Goal: Task Accomplishment & Management: Manage account settings

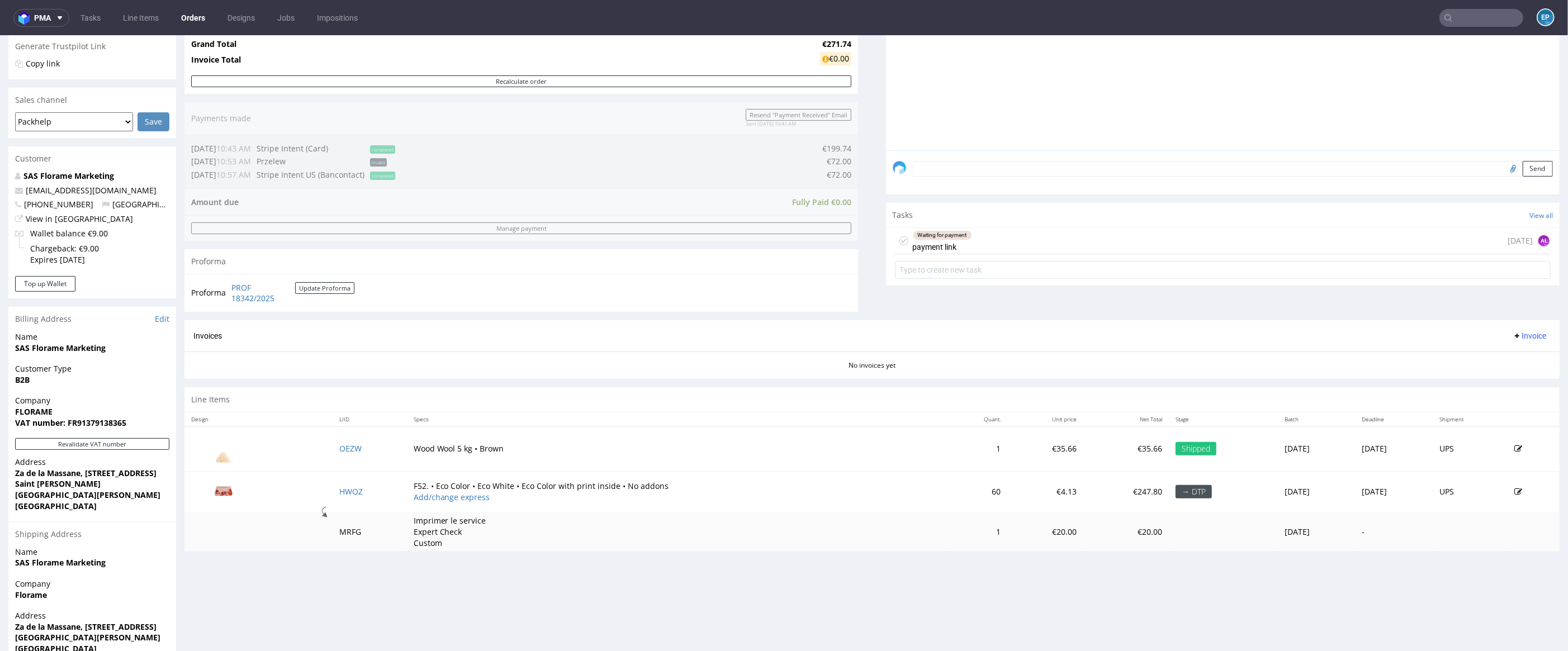
scroll to position [244, 0]
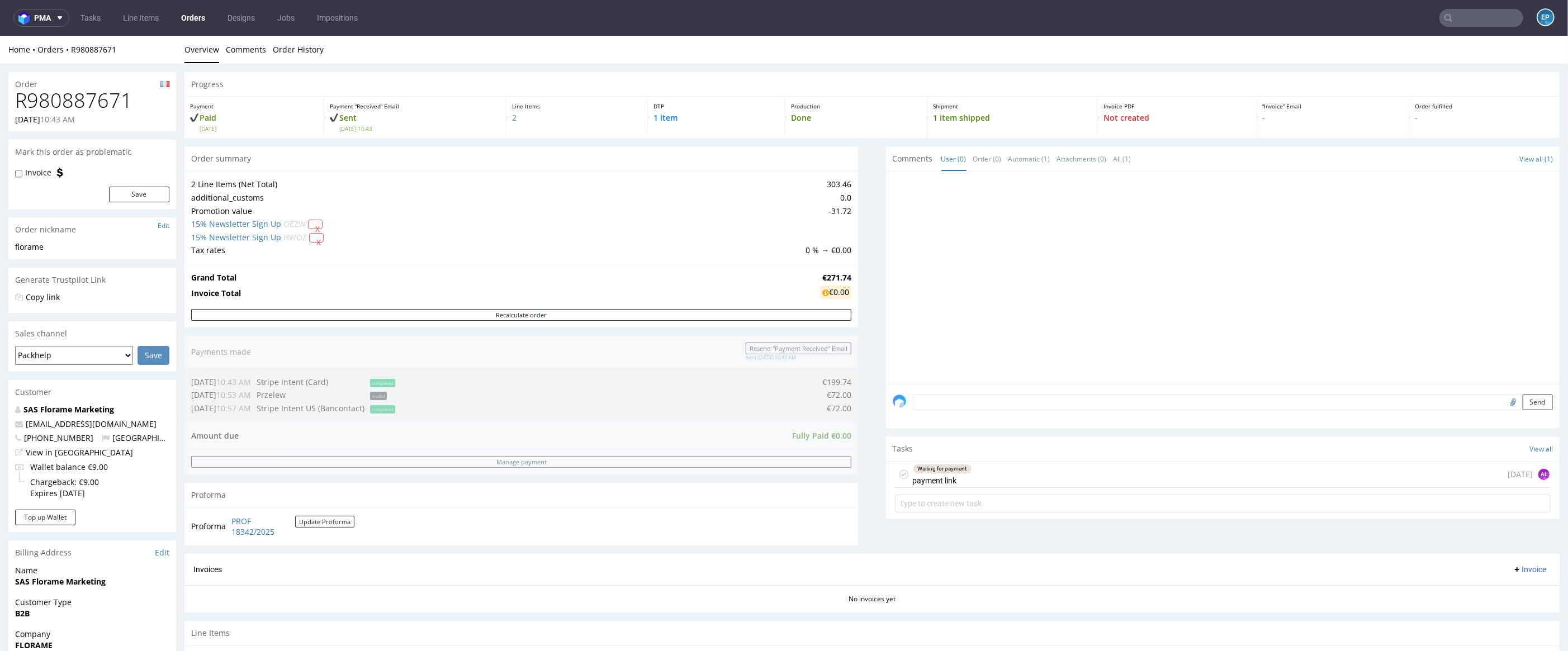
scroll to position [229, 0]
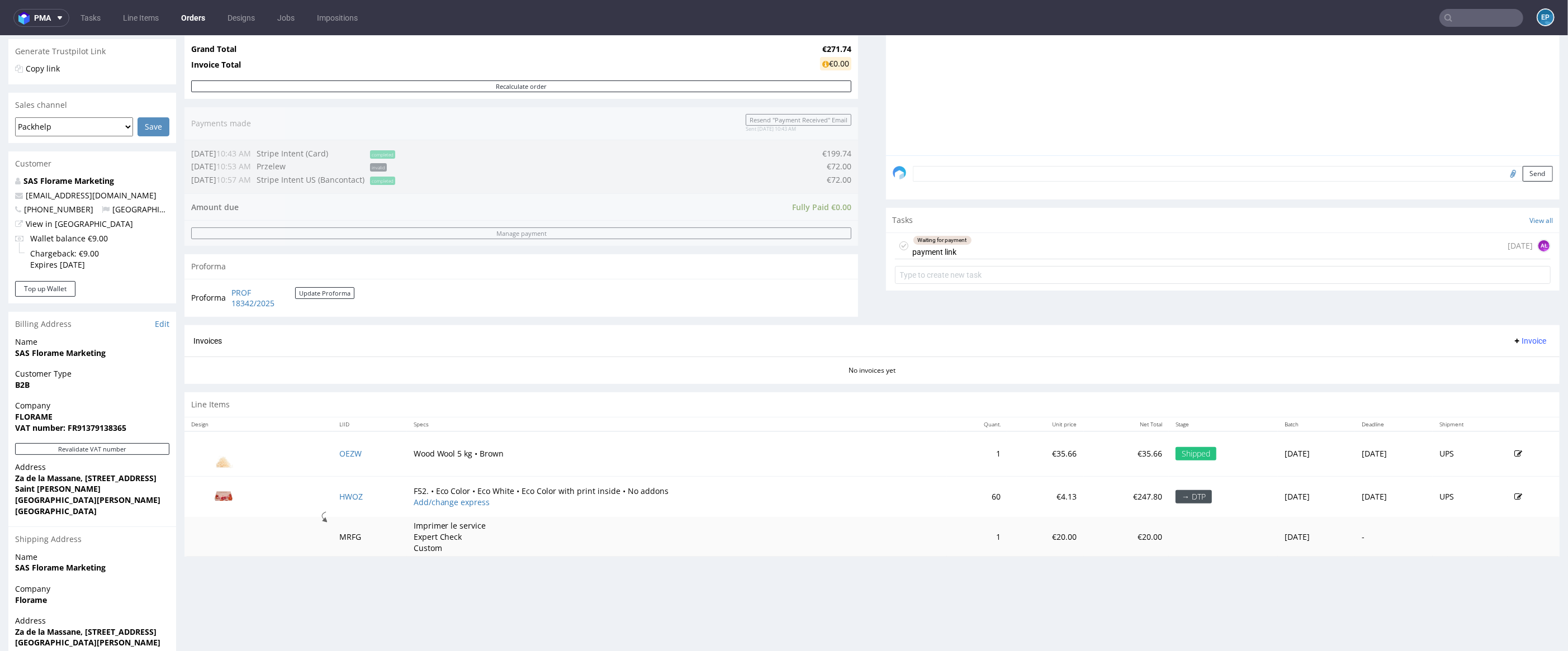
click at [1514, 499] on icon at bounding box center [1519, 497] width 8 height 8
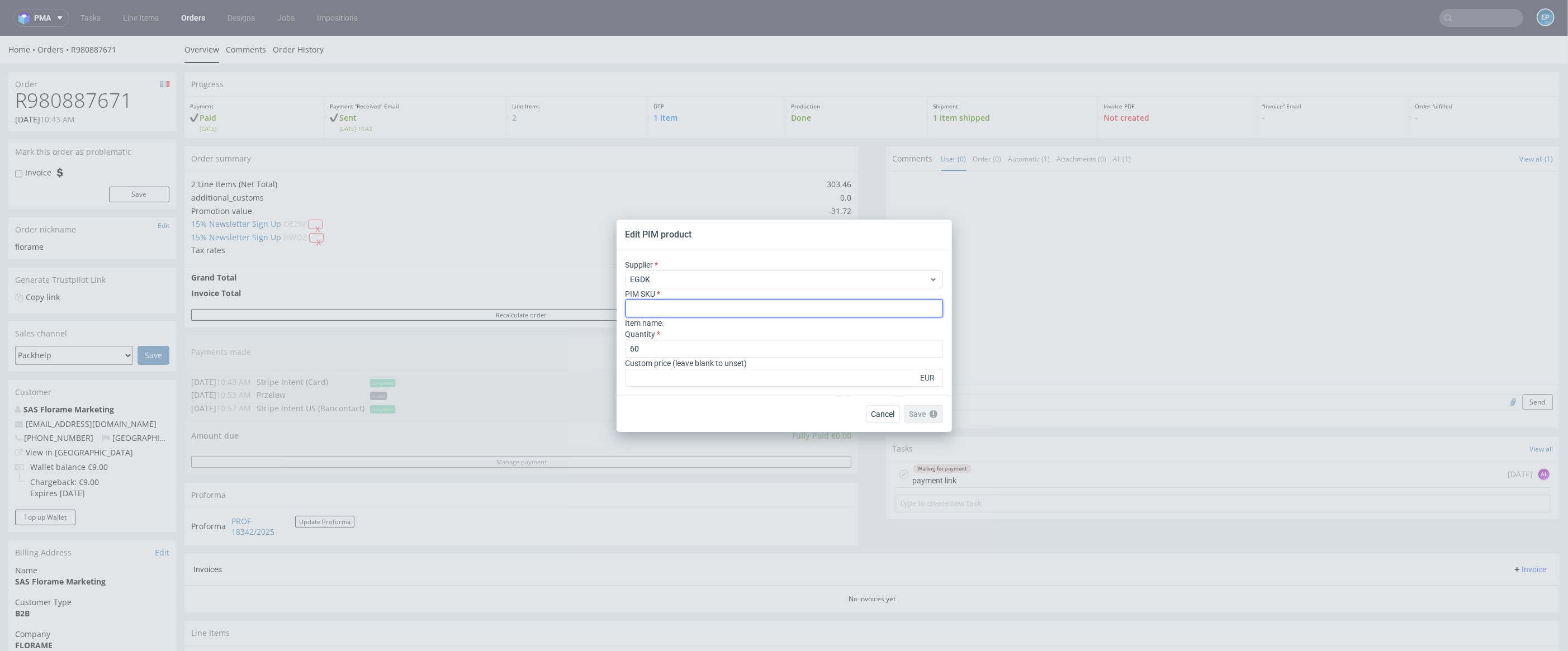
click at [677, 310] on input "text" at bounding box center [784, 309] width 318 height 18
type input "box--mailer-box--52--cardboard-white-one-side--print-eco-color-with-print-insid…"
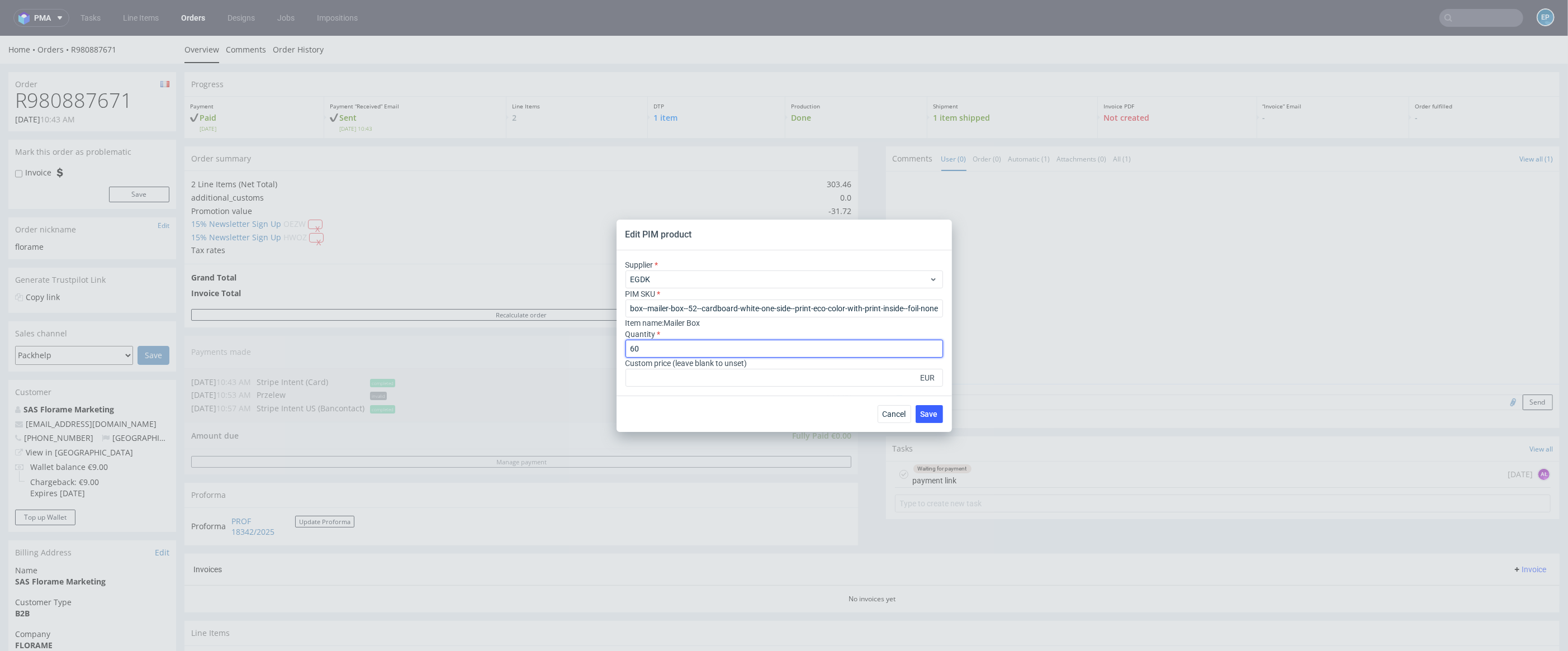
click at [661, 344] on input "60" at bounding box center [784, 349] width 318 height 18
type input "6"
type input "120"
click at [936, 416] on span "Save" at bounding box center [928, 414] width 17 height 8
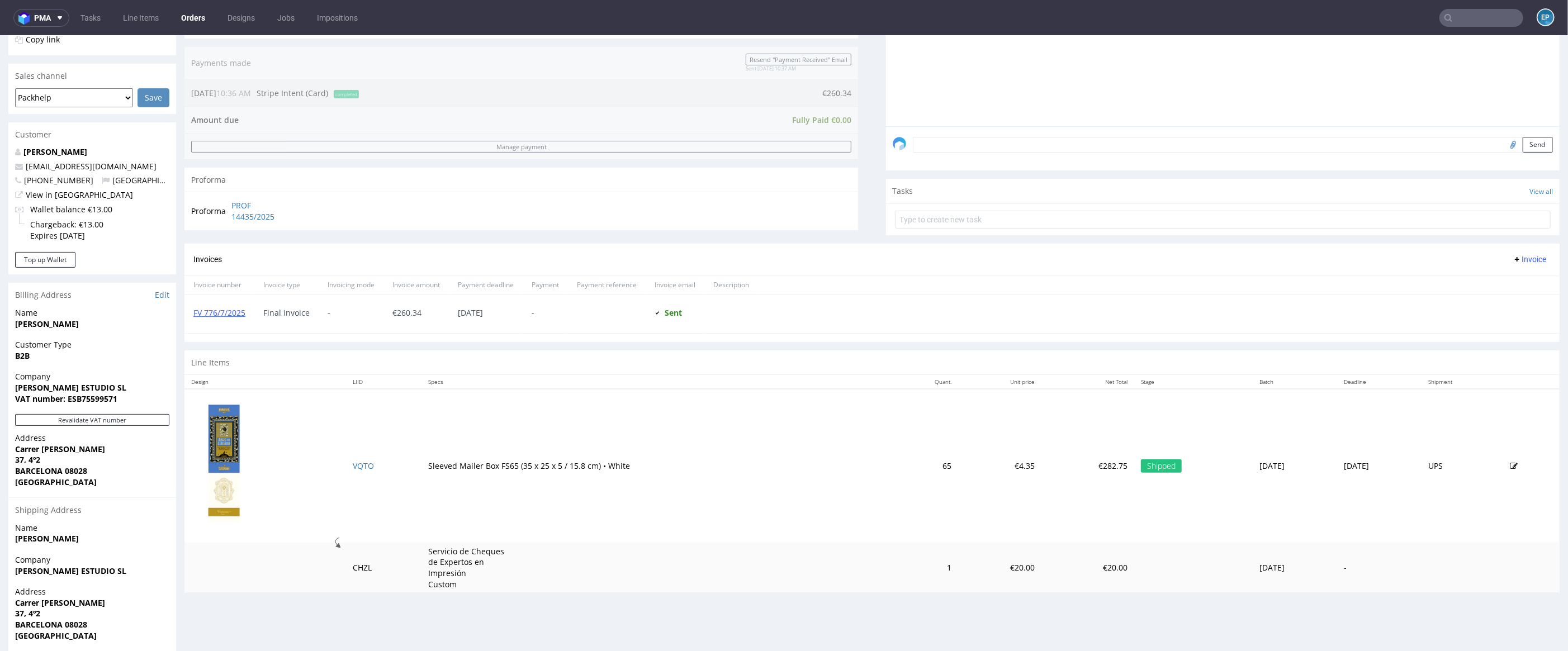
scroll to position [267, 0]
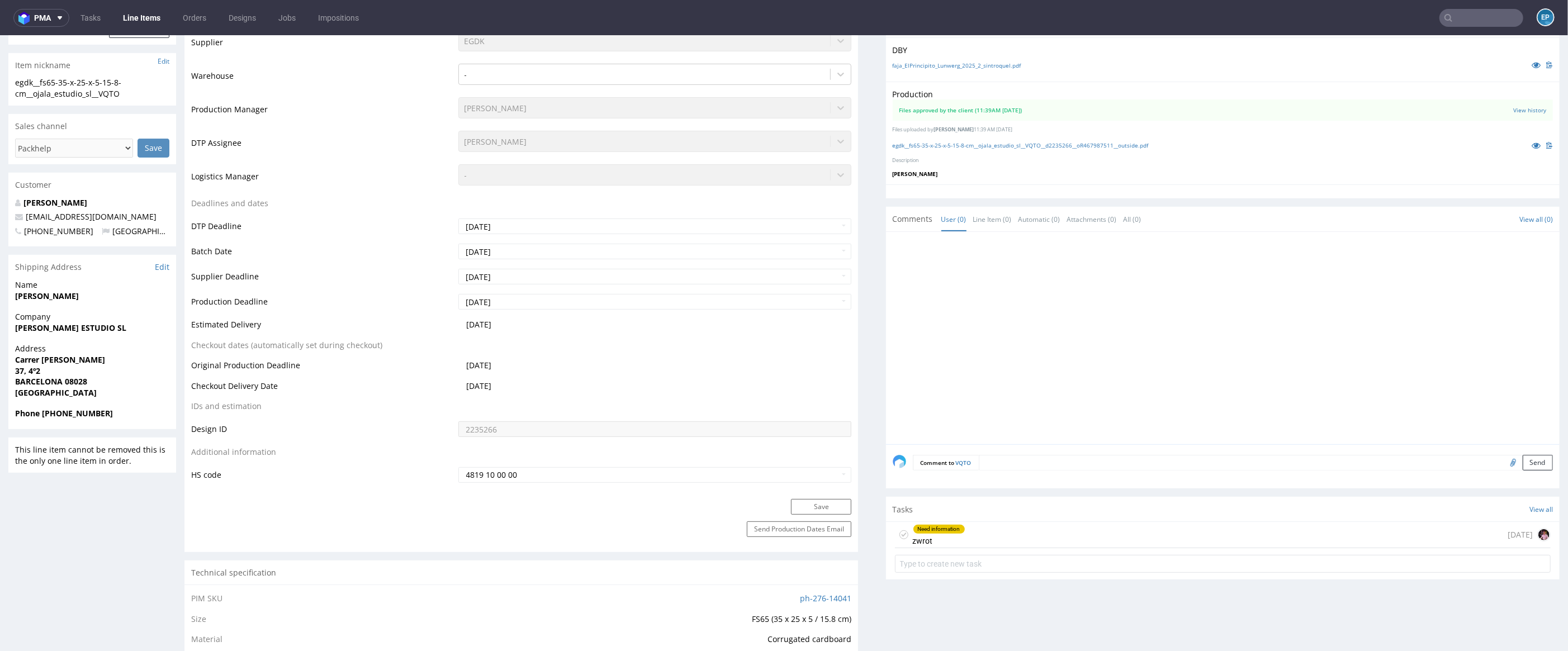
scroll to position [500, 0]
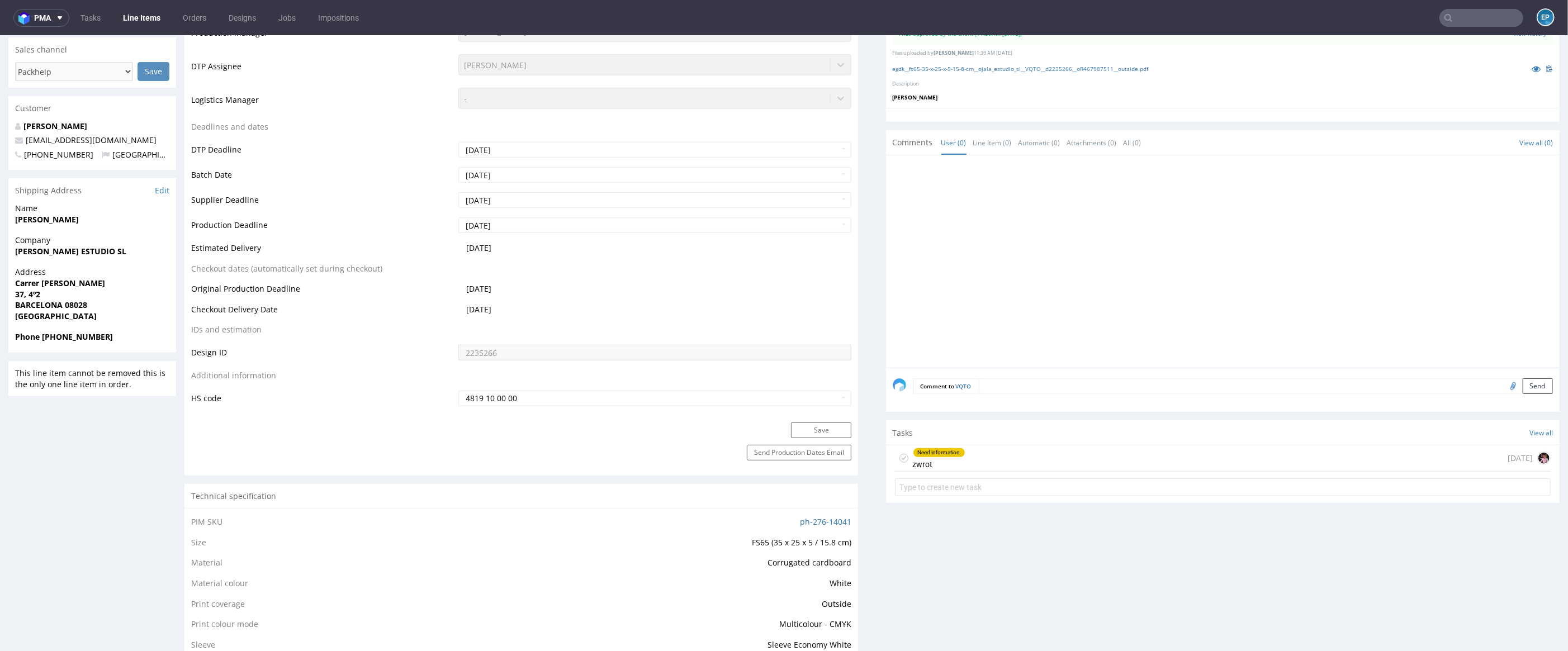
click at [1173, 455] on div "Need information zwrot 27 days ago" at bounding box center [1222, 458] width 656 height 26
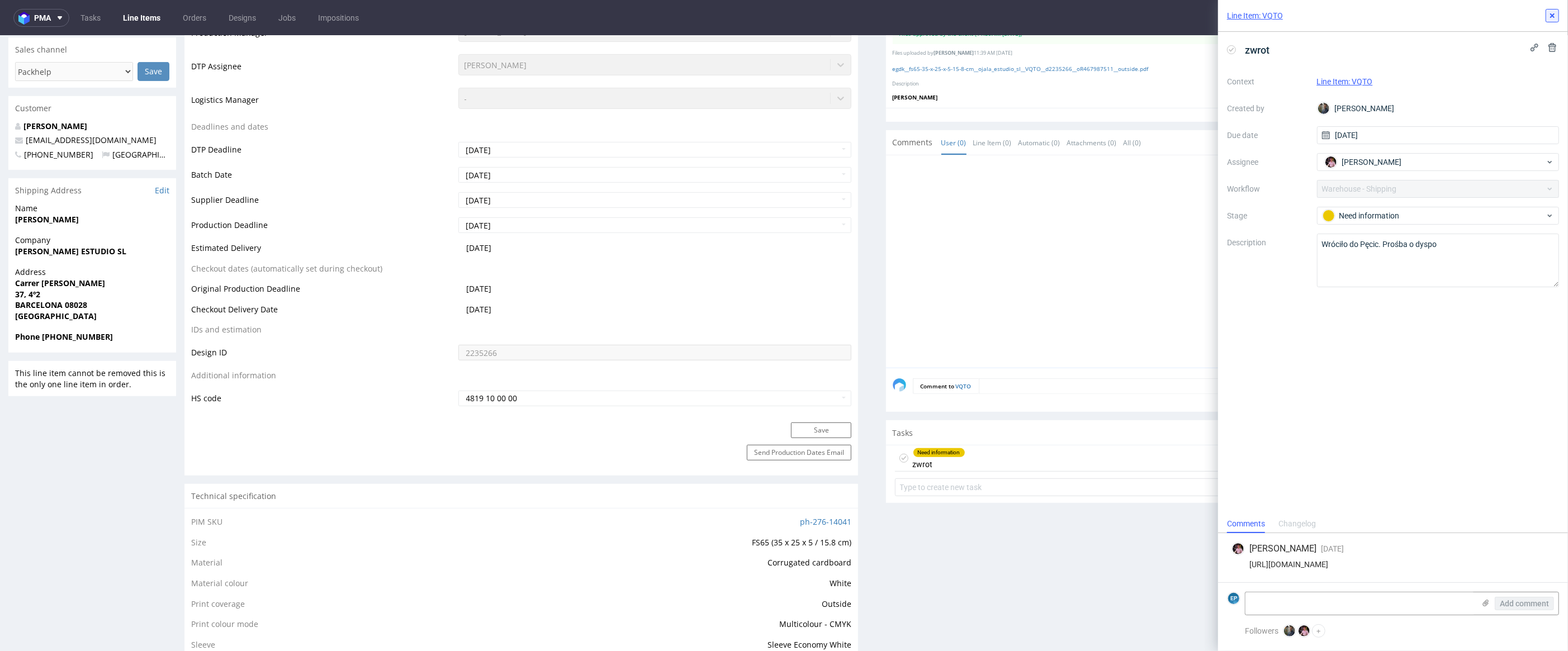
click at [1551, 21] on button at bounding box center [1552, 16] width 13 height 13
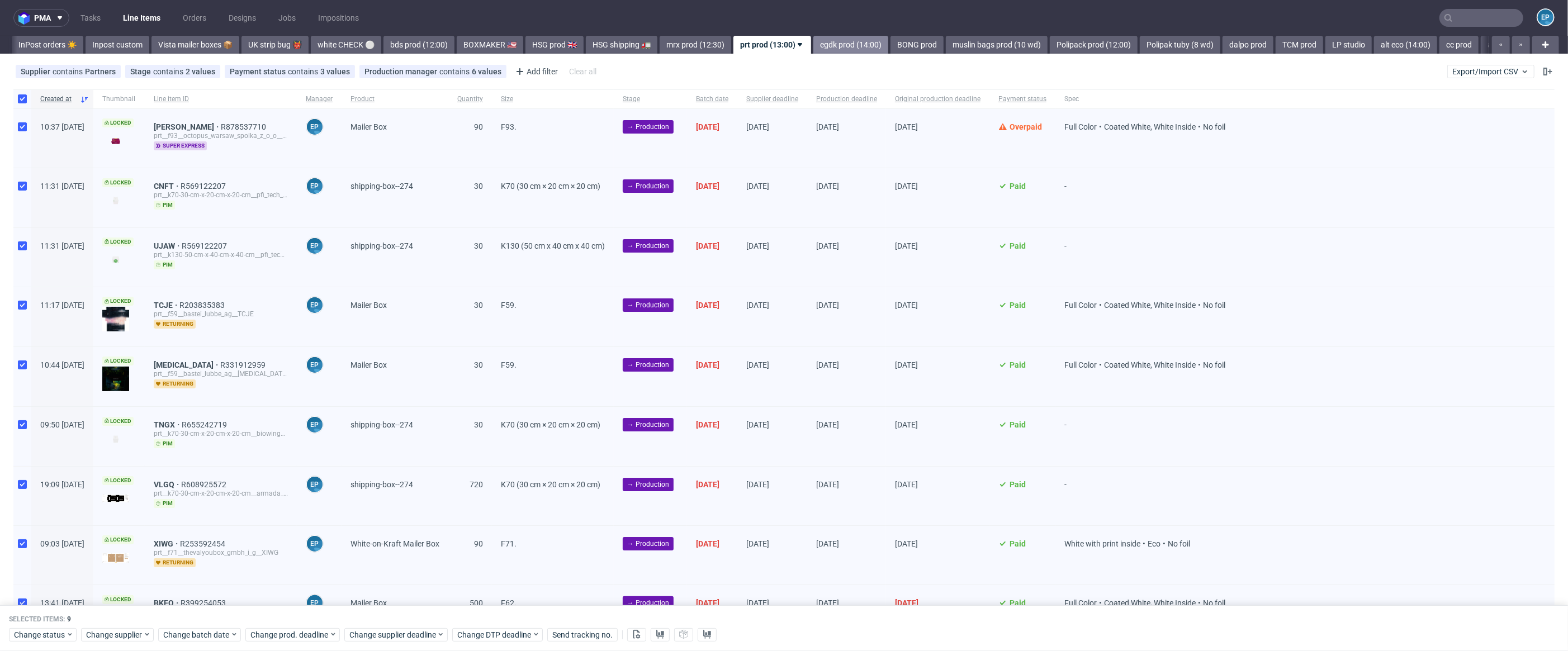
click at [813, 46] on link "egdk prod (14:00)" at bounding box center [850, 44] width 75 height 18
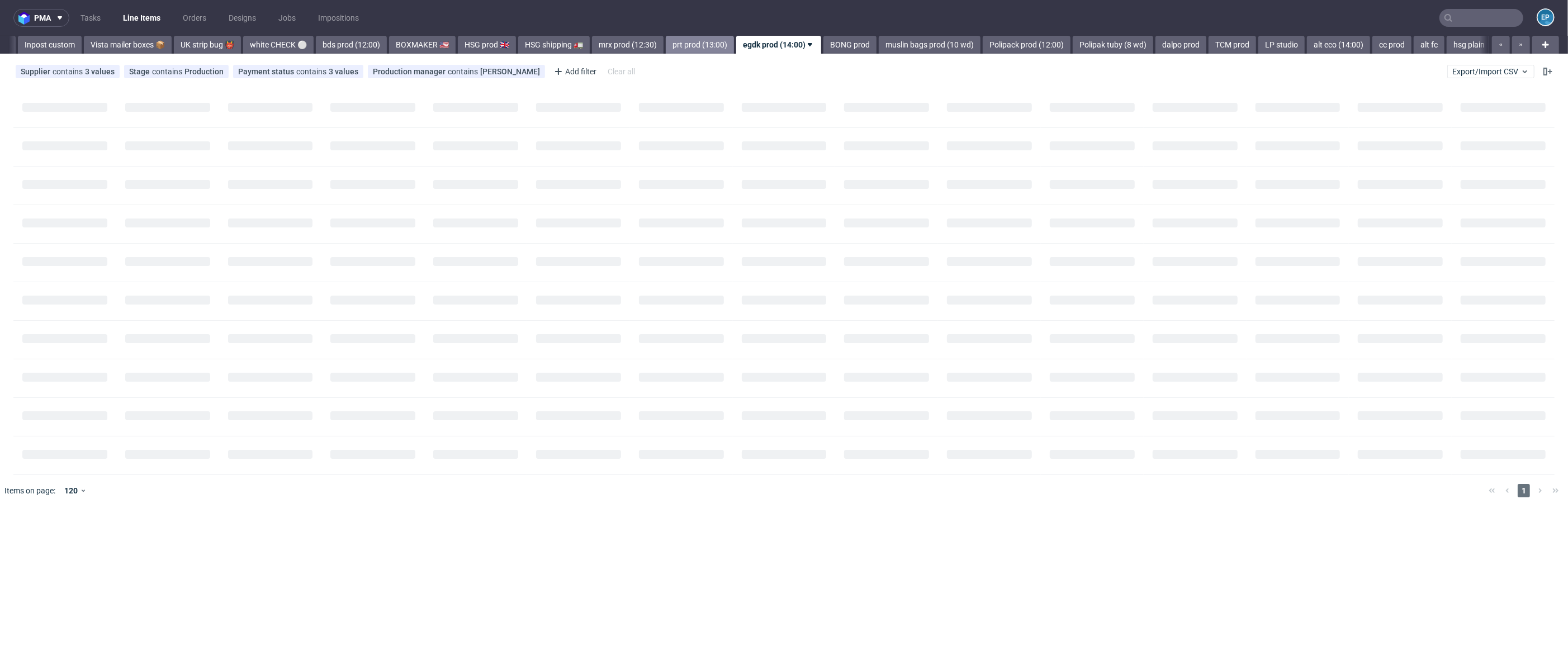
click at [666, 47] on link "prt prod (13:00)" at bounding box center [700, 44] width 68 height 18
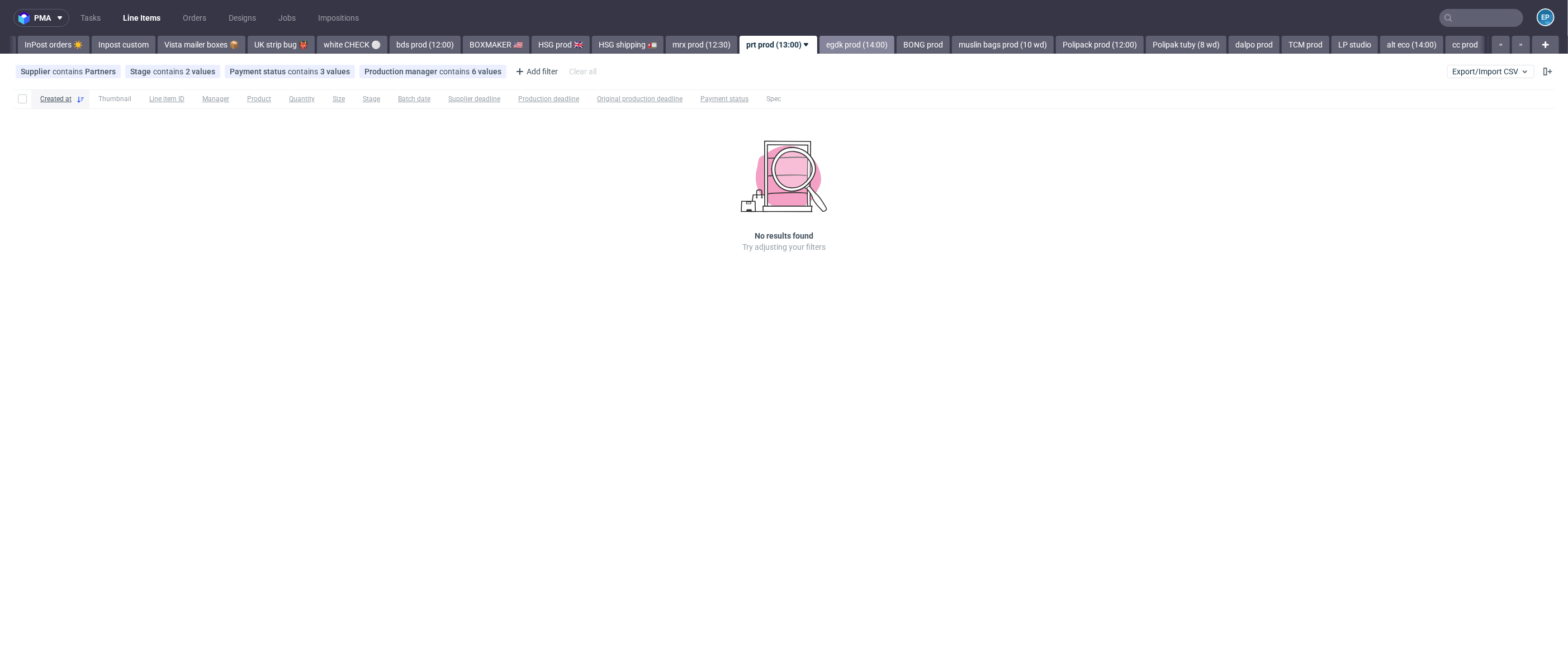
click at [820, 45] on link "egdk prod (14:00)" at bounding box center [857, 44] width 75 height 18
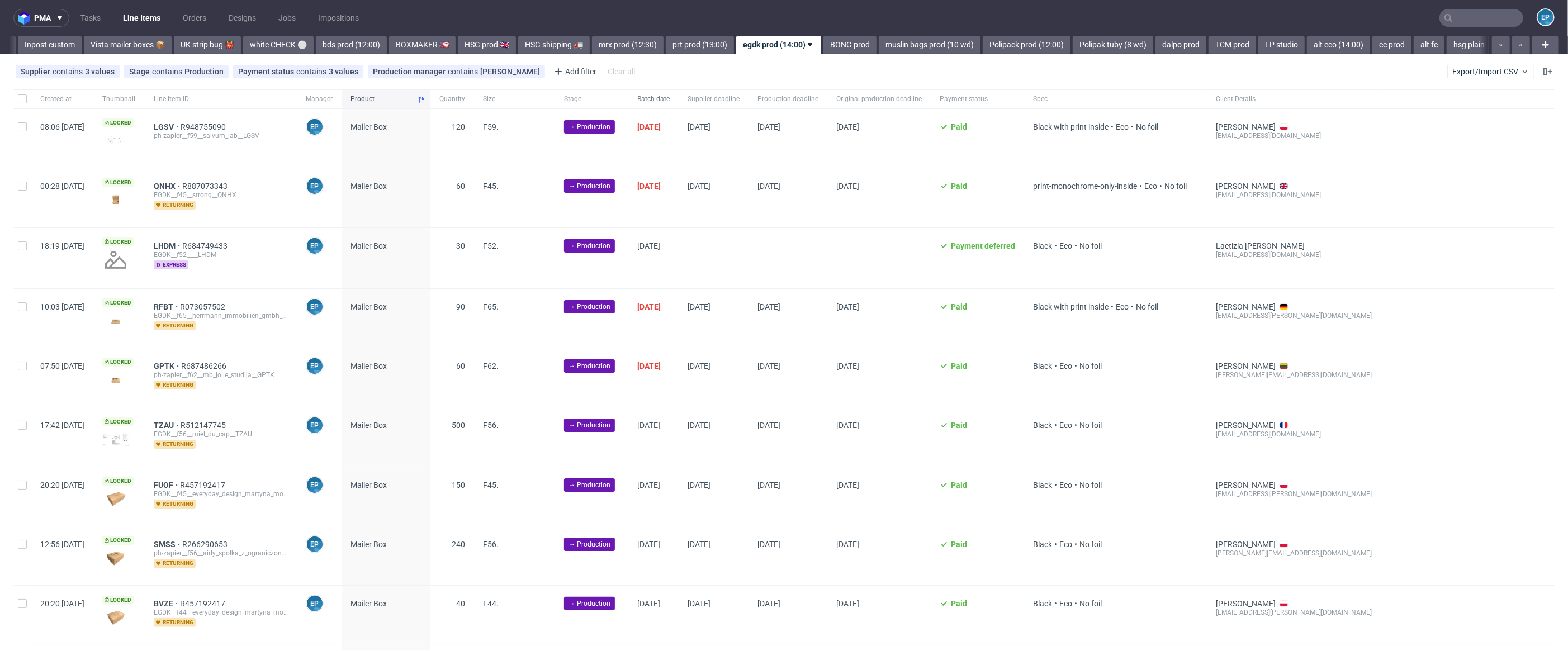
click at [665, 100] on div "Batch date" at bounding box center [653, 99] width 50 height 19
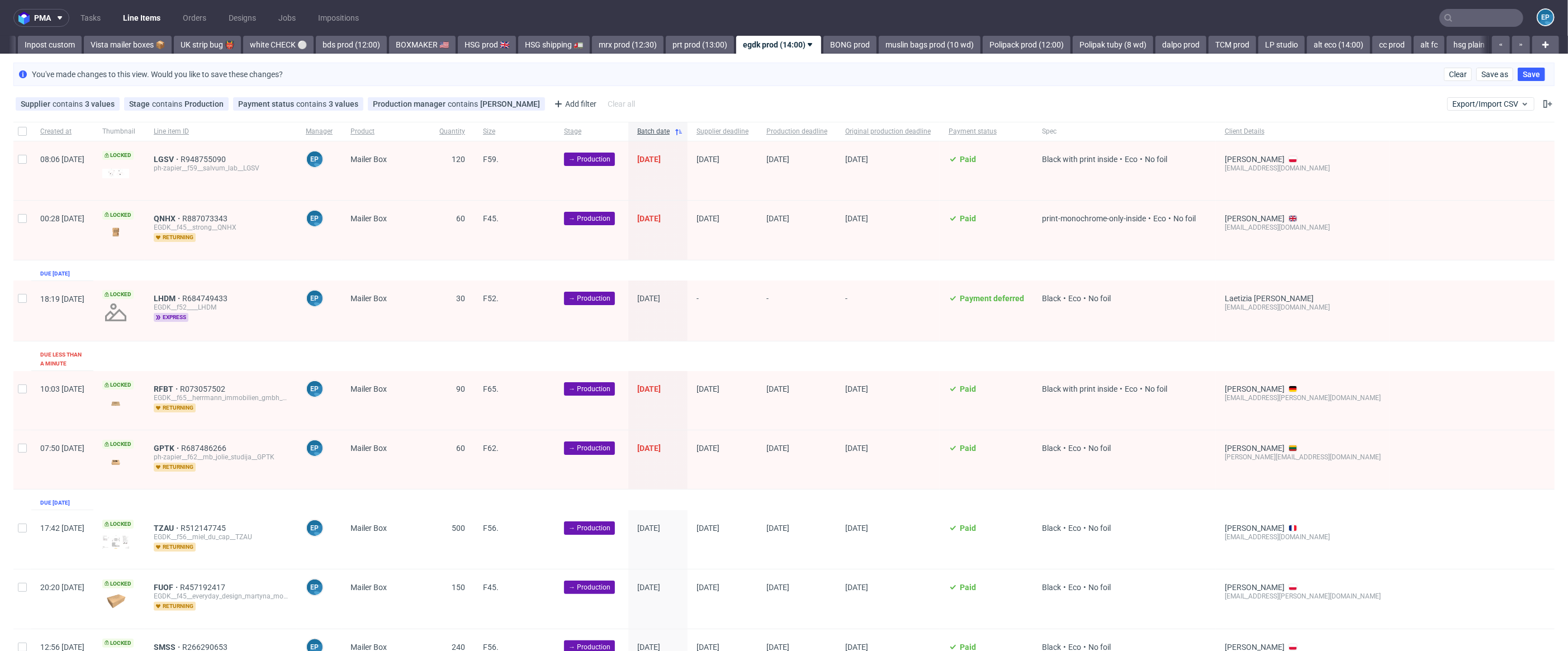
scroll to position [0, 792]
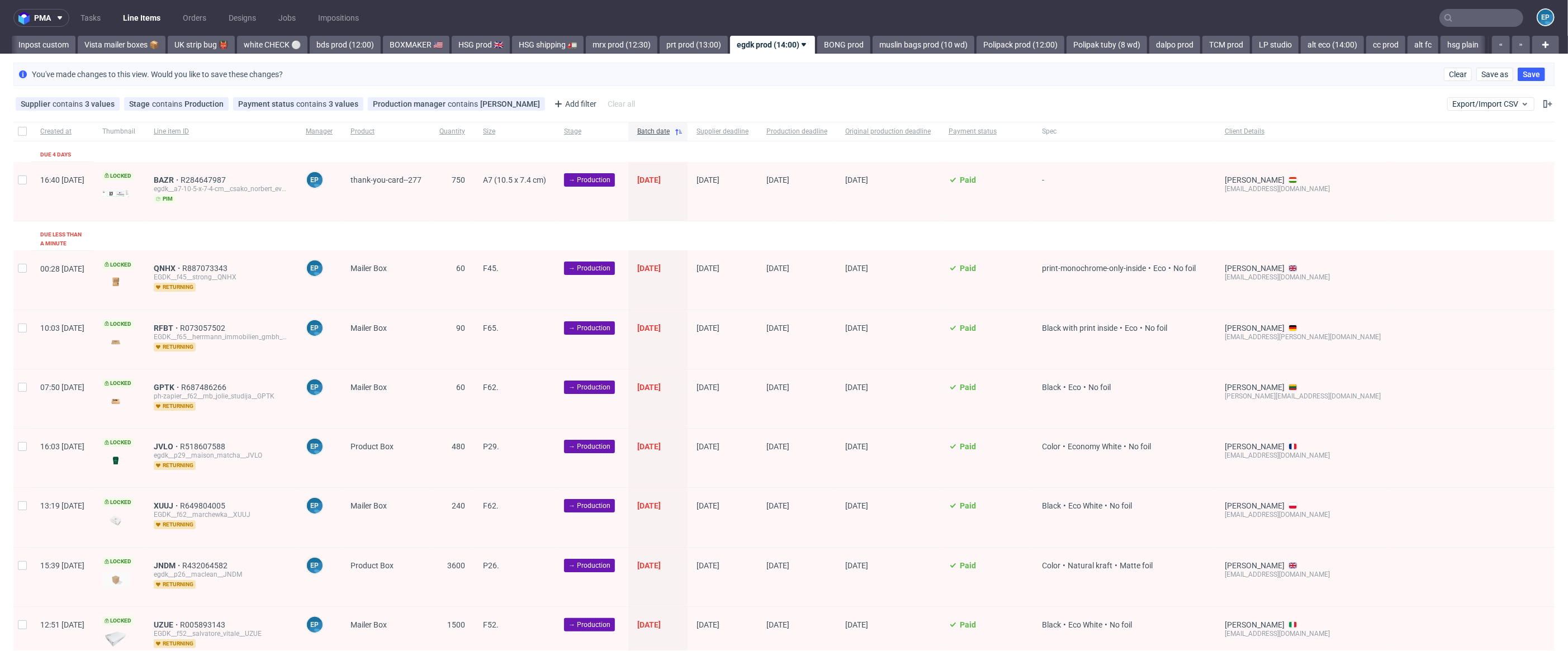
click at [16, 180] on div at bounding box center [22, 191] width 18 height 58
checkbox input "true"
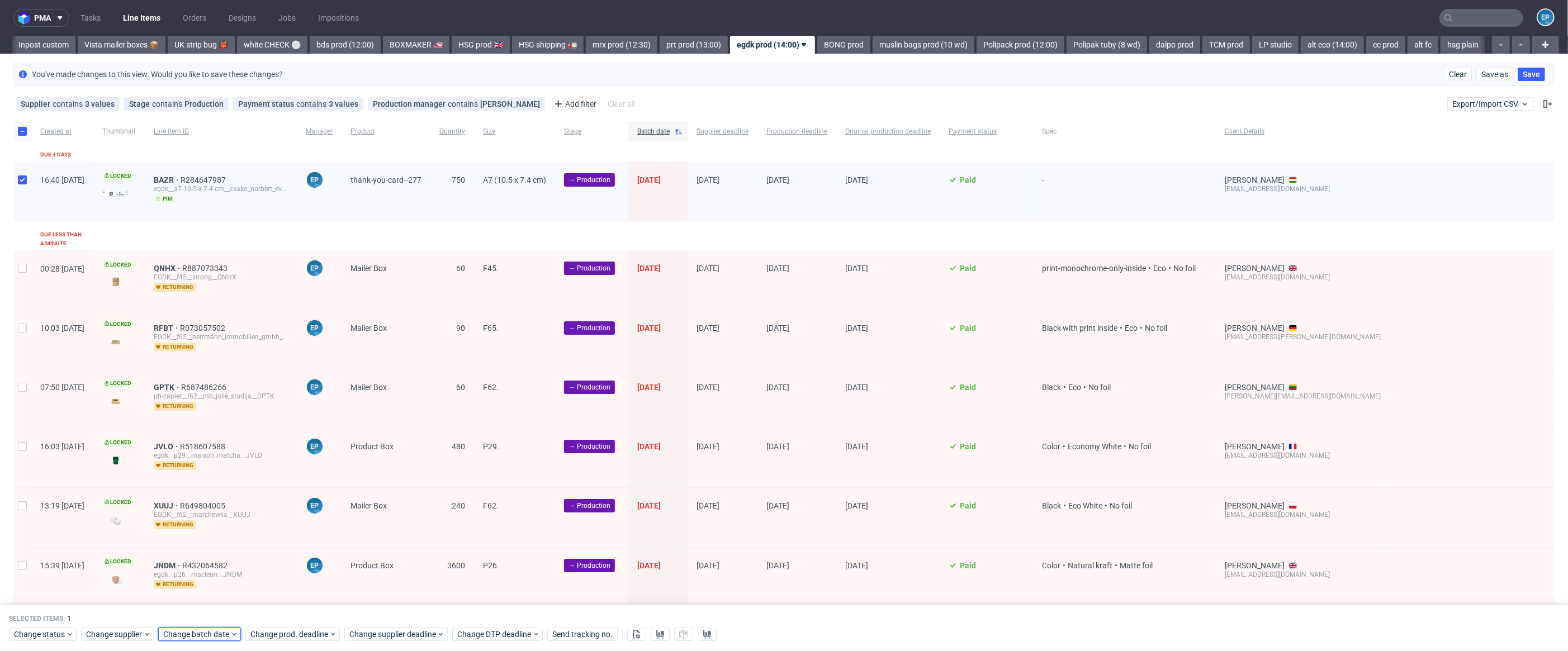
click at [230, 630] on span "Change batch date" at bounding box center [196, 635] width 67 height 12
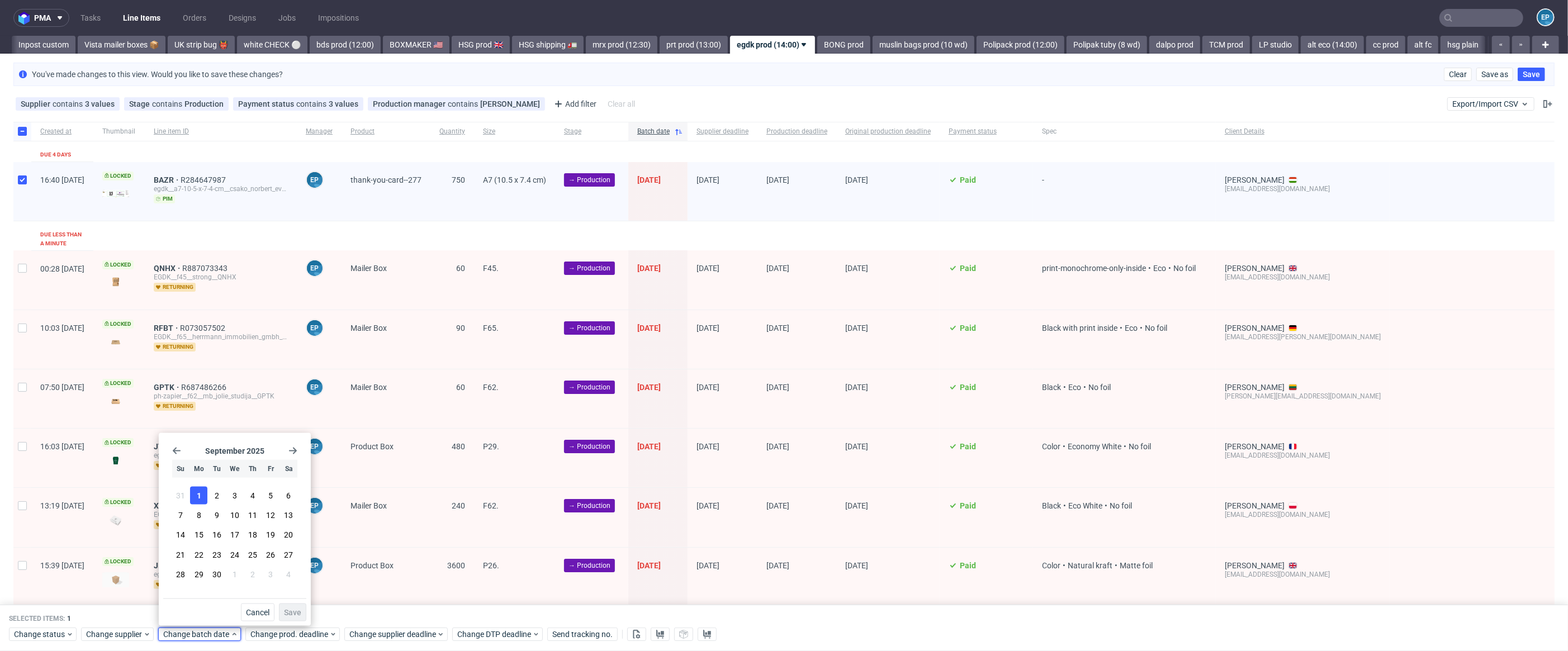
click at [194, 500] on button "1" at bounding box center [198, 495] width 17 height 18
click at [291, 612] on span "Save" at bounding box center [292, 613] width 17 height 8
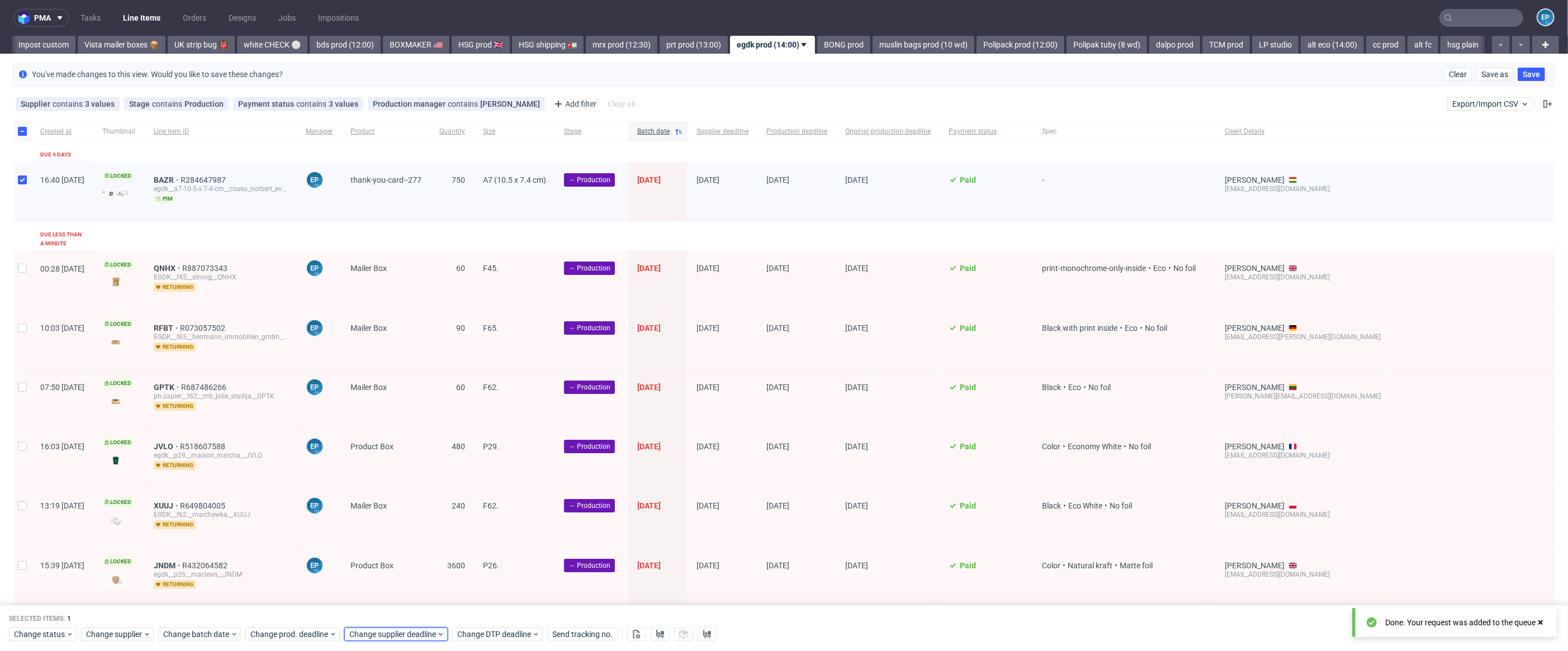
click at [421, 634] on span "Change supplier deadline" at bounding box center [393, 635] width 87 height 12
drag, startPoint x: 389, startPoint y: 516, endPoint x: 394, endPoint y: 518, distance: 5.4
click at [389, 516] on button "8" at bounding box center [384, 515] width 17 height 18
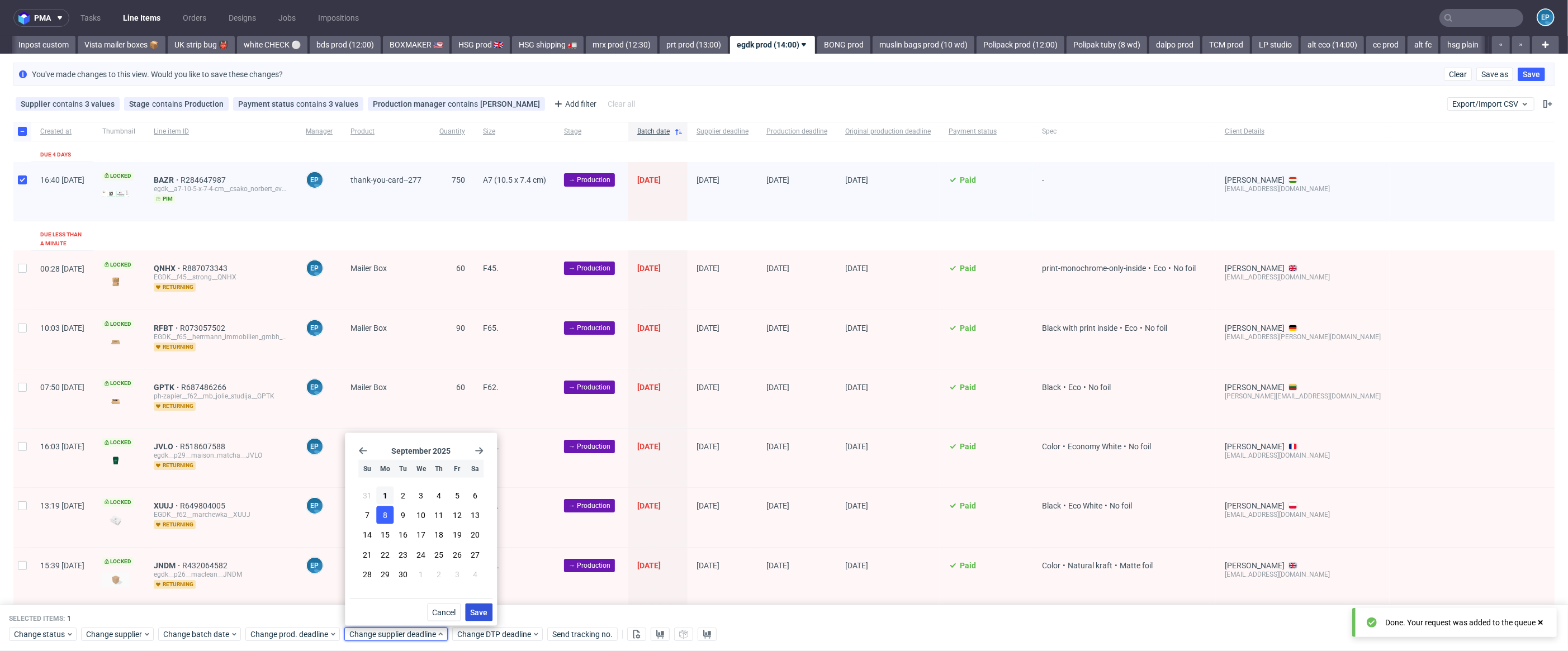
click at [477, 603] on button "Save" at bounding box center [478, 612] width 27 height 18
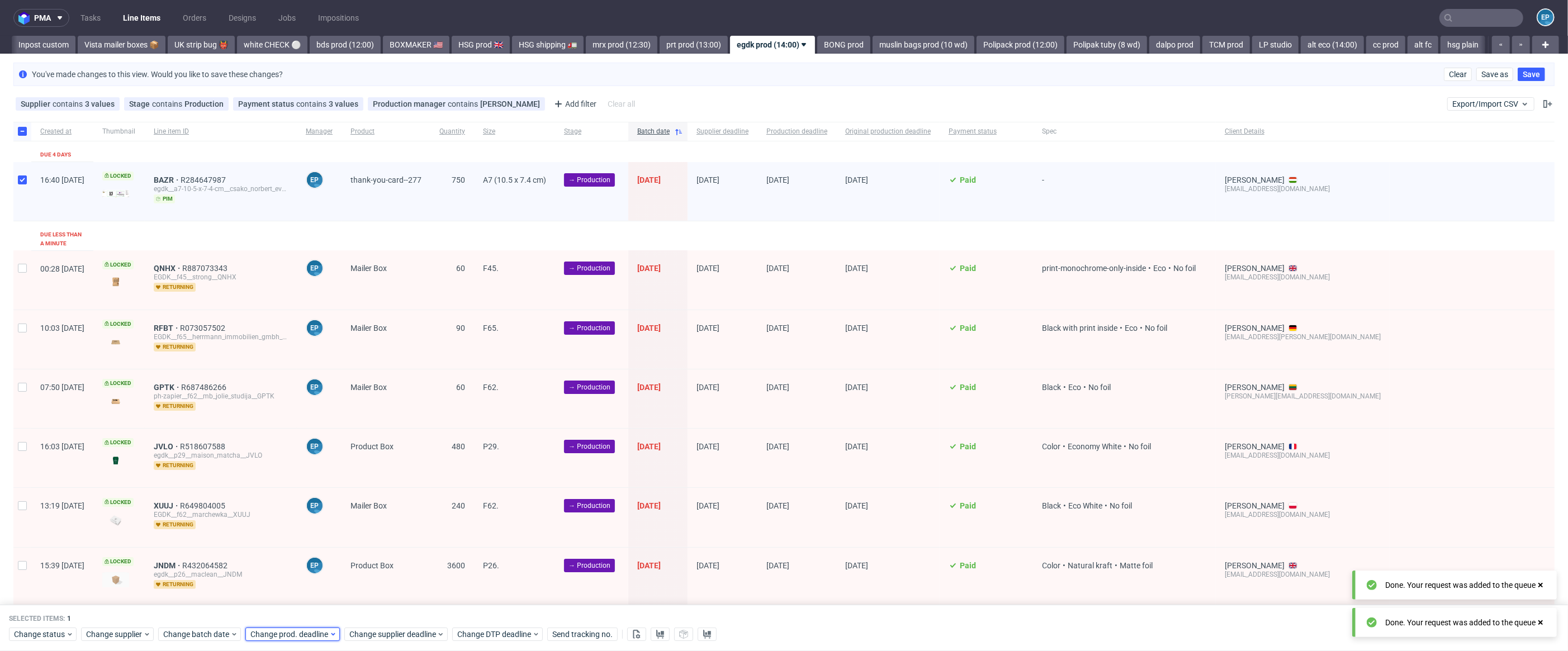
click at [328, 630] on span "Change prod. deadline" at bounding box center [290, 635] width 79 height 12
click at [280, 517] on button "8" at bounding box center [286, 515] width 17 height 18
click at [372, 612] on span "Save" at bounding box center [379, 613] width 17 height 8
click at [25, 182] on input "checkbox" at bounding box center [22, 179] width 9 height 9
checkbox input "false"
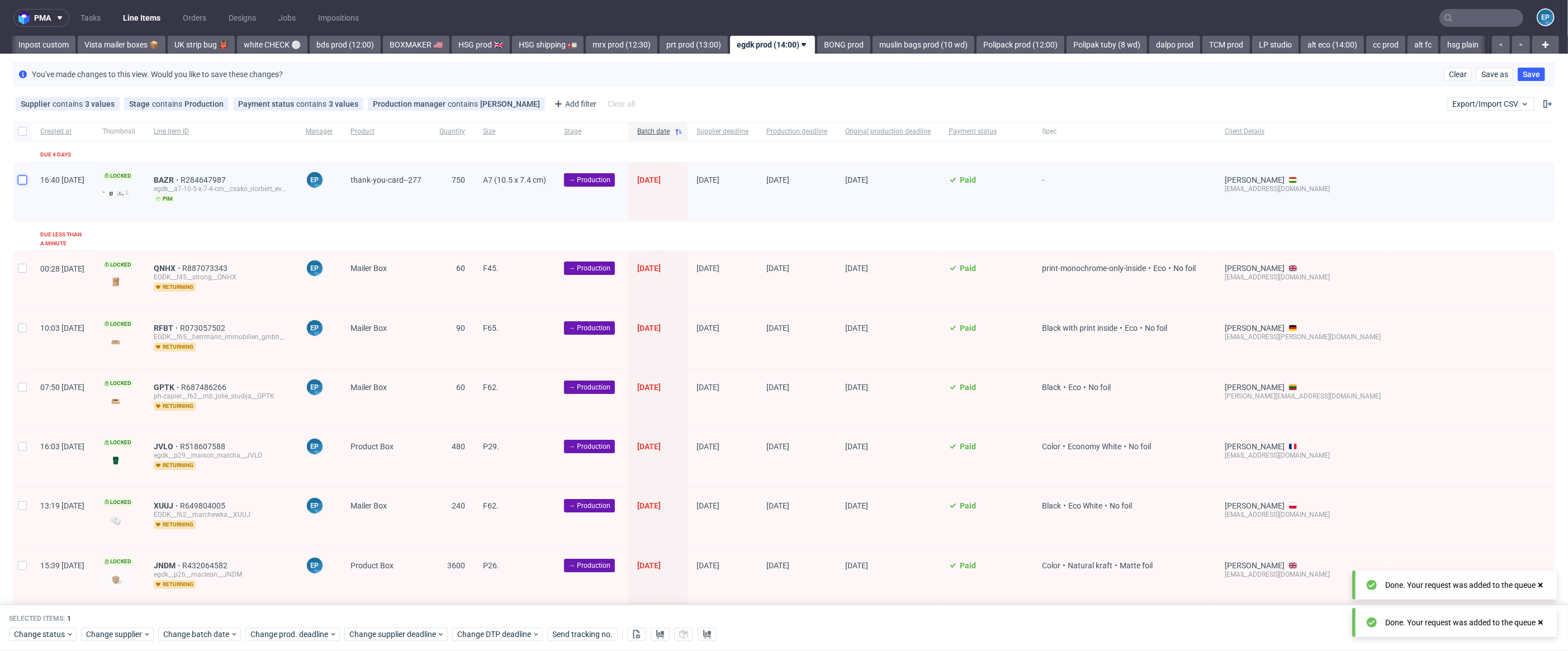
checkbox input "false"
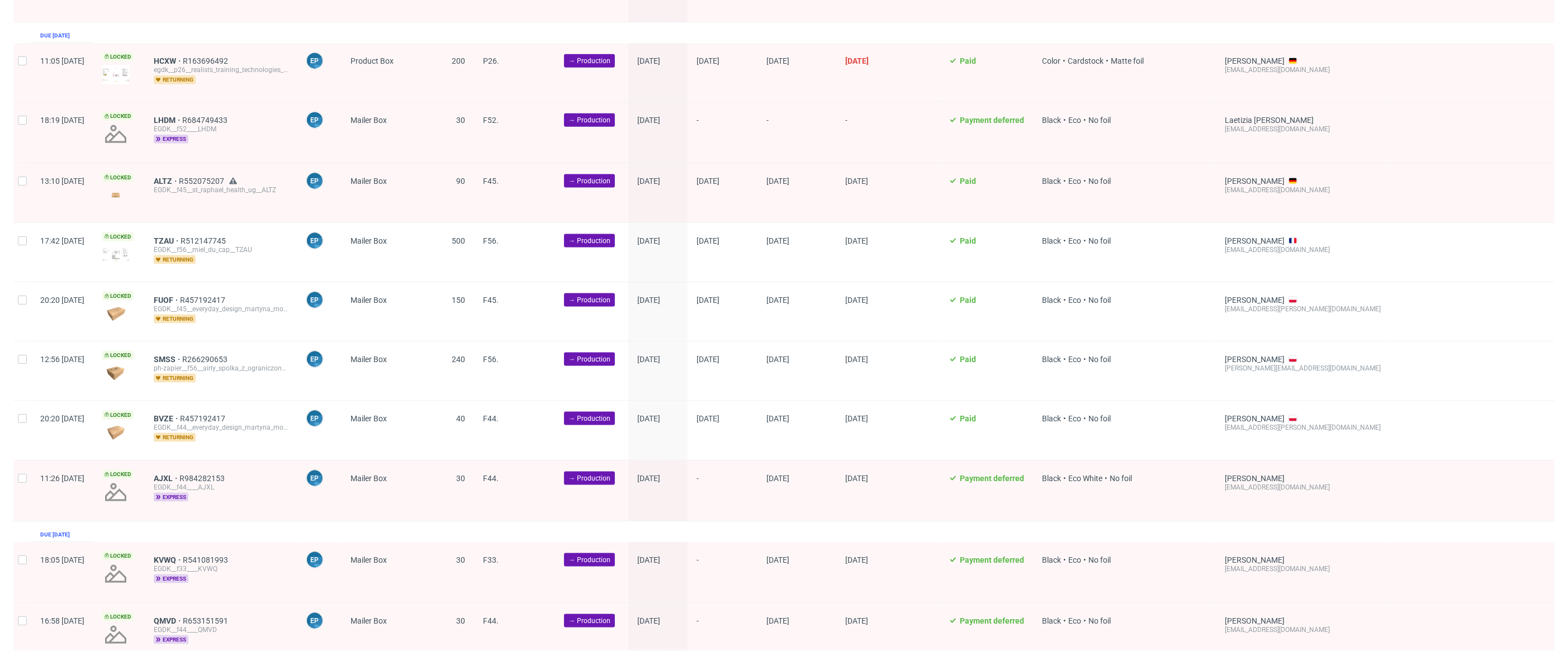
scroll to position [1592, 0]
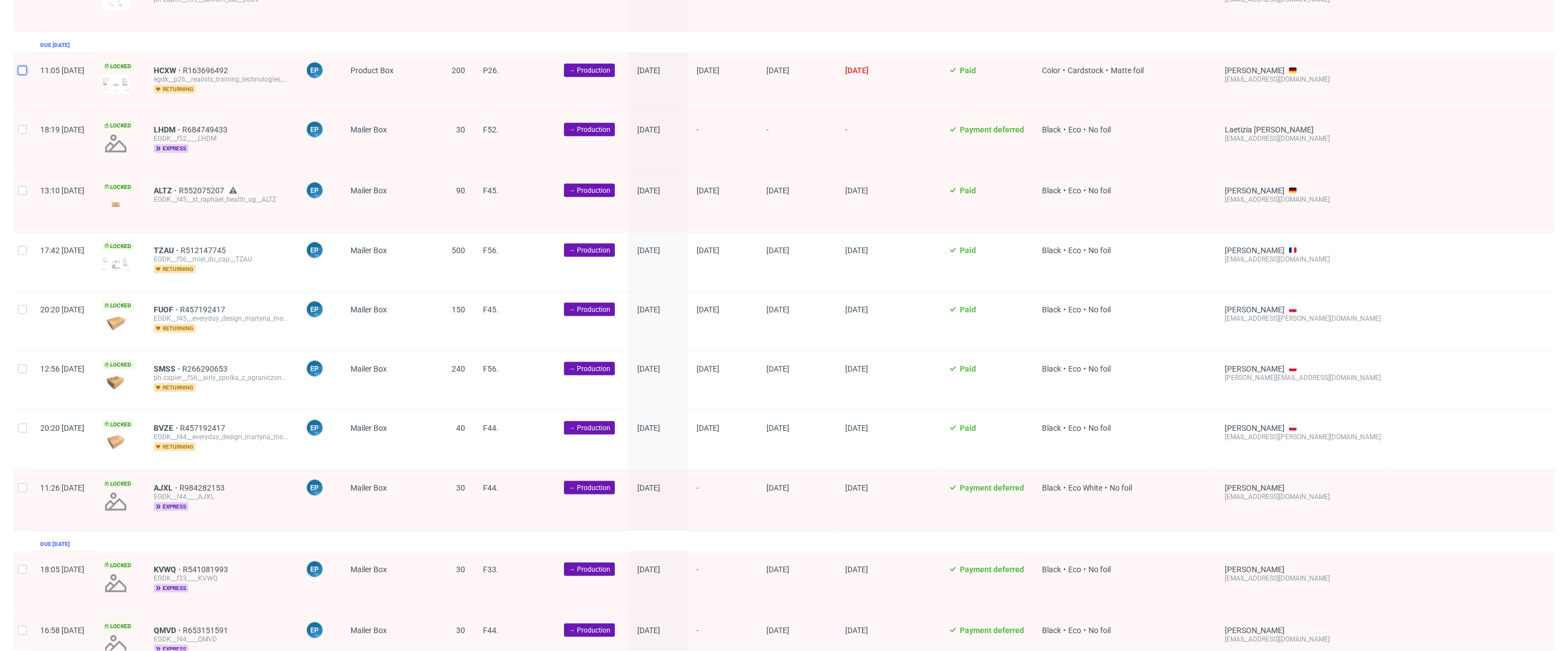
click at [21, 66] on input "checkbox" at bounding box center [22, 70] width 9 height 9
checkbox input "true"
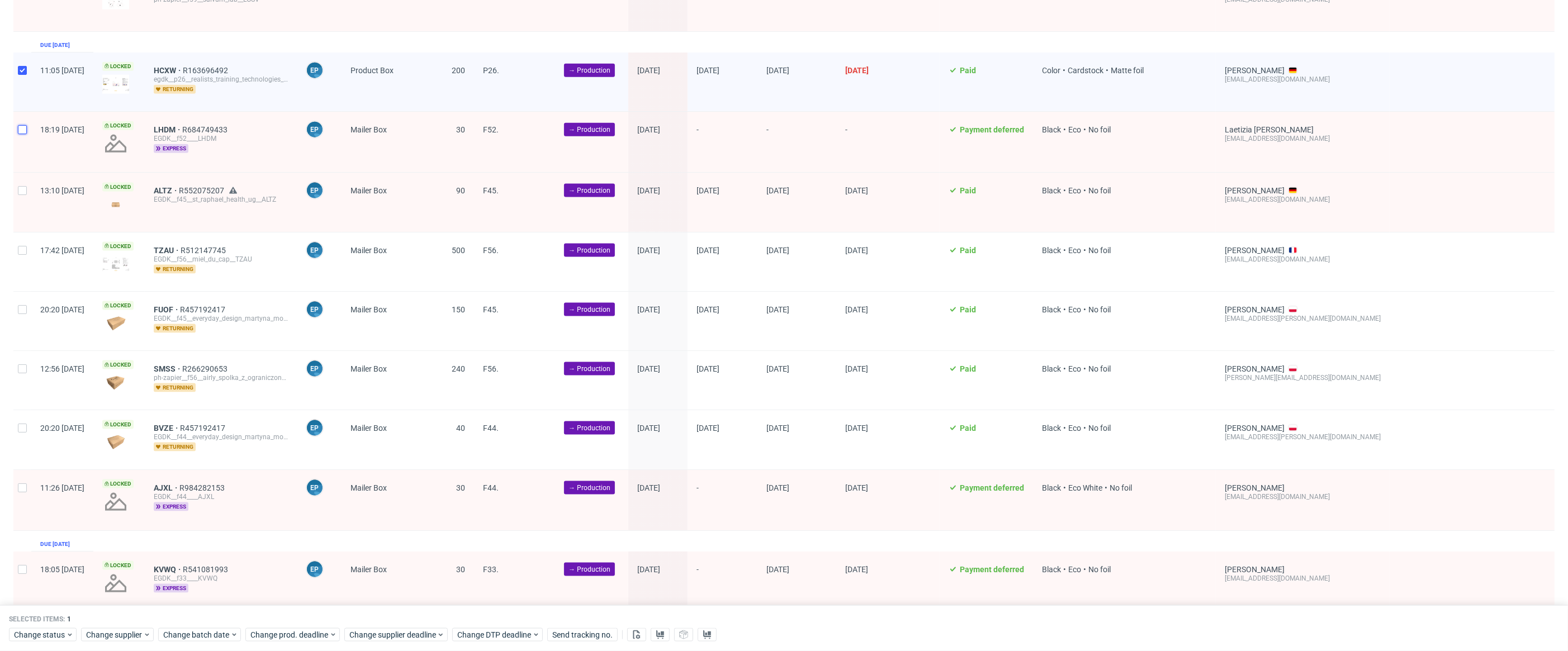
click at [26, 125] on input "checkbox" at bounding box center [22, 129] width 9 height 9
checkbox input "true"
click at [21, 184] on div at bounding box center [22, 202] width 18 height 58
checkbox input "true"
click at [387, 125] on span "Mailer Box" at bounding box center [369, 129] width 36 height 9
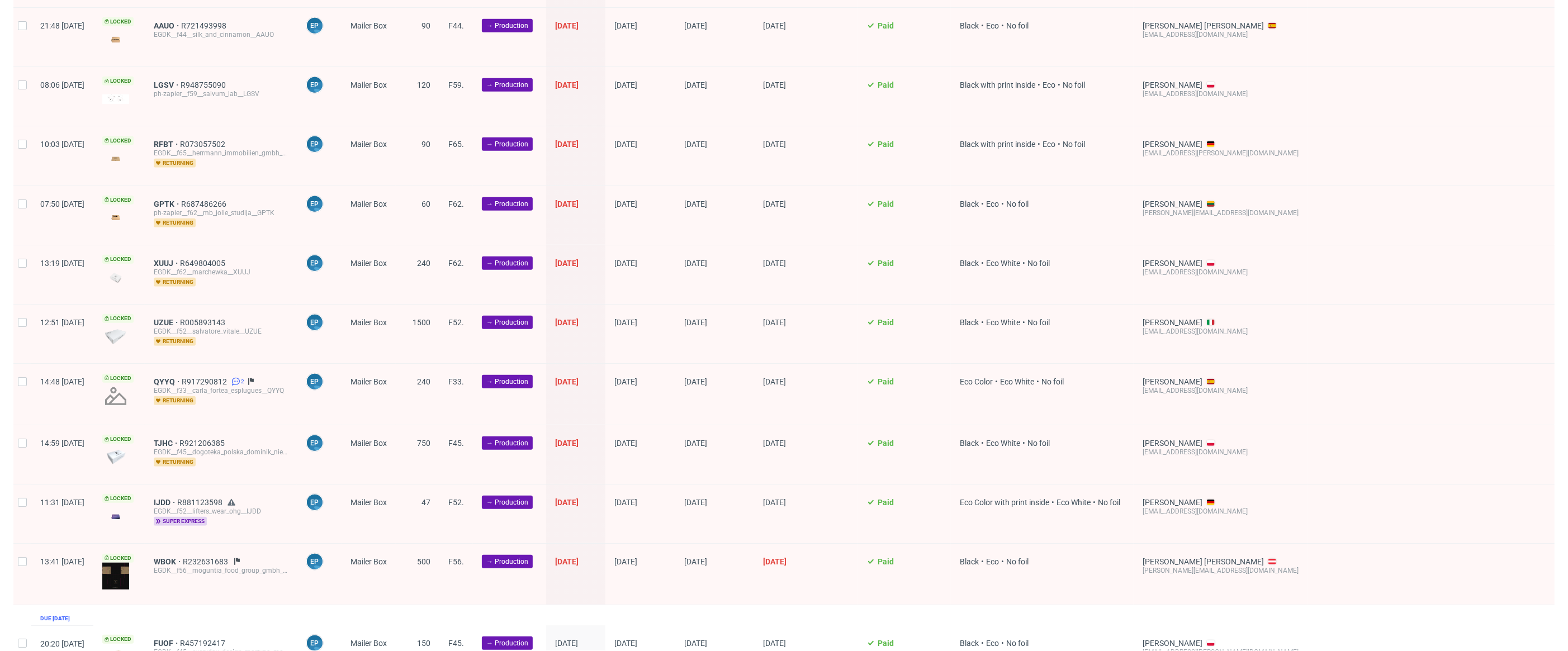
scroll to position [1239, 0]
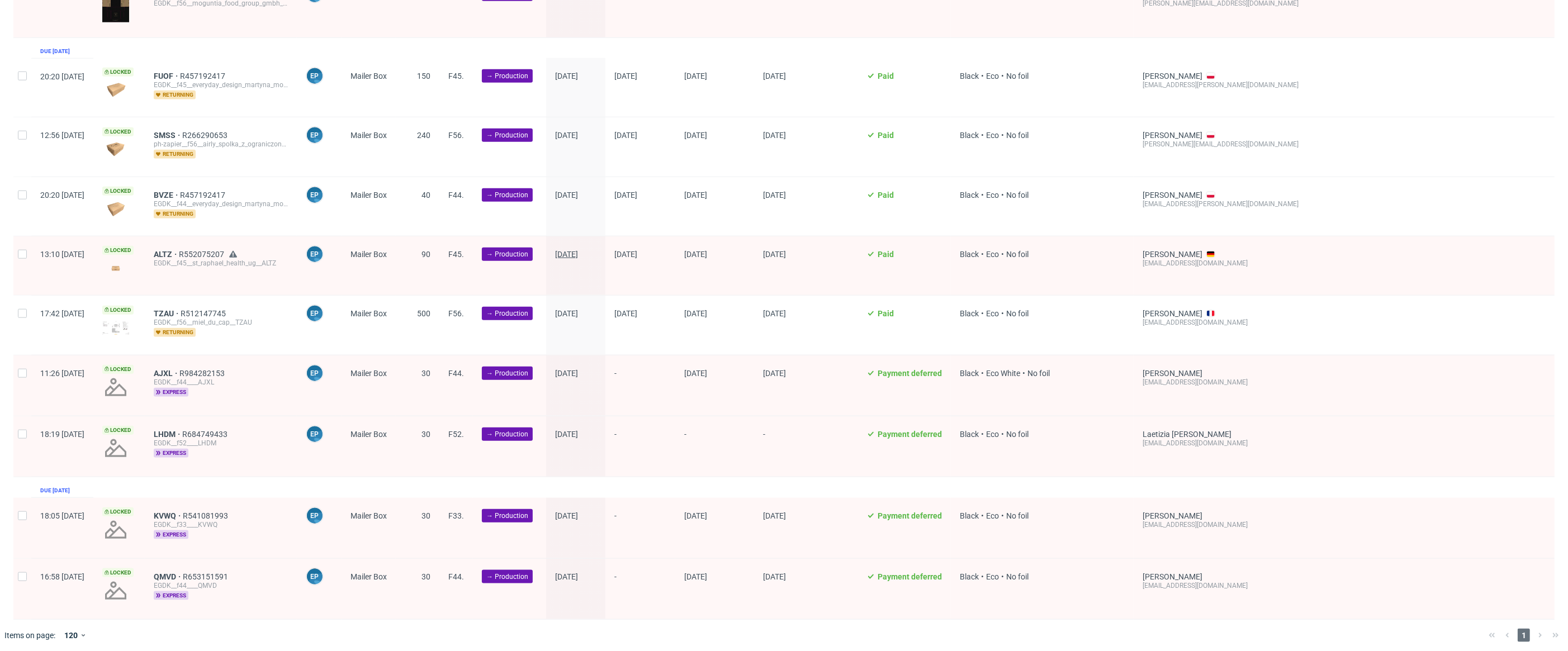
click at [578, 250] on span "02/09/2025" at bounding box center [566, 254] width 23 height 9
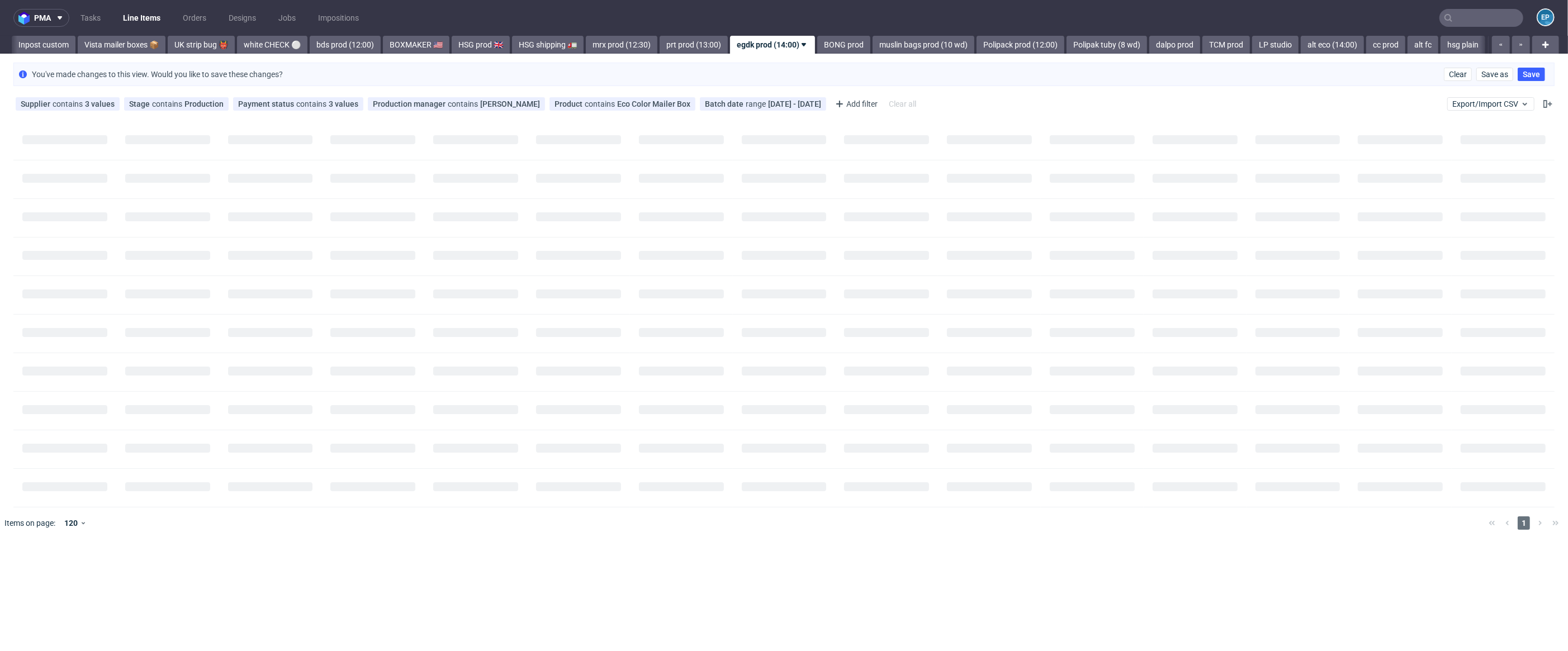
scroll to position [0, 0]
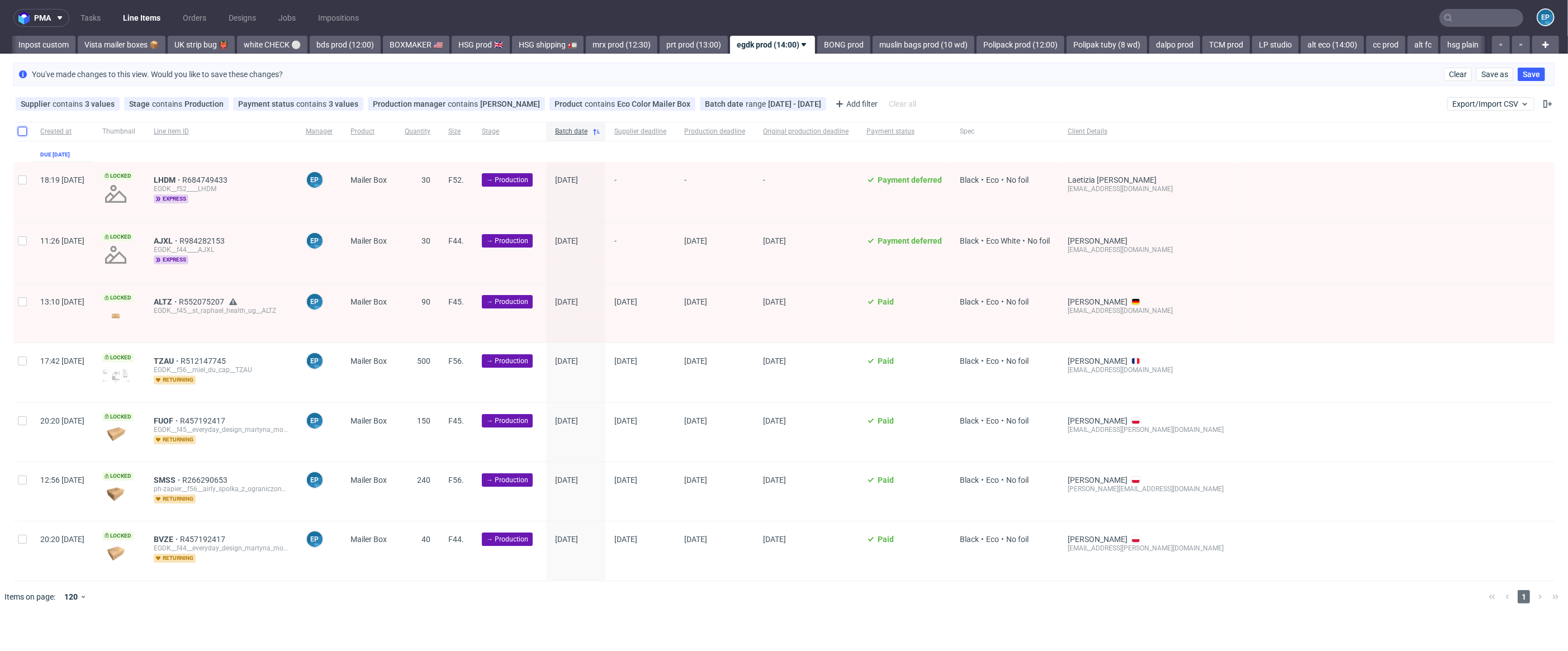
click at [24, 135] on input "checkbox" at bounding box center [22, 131] width 9 height 9
checkbox input "true"
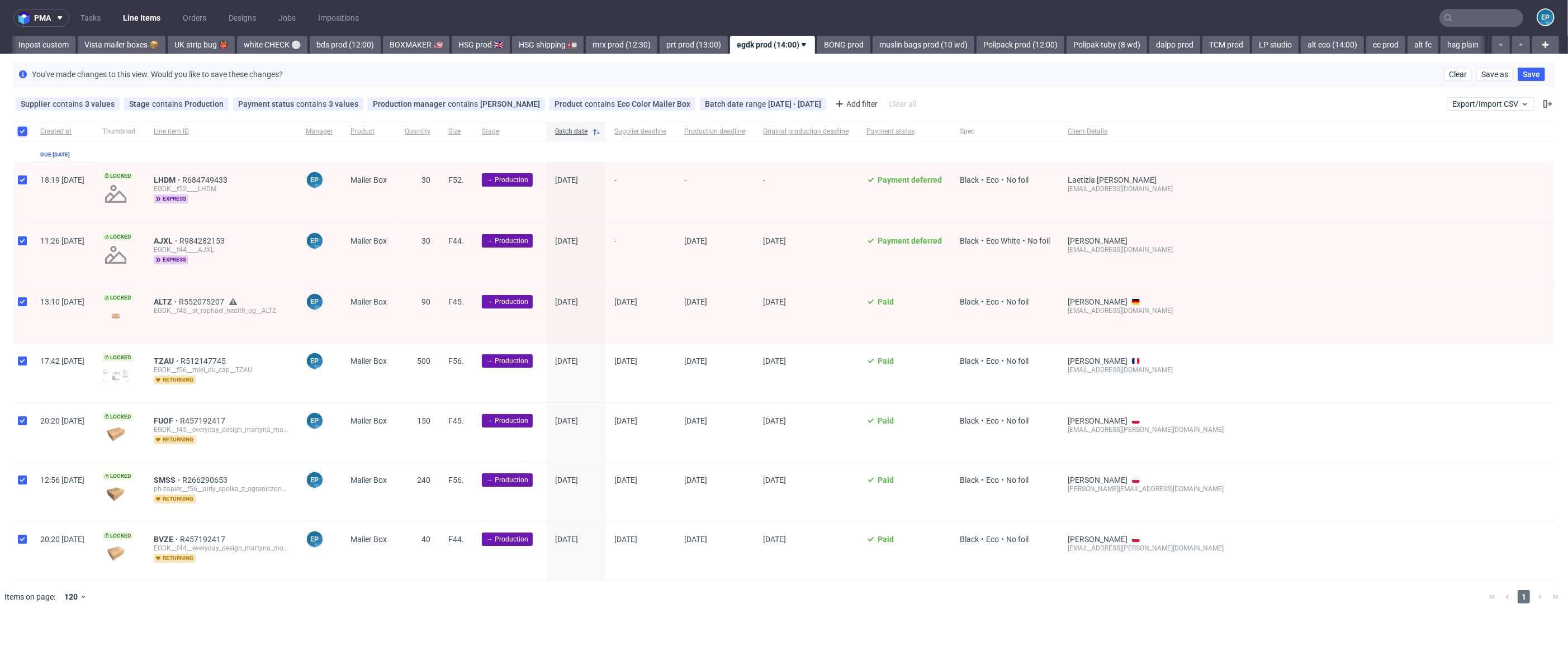
checkbox input "true"
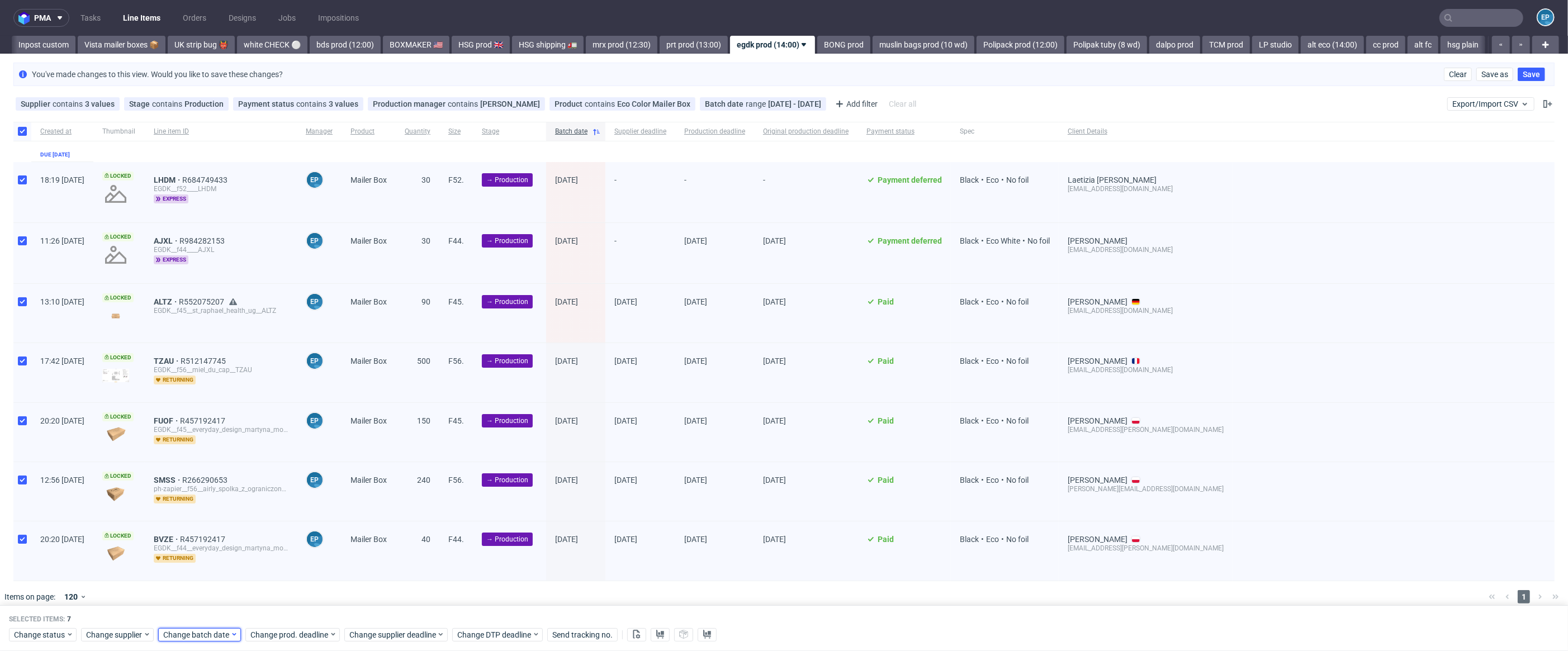
click at [207, 639] on span "Change batch date" at bounding box center [196, 635] width 67 height 12
click at [203, 499] on button "1" at bounding box center [198, 495] width 17 height 18
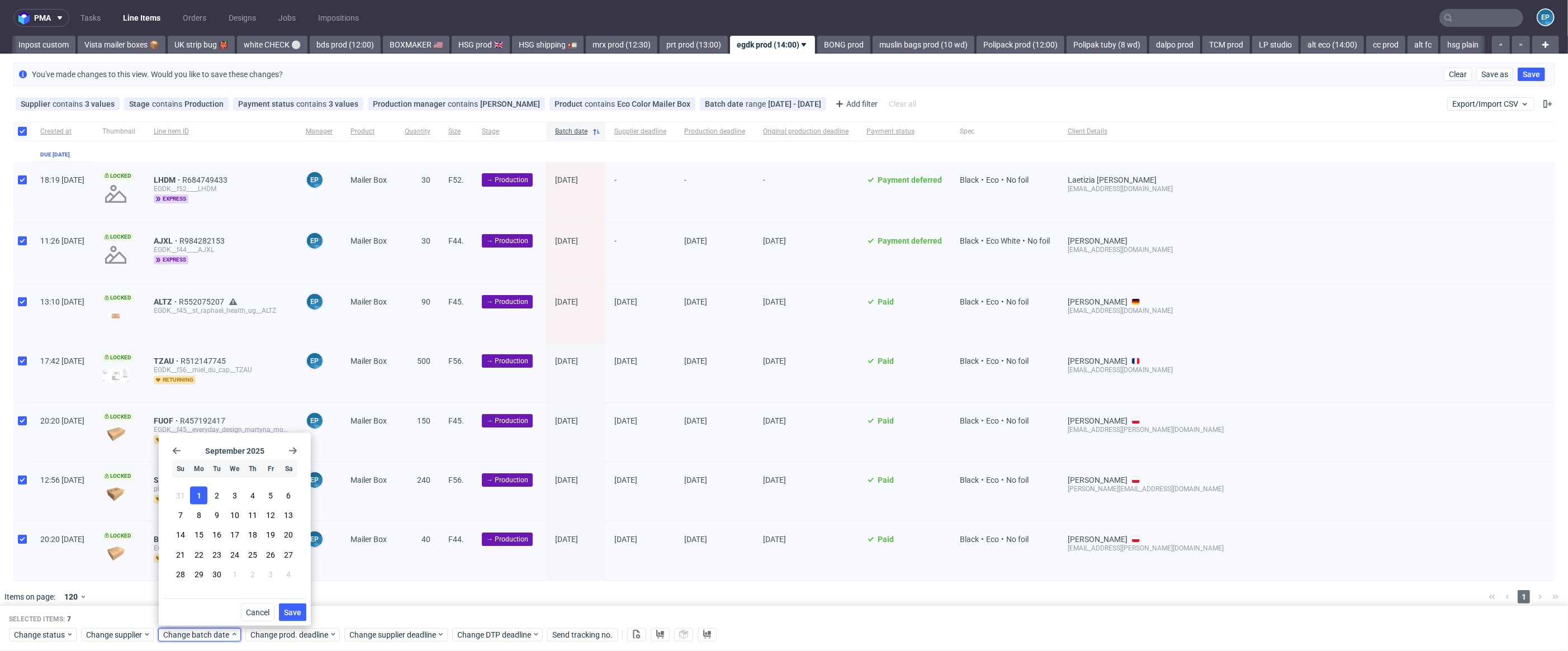
click at [296, 610] on span "Save" at bounding box center [292, 613] width 17 height 8
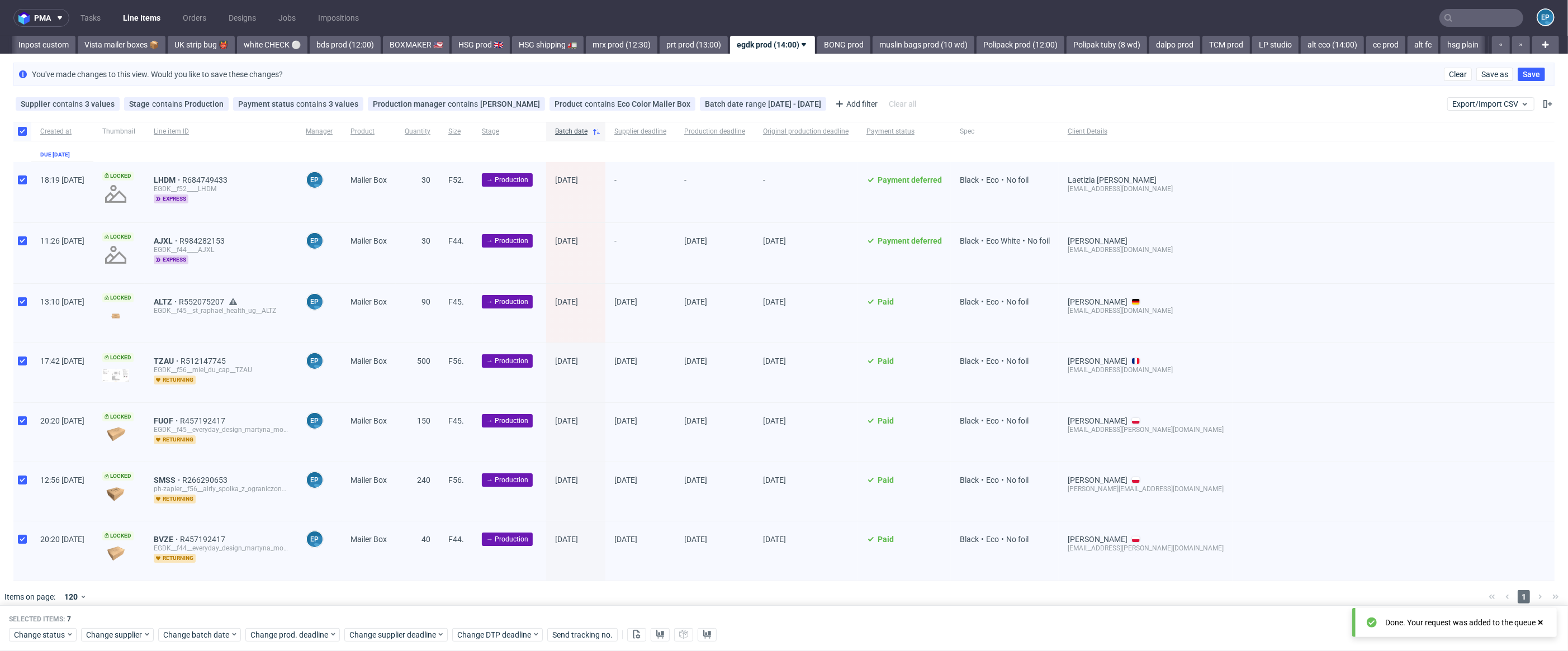
scroll to position [0, 792]
click at [407, 643] on div "Selected items: 7 Change status Change supplier Change batch date Change prod. …" at bounding box center [784, 628] width 1568 height 46
click at [407, 638] on span "Change supplier deadline" at bounding box center [393, 635] width 87 height 12
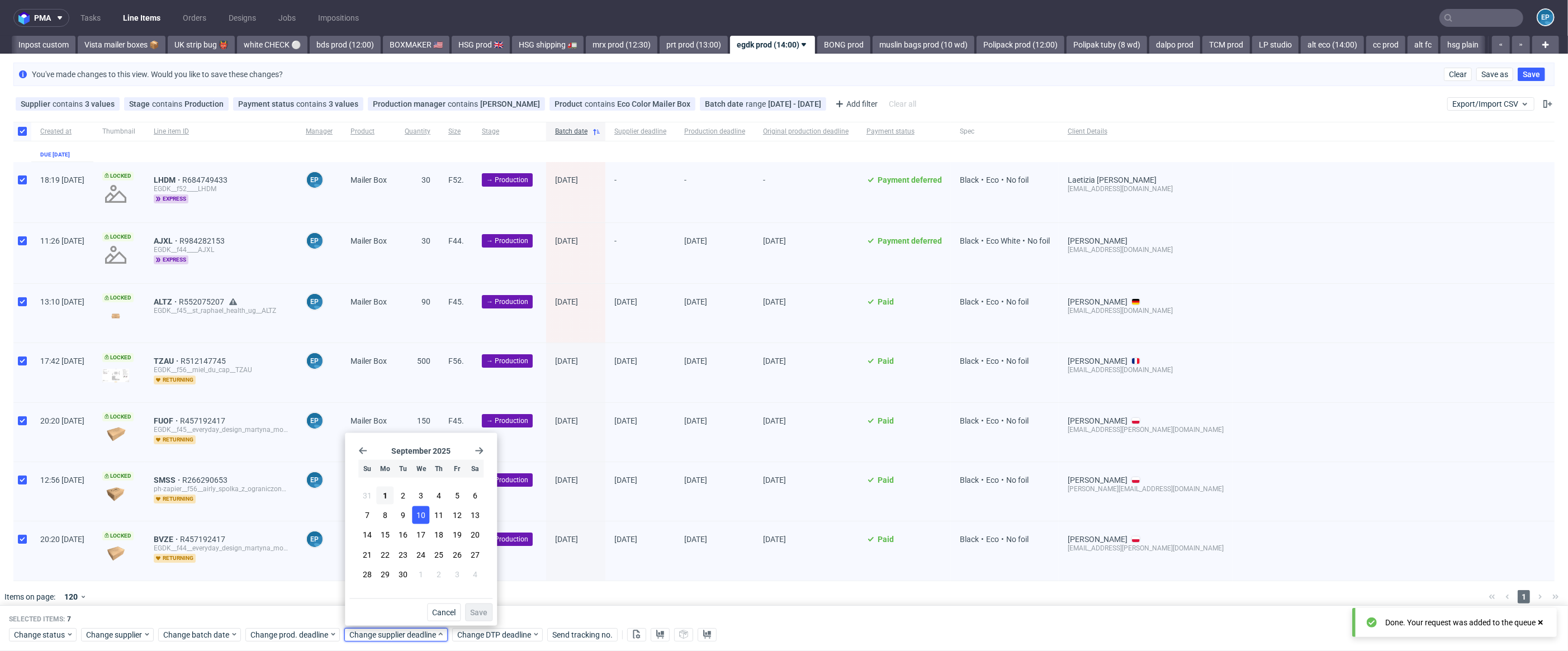
click at [412, 513] on button "10" at bounding box center [421, 515] width 17 height 18
click at [480, 609] on span "Save" at bounding box center [478, 613] width 17 height 8
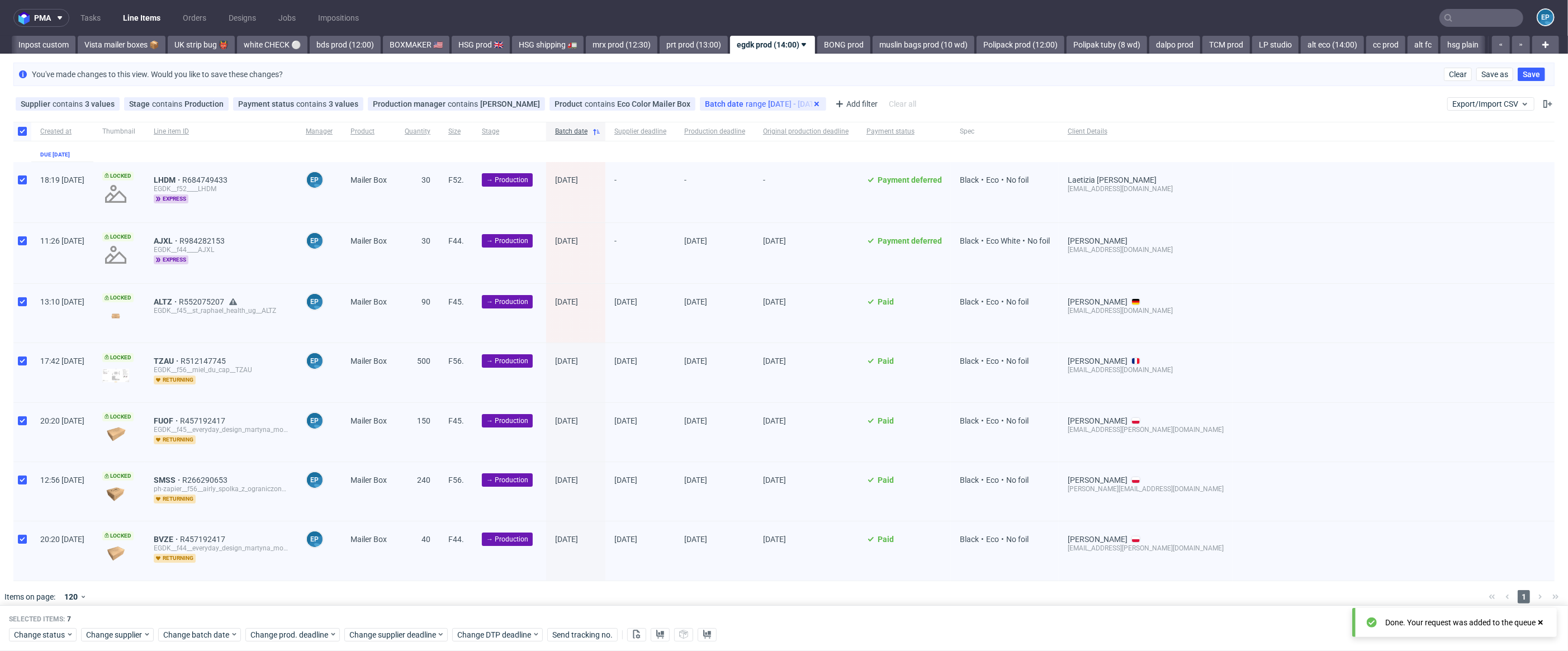
click at [821, 102] on icon at bounding box center [817, 104] width 9 height 9
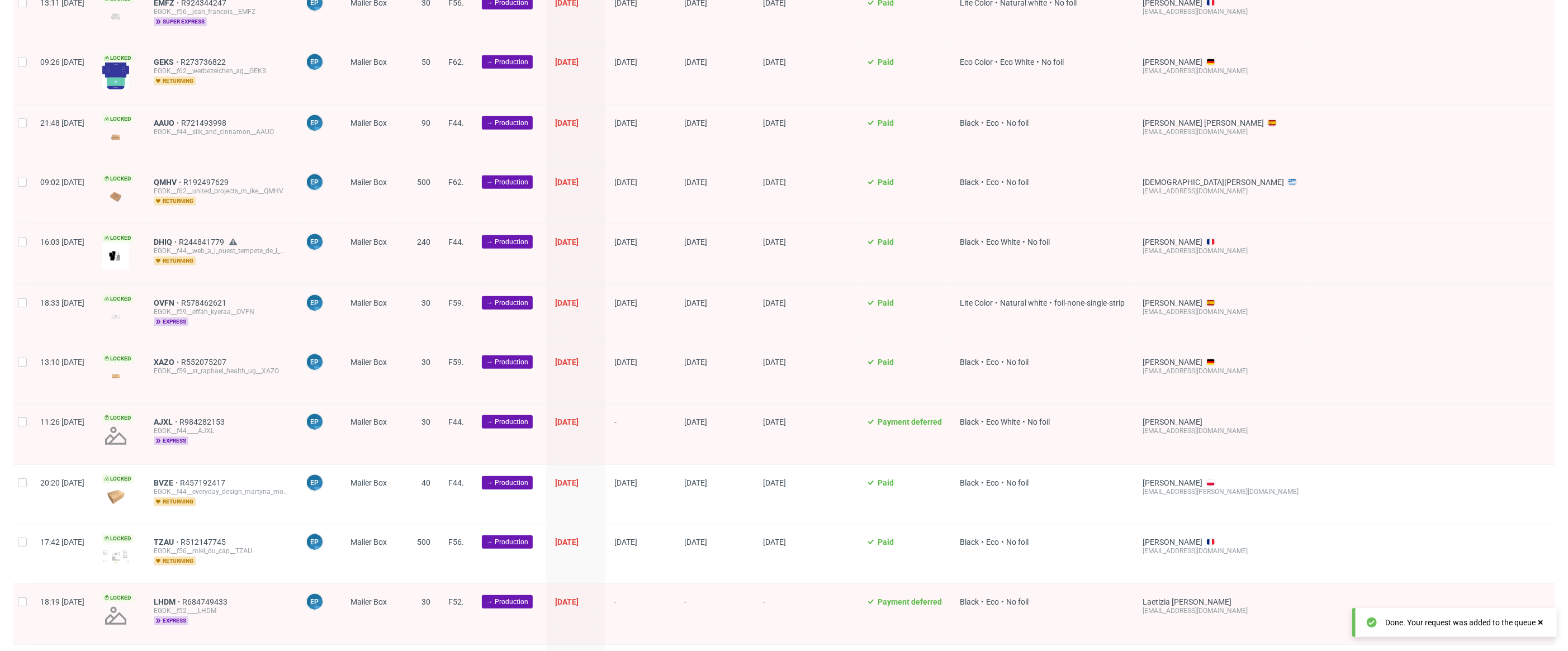
scroll to position [1218, 0]
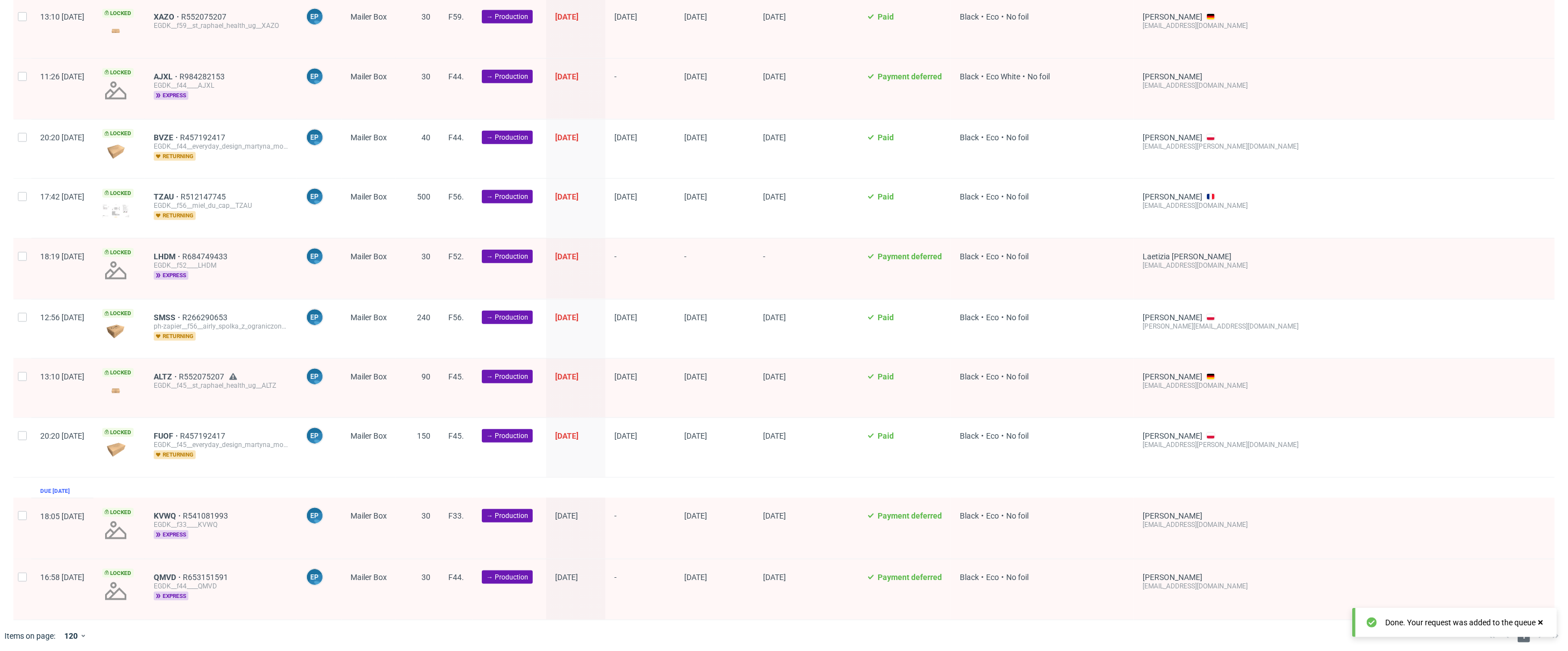
click at [21, 521] on div at bounding box center [22, 528] width 18 height 60
checkbox input "true"
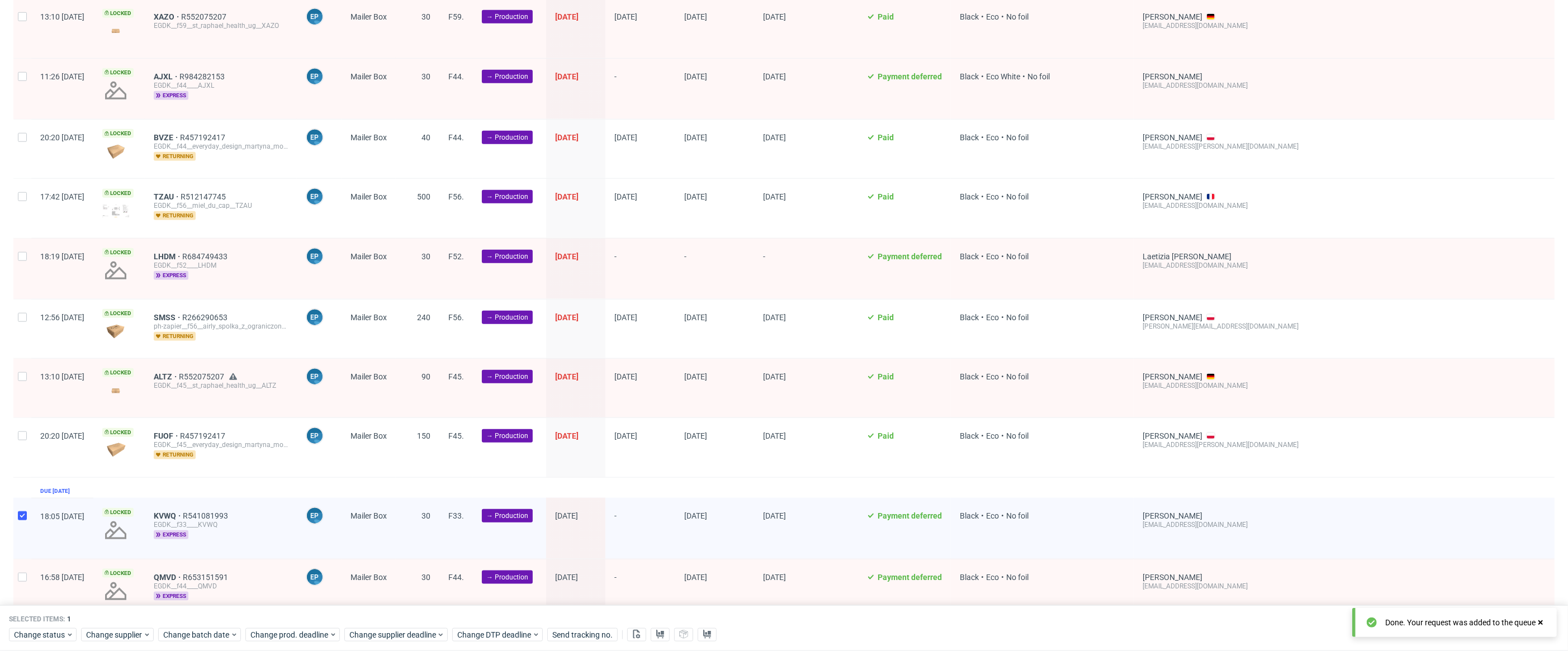
click at [16, 584] on div at bounding box center [22, 589] width 18 height 60
checkbox input "true"
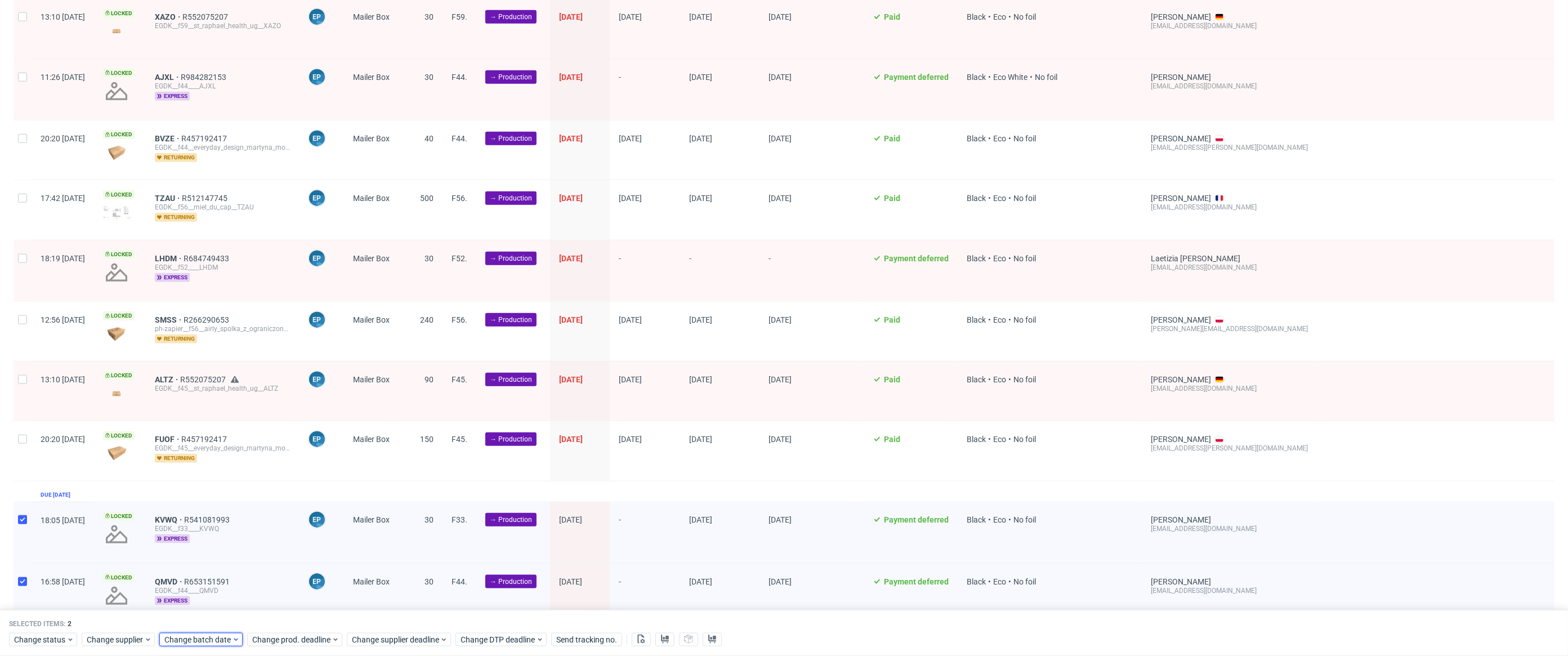
click at [218, 638] on span "Change batch date" at bounding box center [197, 640] width 67 height 12
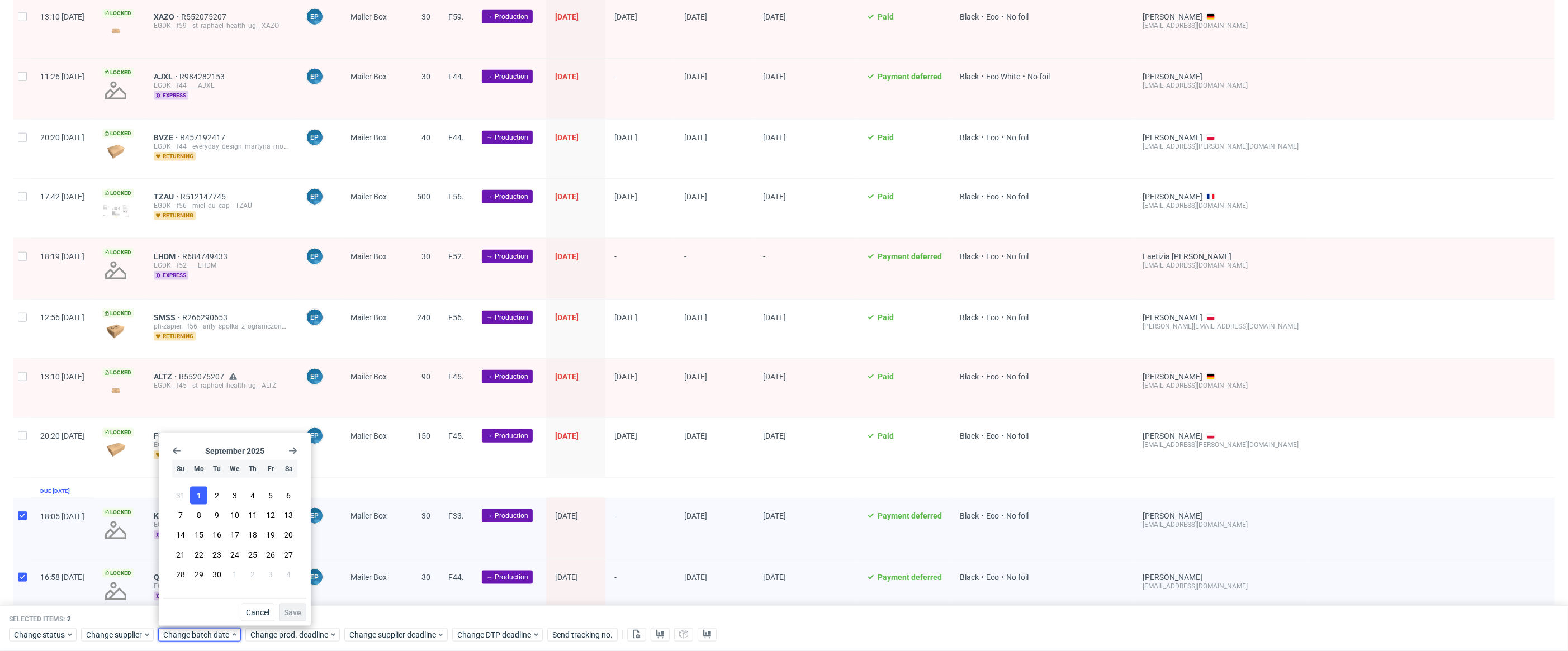
click at [205, 496] on button "1" at bounding box center [198, 495] width 17 height 18
drag, startPoint x: 295, startPoint y: 607, endPoint x: 316, endPoint y: 614, distance: 22.1
click at [295, 609] on span "Save" at bounding box center [292, 613] width 17 height 8
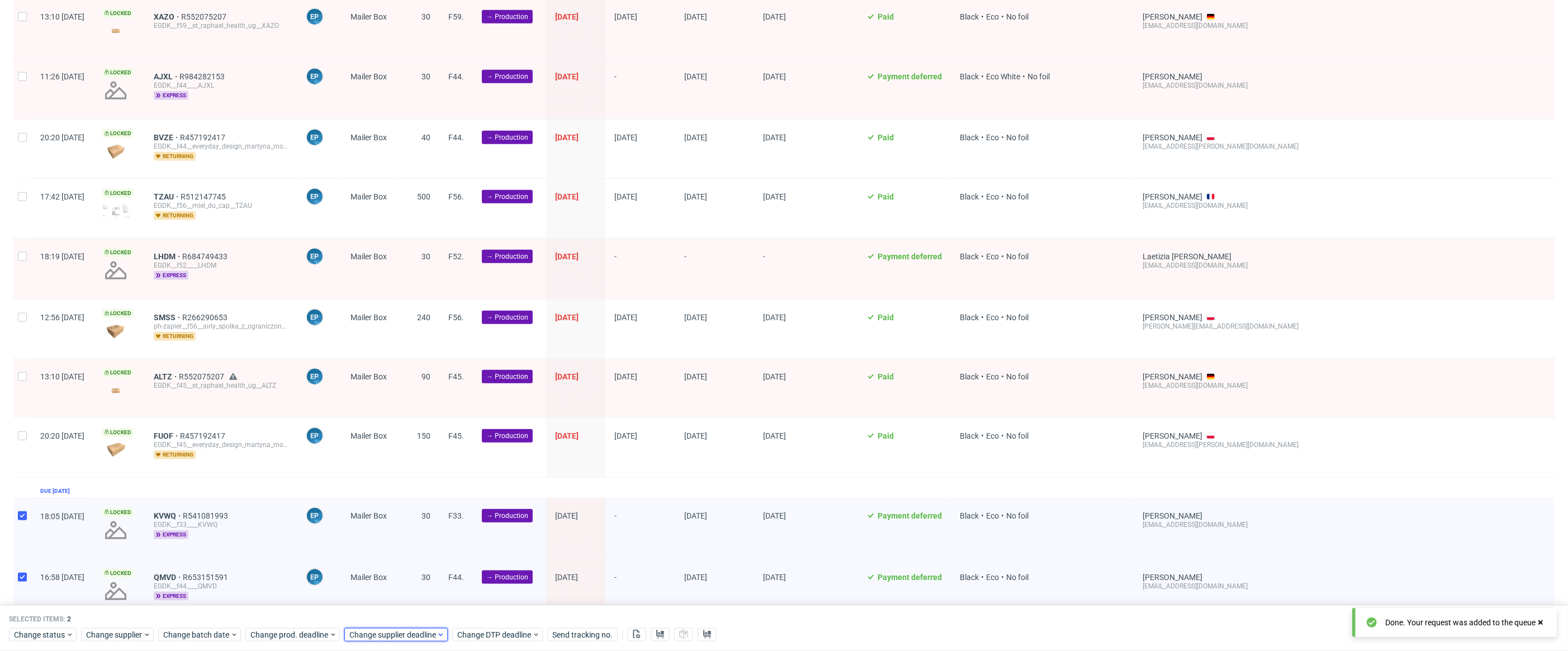
scroll to position [0, 792]
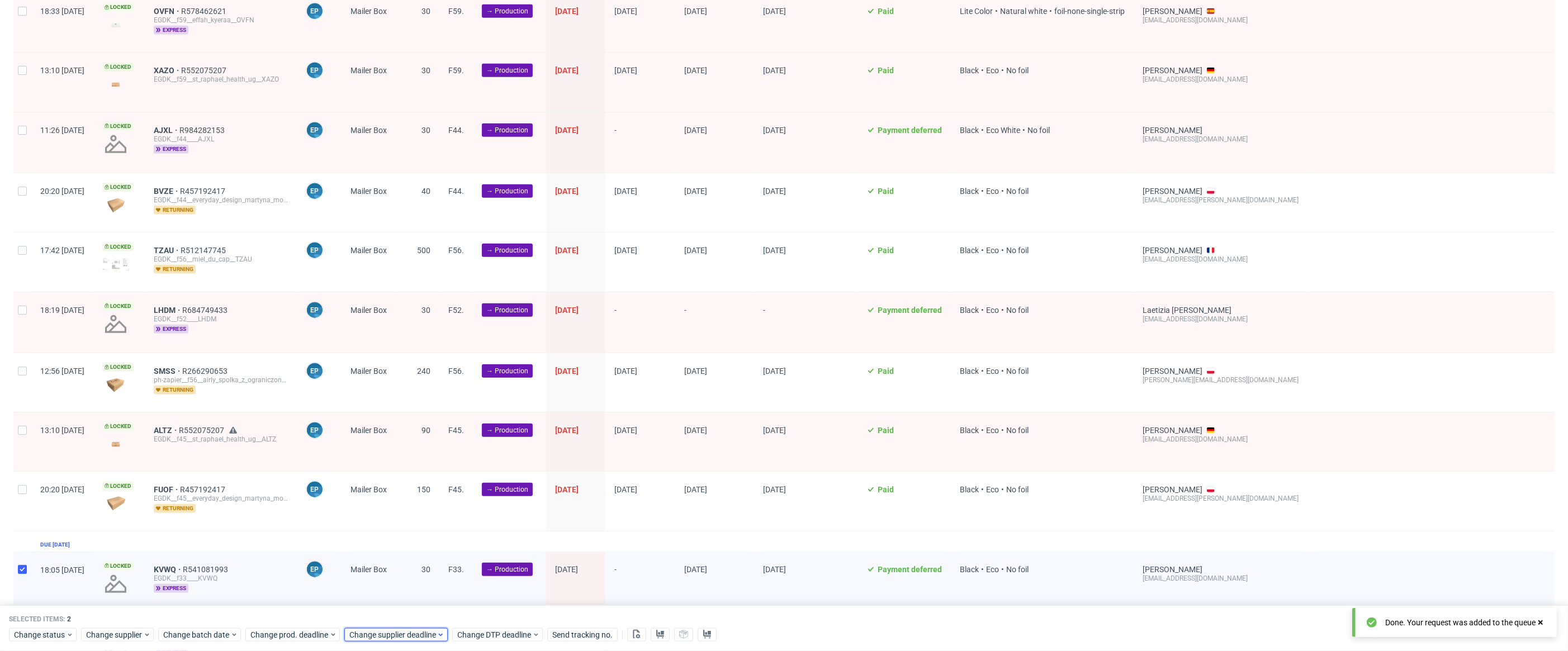
click at [426, 639] on span "Change supplier deadline" at bounding box center [393, 635] width 87 height 12
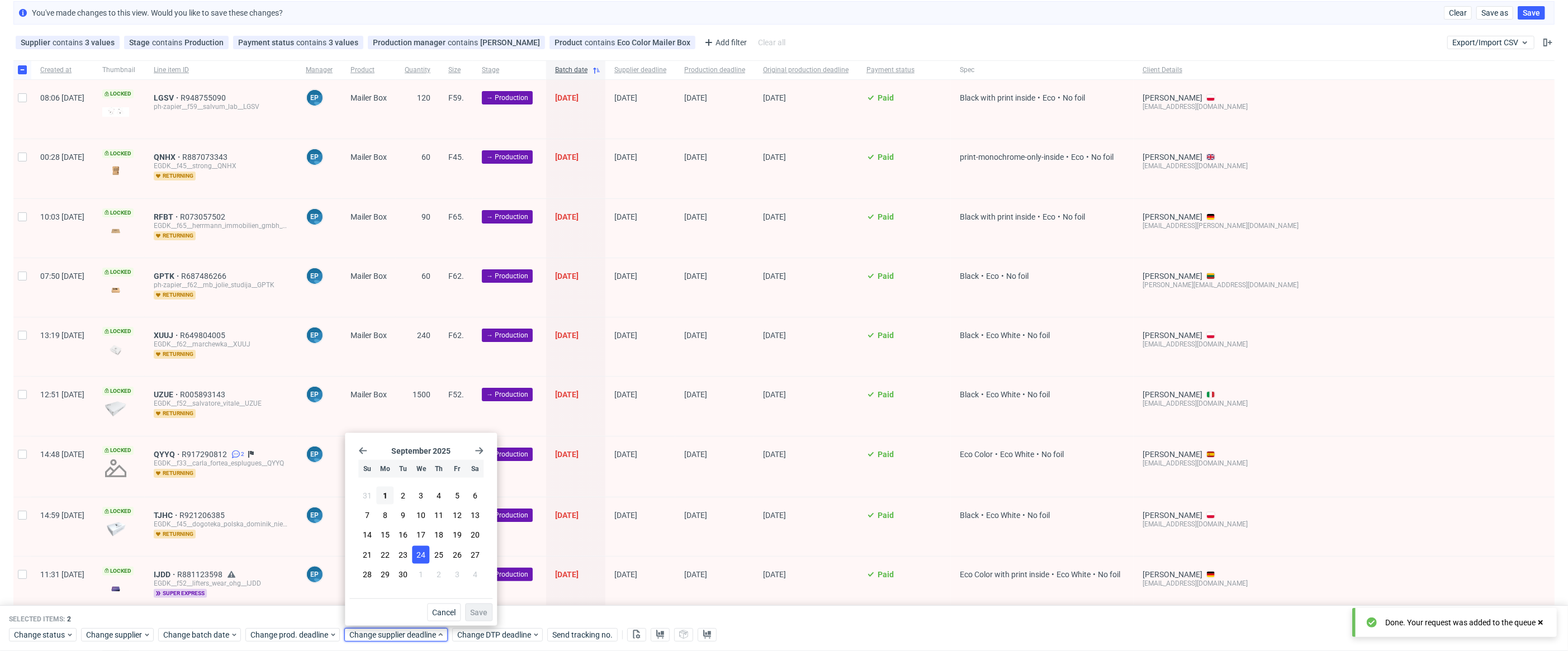
scroll to position [0, 0]
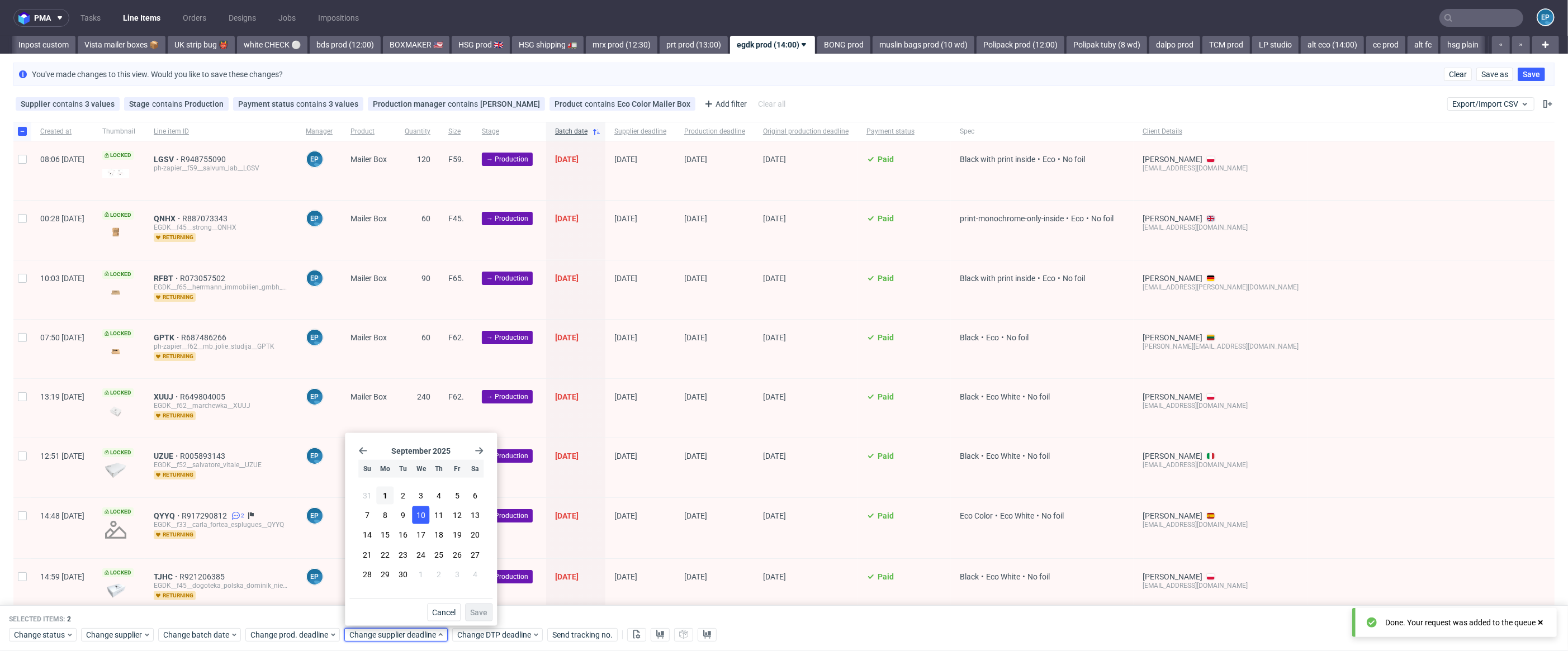
click at [422, 519] on span "10" at bounding box center [421, 515] width 9 height 12
click at [489, 609] on button "Save" at bounding box center [478, 612] width 27 height 18
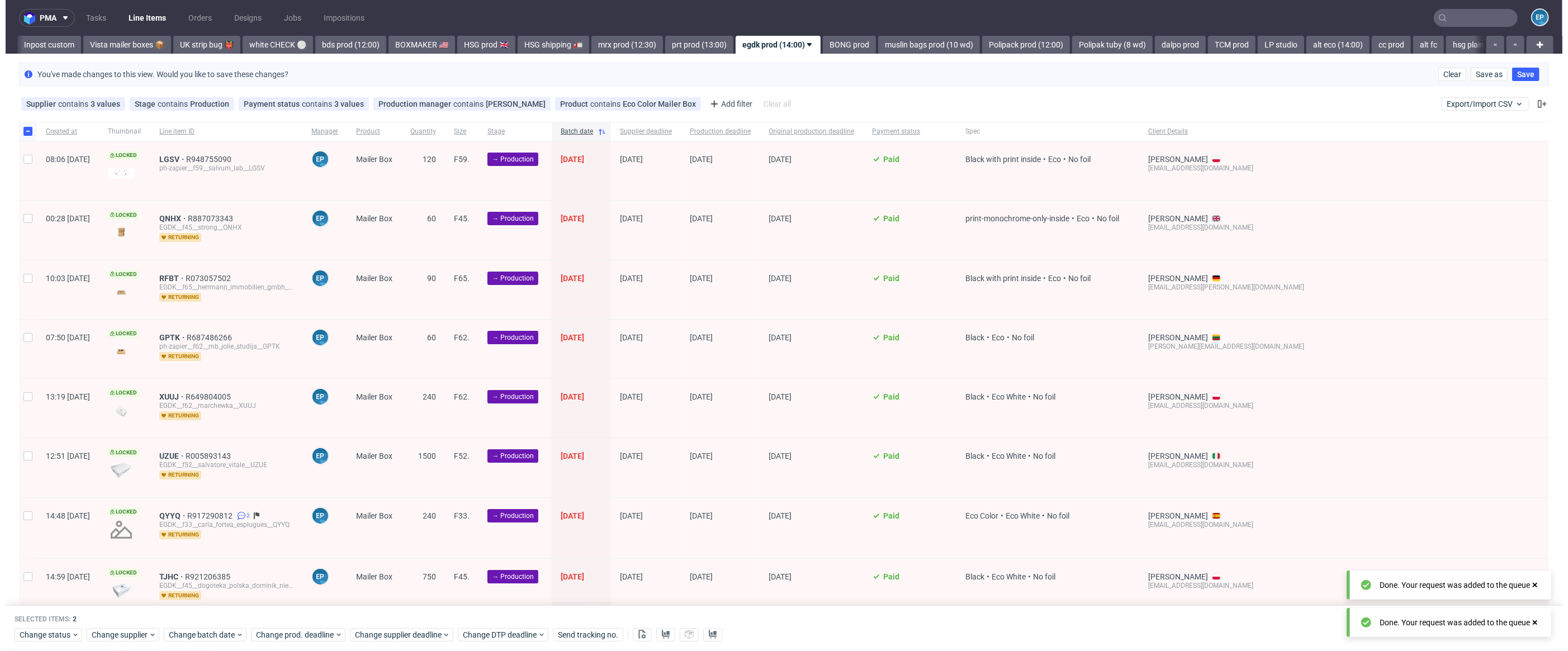
scroll to position [0, 792]
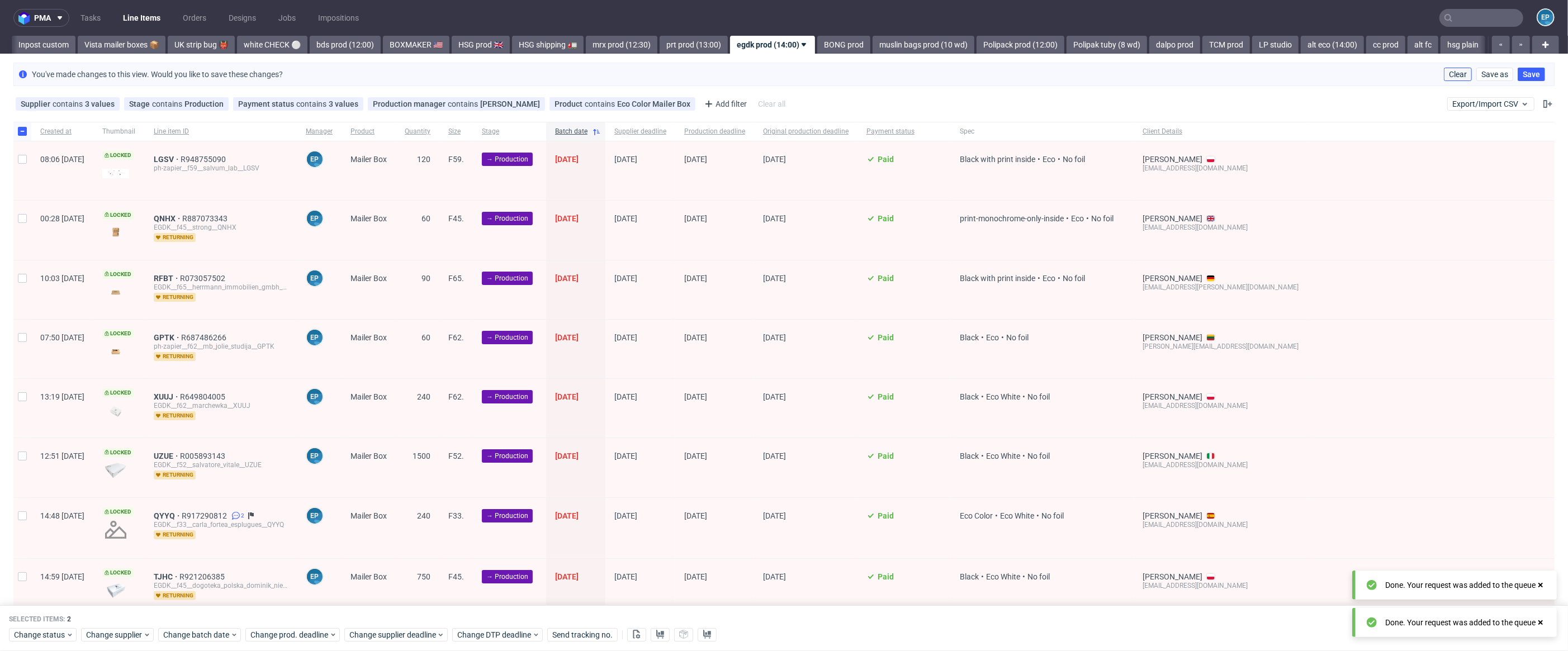
click at [1449, 77] on span "Clear" at bounding box center [1458, 75] width 18 height 8
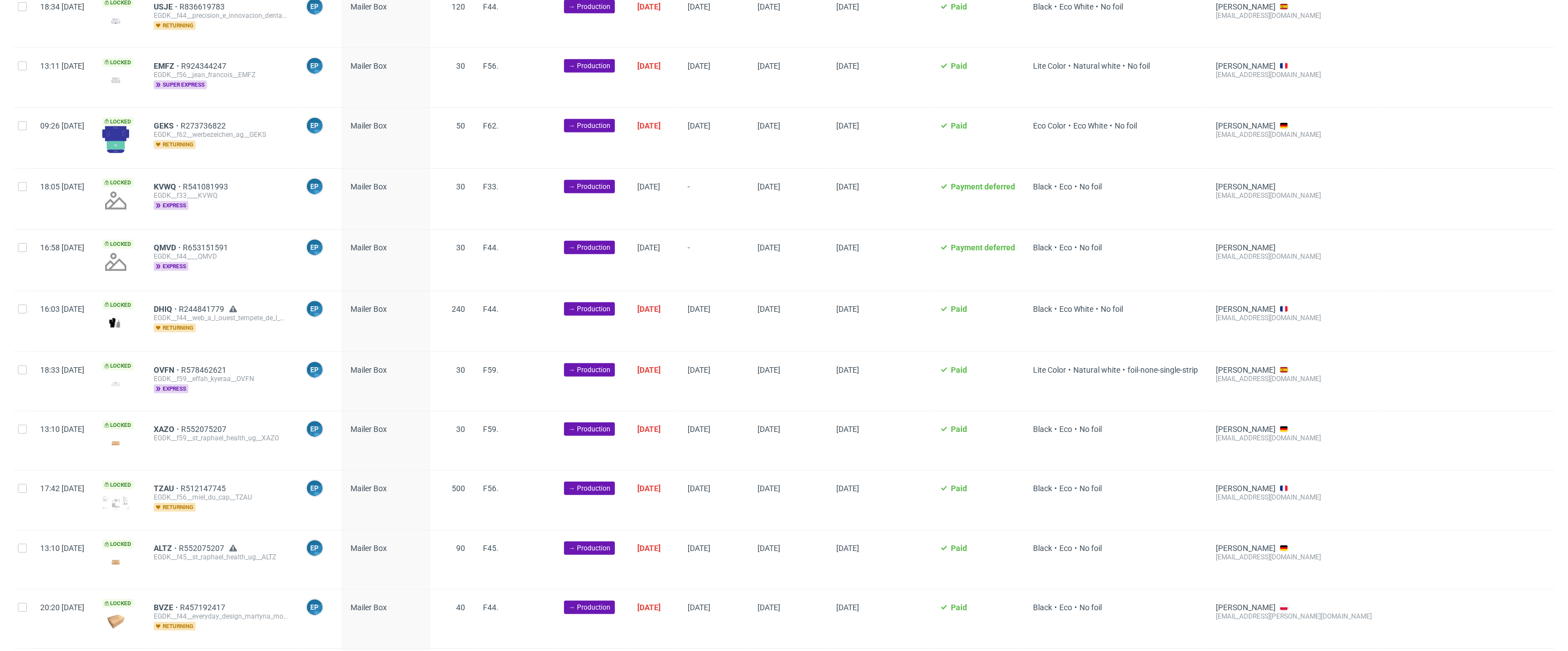
scroll to position [1519, 0]
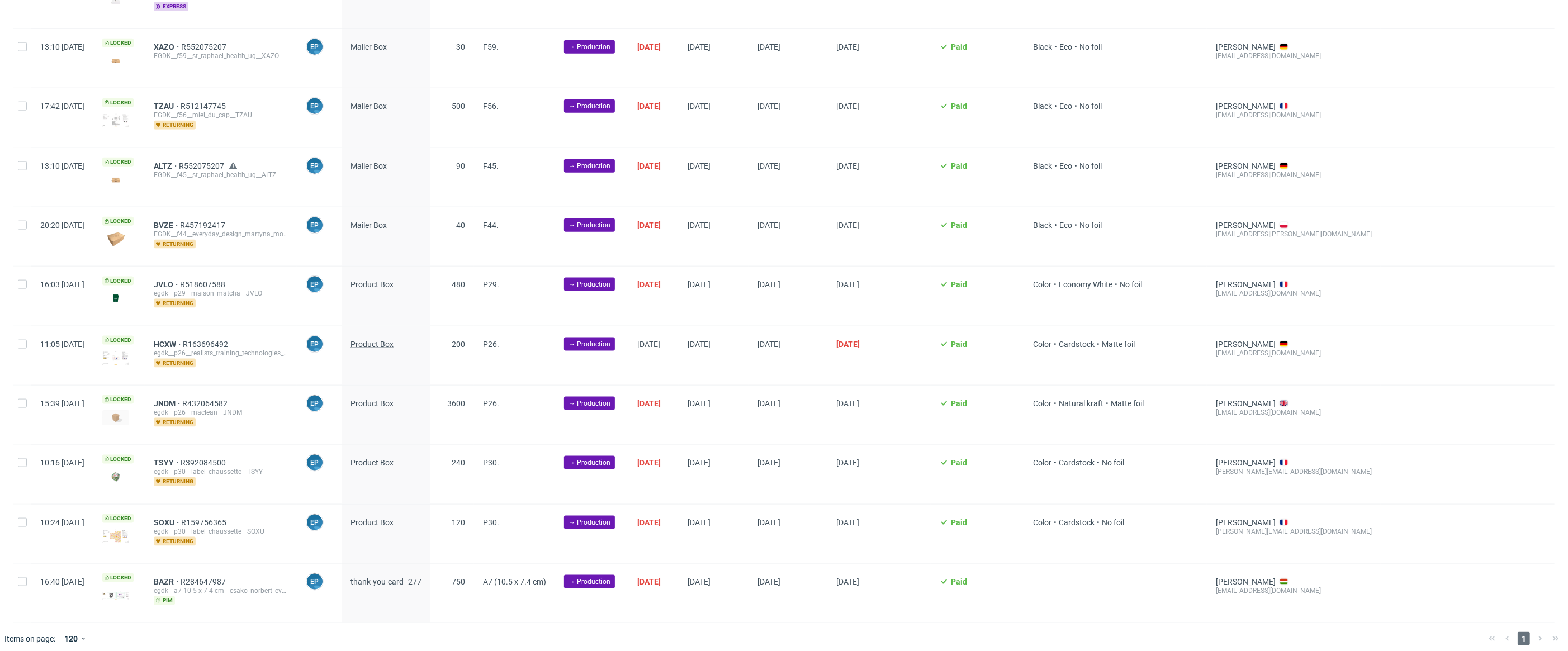
click at [391, 340] on span "Product Box" at bounding box center [372, 344] width 43 height 9
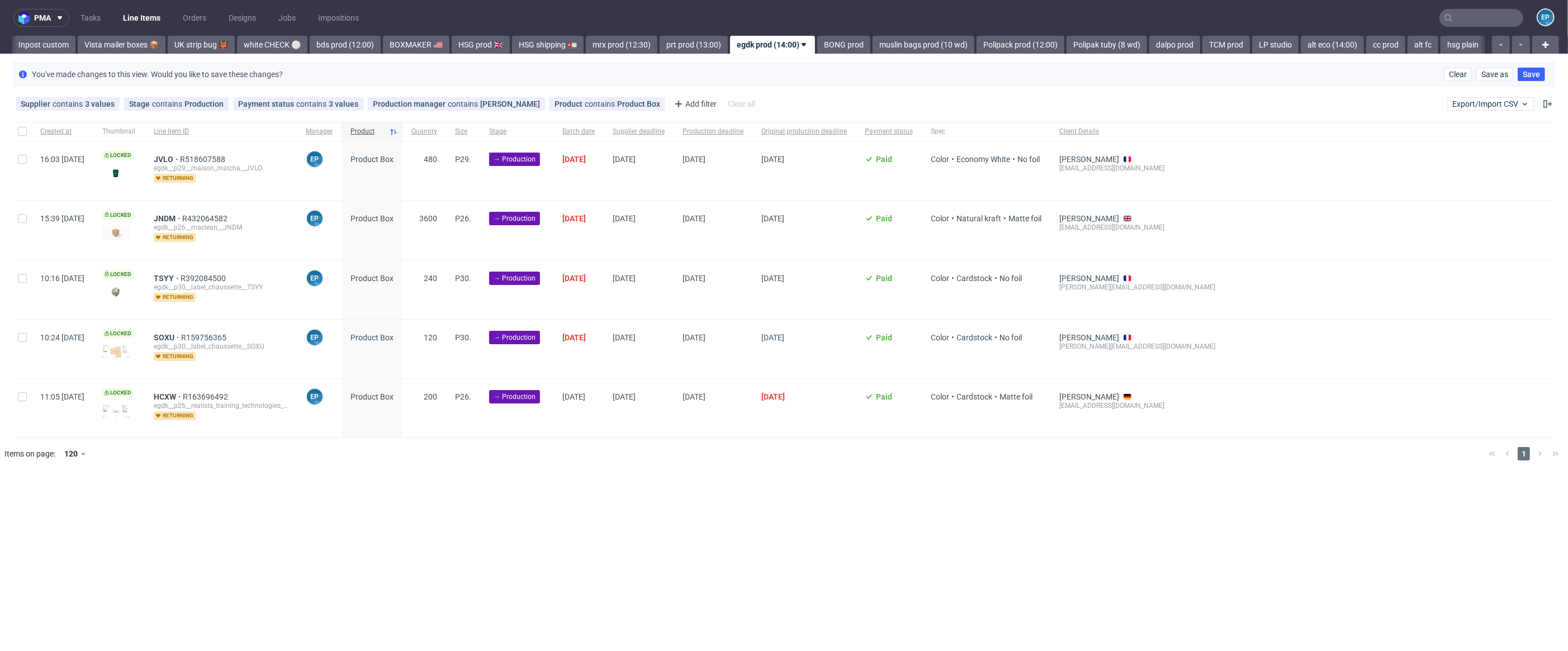
click at [28, 396] on div at bounding box center [22, 407] width 18 height 58
checkbox input "true"
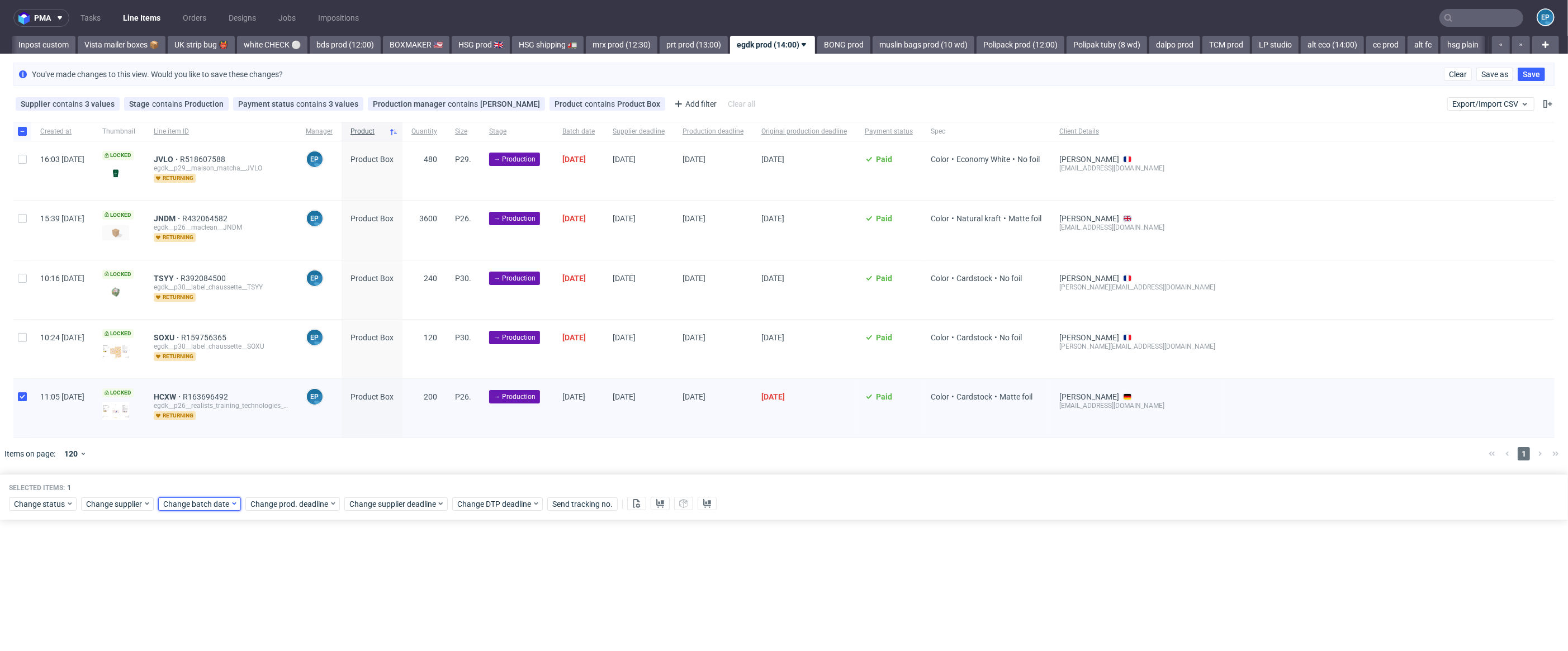
click at [239, 506] on div "Change batch date" at bounding box center [199, 504] width 83 height 13
click at [198, 369] on button "1" at bounding box center [198, 364] width 17 height 18
click at [299, 483] on span "Save" at bounding box center [292, 481] width 17 height 8
click at [384, 505] on span "Change supplier deadline" at bounding box center [393, 505] width 87 height 12
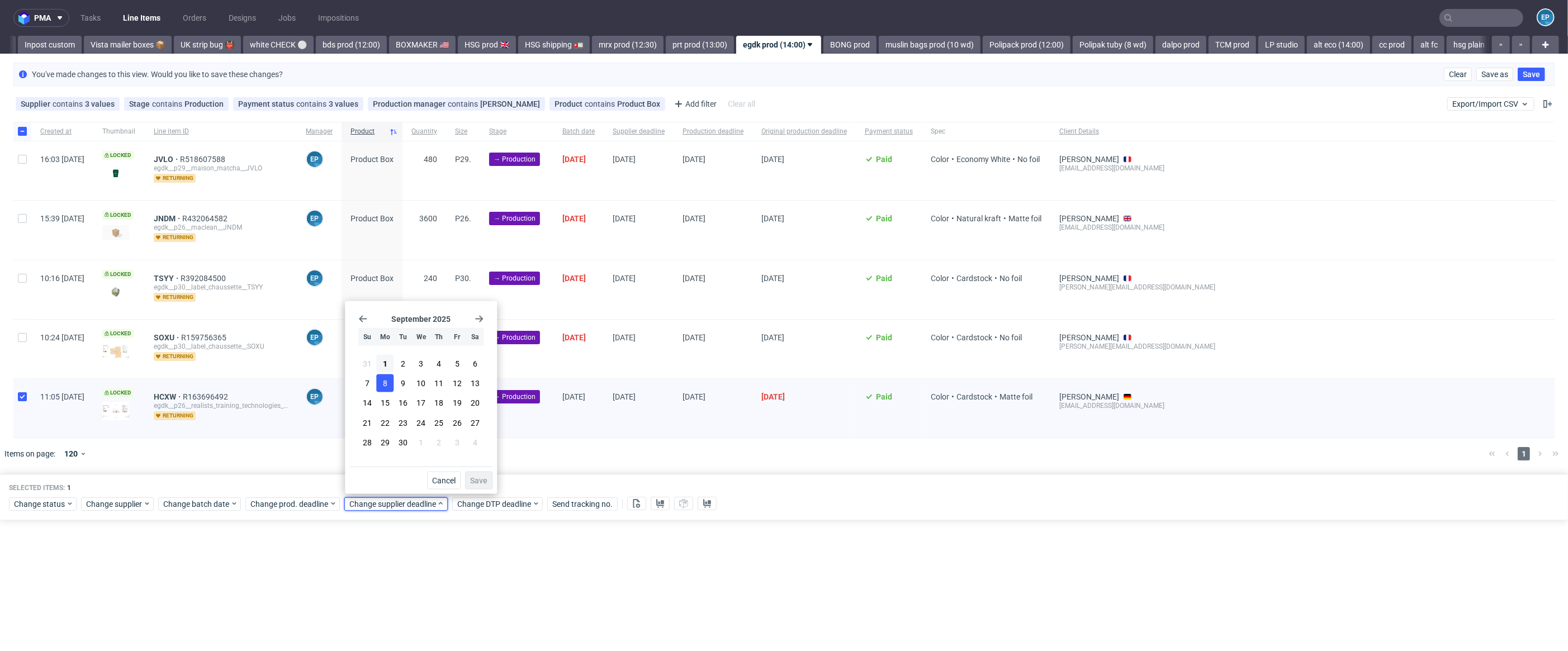
click at [389, 380] on button "8" at bounding box center [384, 384] width 17 height 18
click at [492, 477] on div "September 2025 Su Mo Tu We Th Fr Sa 31 1 2 3 4 5 6 7 8 9 10 11 12 13 14 15 16 1…" at bounding box center [421, 398] width 152 height 193
click at [487, 477] on button "Save" at bounding box center [478, 481] width 27 height 18
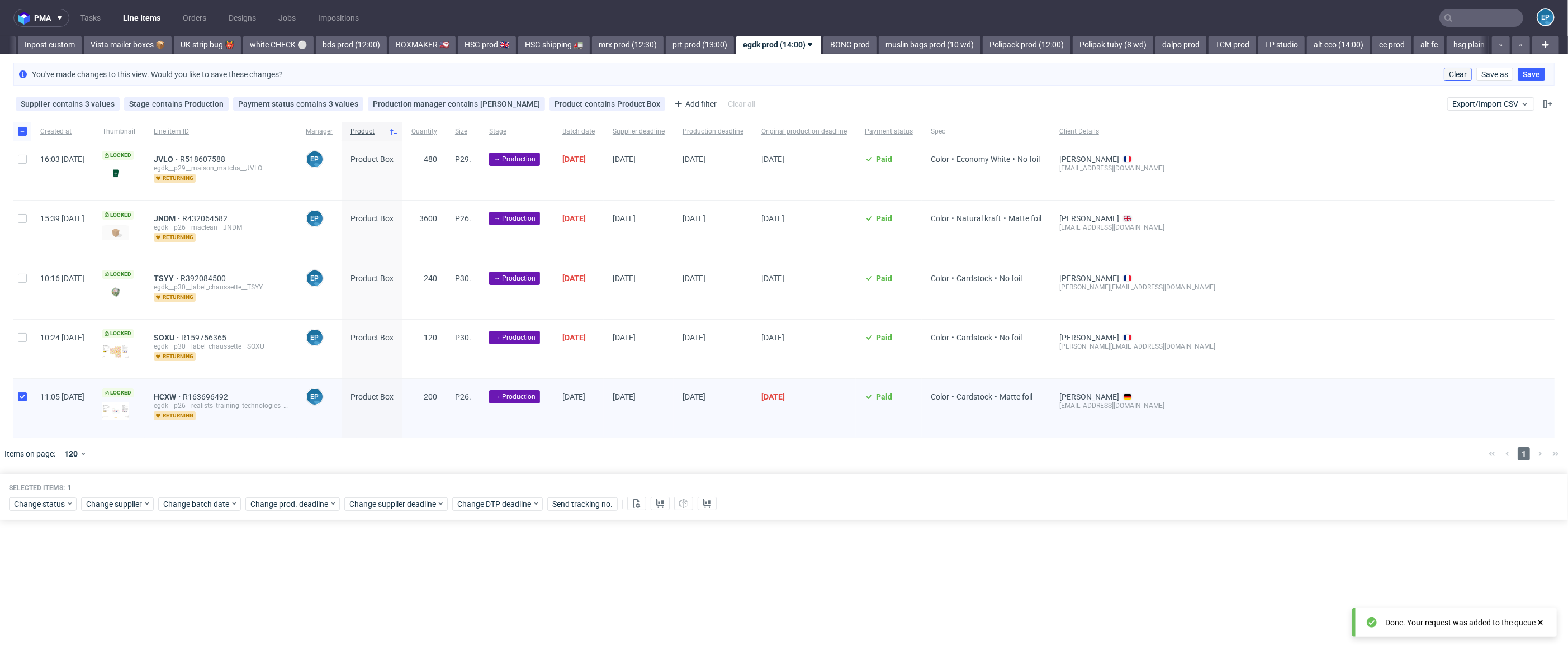
click at [1459, 72] on span "Clear" at bounding box center [1458, 75] width 18 height 8
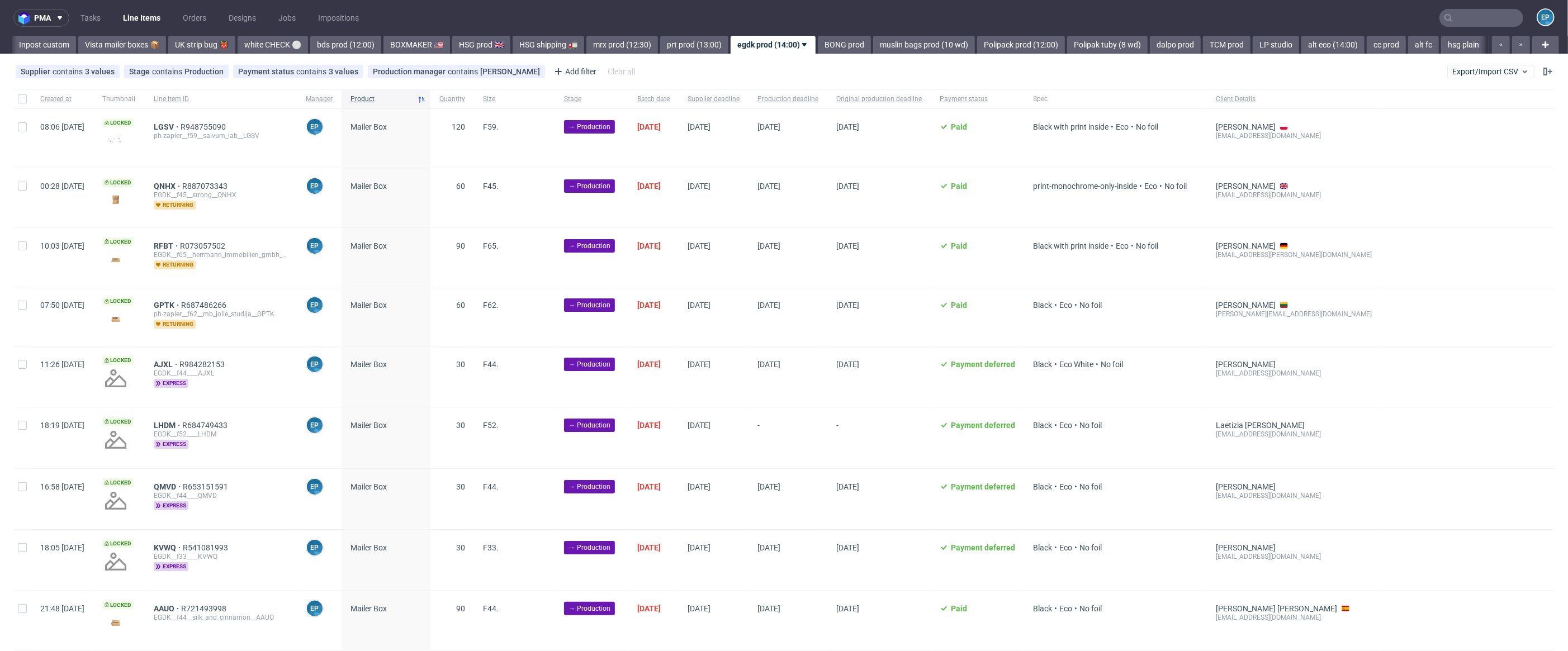
scroll to position [0, 792]
click at [27, 430] on div at bounding box center [22, 437] width 18 height 60
checkbox input "true"
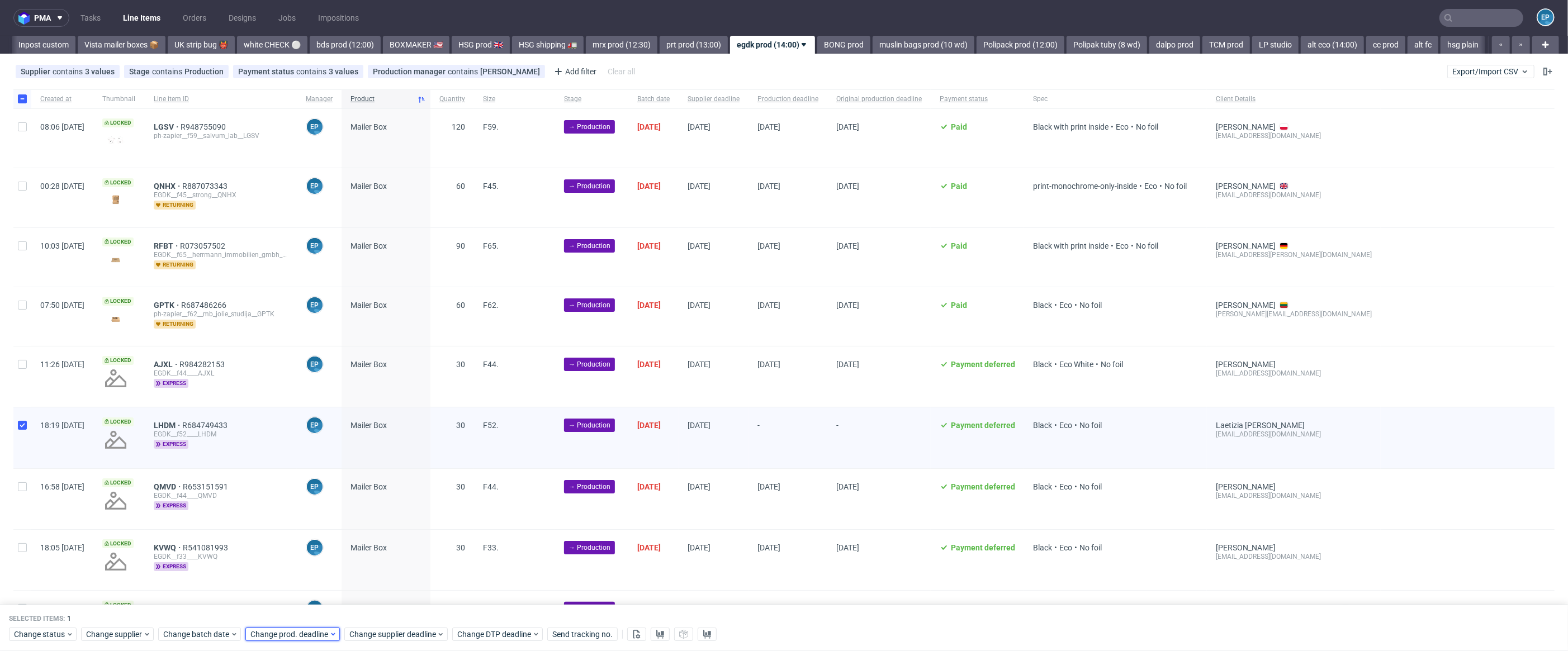
click at [307, 636] on span "Change prod. deadline" at bounding box center [290, 635] width 79 height 12
click at [341, 522] on button "11" at bounding box center [340, 515] width 17 height 18
click at [383, 617] on button "Save" at bounding box center [379, 612] width 27 height 18
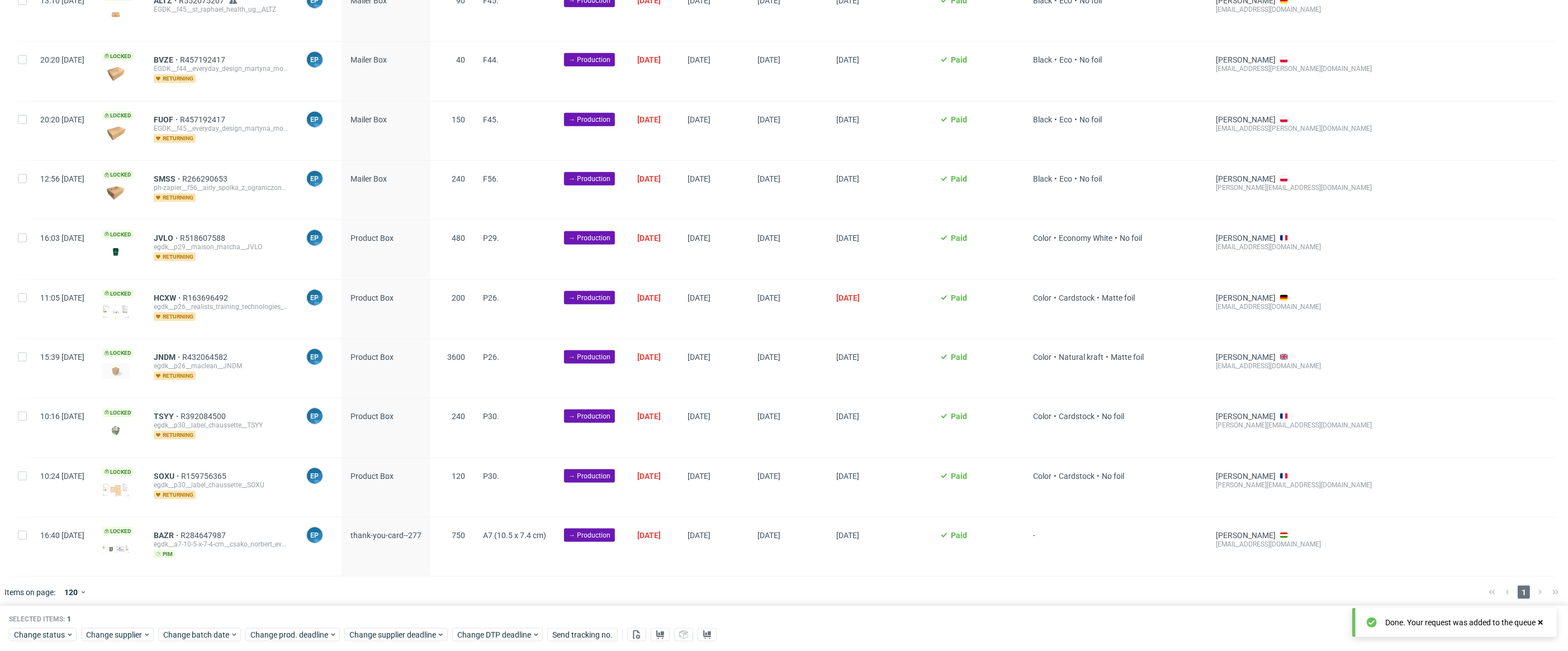
scroll to position [0, 0]
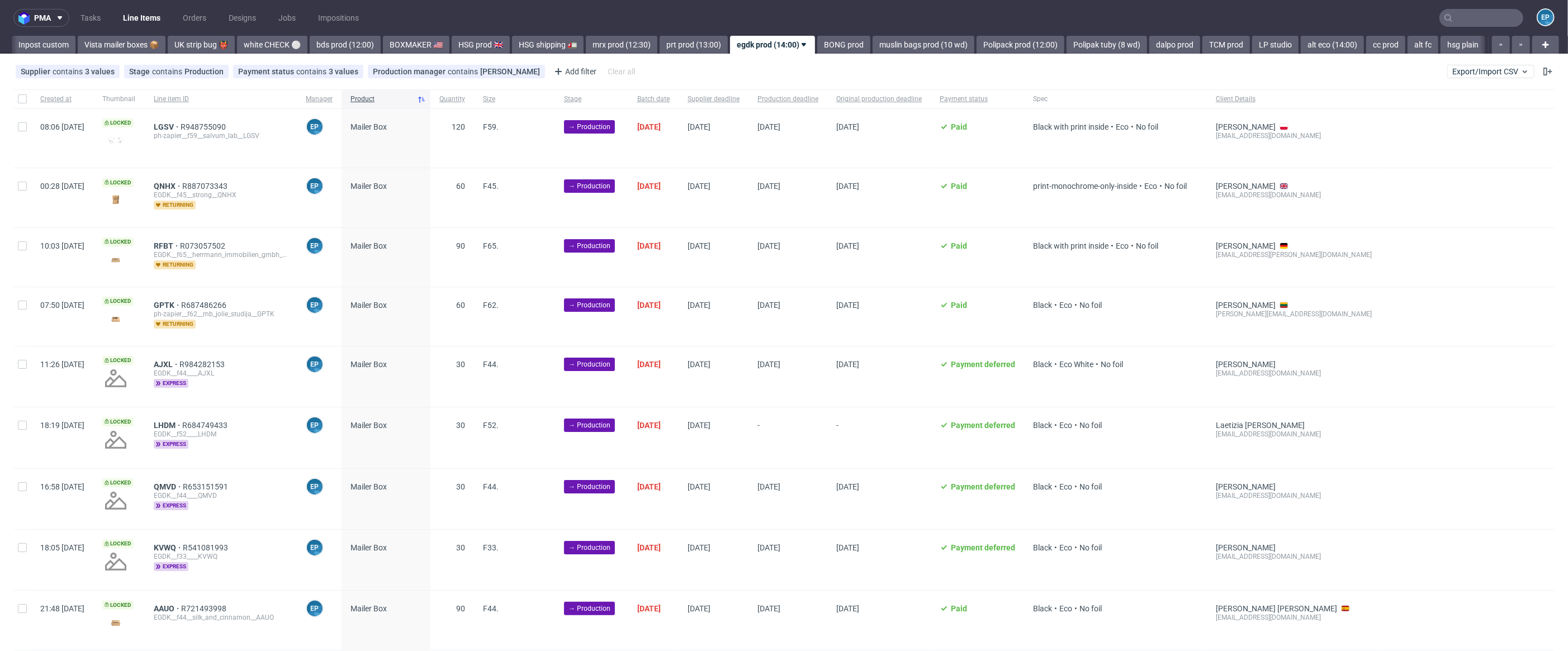
click at [21, 104] on div at bounding box center [22, 99] width 18 height 19
checkbox input "true"
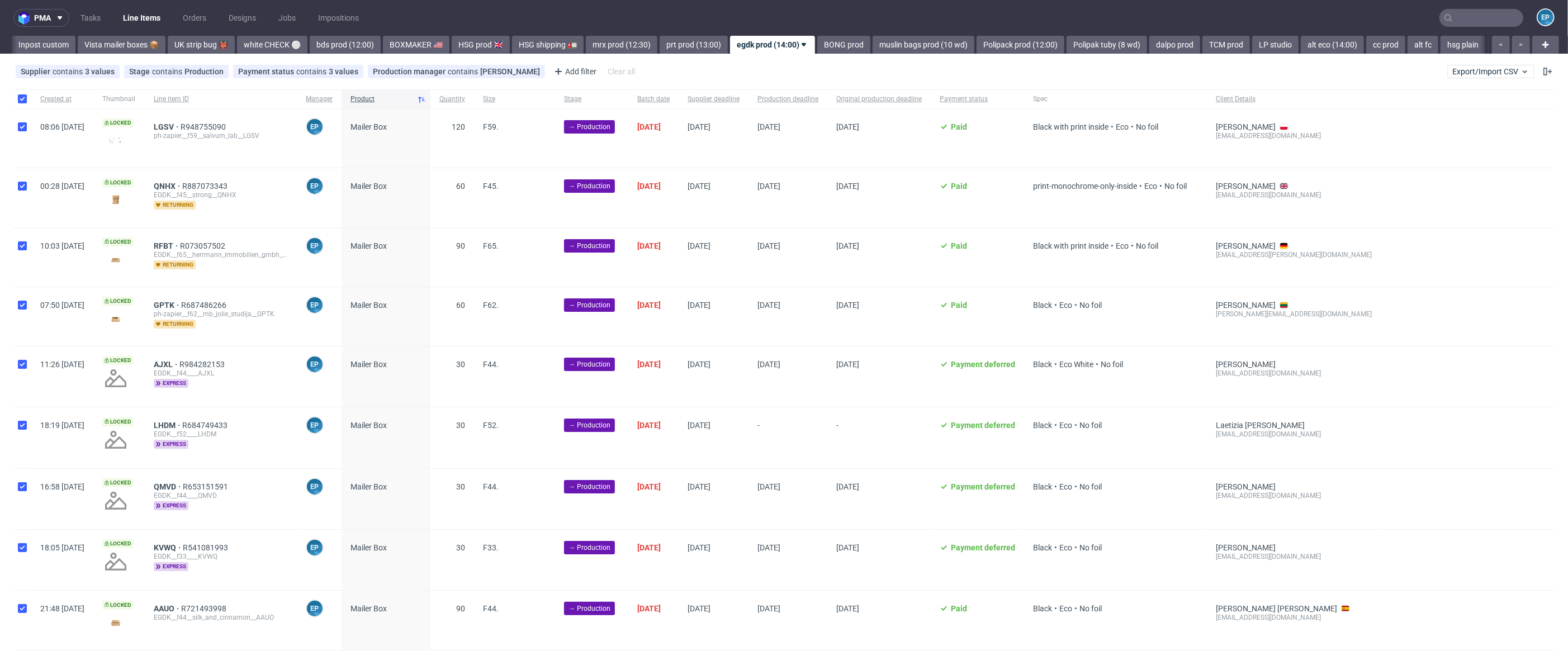
checkbox input "true"
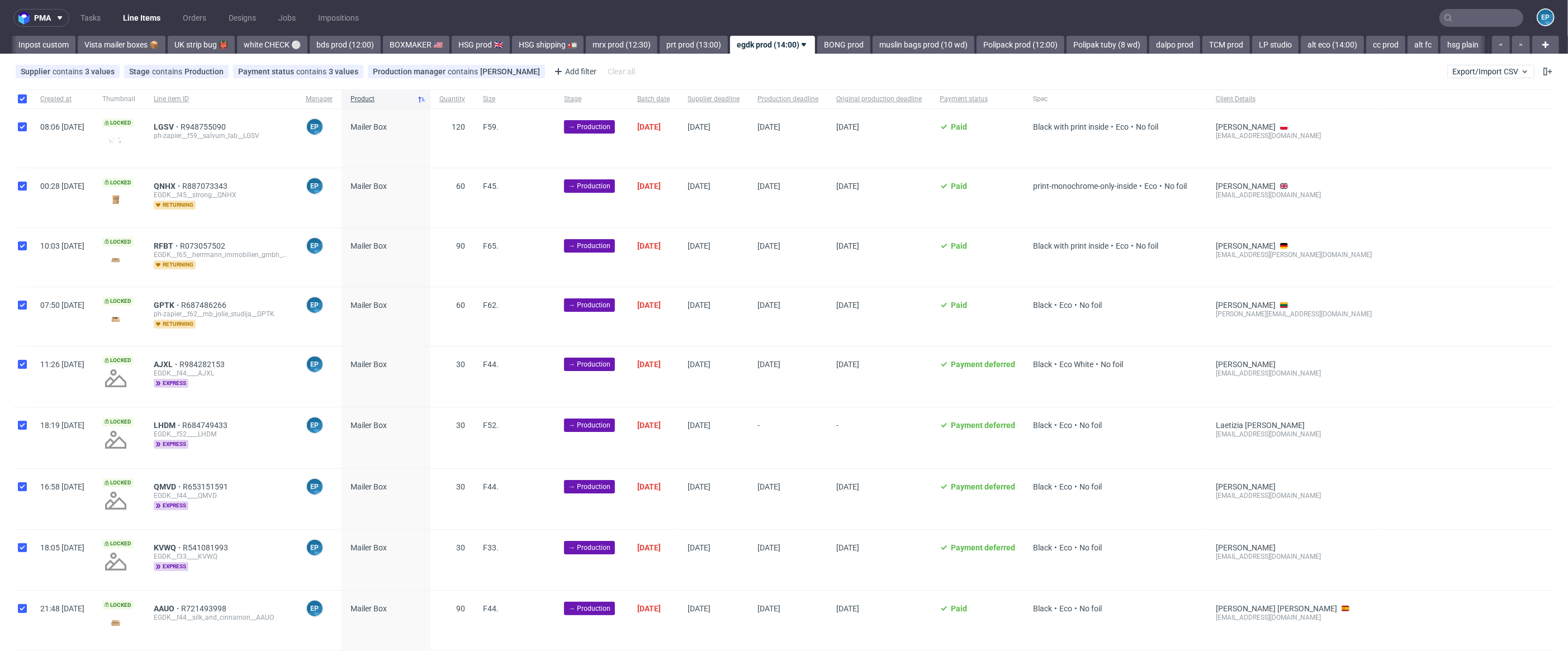
checkbox input "true"
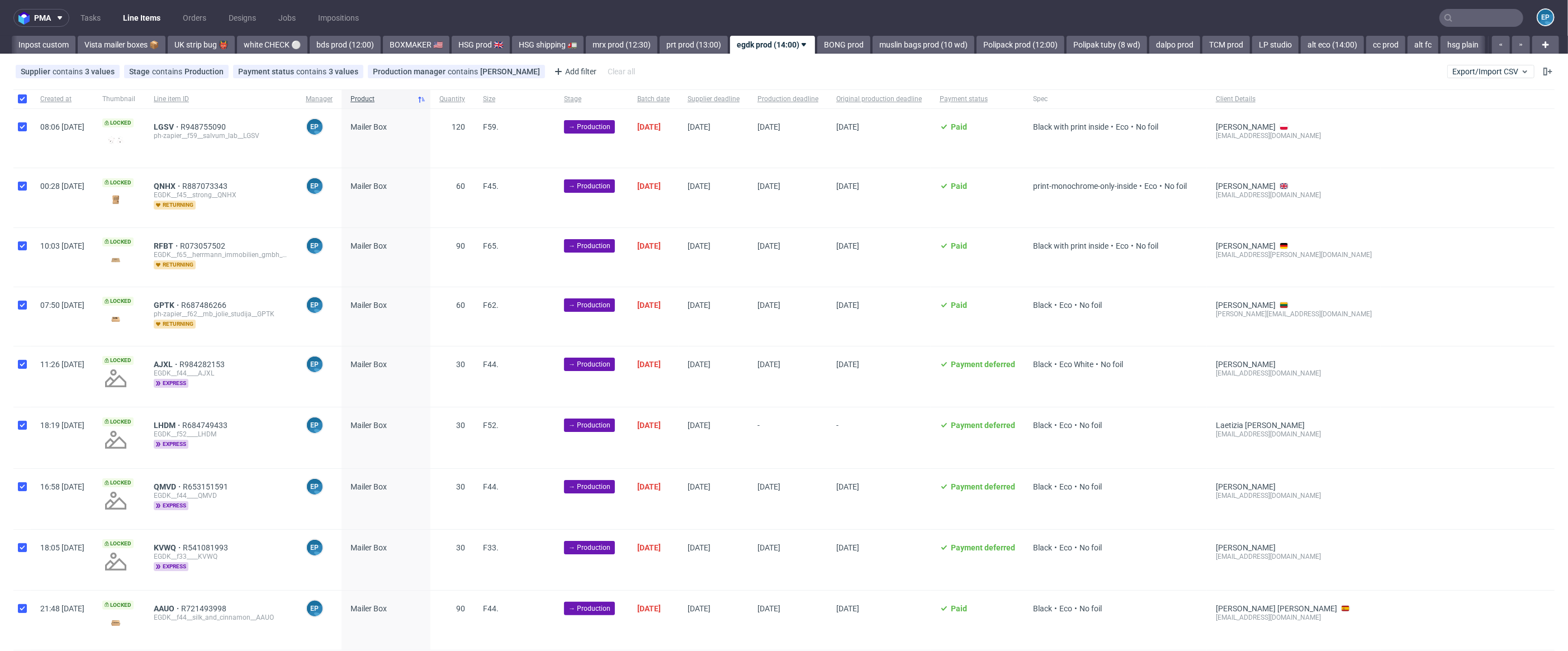
checkbox input "true"
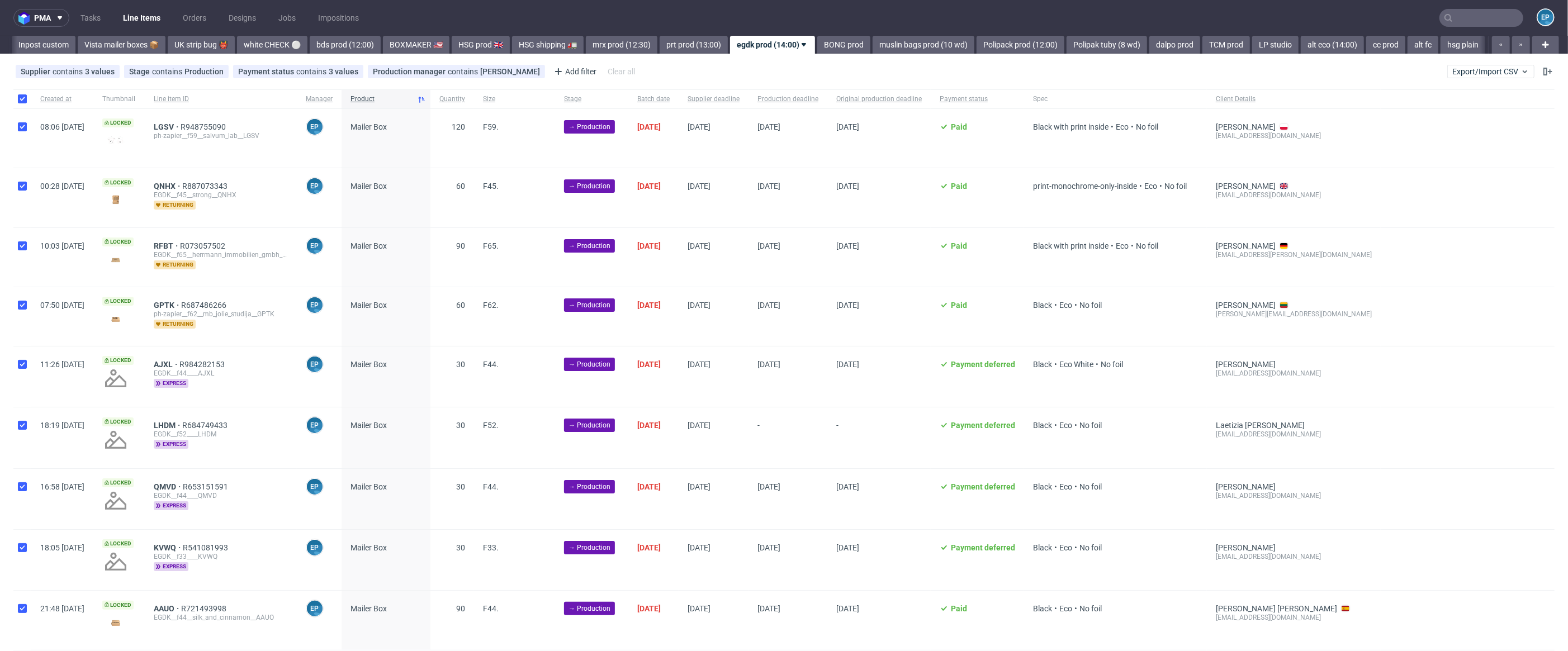
checkbox input "true"
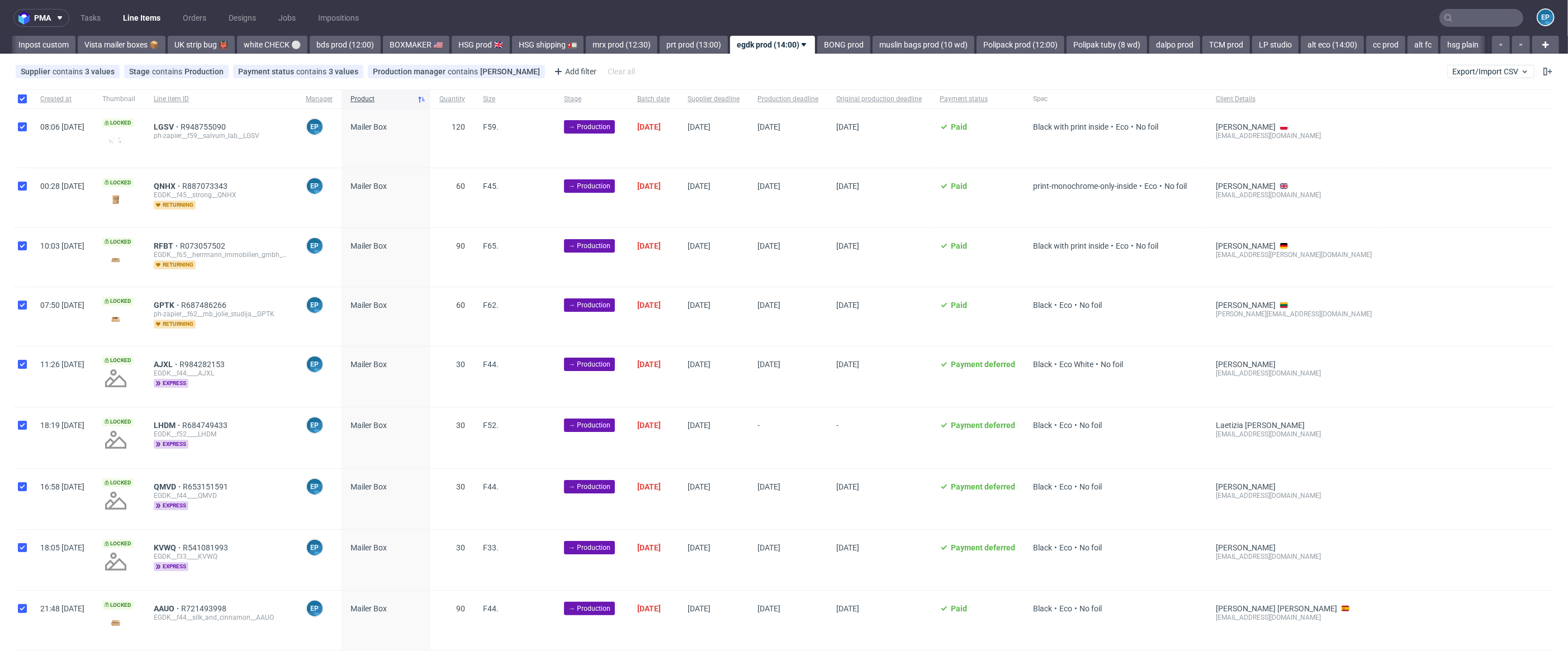
checkbox input "true"
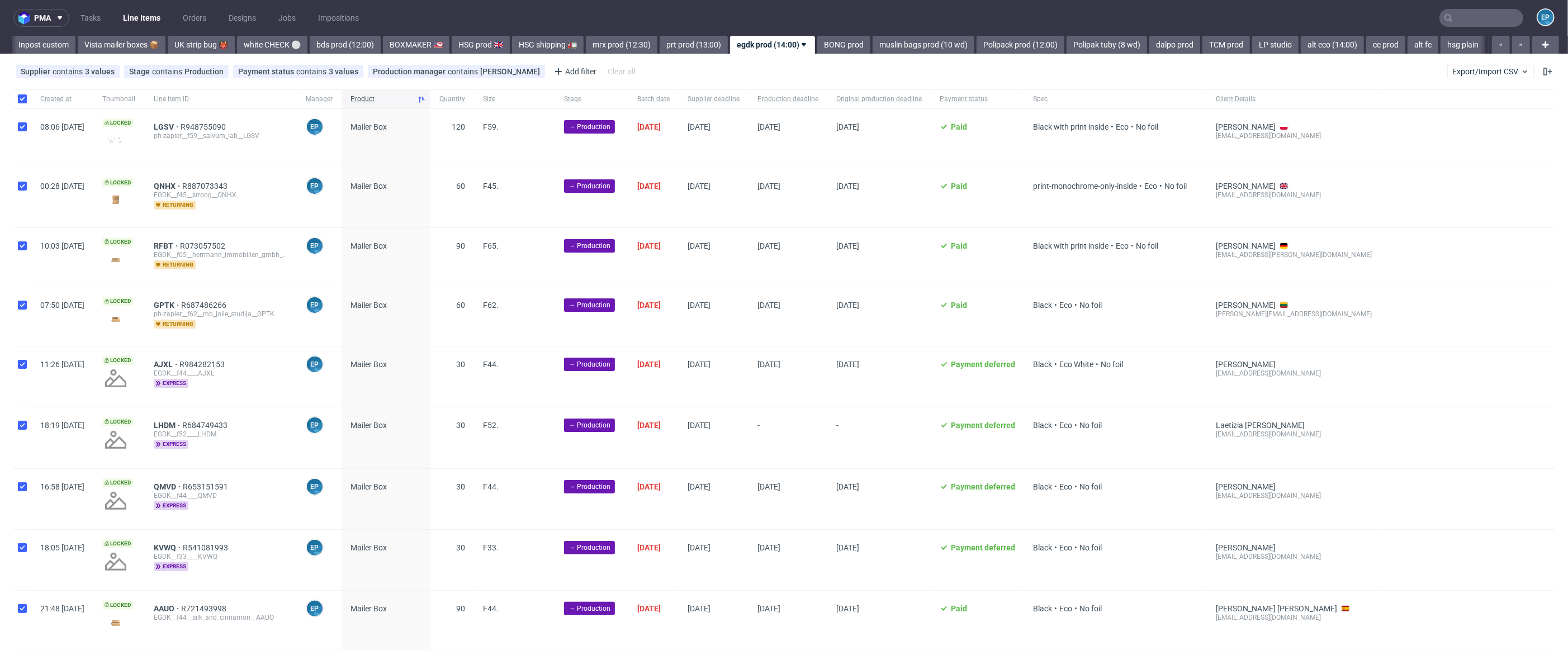
checkbox input "true"
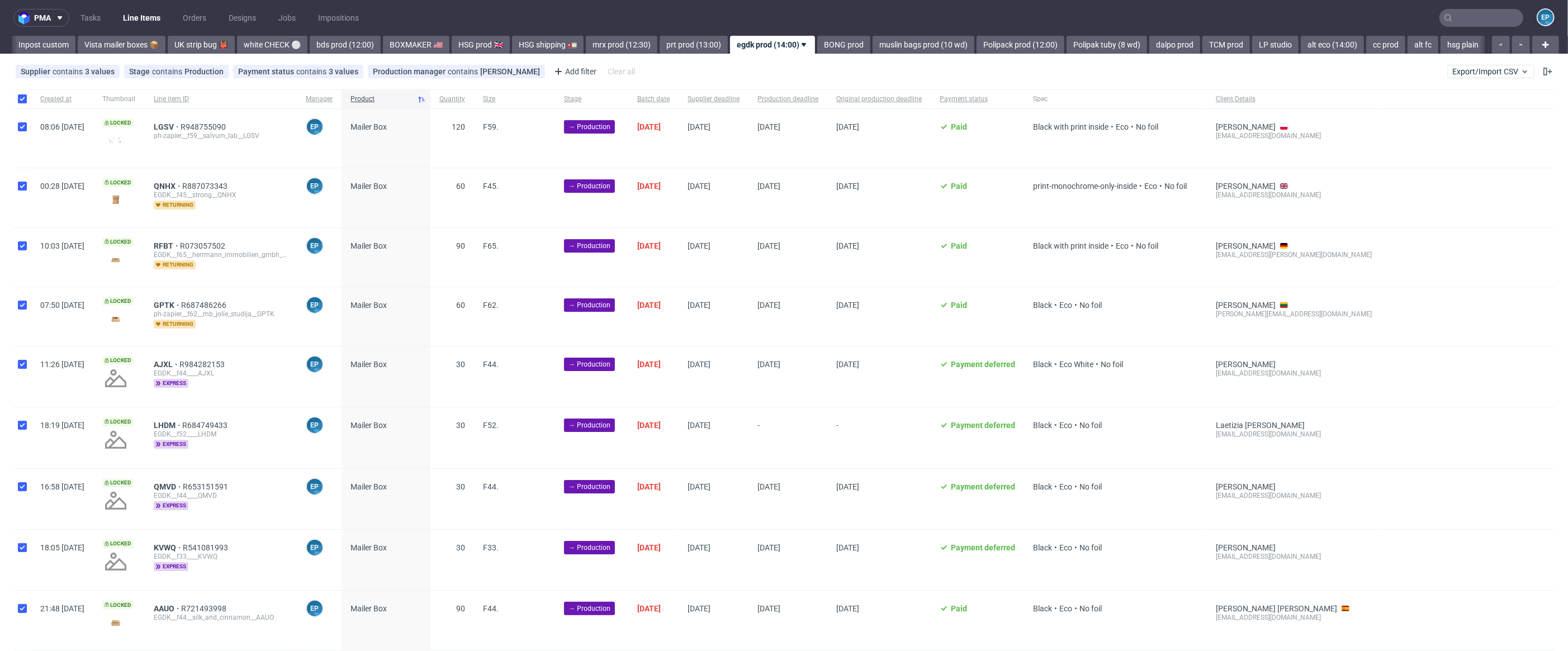
checkbox input "true"
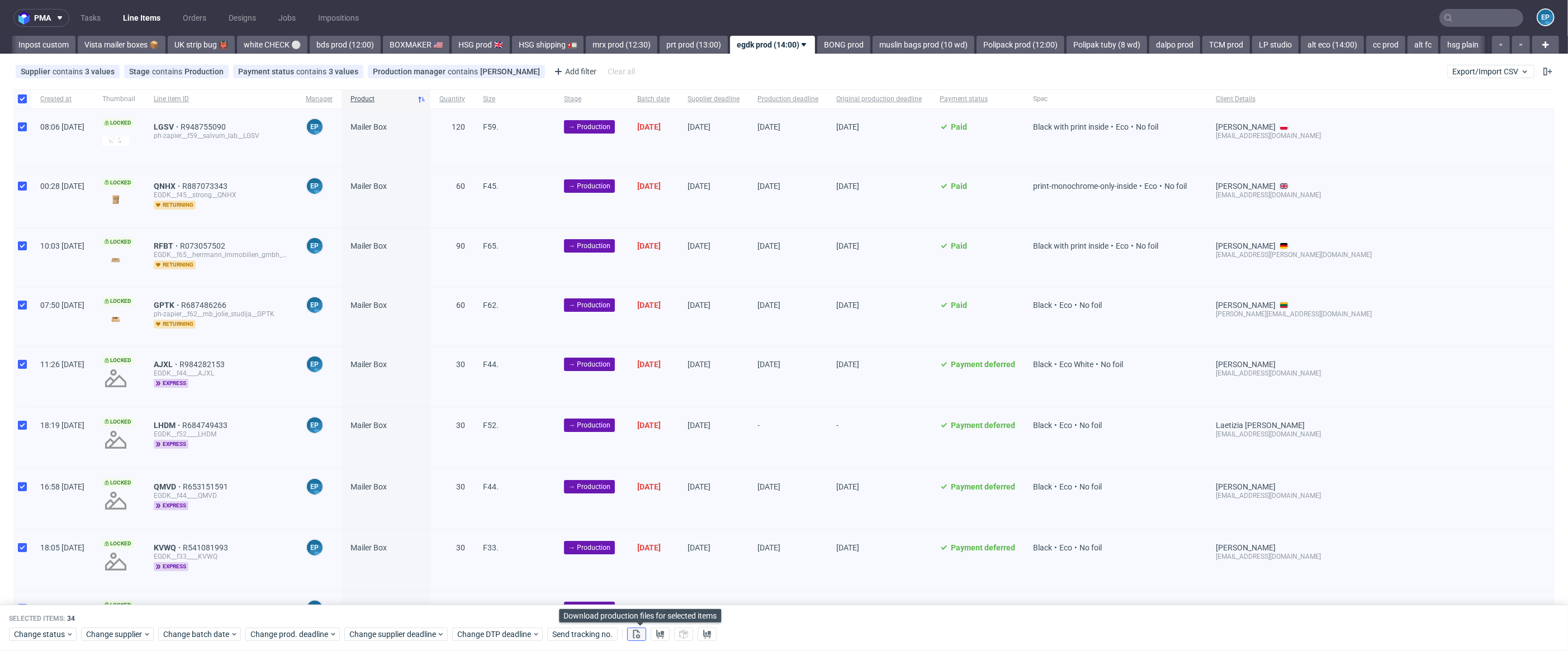
click at [644, 633] on button at bounding box center [636, 635] width 19 height 13
click at [664, 631] on use at bounding box center [660, 634] width 8 height 9
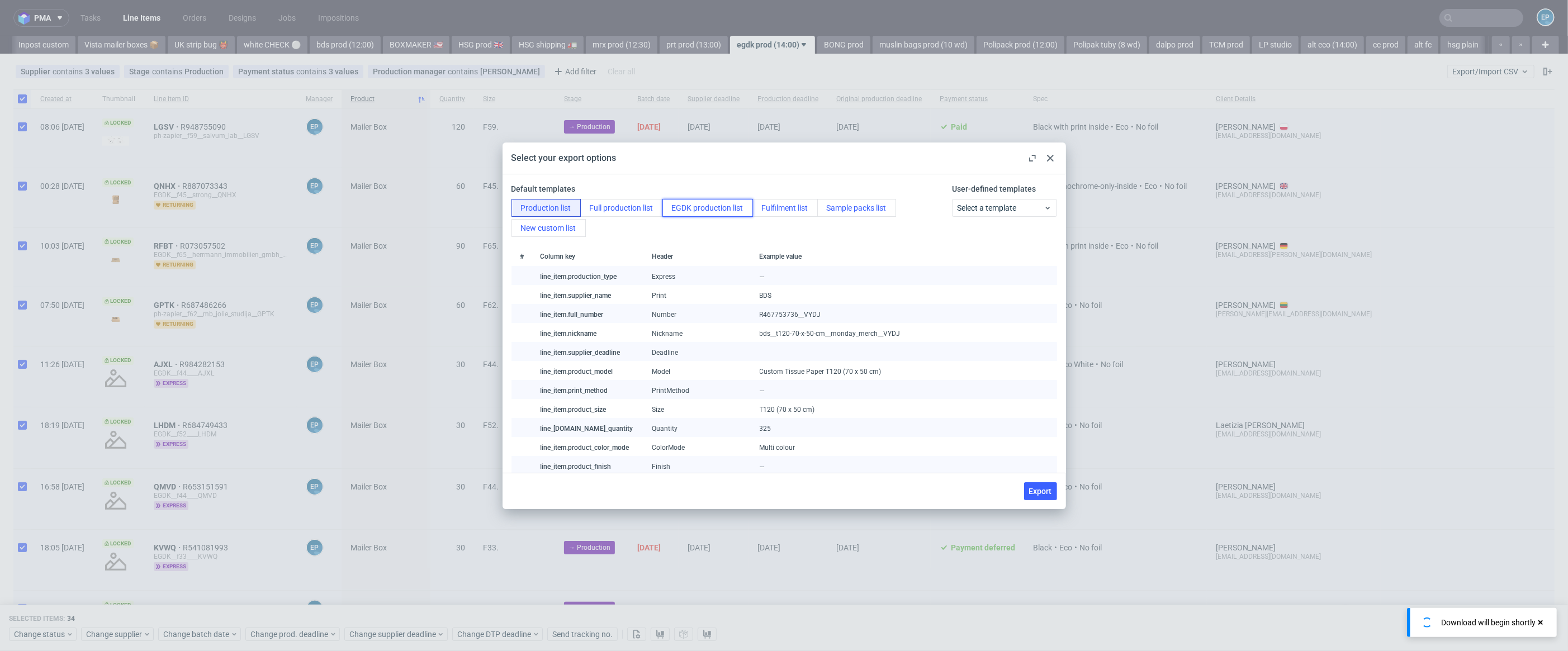
click at [683, 210] on button "EGDK production list" at bounding box center [708, 208] width 91 height 18
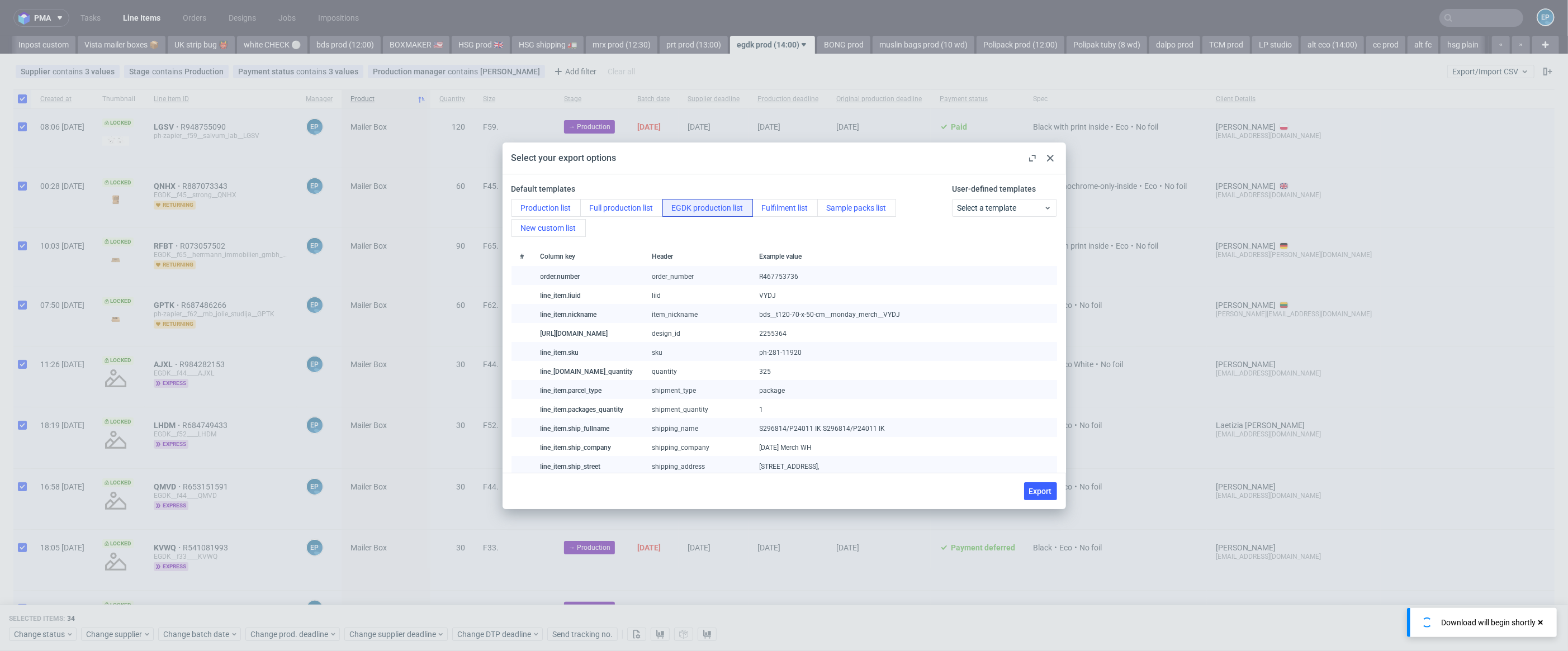
click at [1024, 495] on button "Export" at bounding box center [1040, 491] width 33 height 18
checkbox input "false"
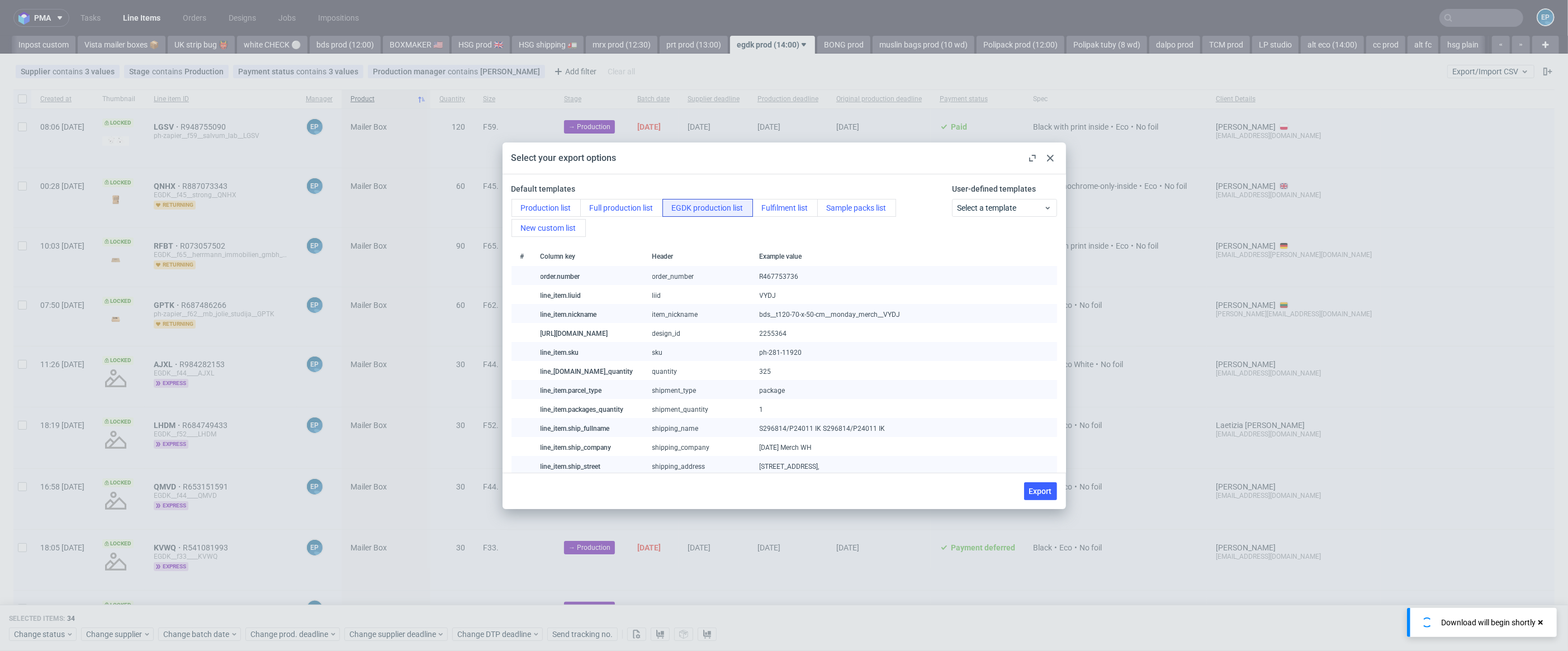
checkbox input "false"
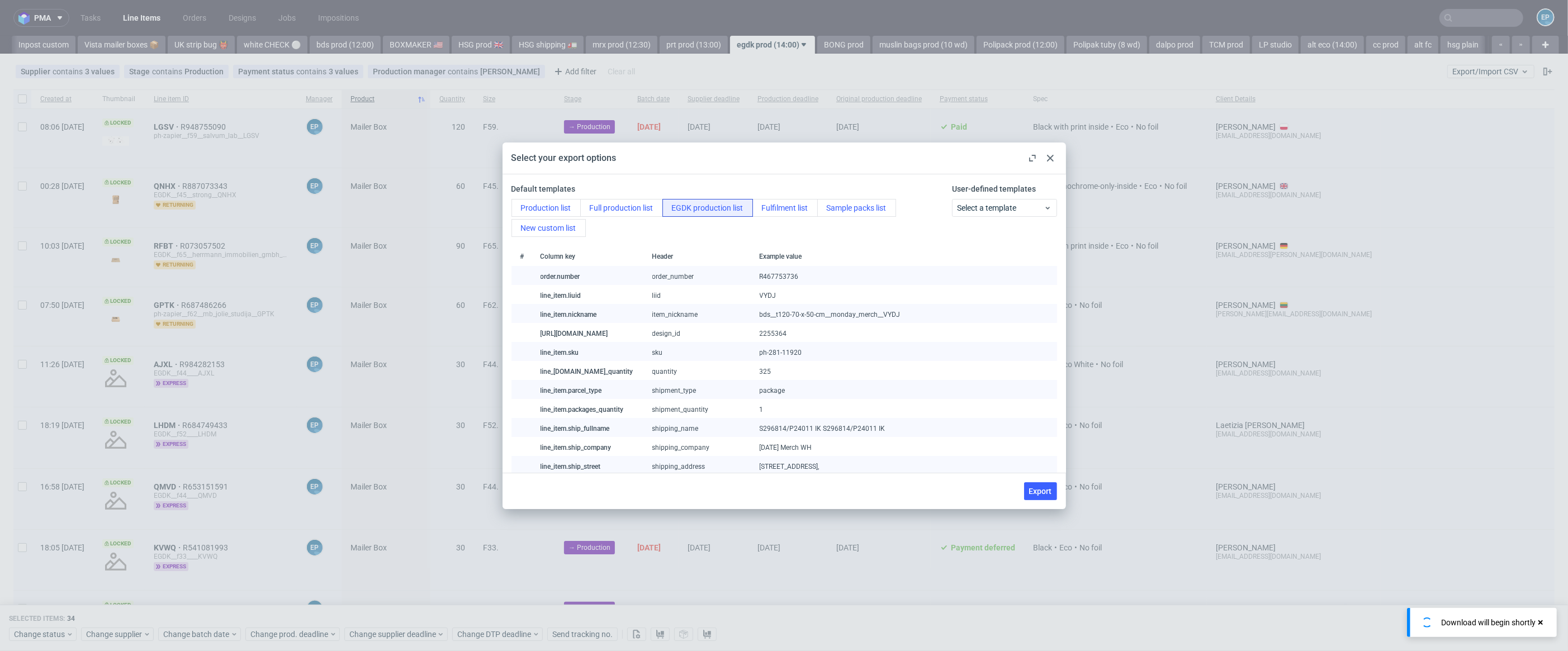
checkbox input "false"
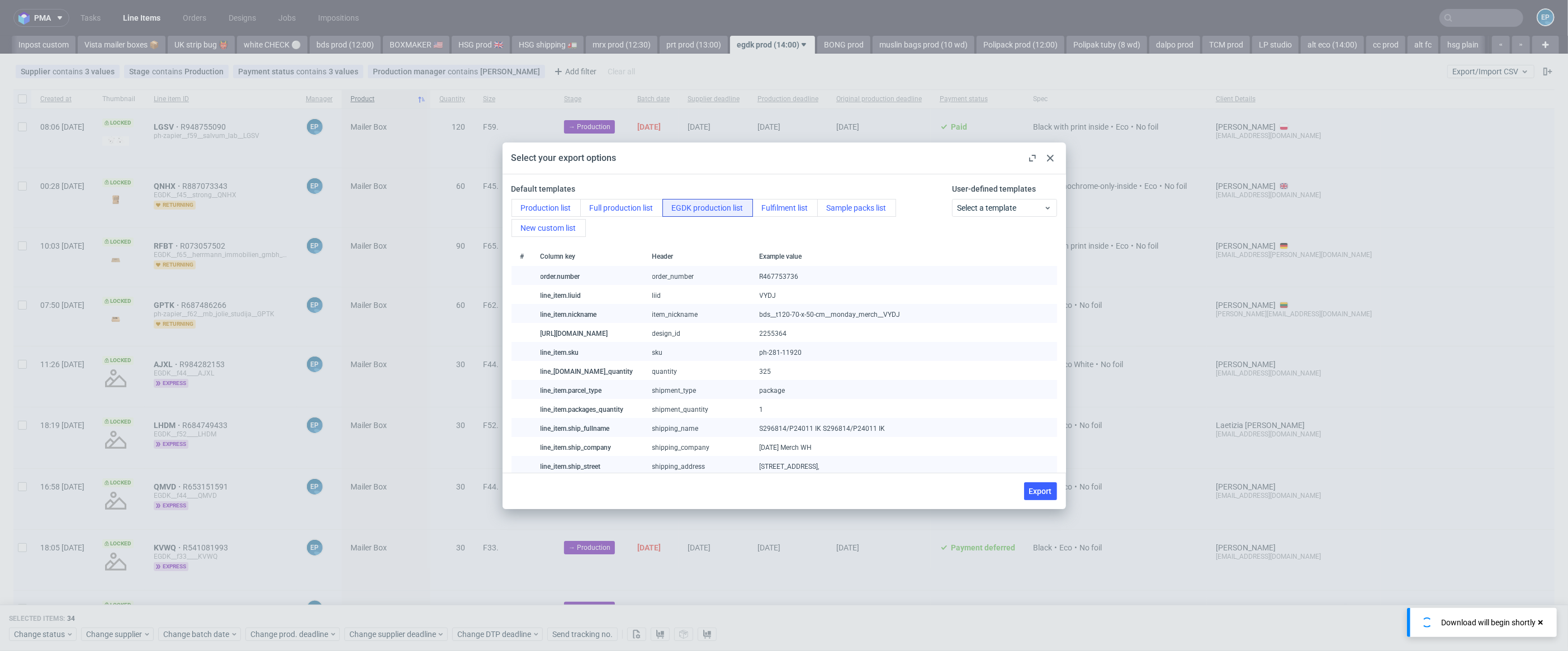
checkbox input "false"
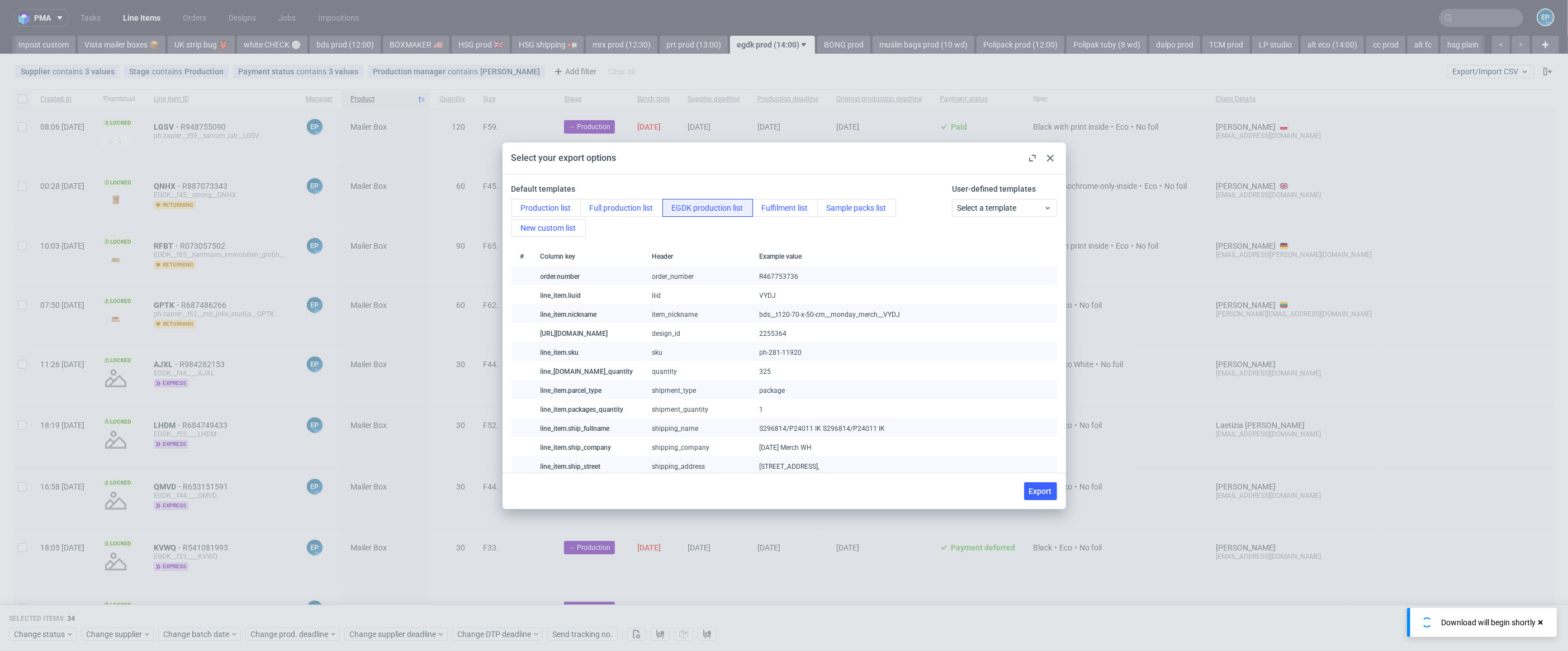
checkbox input "false"
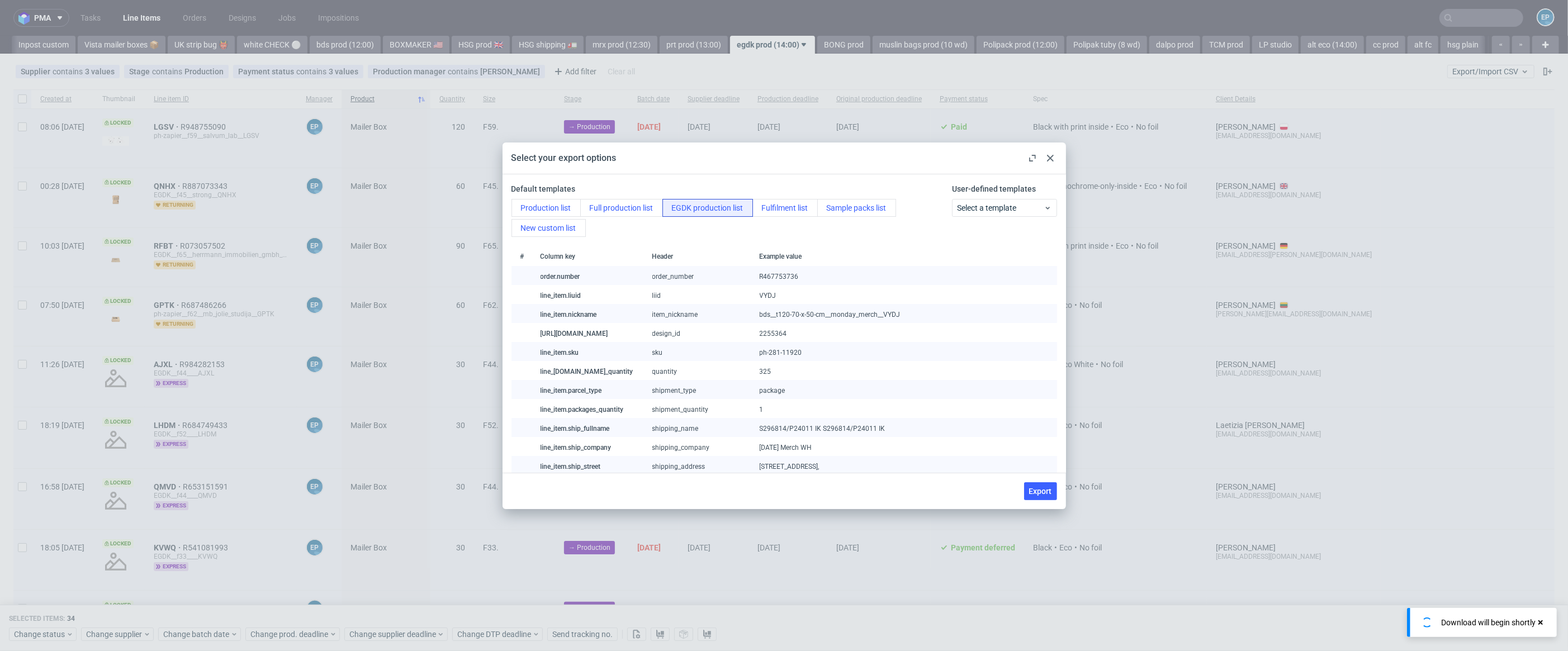
checkbox input "false"
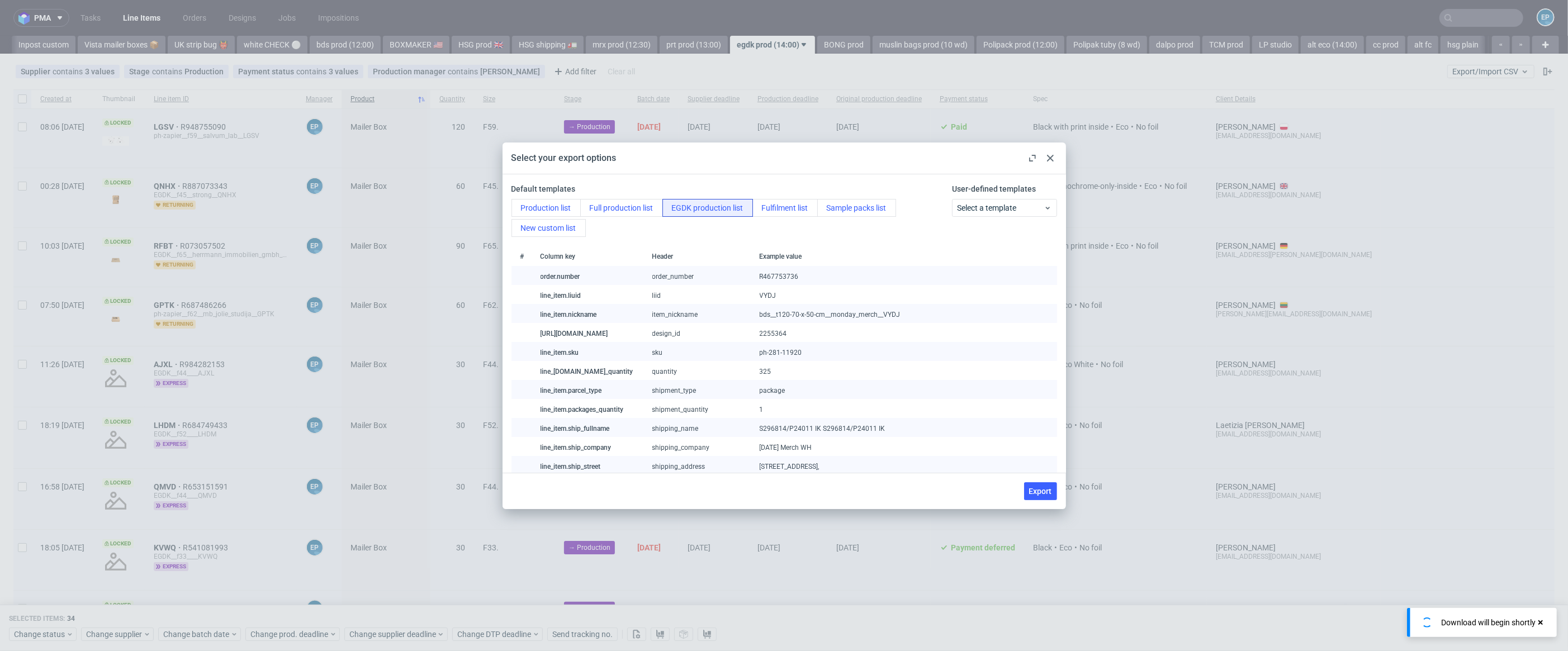
checkbox input "false"
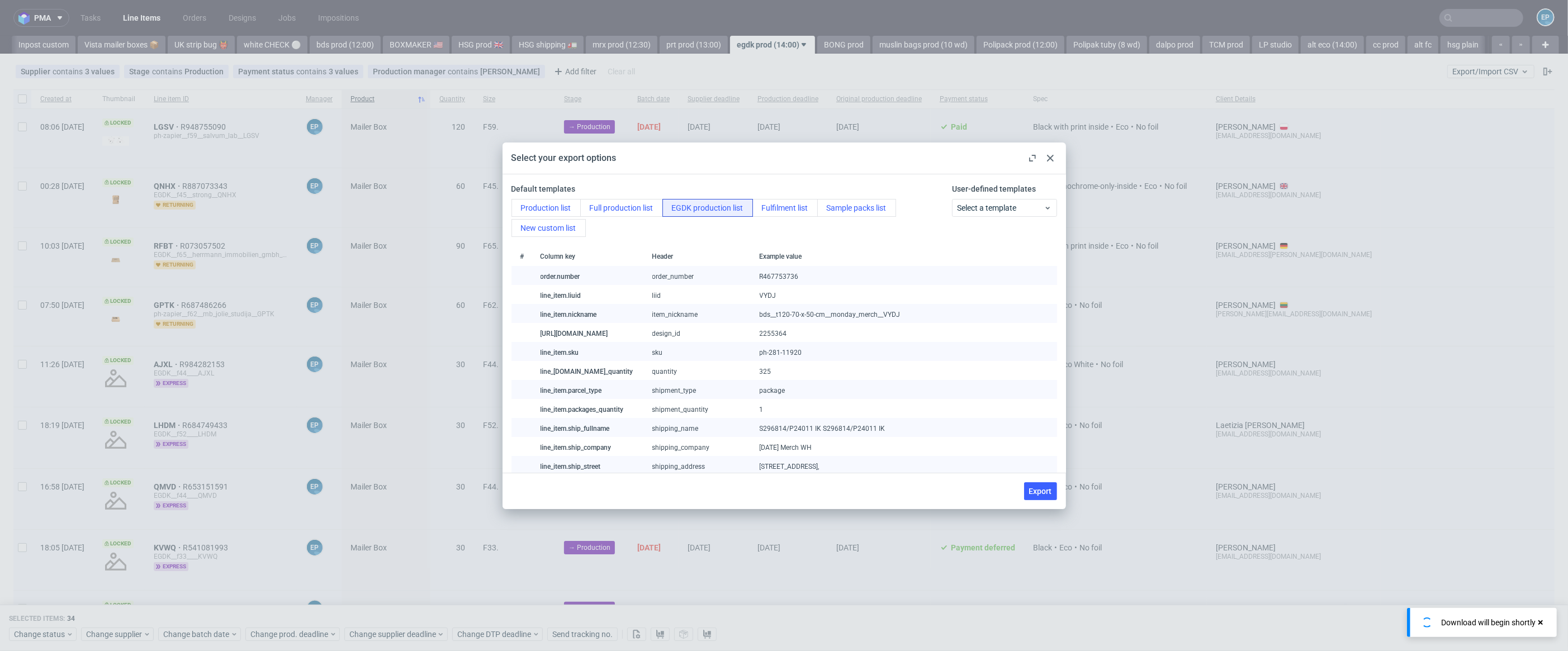
checkbox input "false"
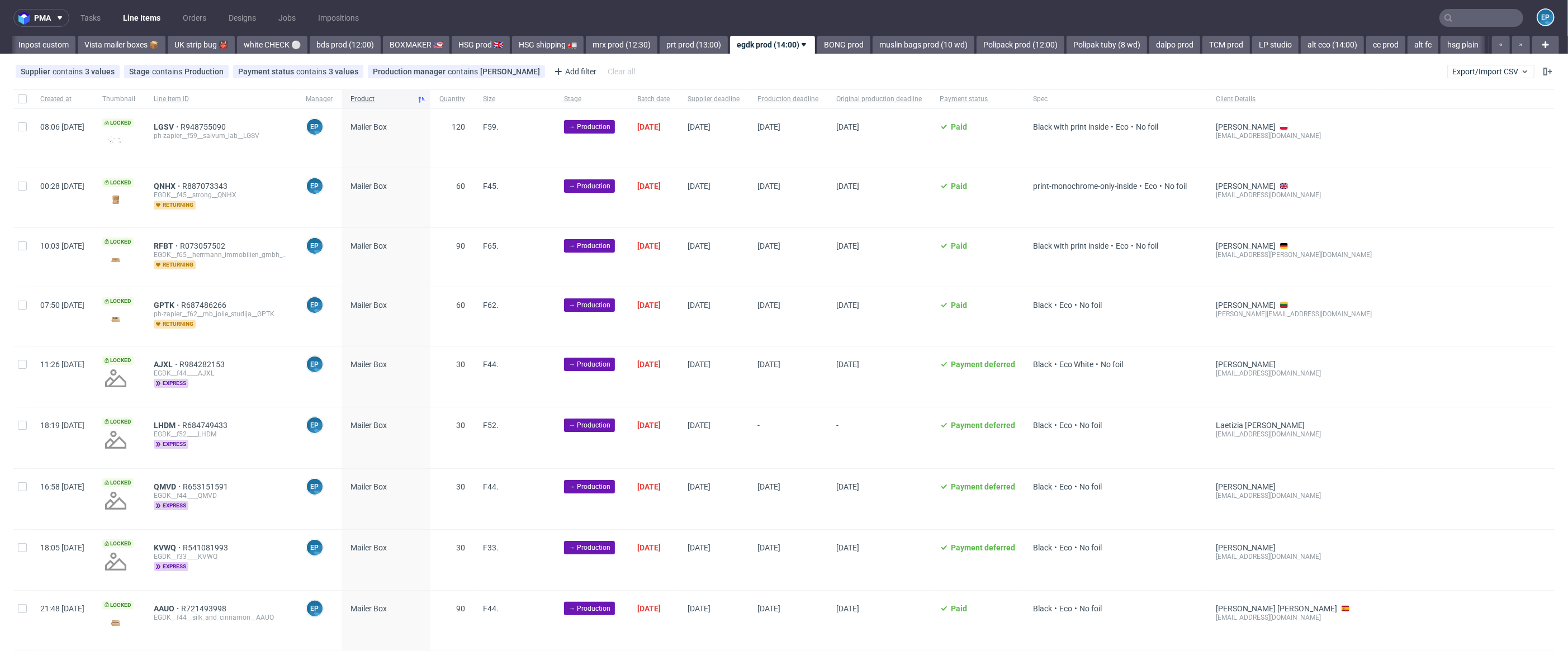
click at [29, 98] on div at bounding box center [22, 99] width 18 height 19
checkbox input "true"
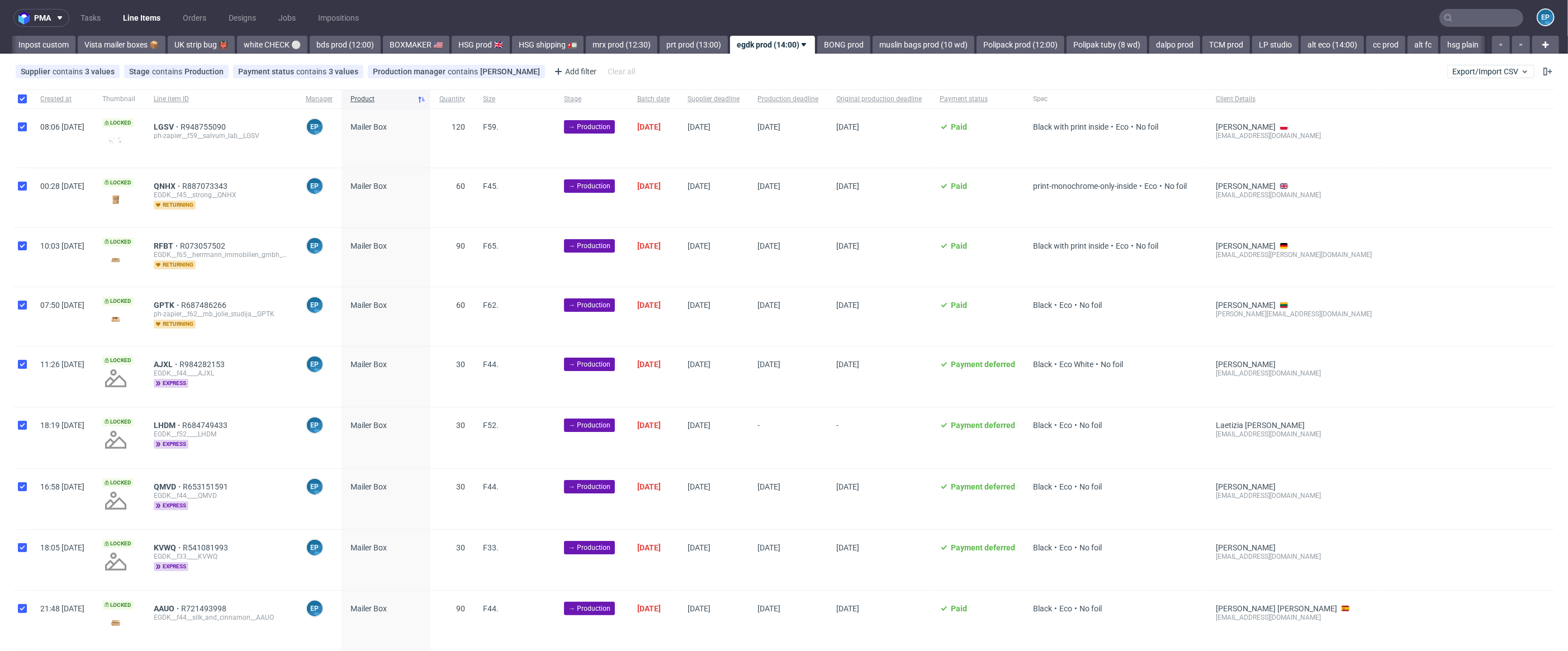
checkbox input "true"
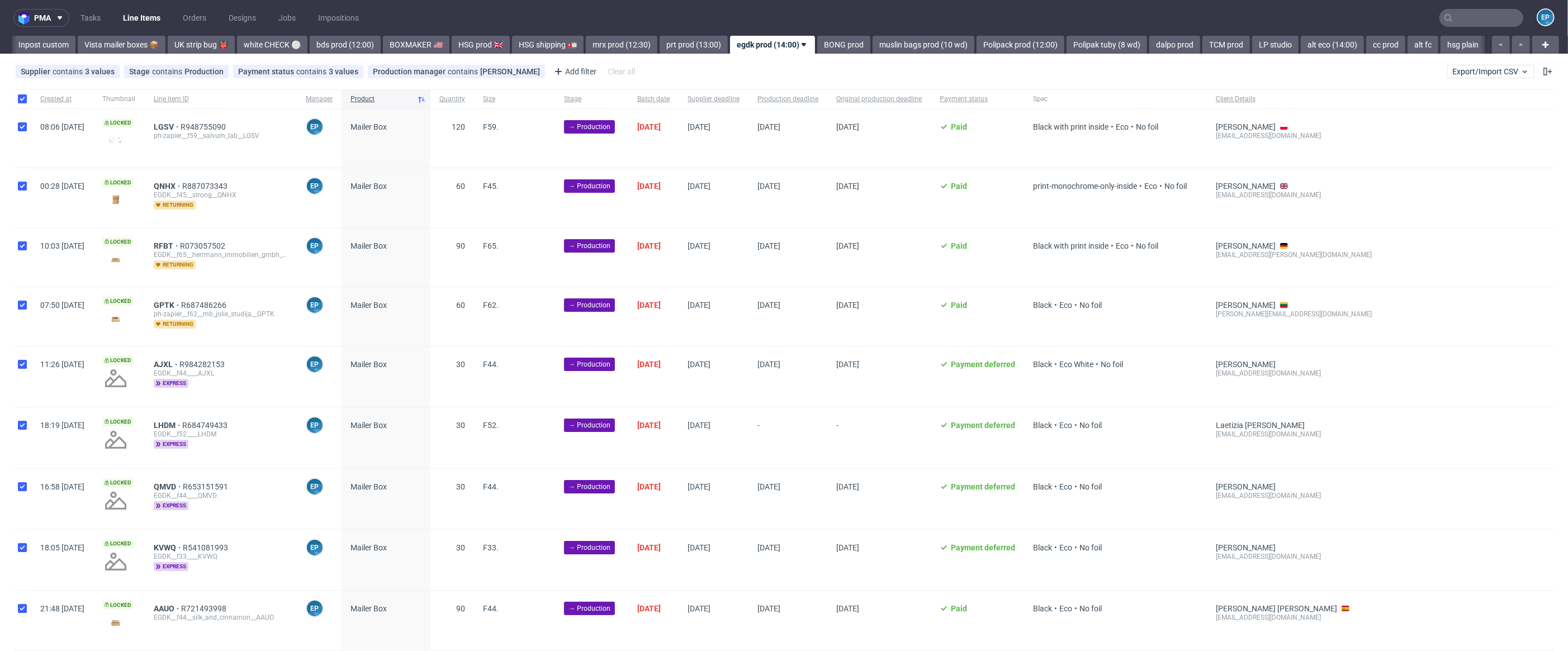
checkbox input "true"
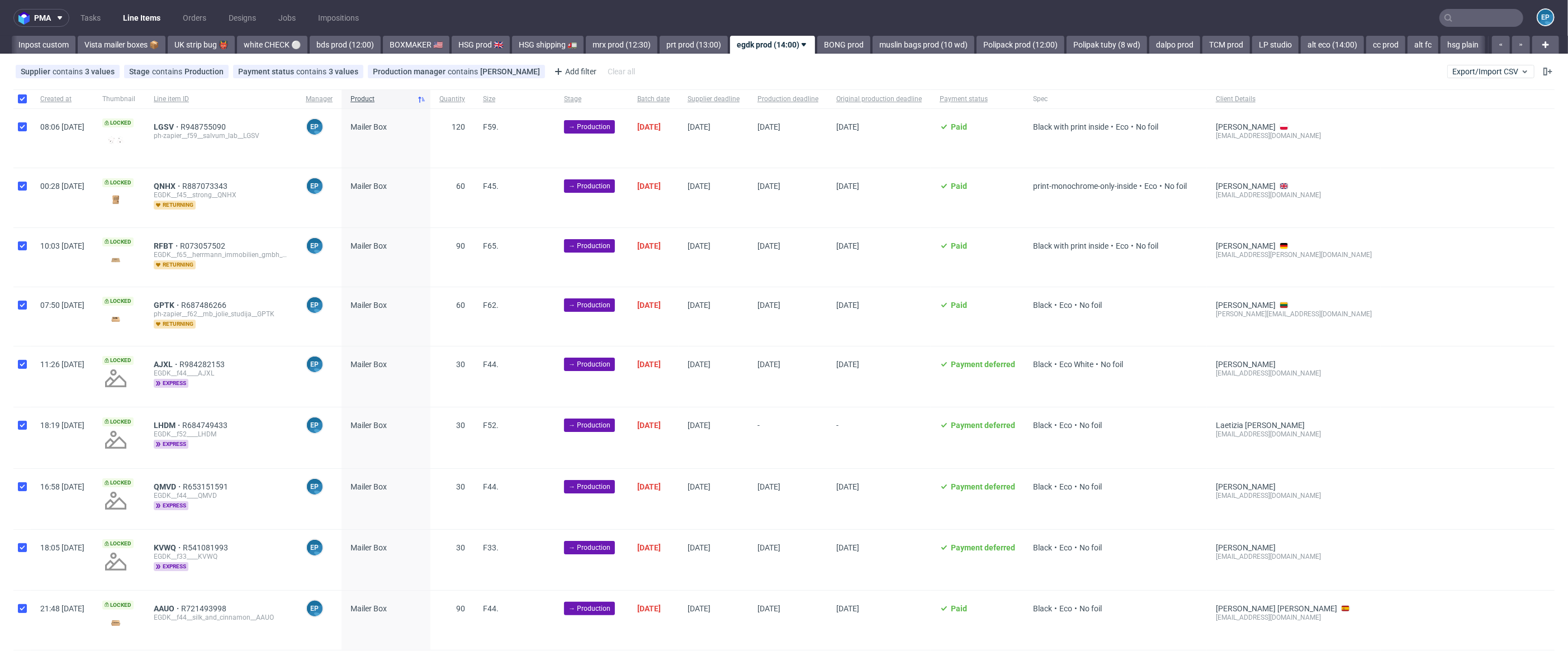
checkbox input "true"
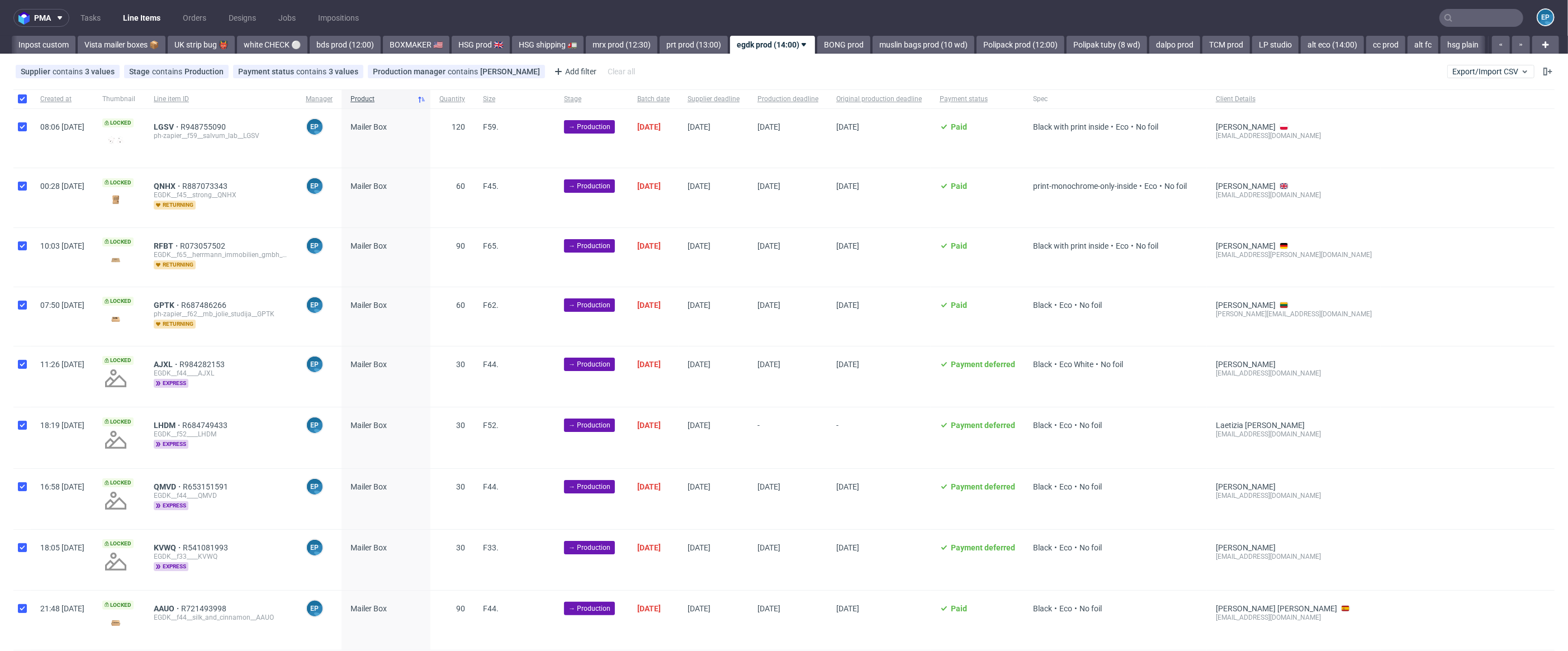
checkbox input "true"
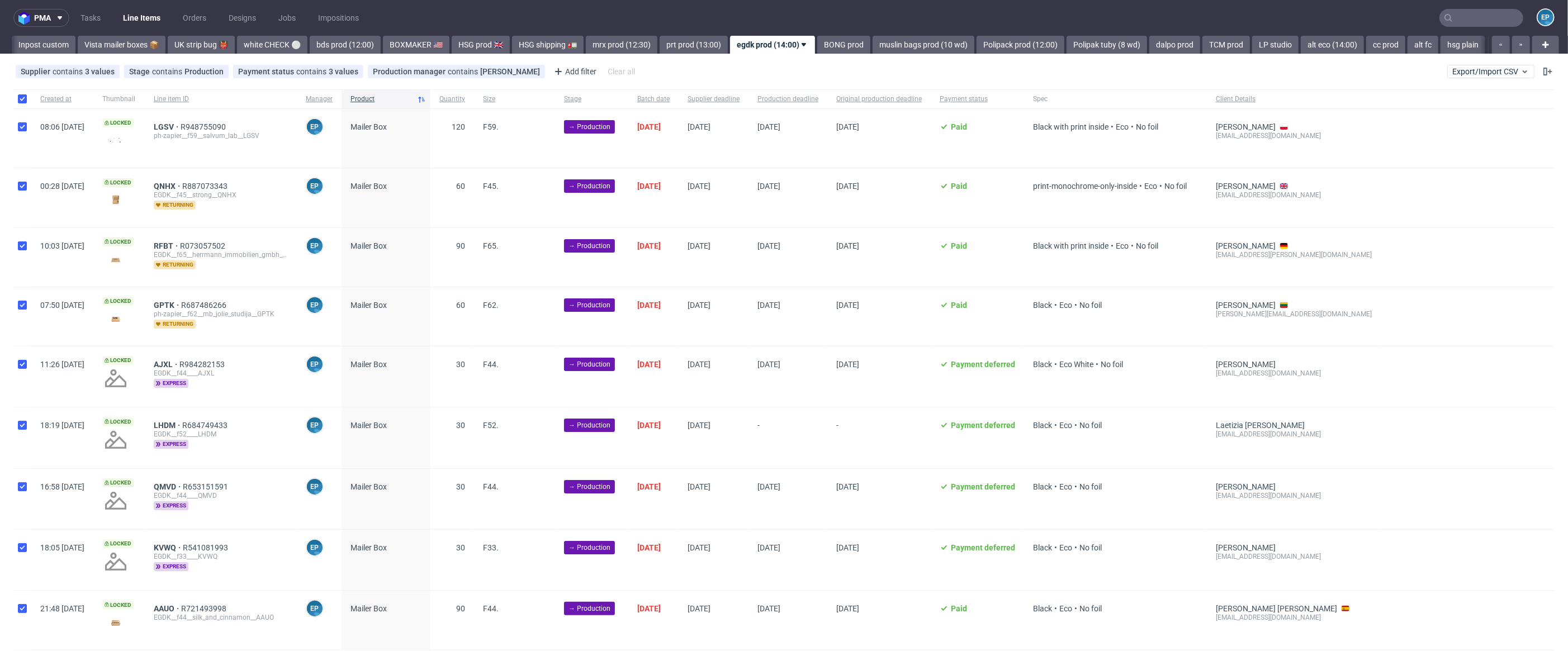
checkbox input "true"
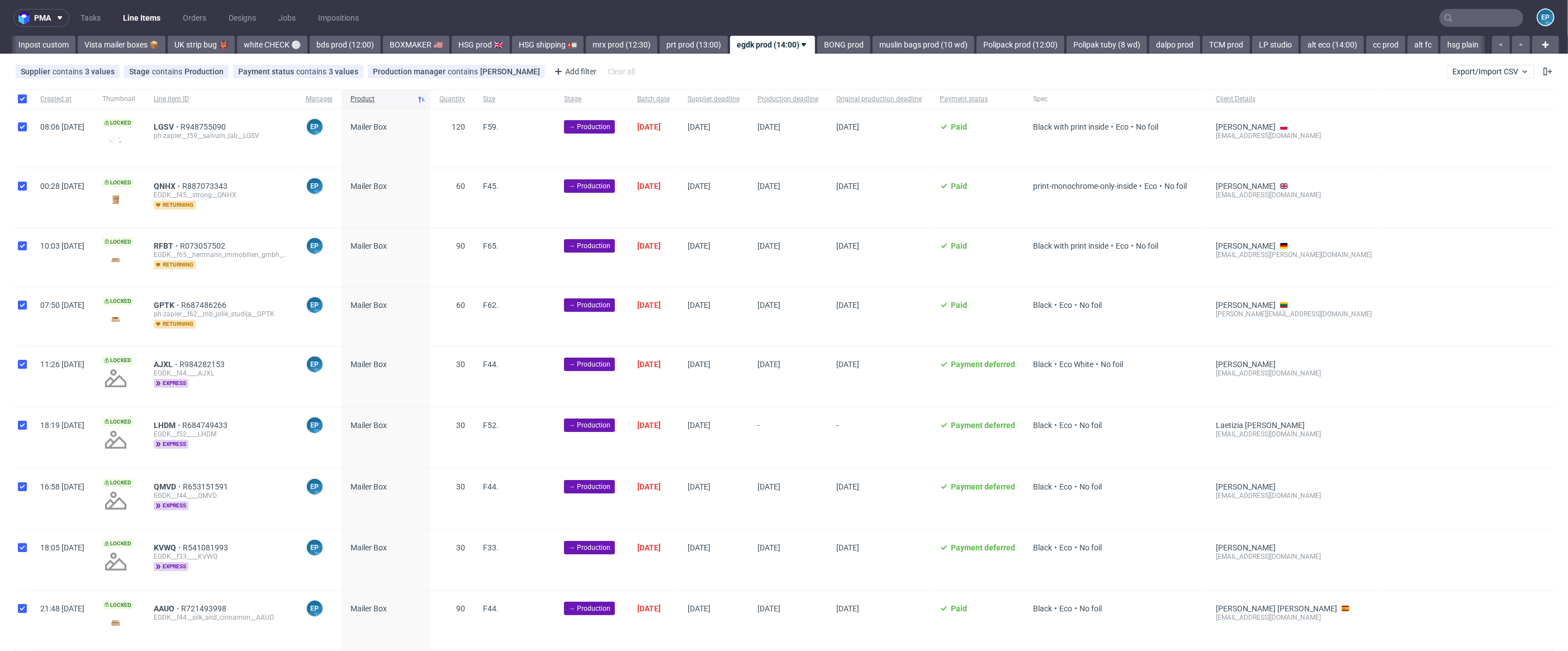
checkbox input "true"
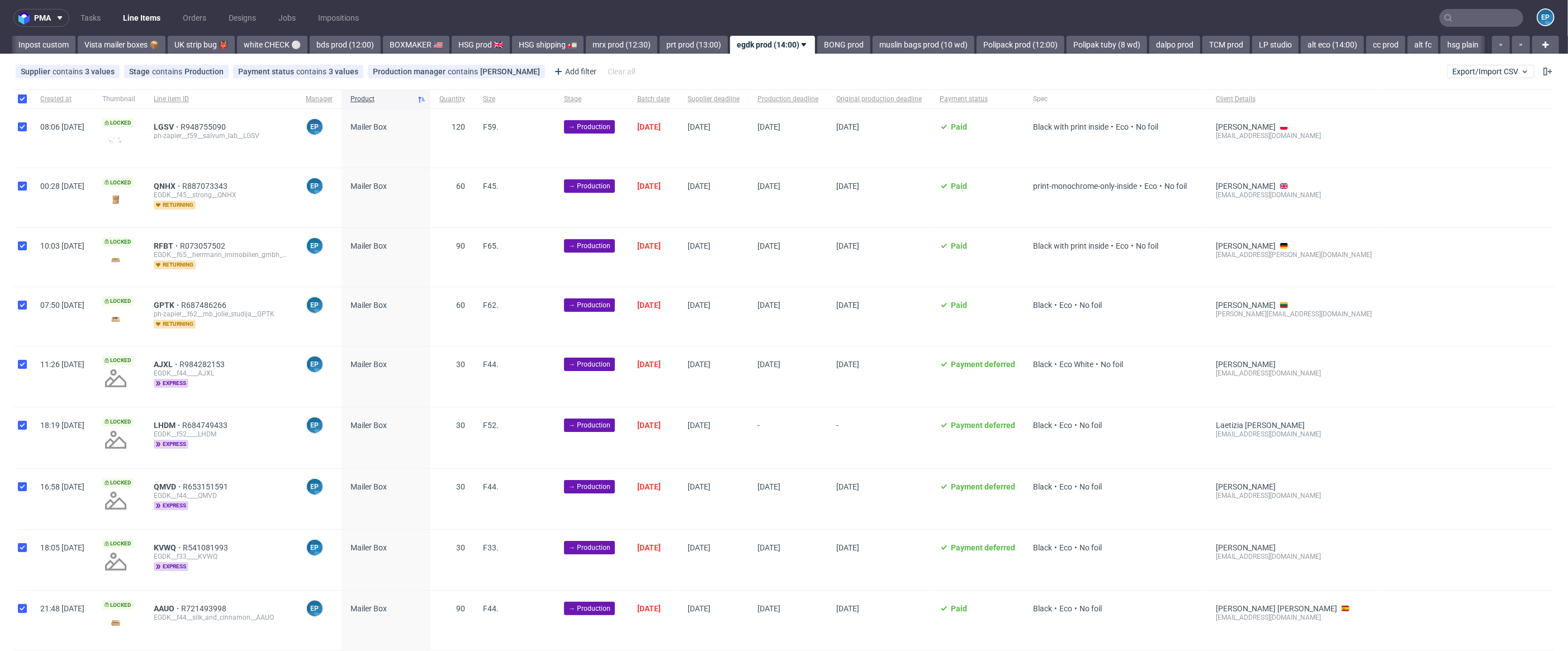
checkbox input "true"
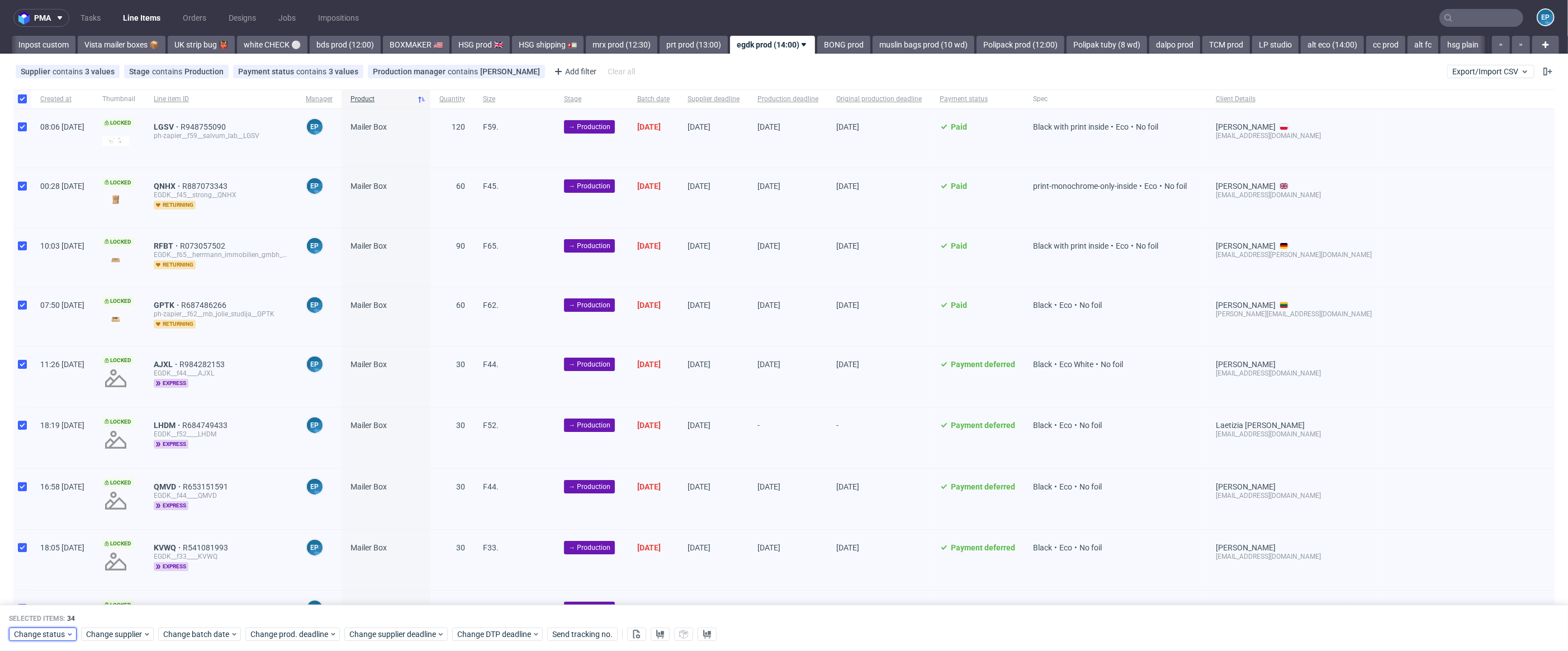
click at [44, 631] on span "Change status" at bounding box center [40, 635] width 52 height 12
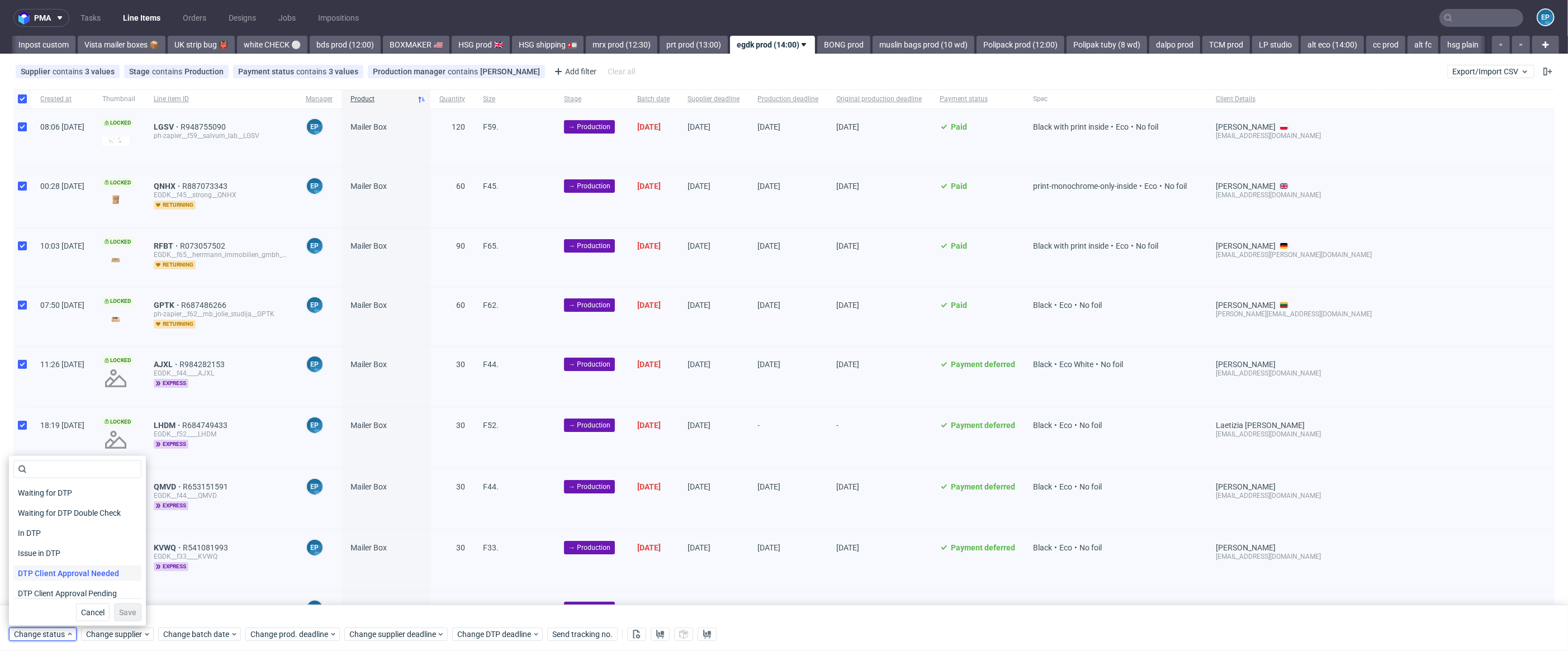
scroll to position [146, 0]
click at [58, 518] on div "Issue in Production" at bounding box center [77, 528] width 128 height 20
click at [52, 507] on span "In Production" at bounding box center [41, 508] width 57 height 16
click at [128, 609] on span "Save" at bounding box center [128, 613] width 17 height 8
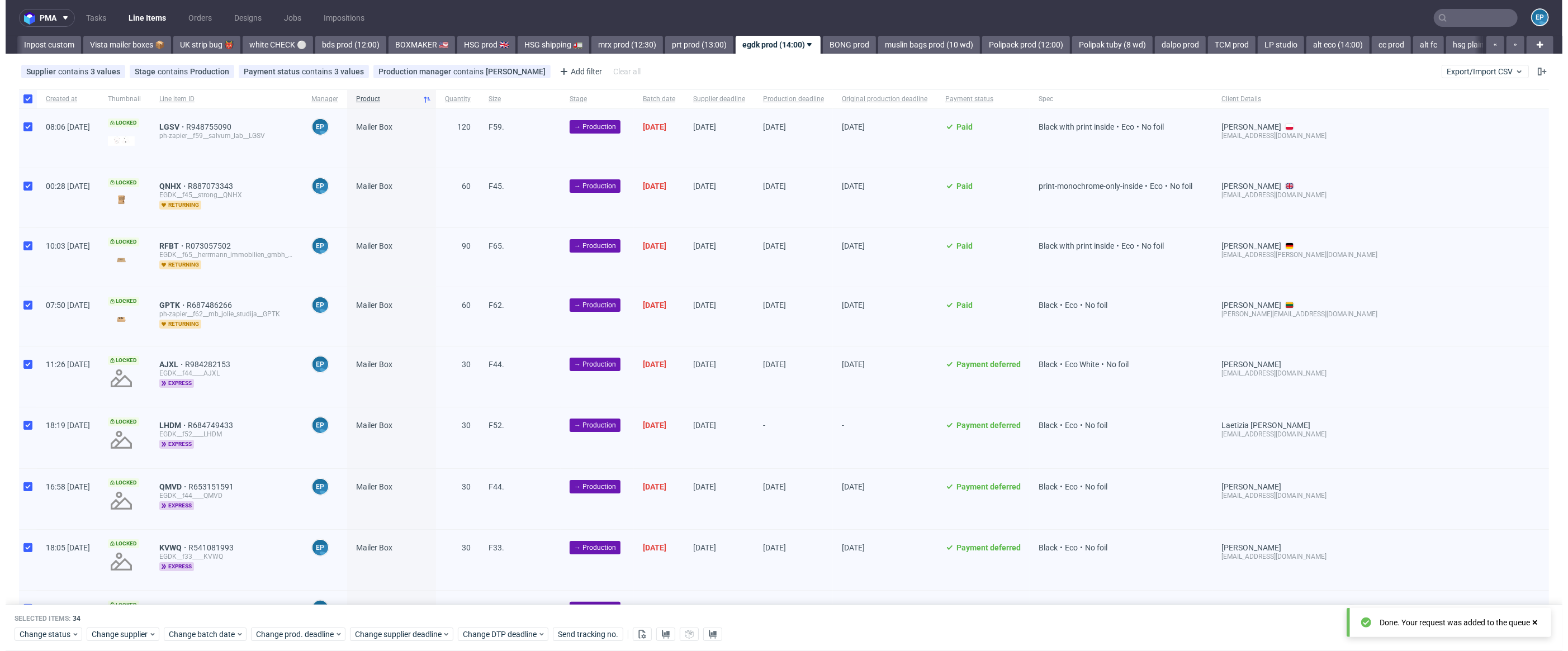
scroll to position [0, 792]
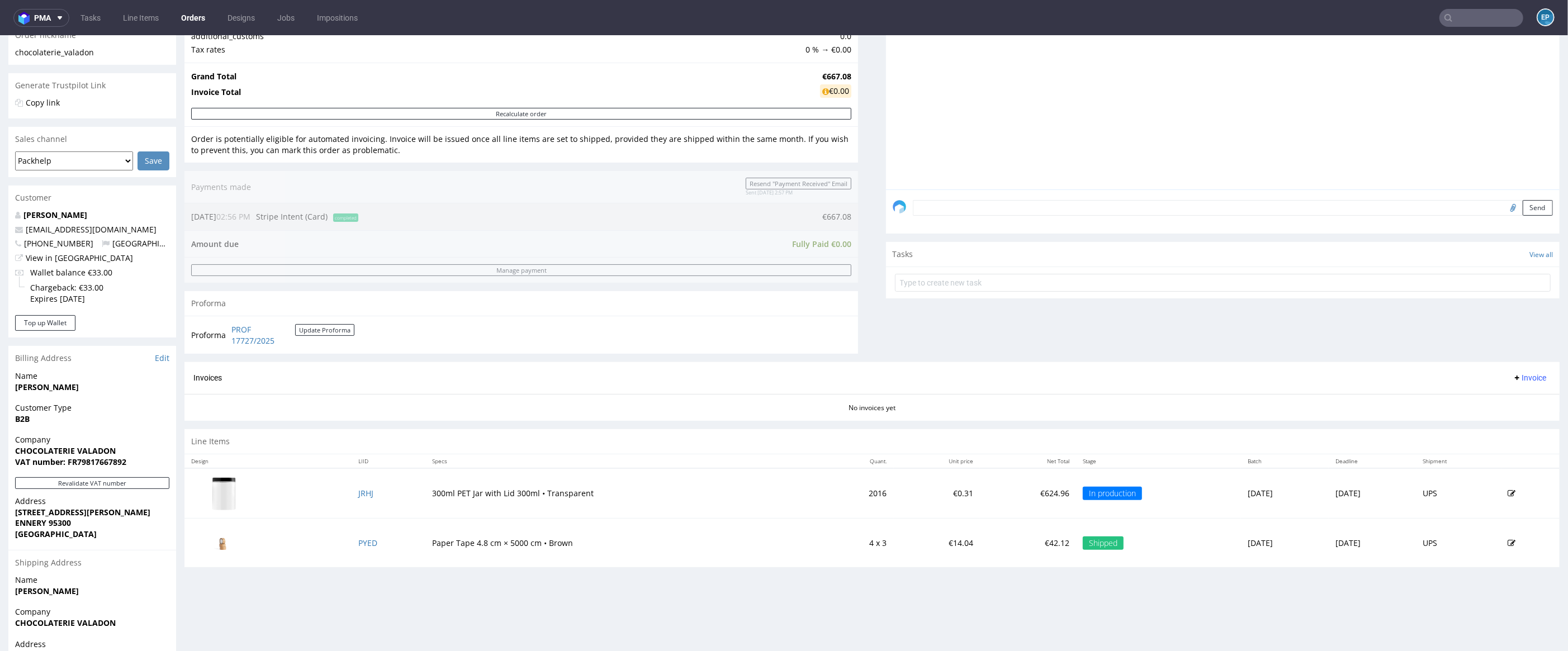
scroll to position [271, 0]
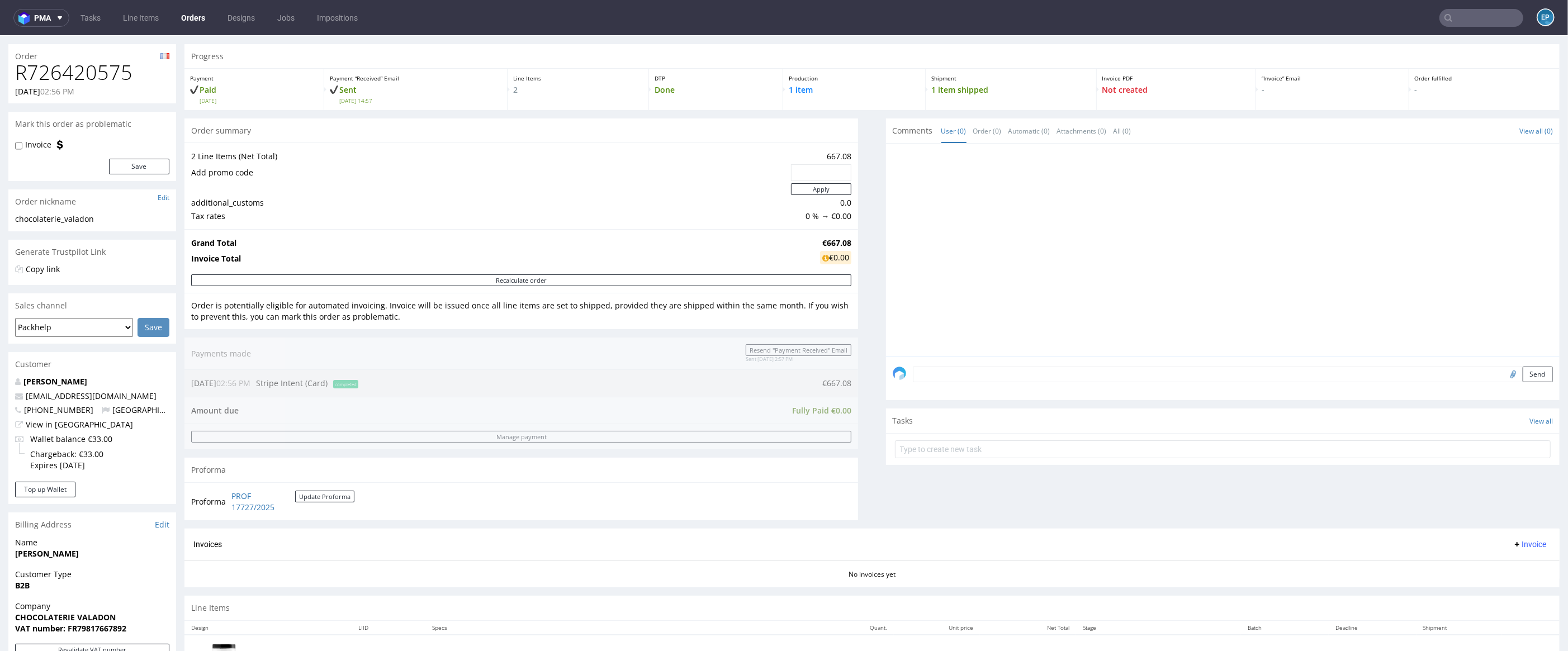
scroll to position [198, 0]
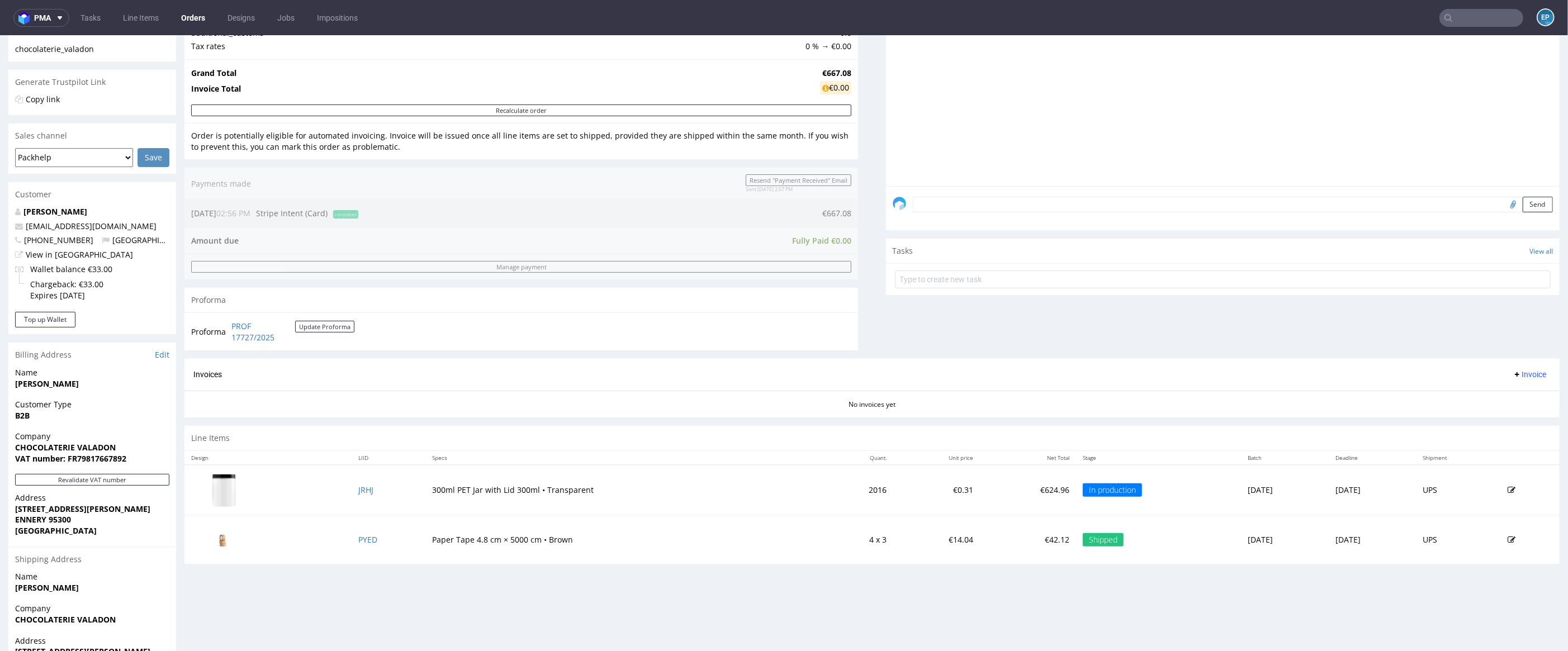
click at [1508, 492] on icon at bounding box center [1512, 491] width 8 height 8
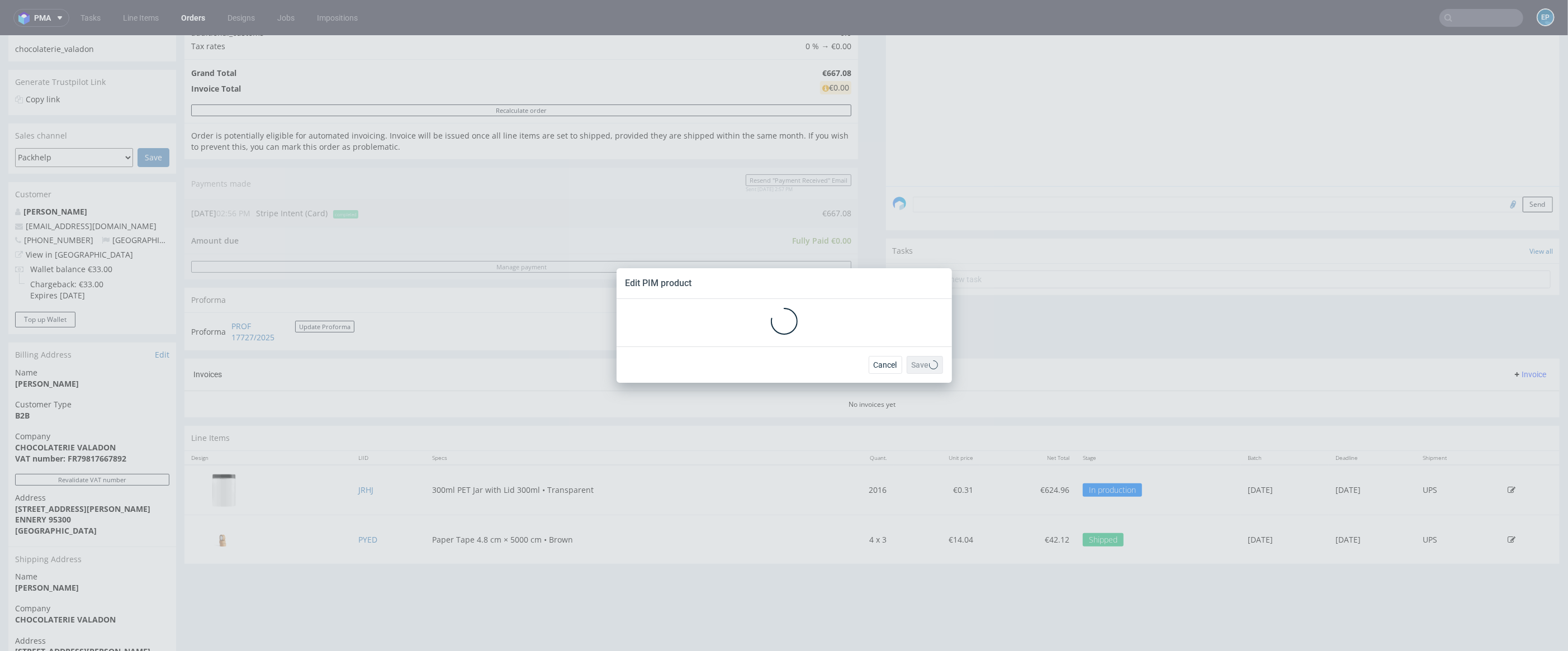
scroll to position [0, 0]
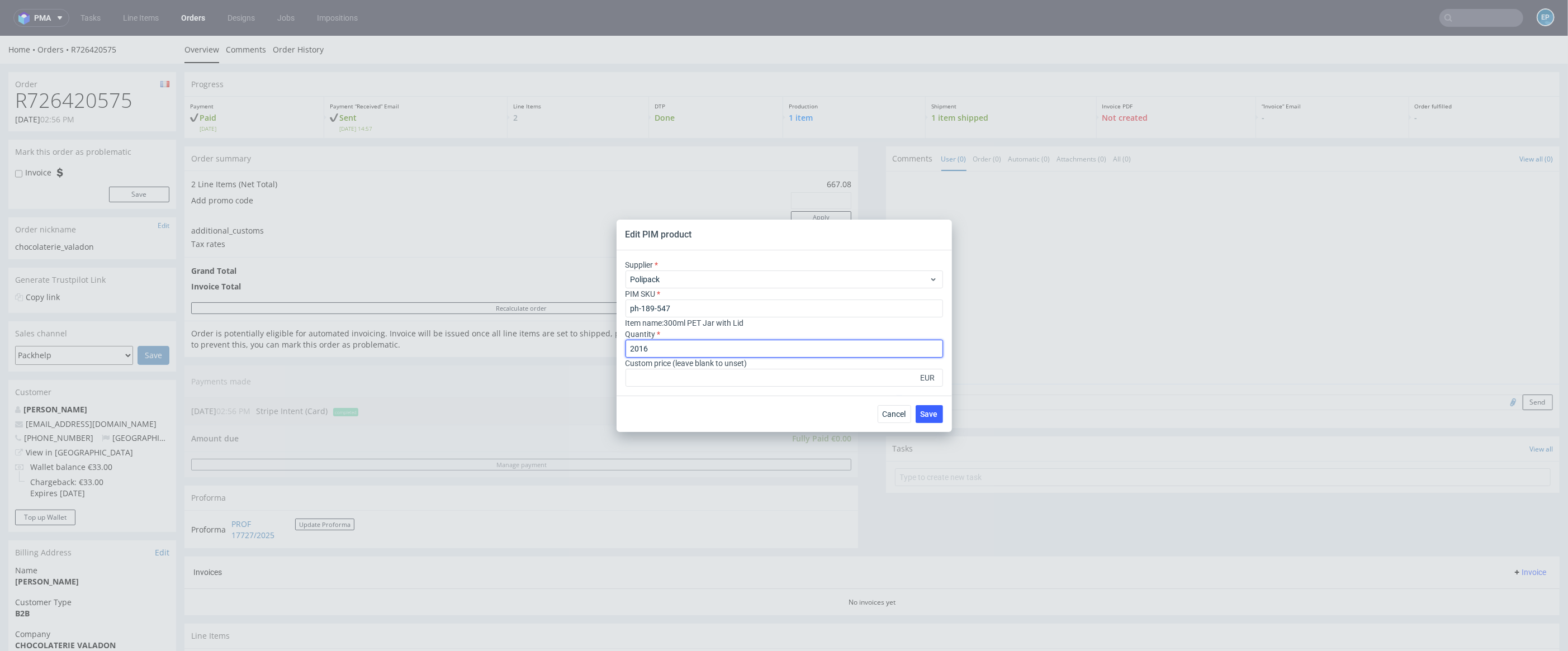
click at [688, 353] on input "2016" at bounding box center [784, 349] width 318 height 18
drag, startPoint x: 677, startPoint y: 354, endPoint x: 603, endPoint y: 337, distance: 75.9
click at [603, 337] on div "Edit PIM product Supplier Polipack PIM SKU ph-189-547 Item name : 300ml PET Jar…" at bounding box center [784, 325] width 1568 height 651
type input "3420"
click at [933, 413] on span "Save" at bounding box center [928, 414] width 17 height 8
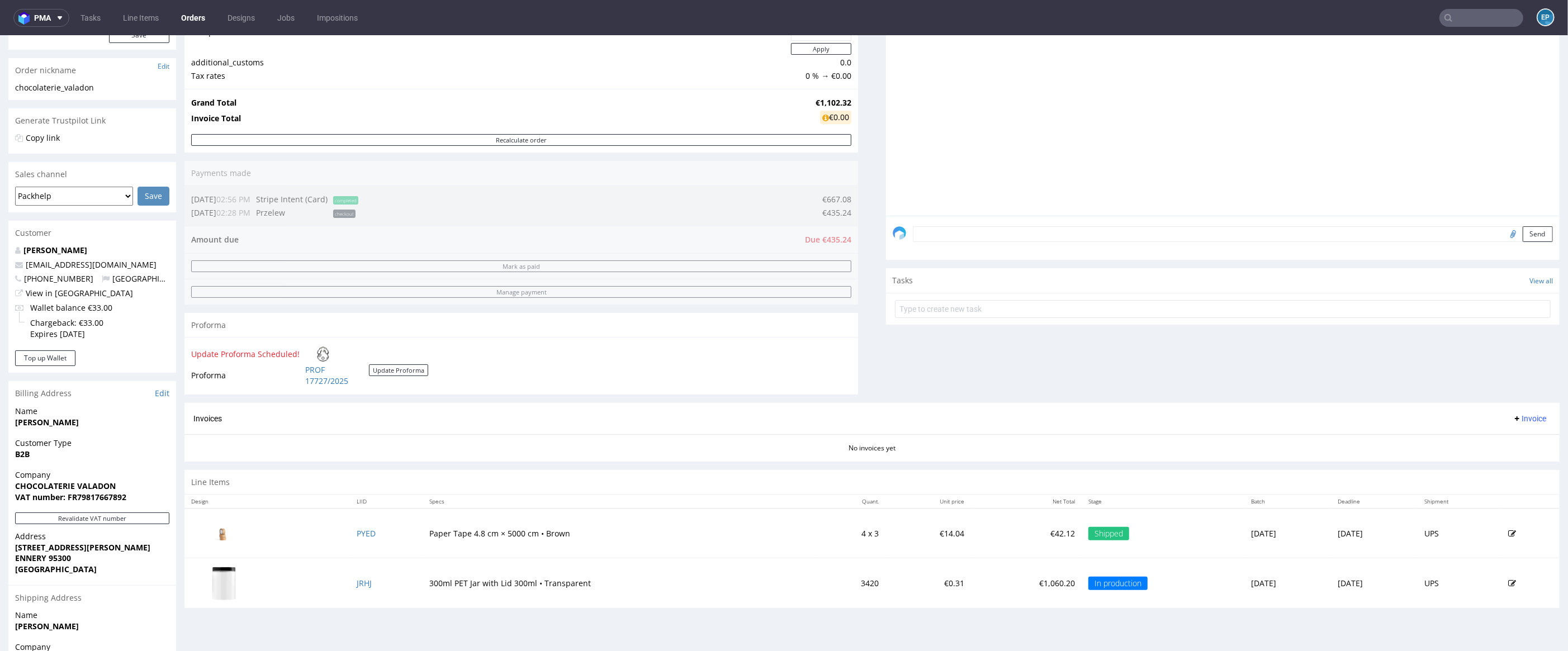
scroll to position [151, 0]
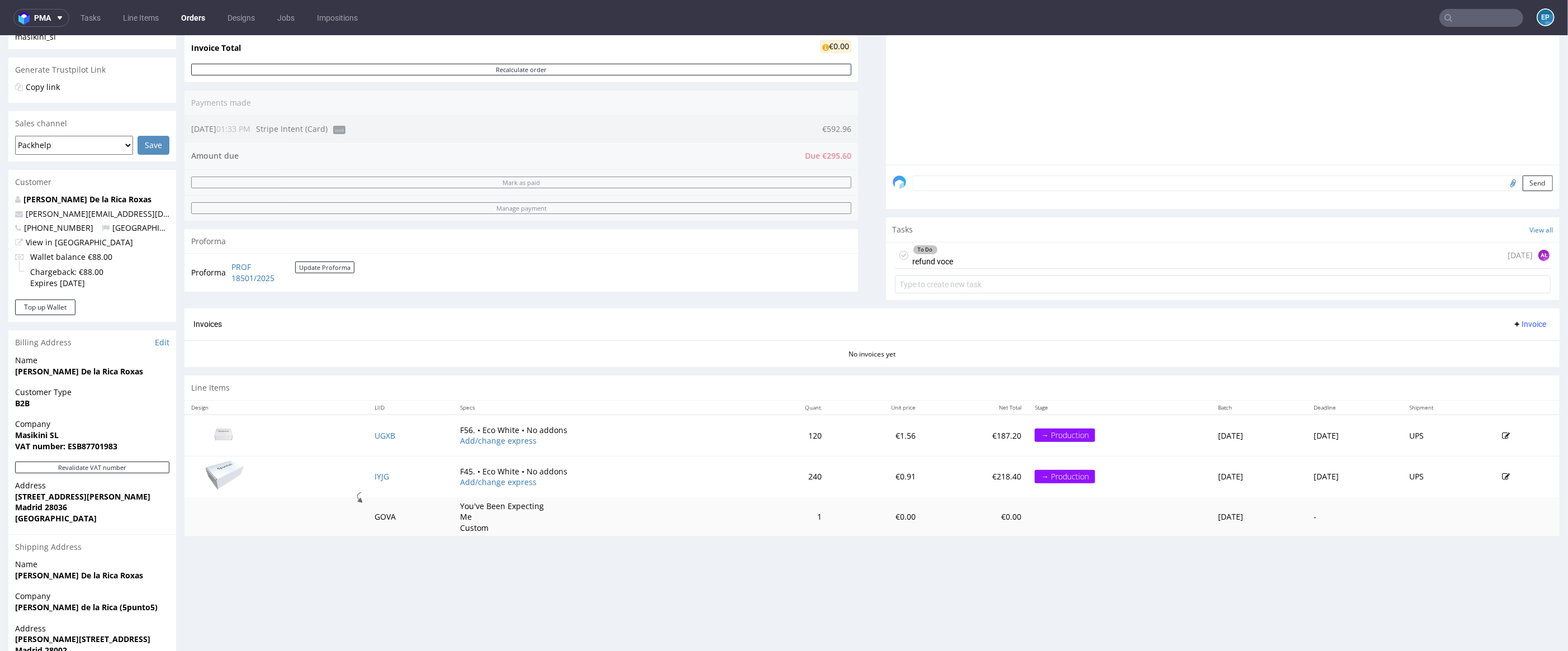
scroll to position [140, 0]
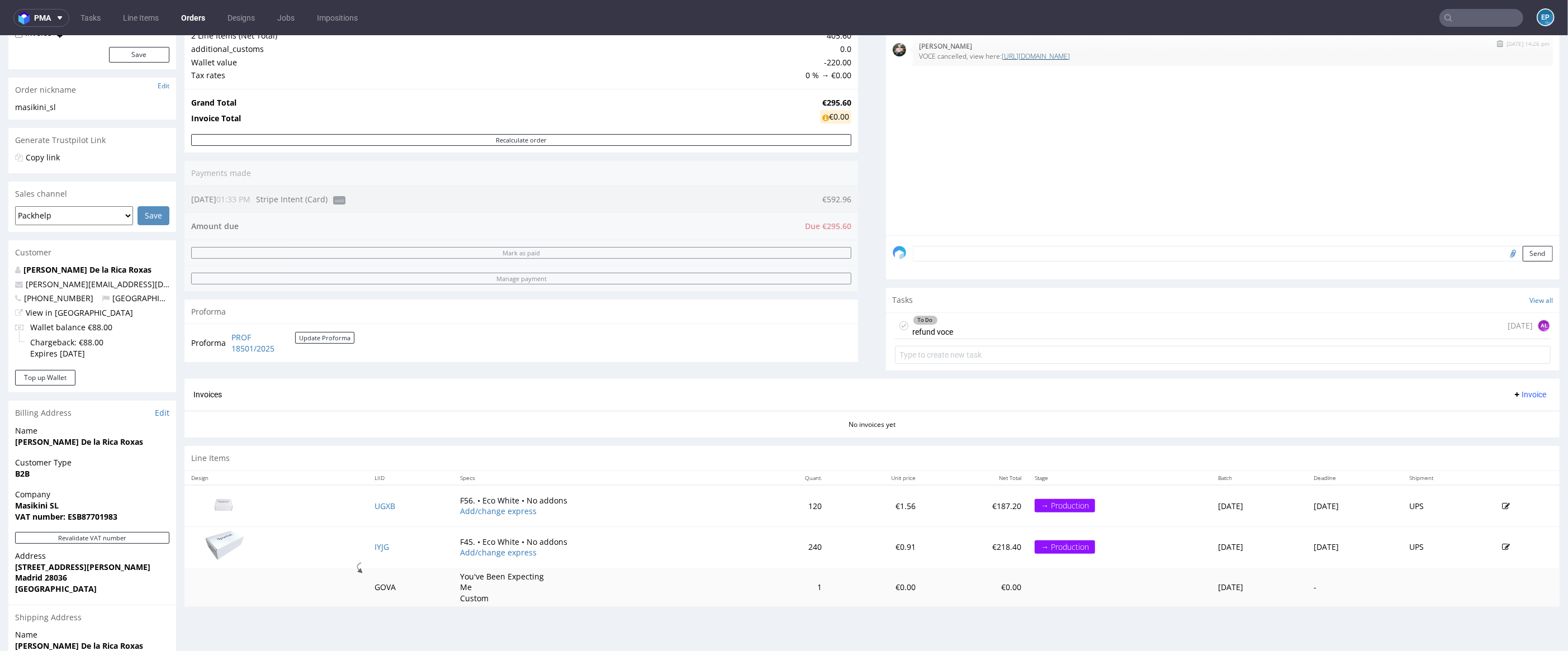
click at [1070, 54] on link "[URL][DOMAIN_NAME]" at bounding box center [1036, 56] width 68 height 10
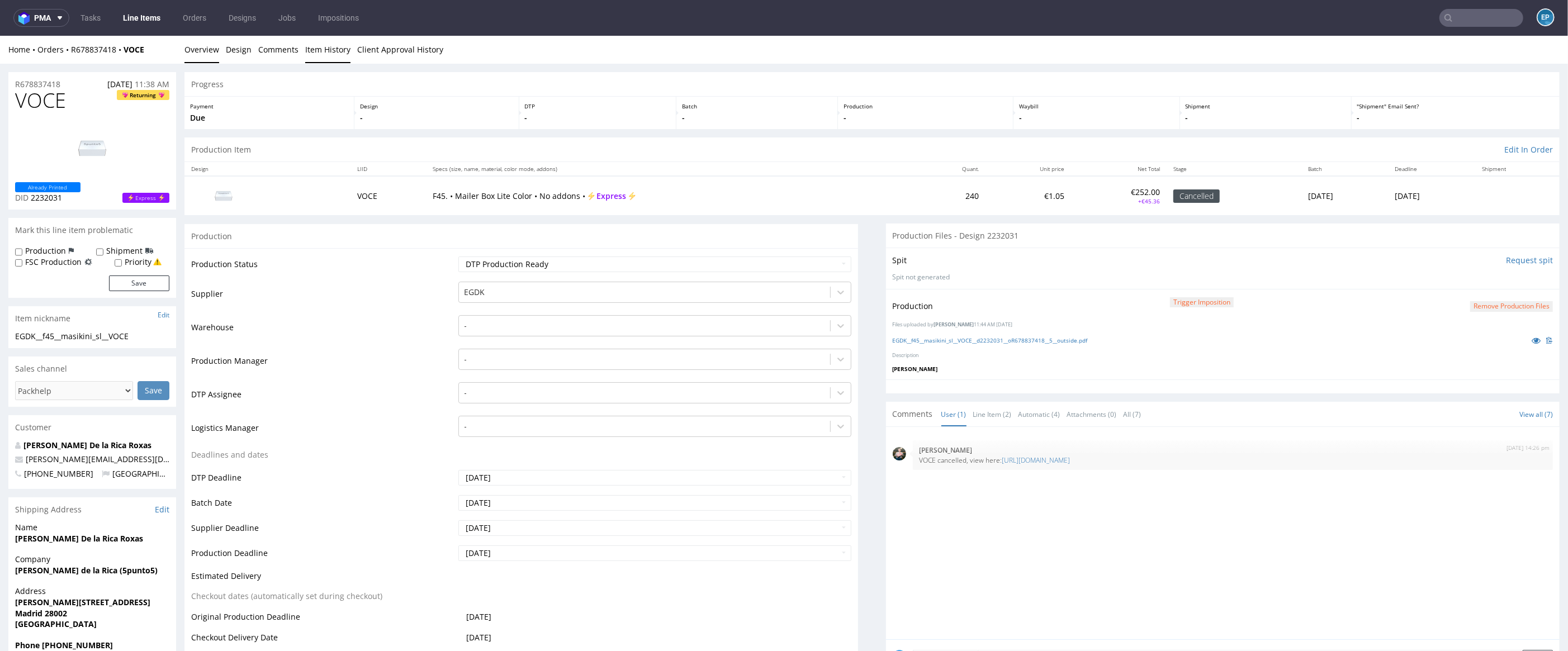
click at [330, 53] on link "Item History" at bounding box center [328, 49] width 45 height 27
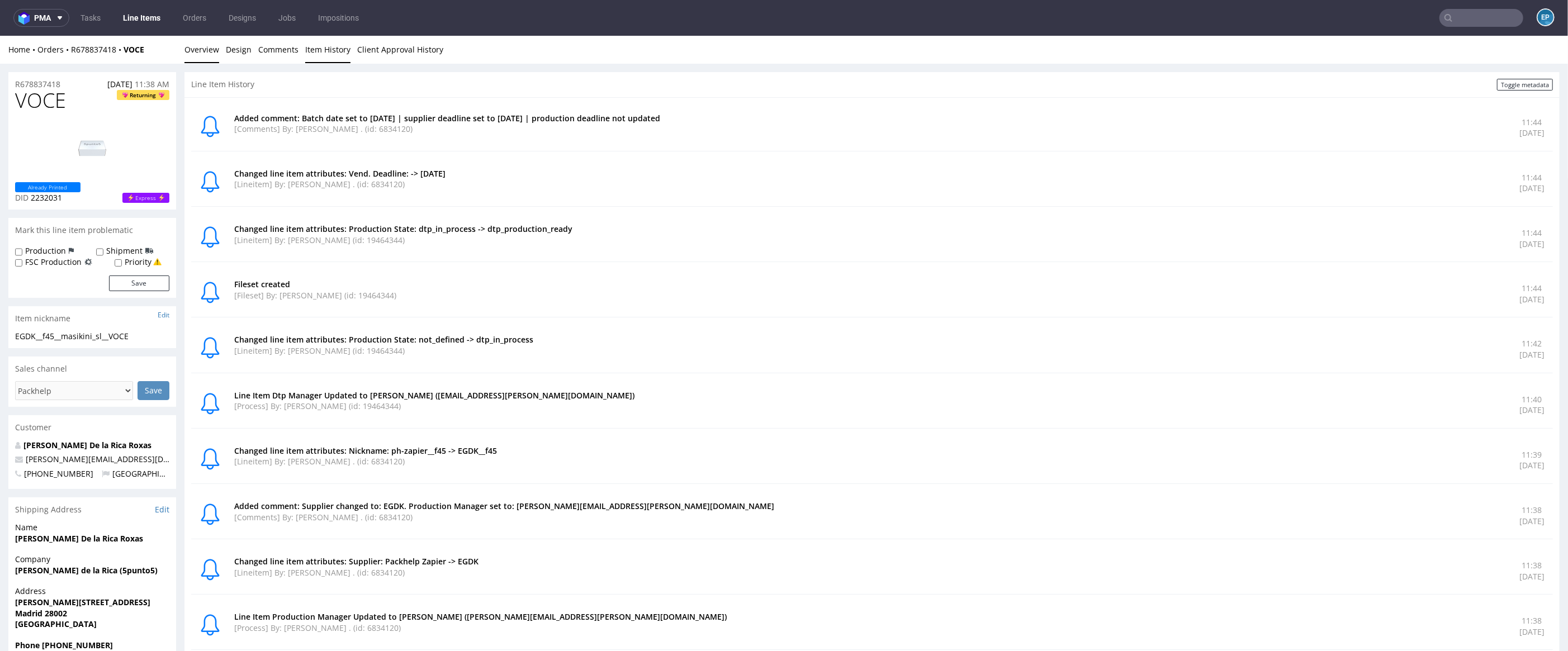
click at [189, 55] on link "Overview" at bounding box center [202, 49] width 35 height 27
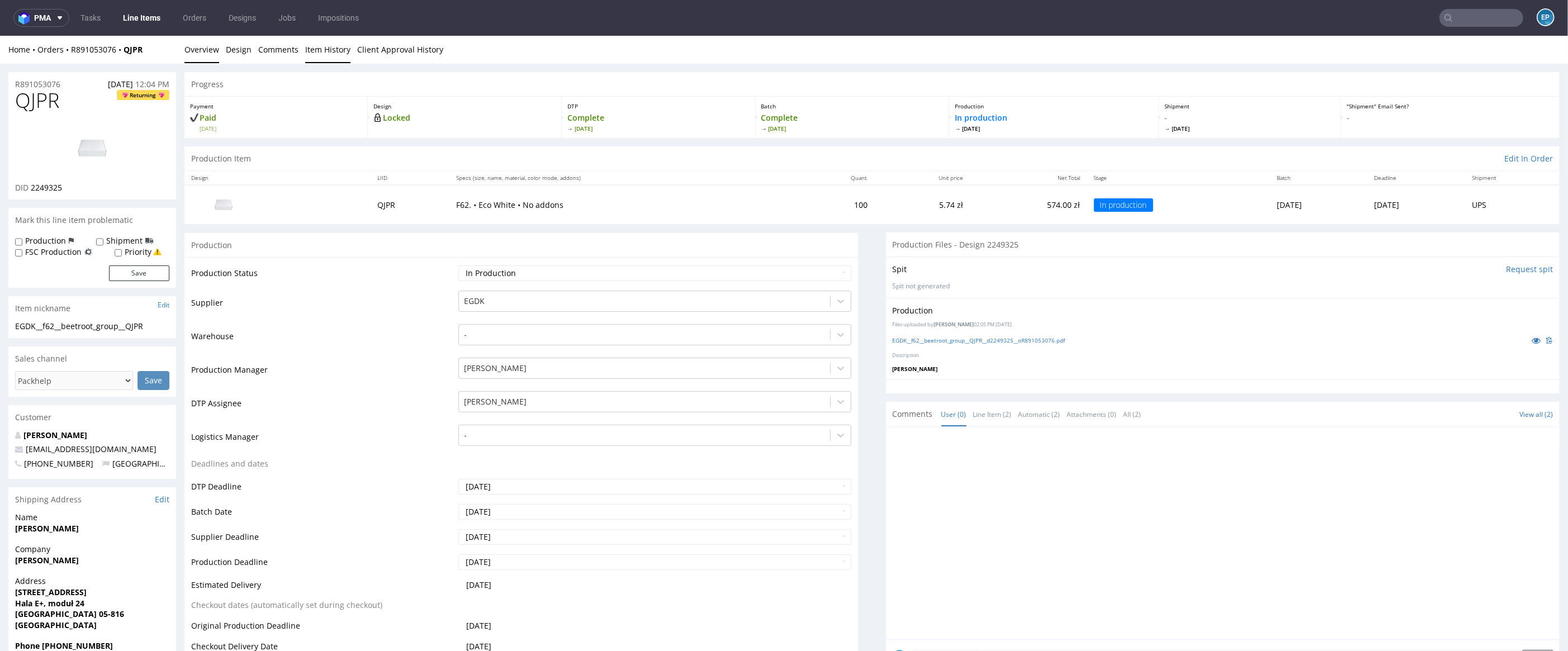
click at [305, 45] on link "Item History" at bounding box center [328, 49] width 45 height 27
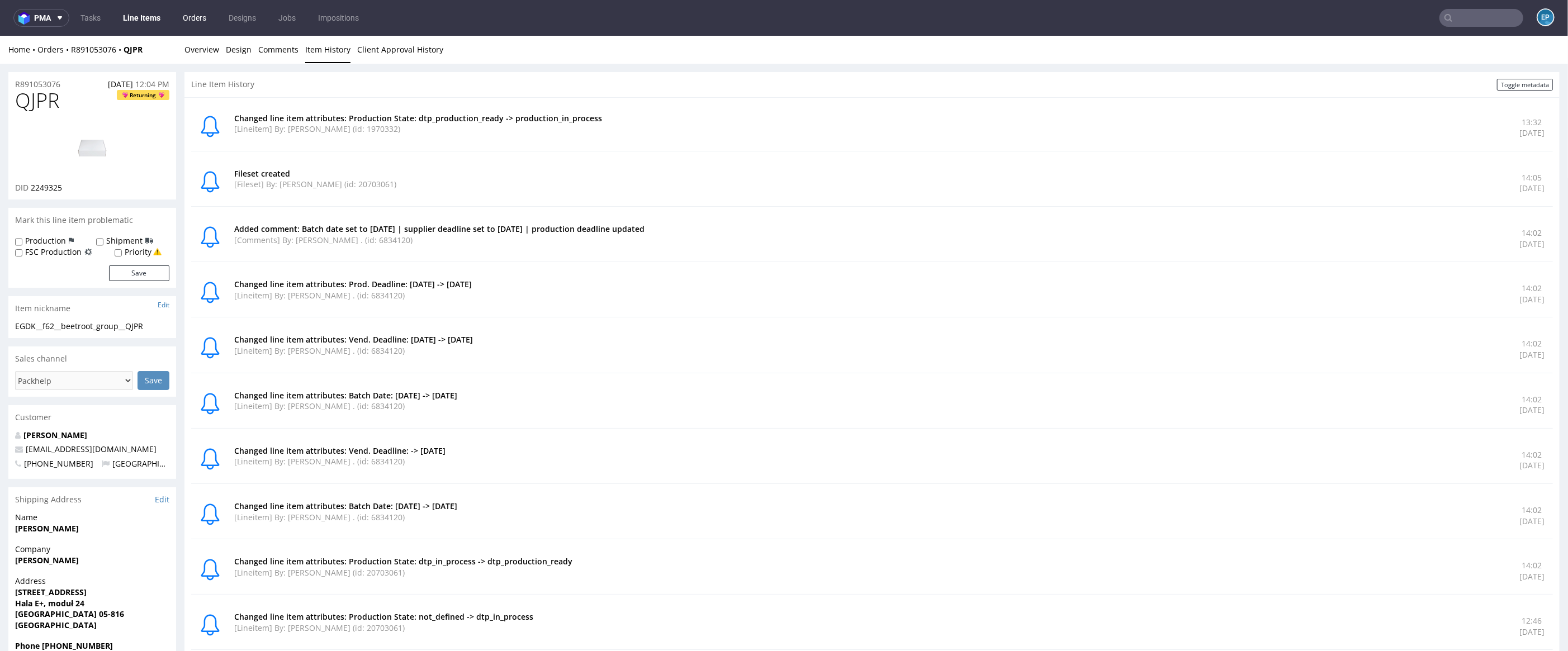
click at [185, 26] on link "Orders" at bounding box center [194, 18] width 37 height 18
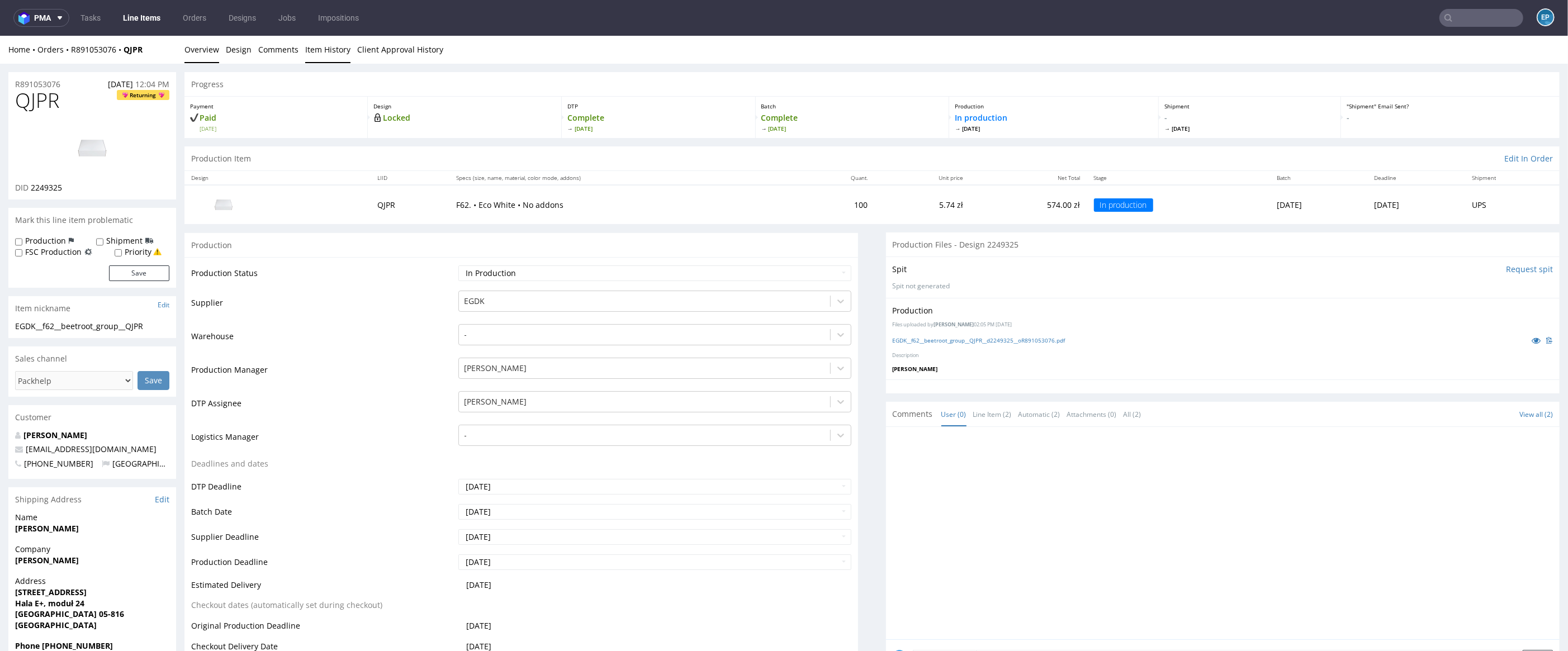
click at [319, 49] on link "Item History" at bounding box center [328, 49] width 45 height 27
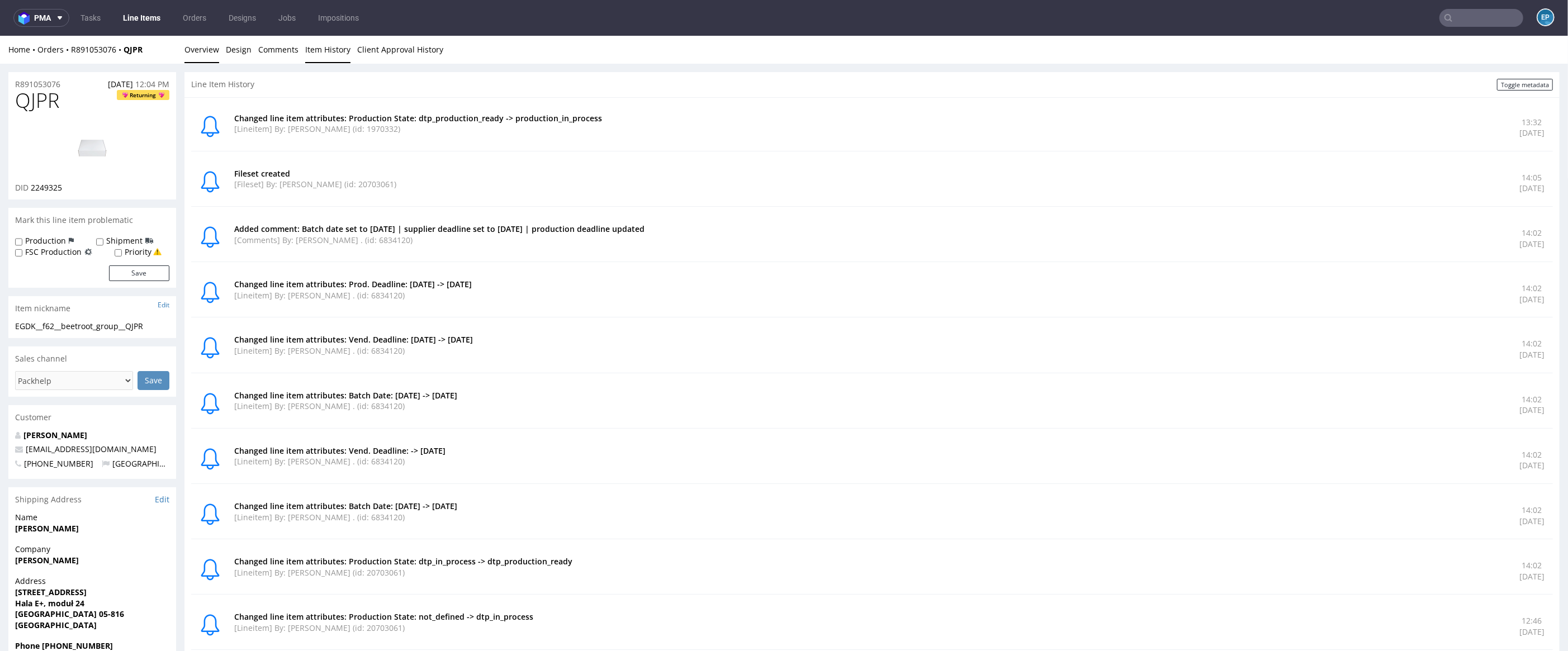
click at [201, 49] on link "Overview" at bounding box center [202, 49] width 35 height 27
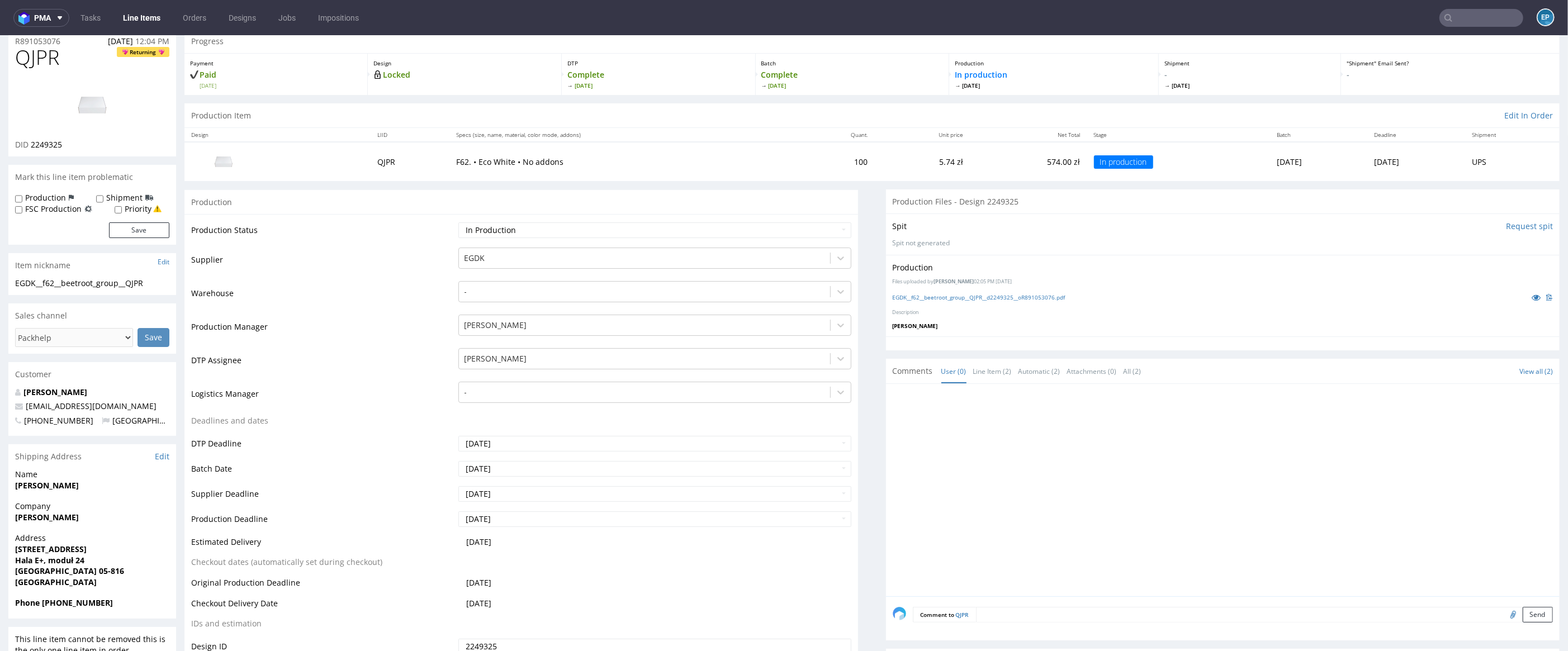
scroll to position [44, 0]
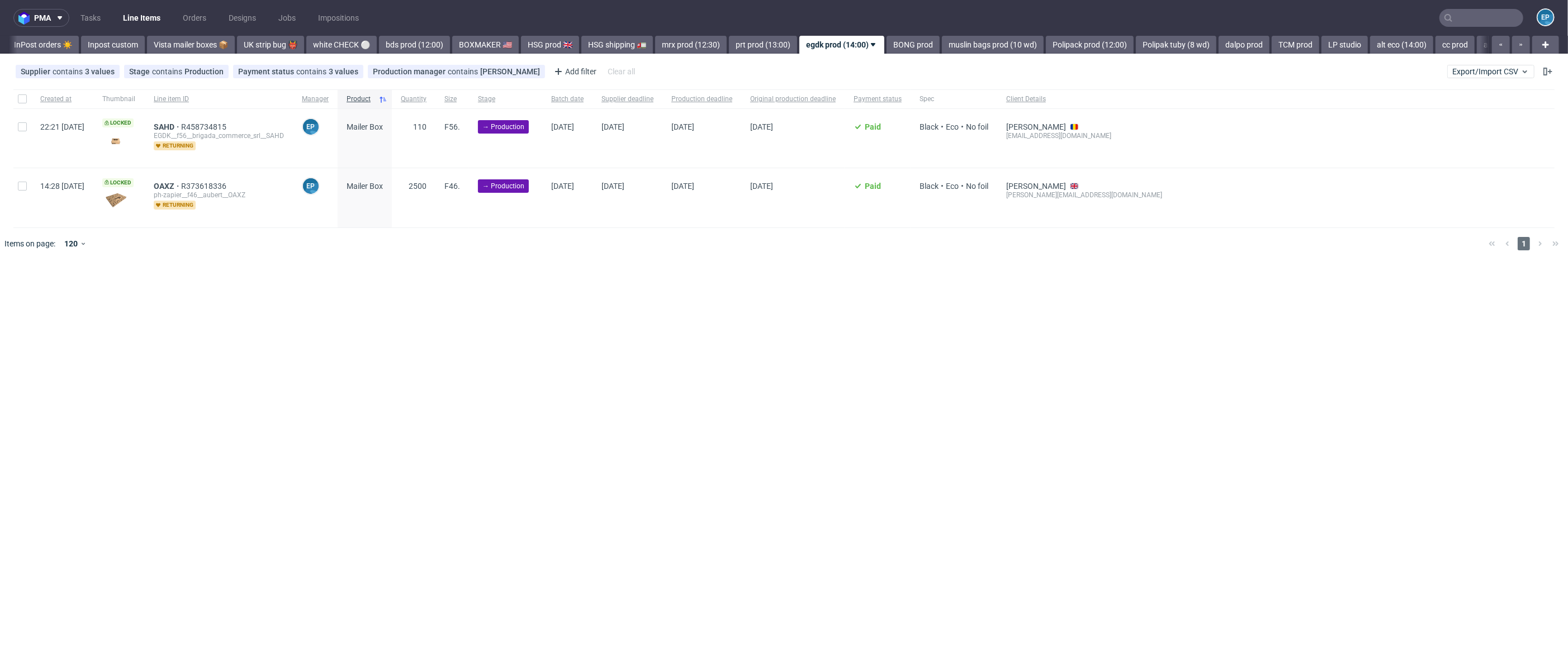
scroll to position [0, 786]
click at [826, 49] on link "BONG prod" at bounding box center [849, 44] width 54 height 18
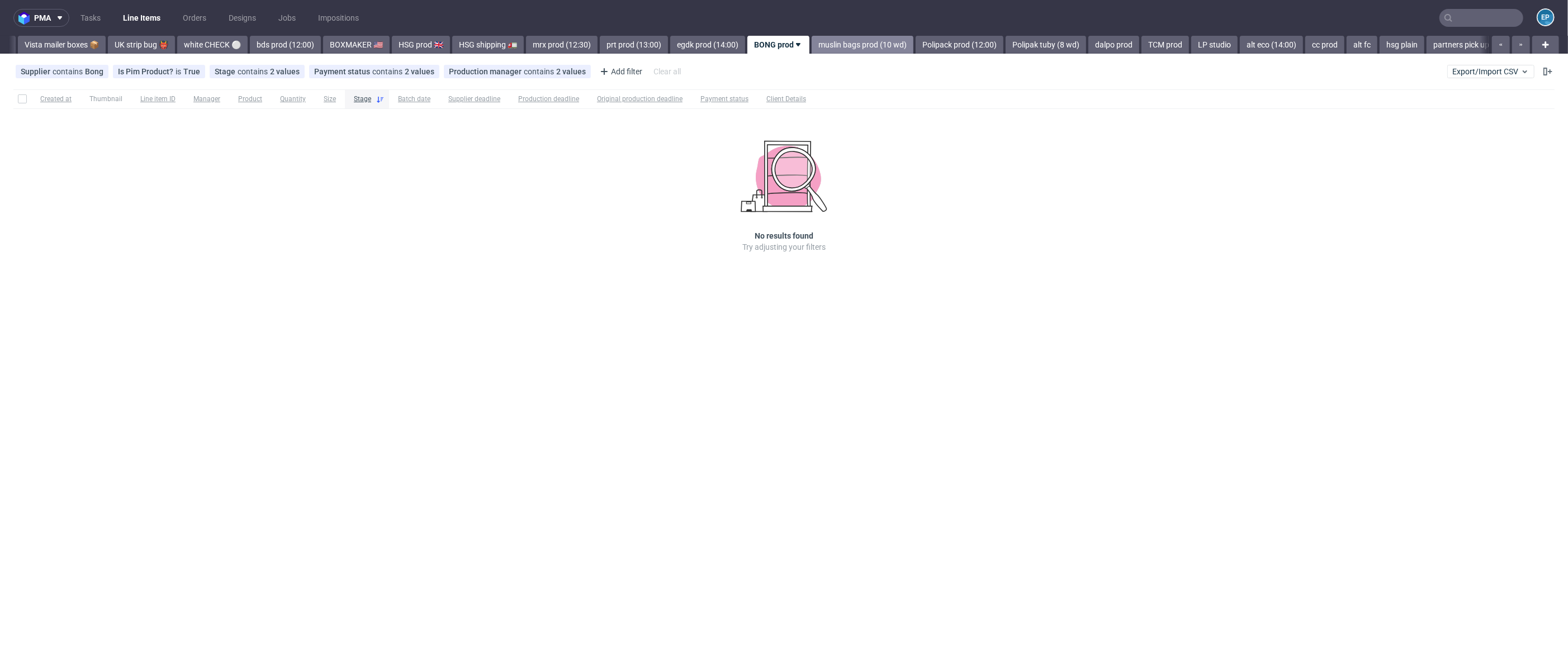
click at [823, 48] on link "muslin bags prod (10 wd)" at bounding box center [863, 44] width 102 height 18
click at [845, 43] on link "Polipack prod (12:00)" at bounding box center [881, 44] width 88 height 18
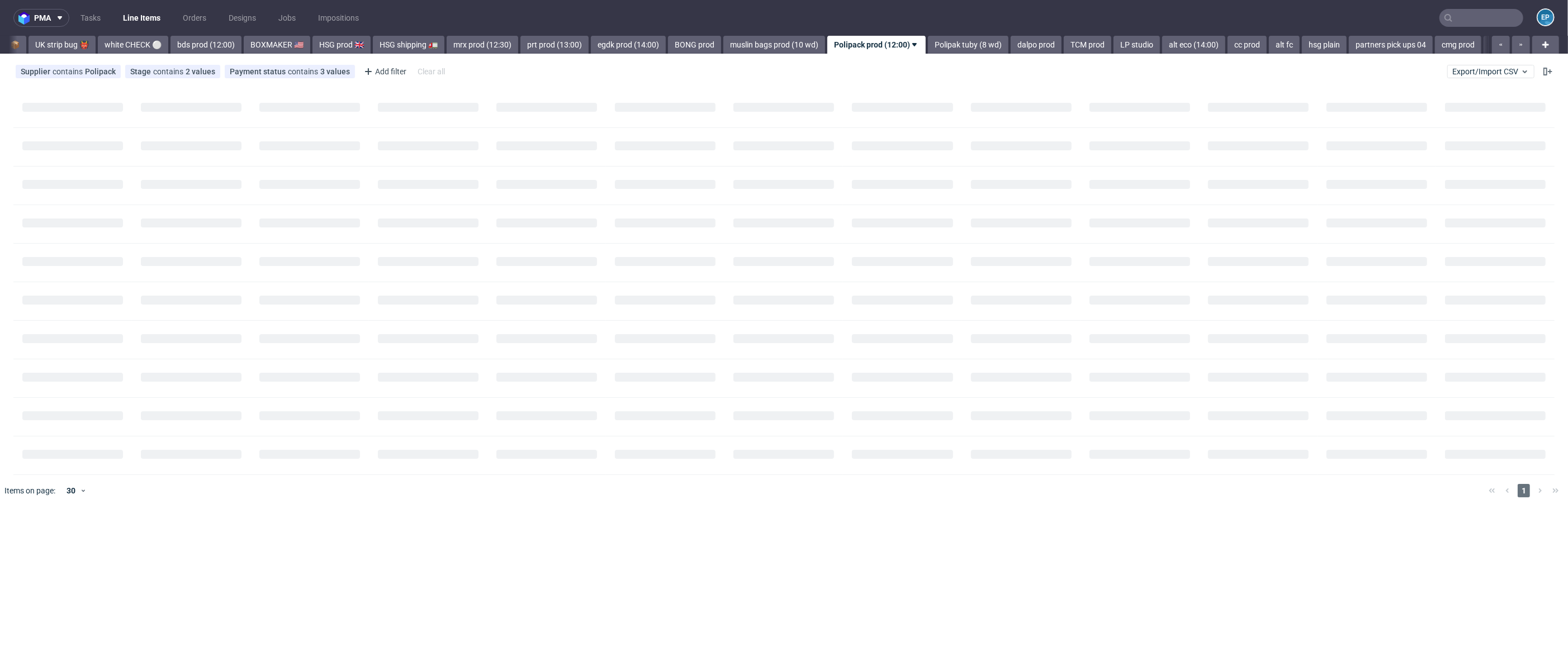
click at [845, 43] on link "Polipack prod (12:00)" at bounding box center [877, 44] width 99 height 18
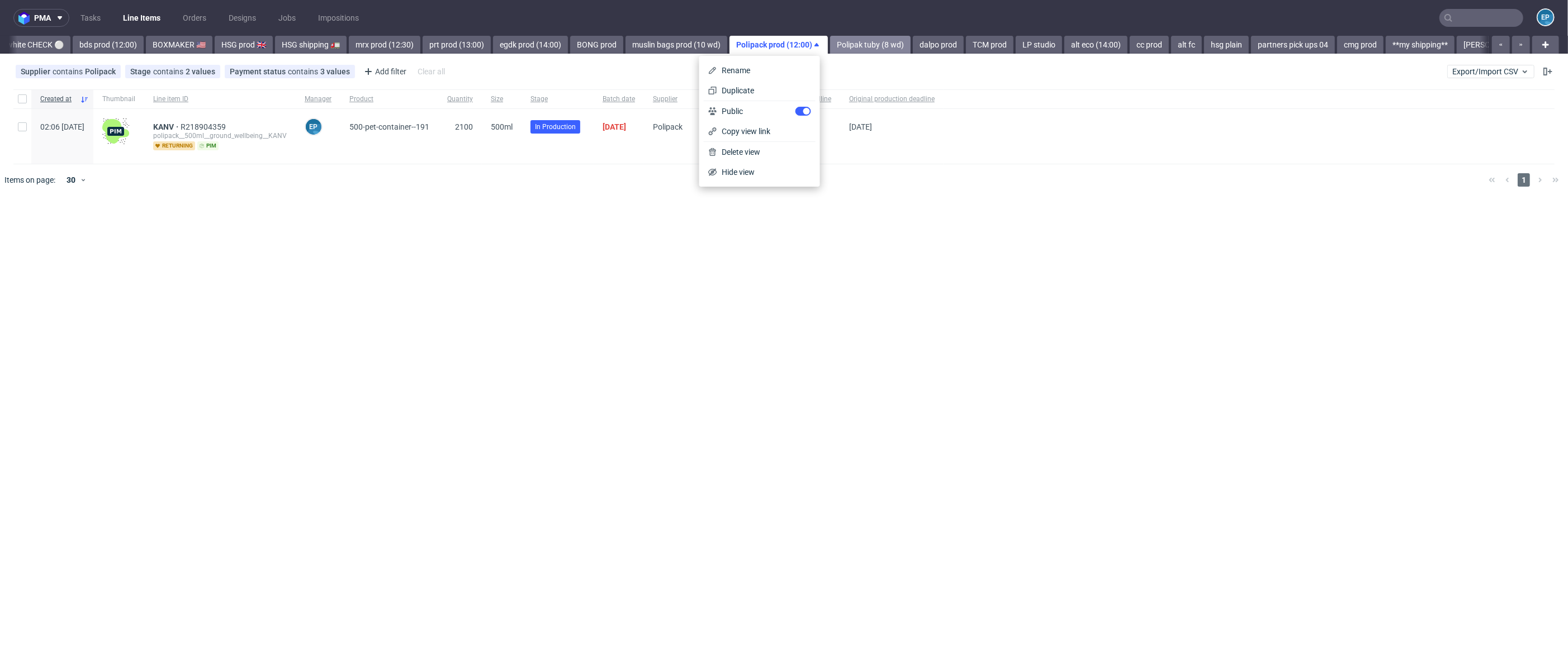
click at [844, 41] on link "Polipak tuby (8 wd)" at bounding box center [870, 44] width 81 height 18
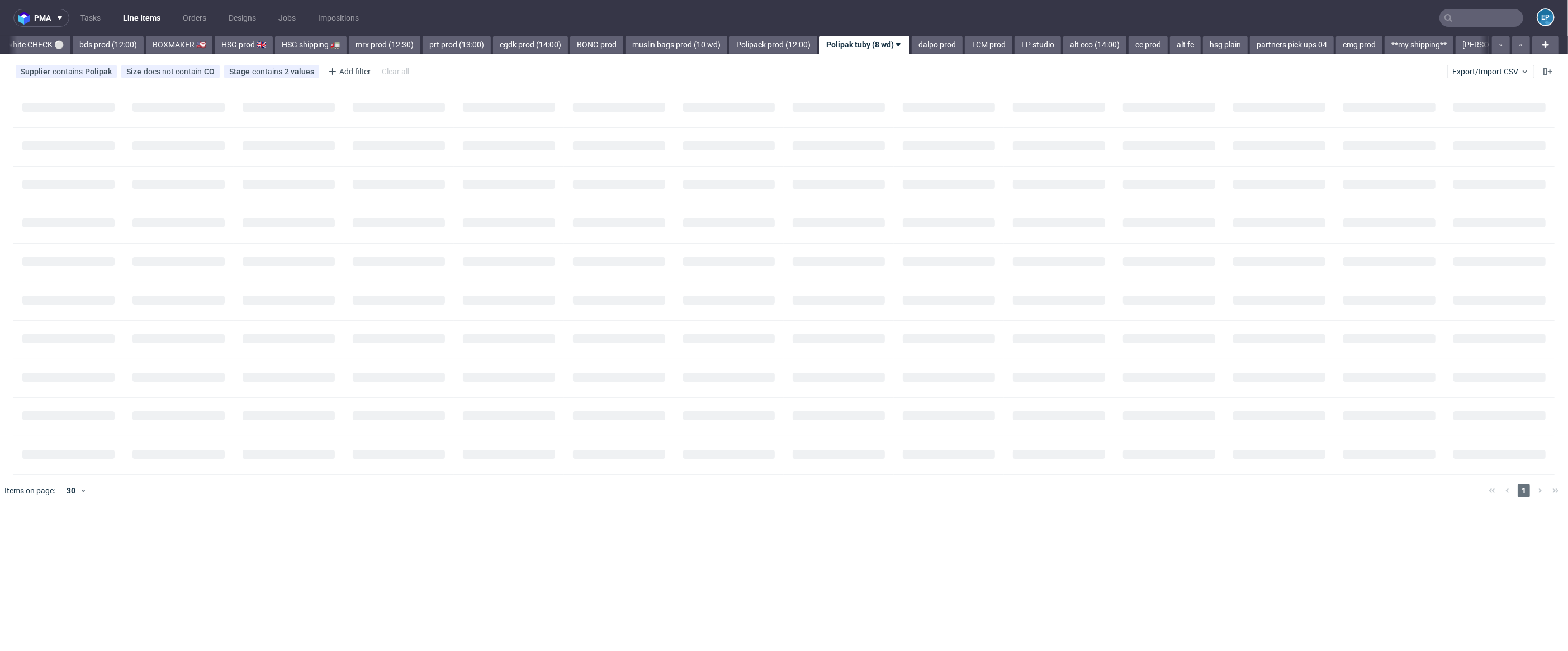
scroll to position [0, 1114]
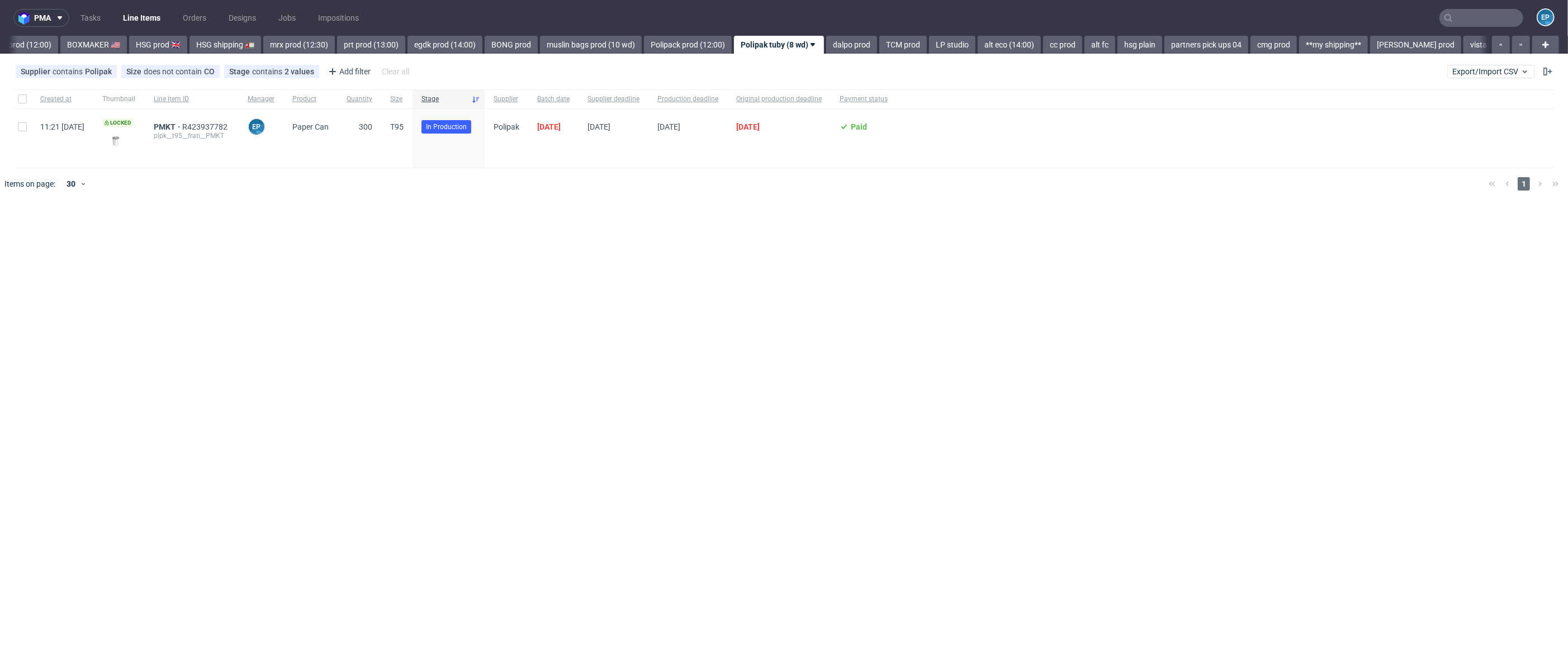
click at [820, 58] on div "Supplier contains Polipak Size does not contain CO Stage contains 2 values Prod…" at bounding box center [784, 72] width 1568 height 27
click at [818, 54] on div "pma Tasks Line Items Orders Designs Jobs Impositions EP Vista Print All delays …" at bounding box center [784, 325] width 1568 height 651
click at [826, 51] on link "dalpo prod" at bounding box center [852, 44] width 51 height 18
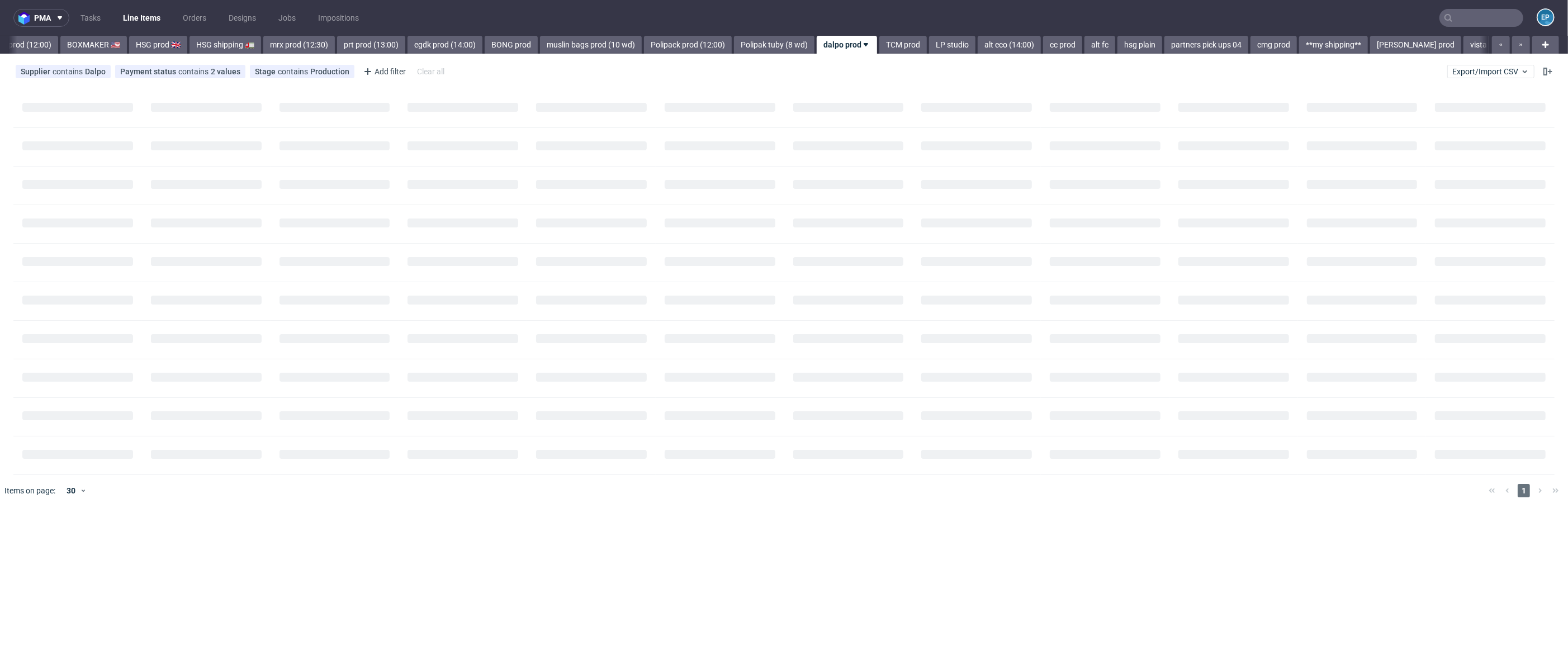
scroll to position [0, 1182]
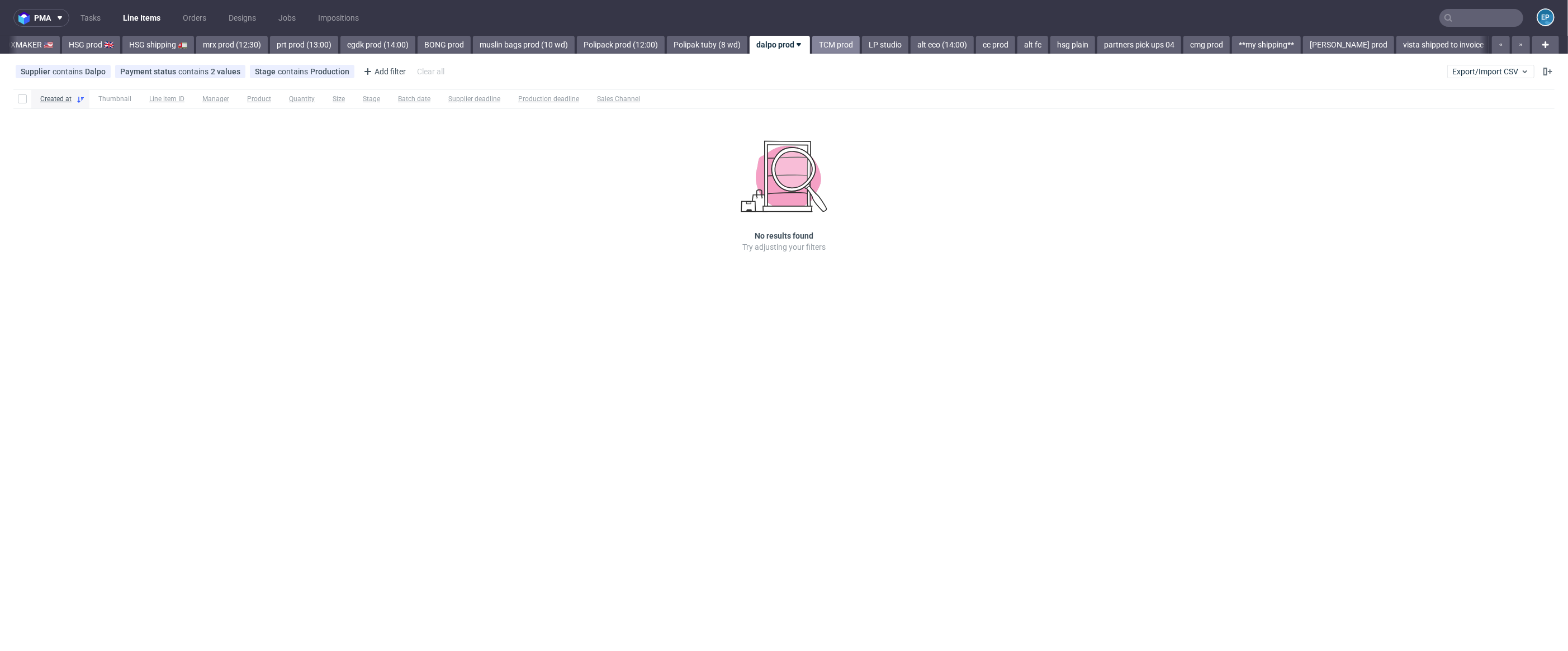
click at [812, 46] on link "TCM prod" at bounding box center [836, 44] width 48 height 18
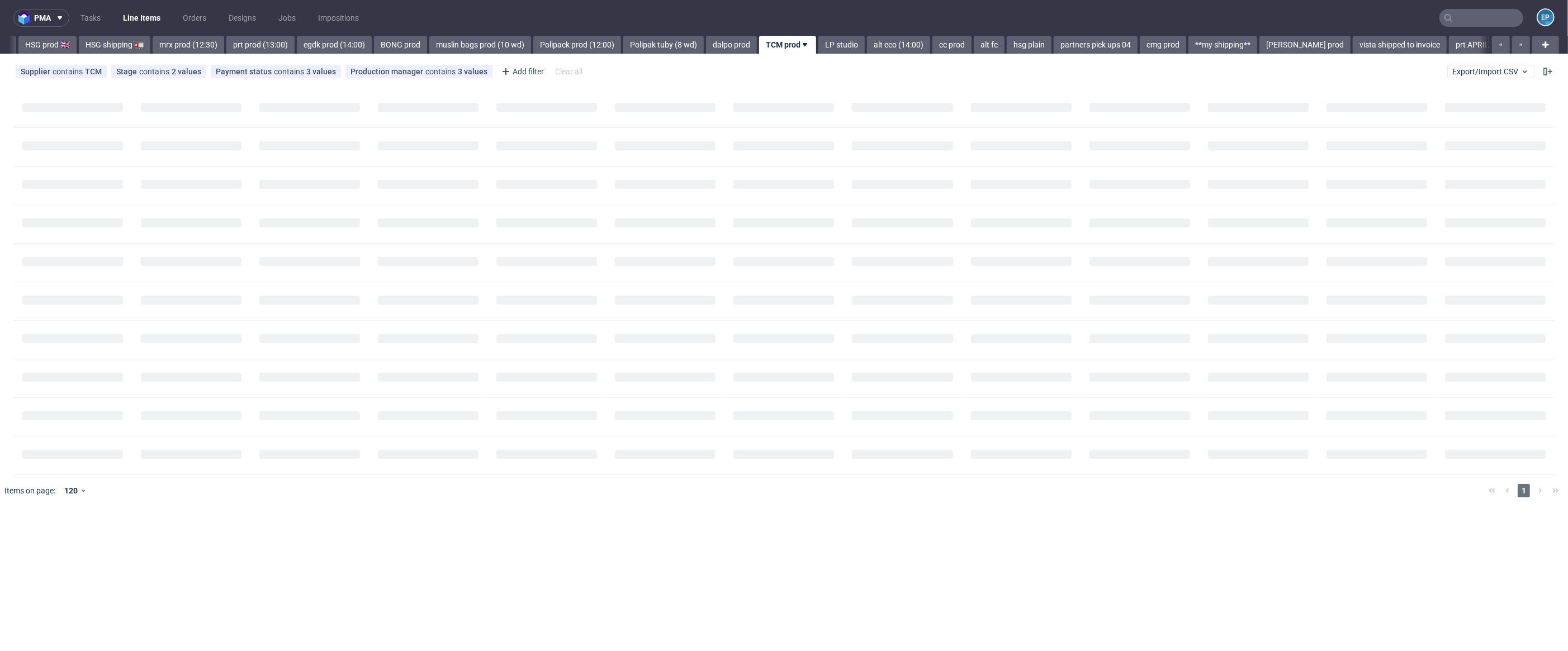
scroll to position [0, 1233]
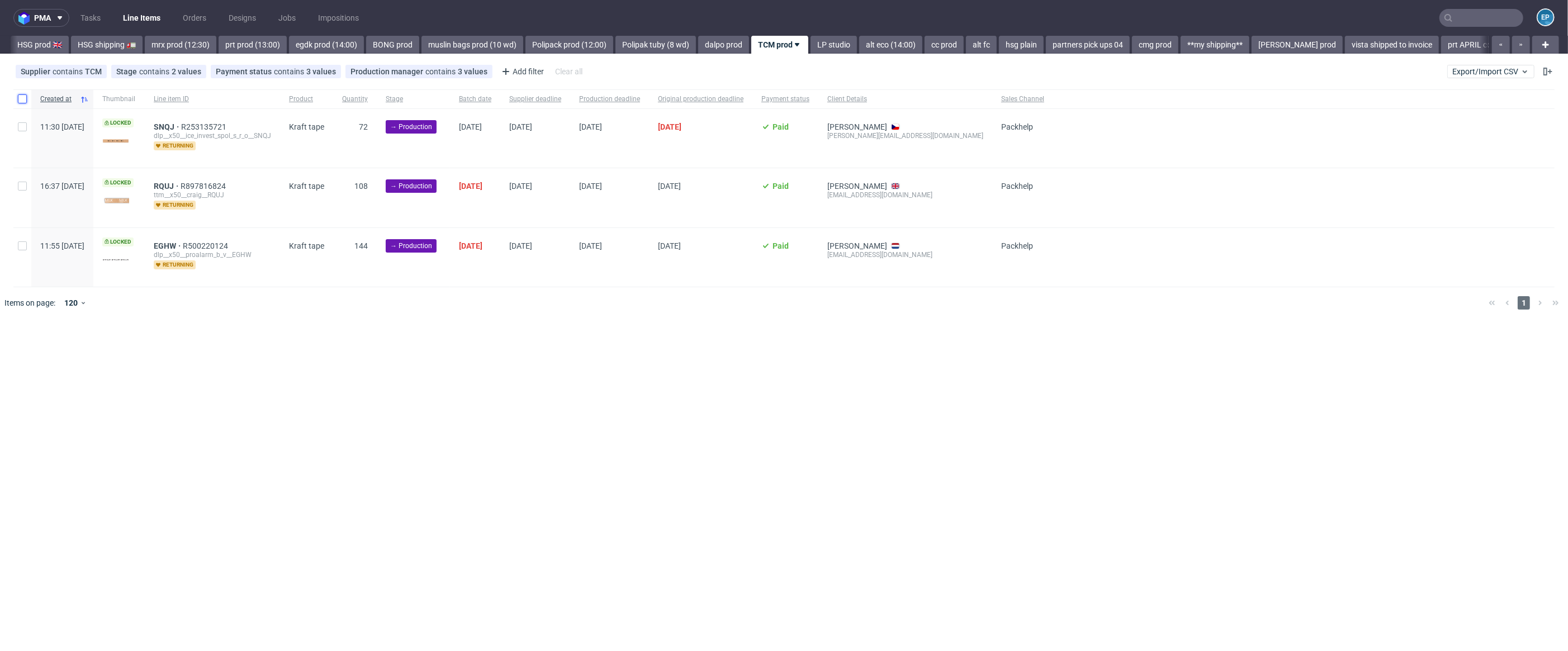
click at [24, 103] on input "checkbox" at bounding box center [22, 99] width 9 height 9
checkbox input "true"
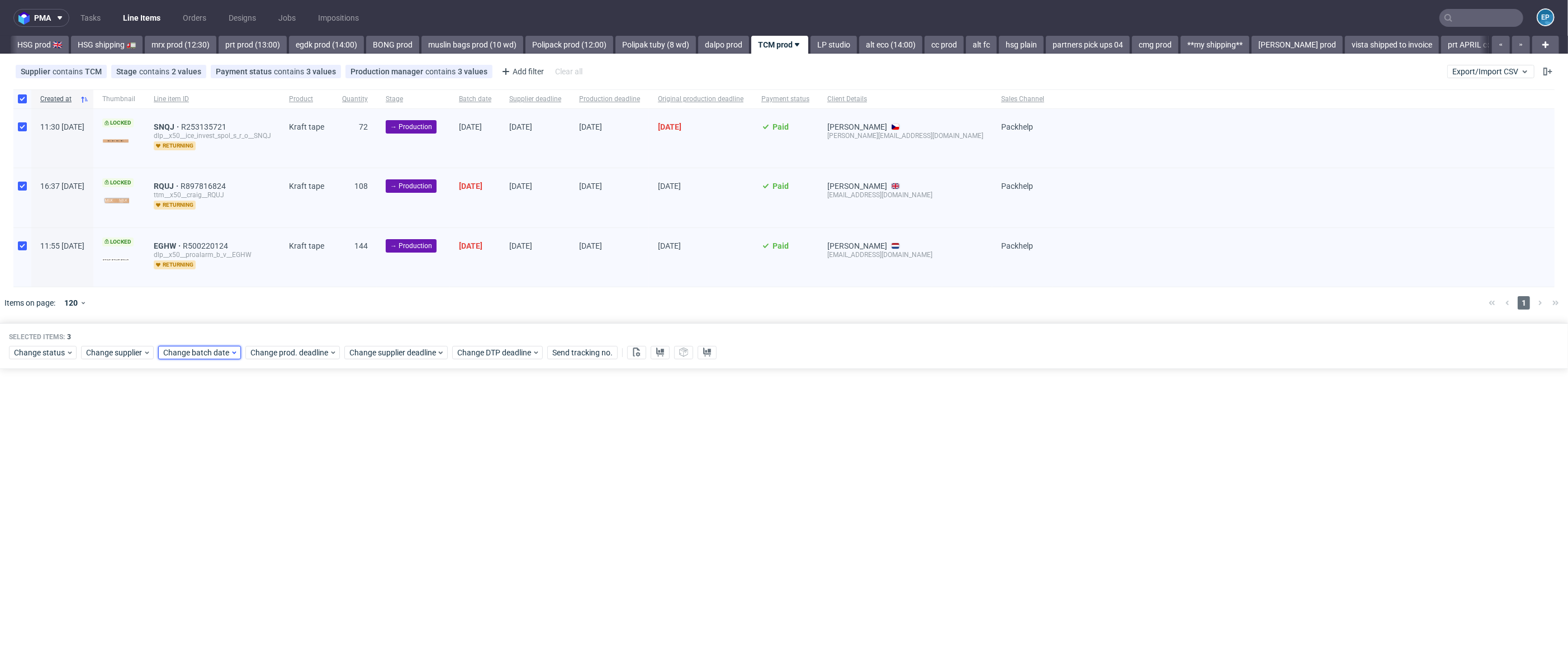
click at [176, 356] on span "Change batch date" at bounding box center [196, 353] width 67 height 12
click at [201, 419] on button "1" at bounding box center [198, 423] width 17 height 18
click at [305, 533] on button "Save" at bounding box center [292, 540] width 27 height 18
click at [394, 351] on span "Change supplier deadline" at bounding box center [393, 353] width 87 height 12
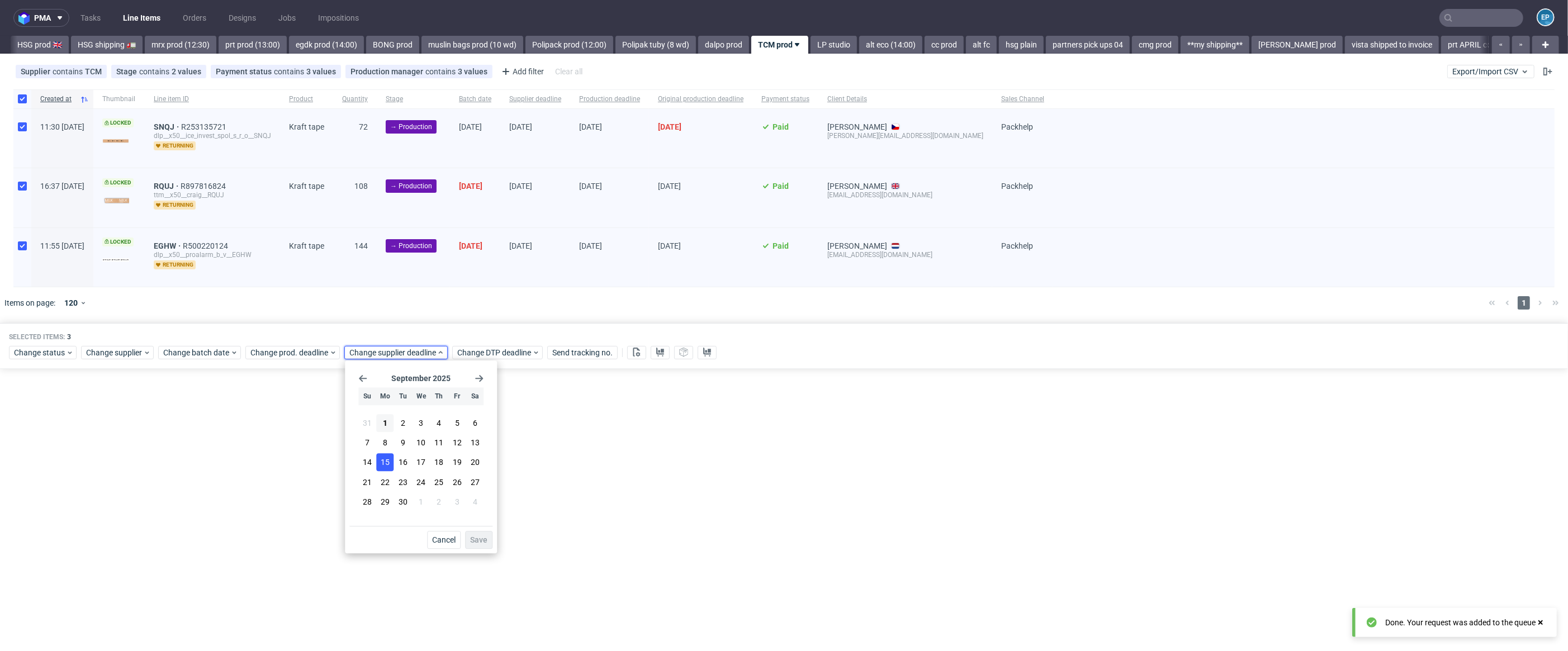
click at [390, 458] on button "15" at bounding box center [384, 463] width 17 height 18
click at [496, 543] on div "September 2025 Su Mo Tu We Th Fr Sa 31 1 2 3 4 5 6 7 8 9 10 11 12 13 14 15 16 1…" at bounding box center [421, 457] width 152 height 193
click at [485, 539] on span "Save" at bounding box center [478, 540] width 17 height 8
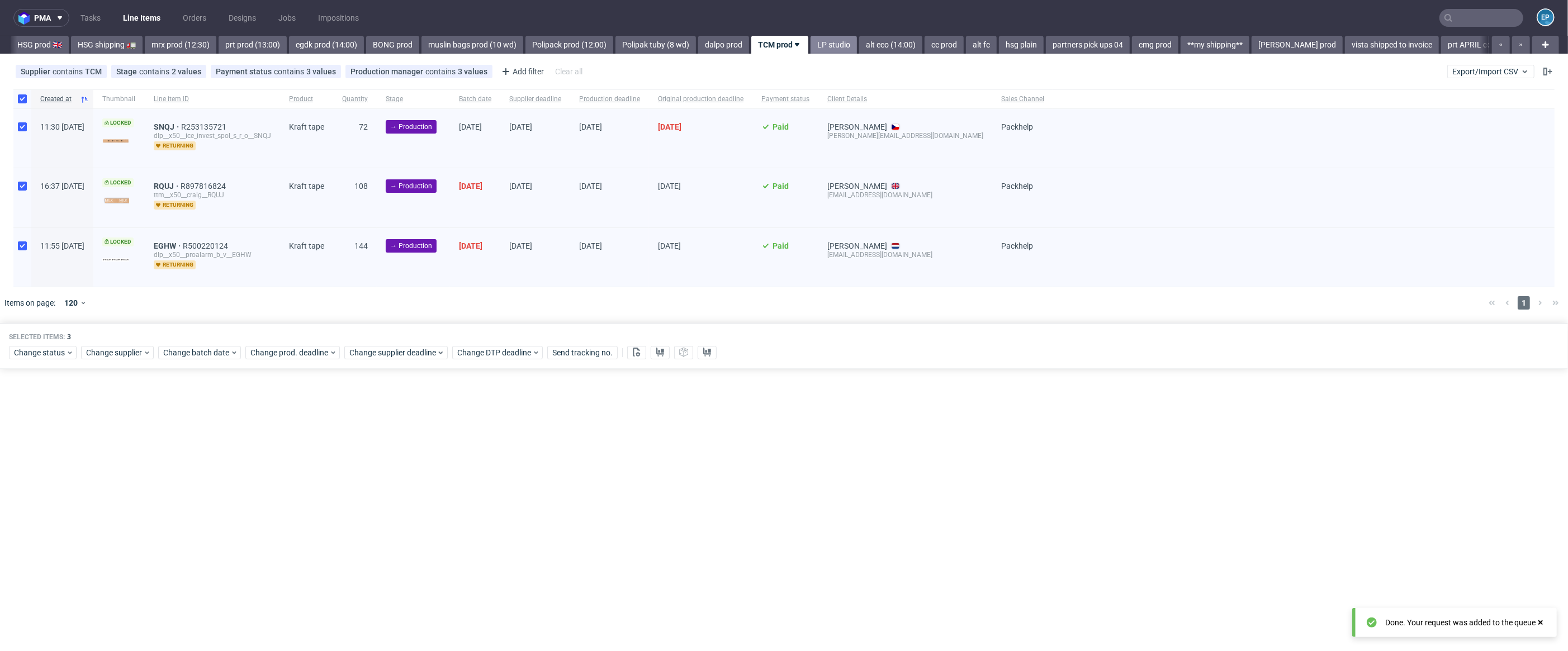
click at [811, 46] on link "LP studio" at bounding box center [834, 44] width 46 height 18
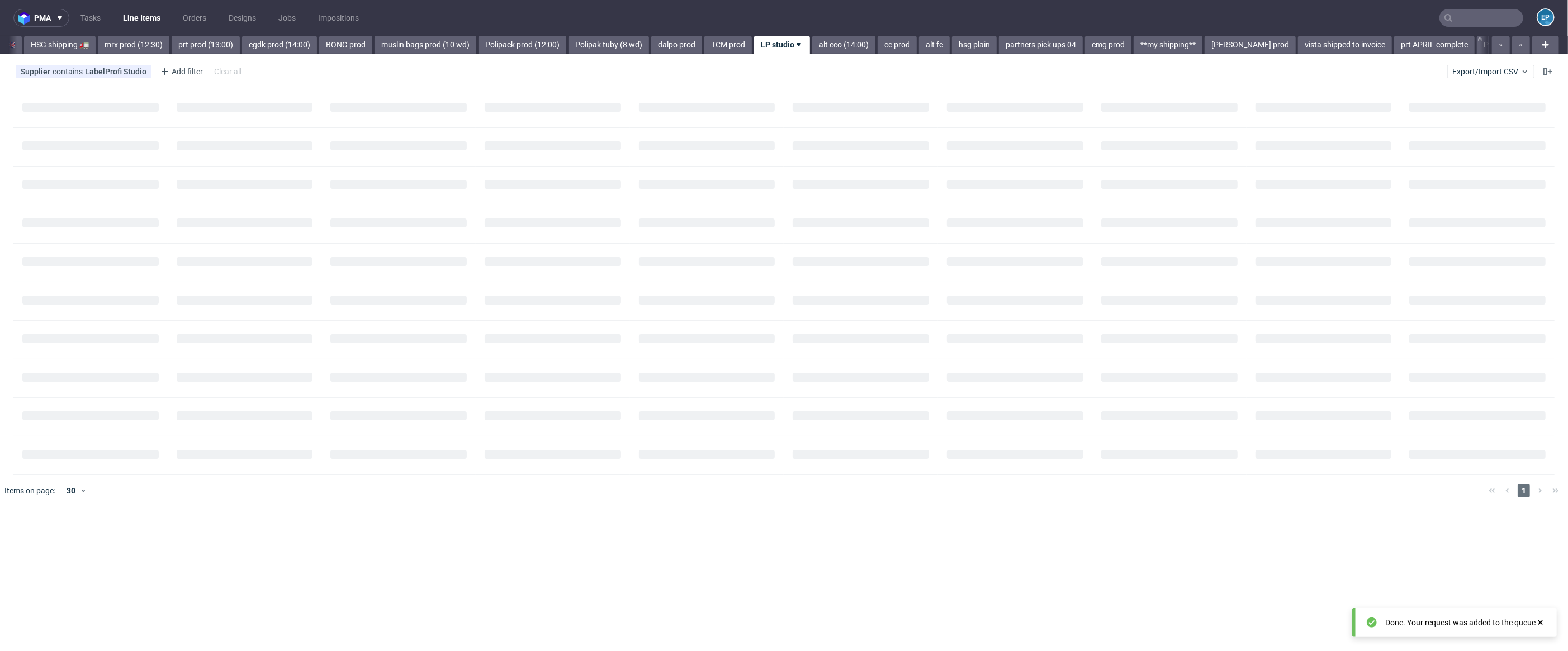
scroll to position [0, 1282]
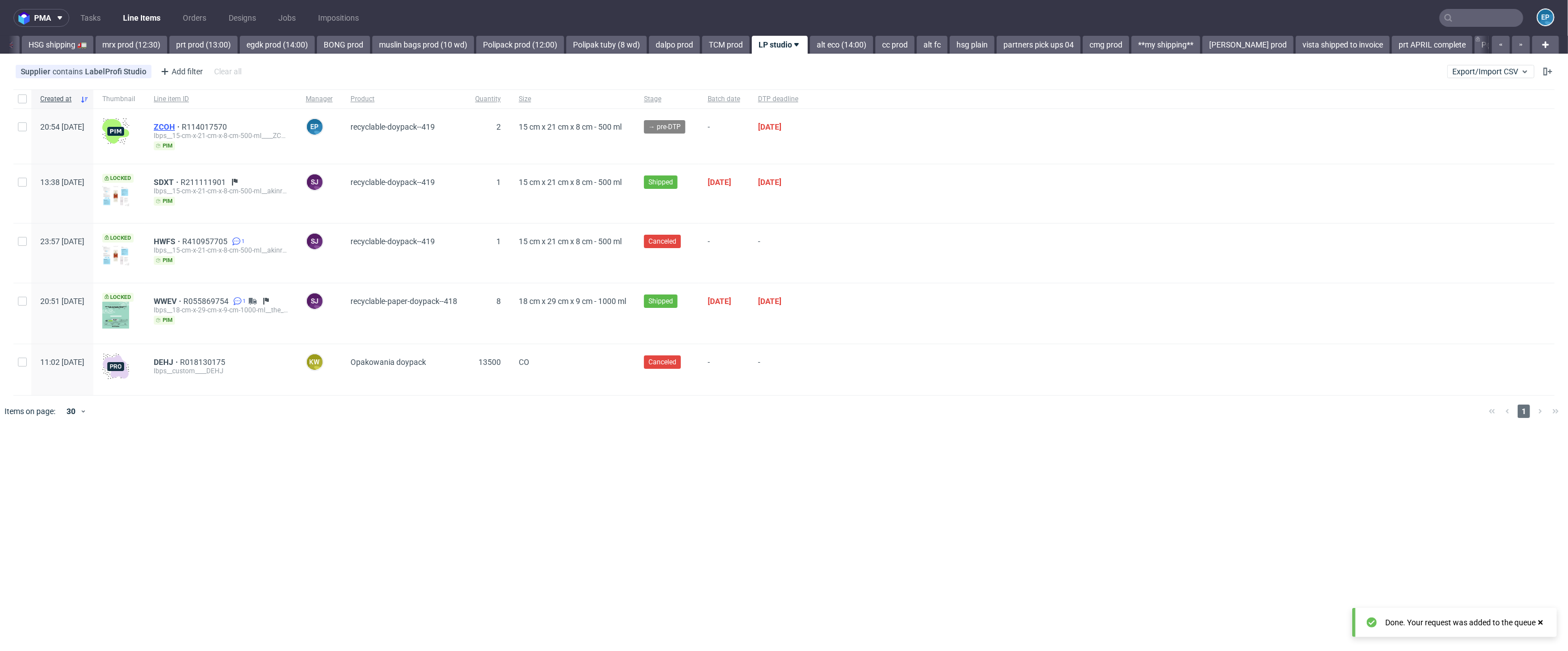
click at [182, 126] on span "ZCOH" at bounding box center [168, 127] width 28 height 9
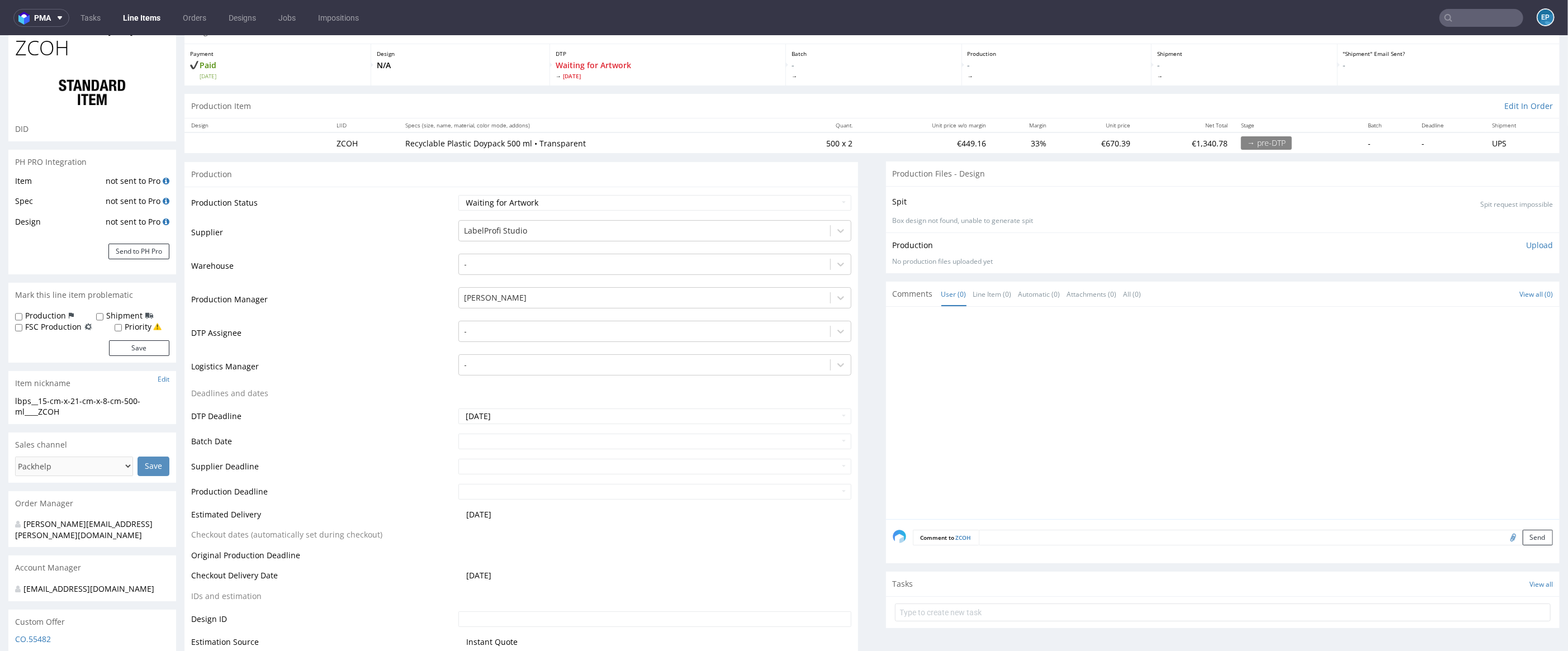
scroll to position [8, 0]
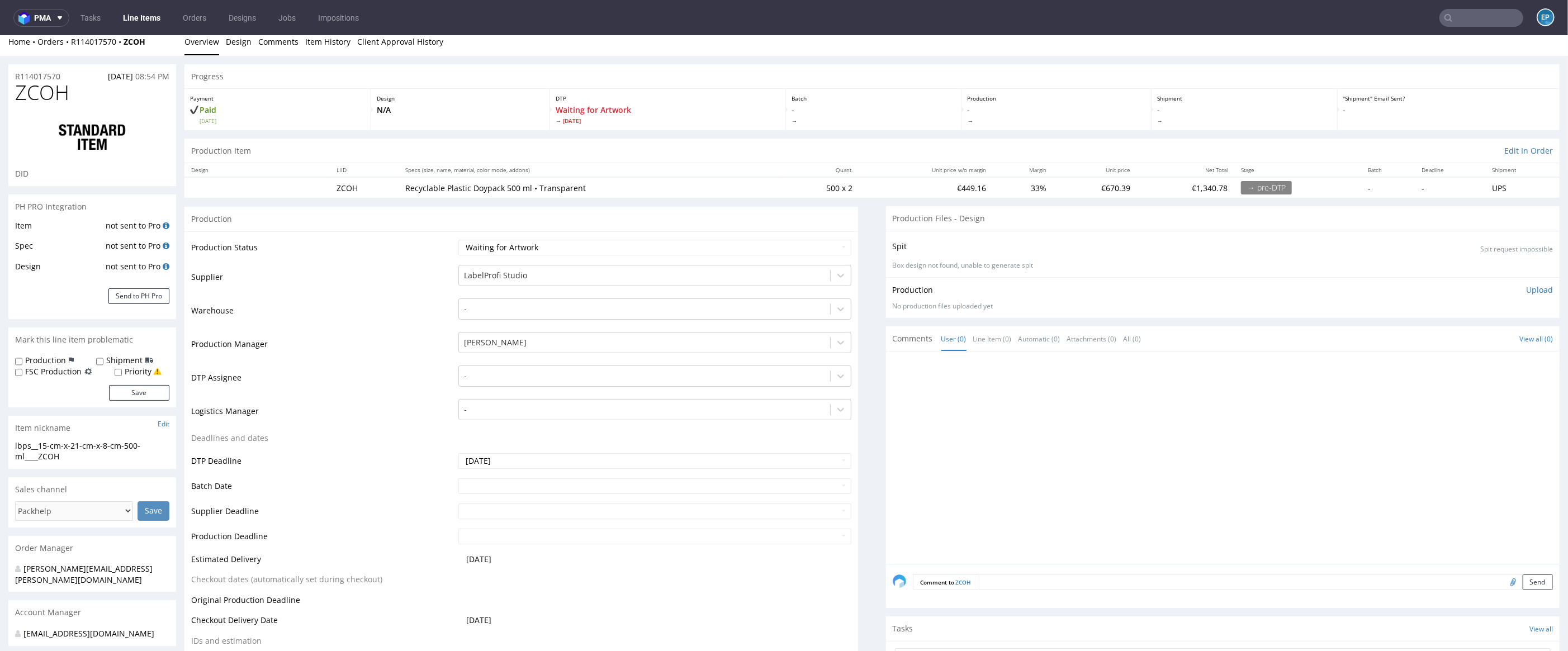
click at [154, 14] on link "Line Items" at bounding box center [142, 18] width 51 height 18
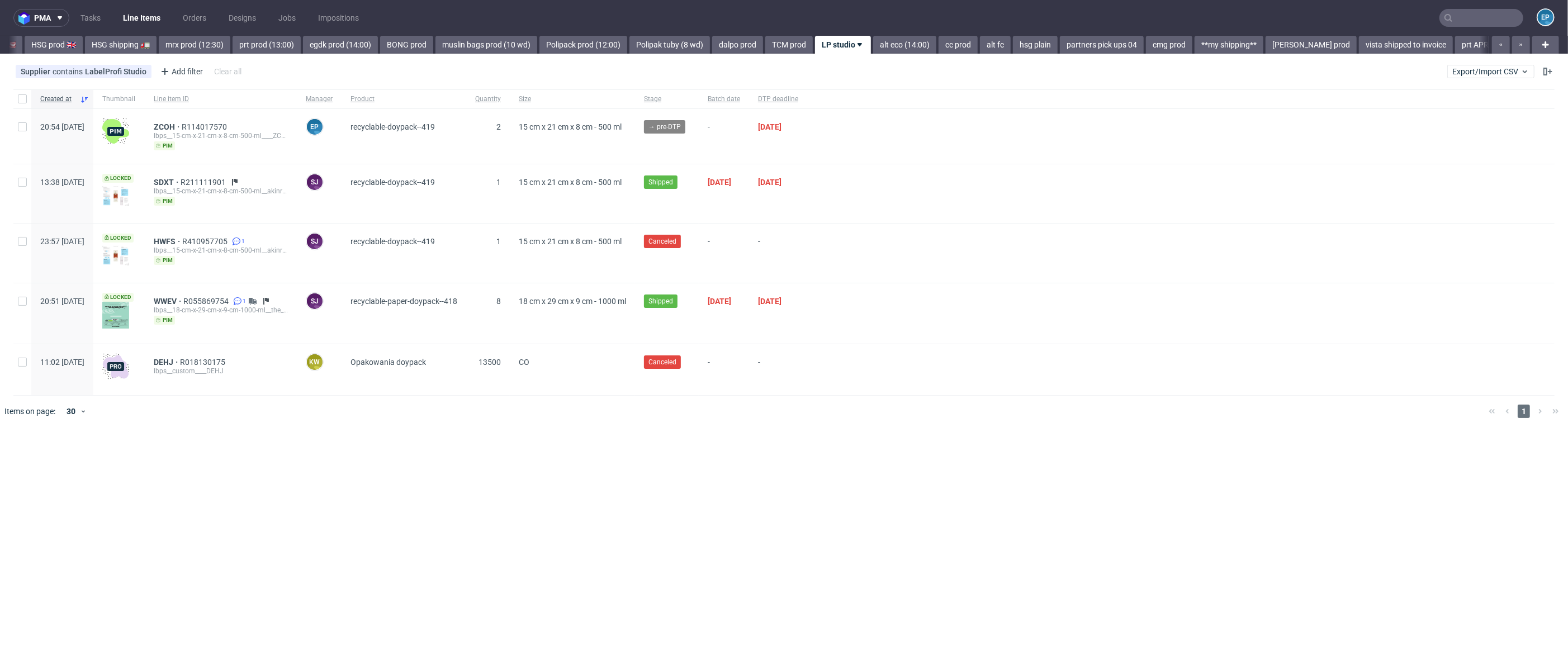
scroll to position [0, 1282]
click at [810, 38] on link "alt eco (14:00)" at bounding box center [841, 44] width 63 height 18
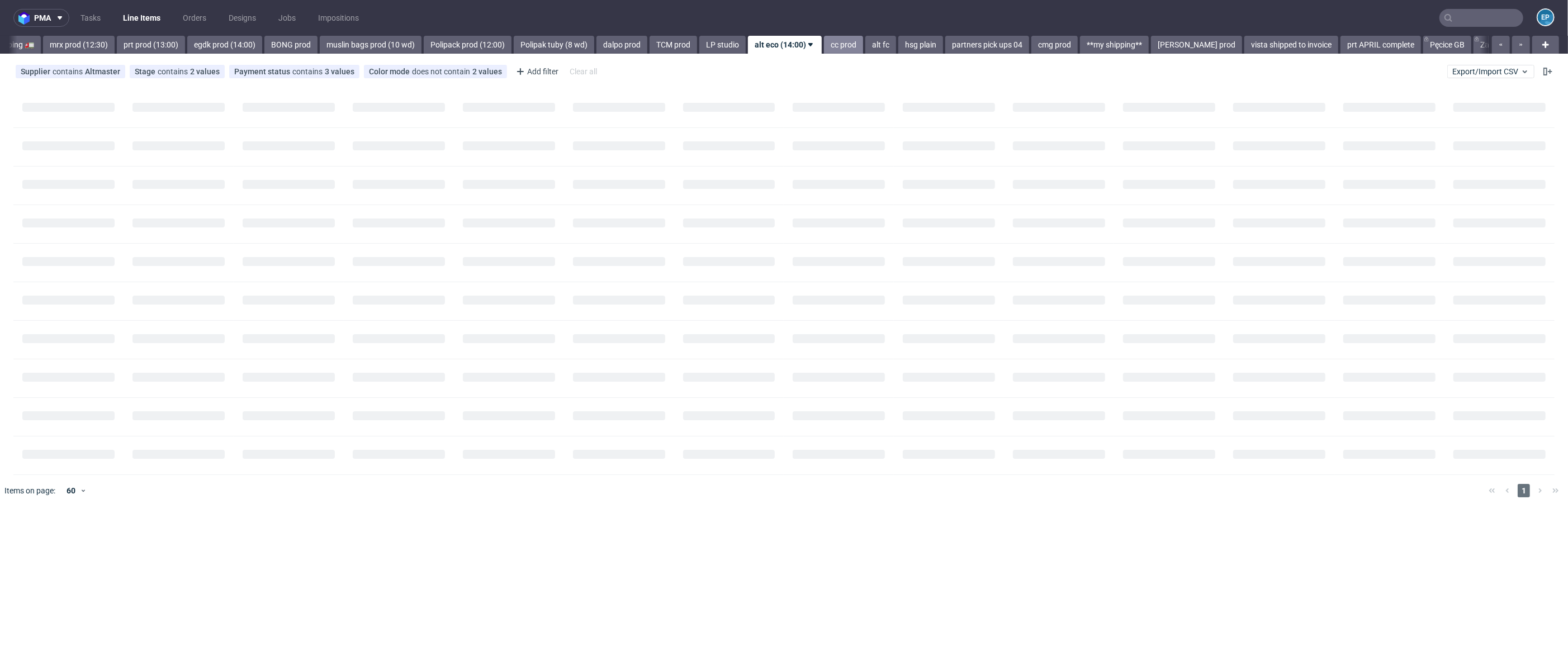
scroll to position [0, 1340]
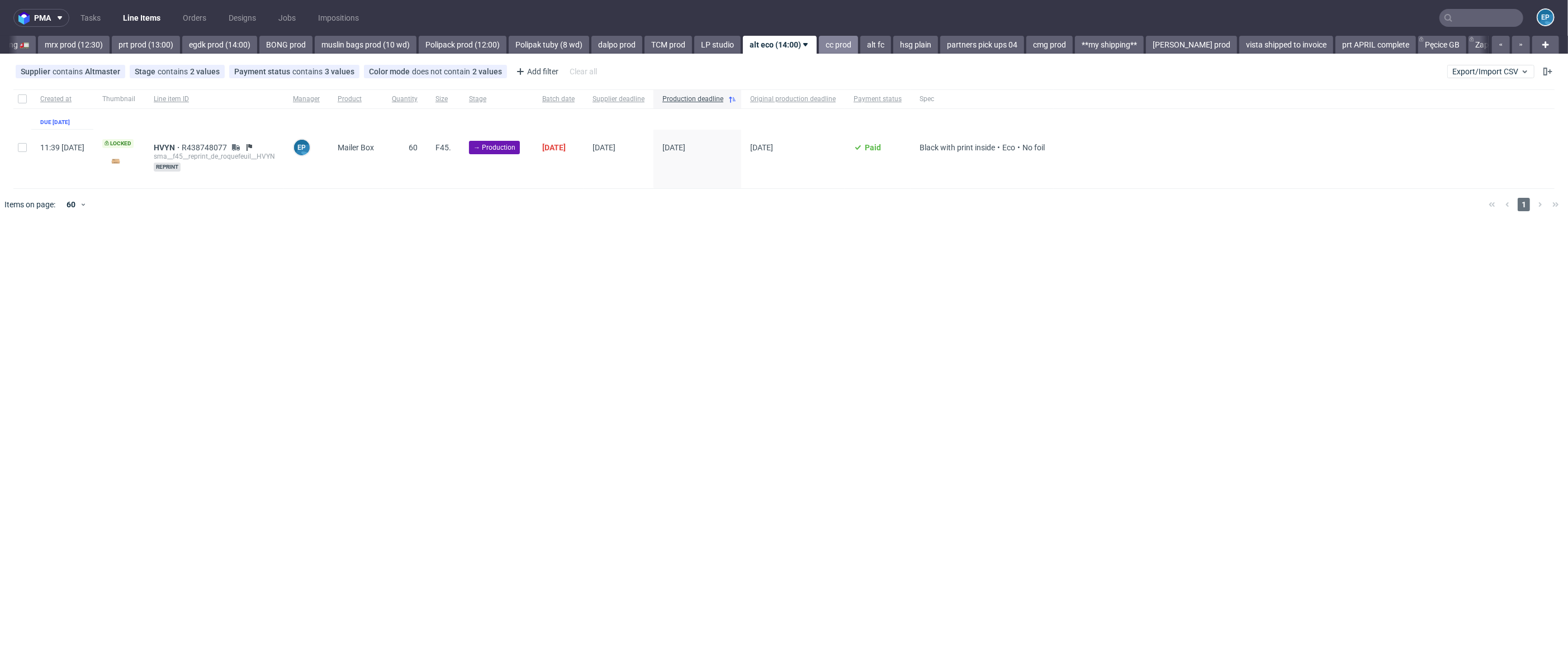
click at [819, 43] on link "cc prod" at bounding box center [839, 44] width 40 height 18
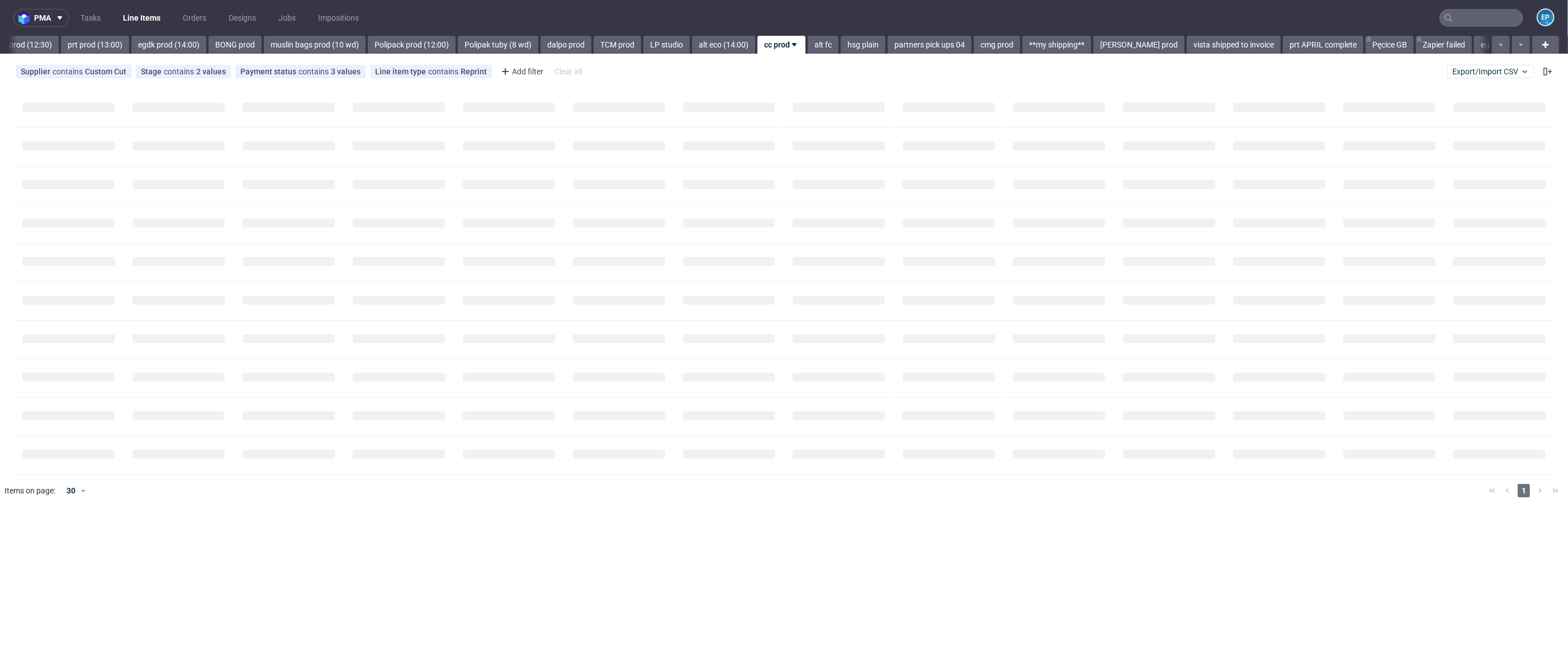
scroll to position [0, 1394]
click at [693, 44] on link "alt eco (14:00)" at bounding box center [720, 44] width 63 height 18
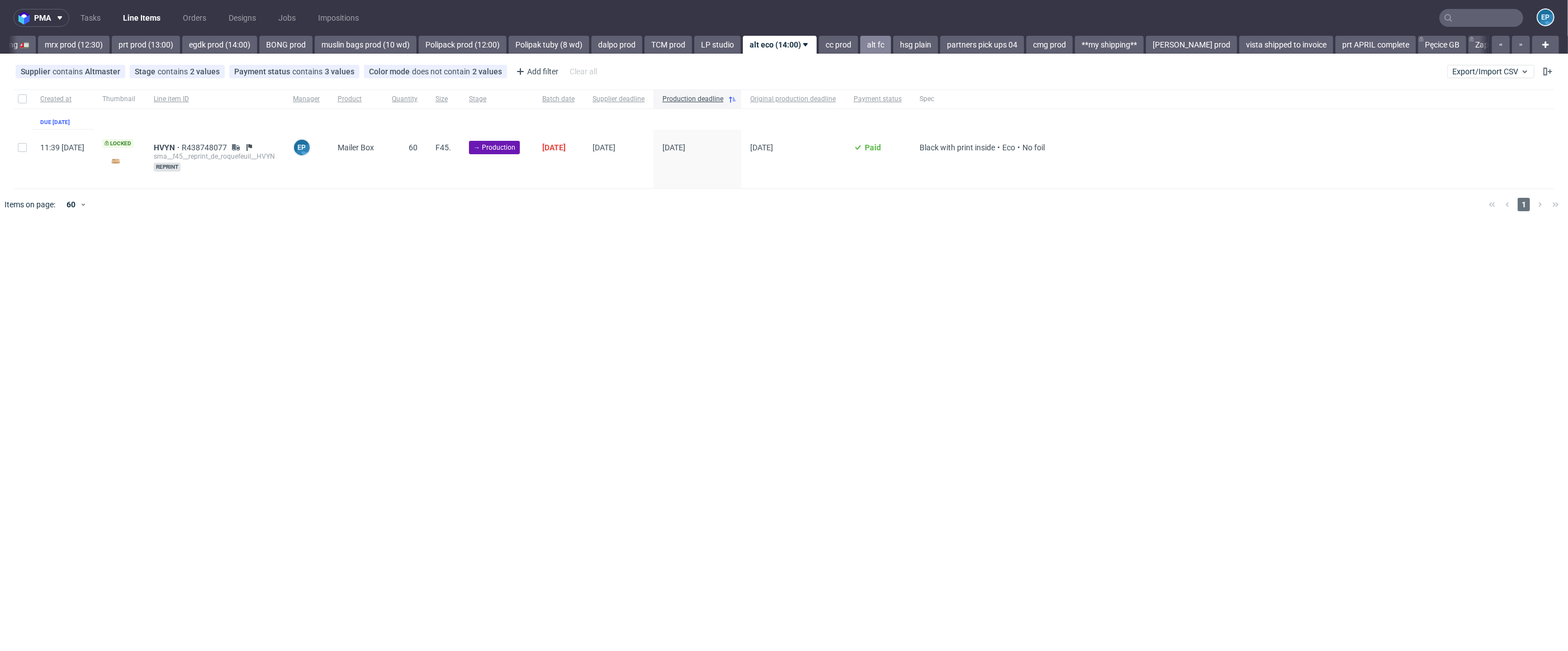
click at [860, 45] on link "alt fc" at bounding box center [875, 44] width 30 height 18
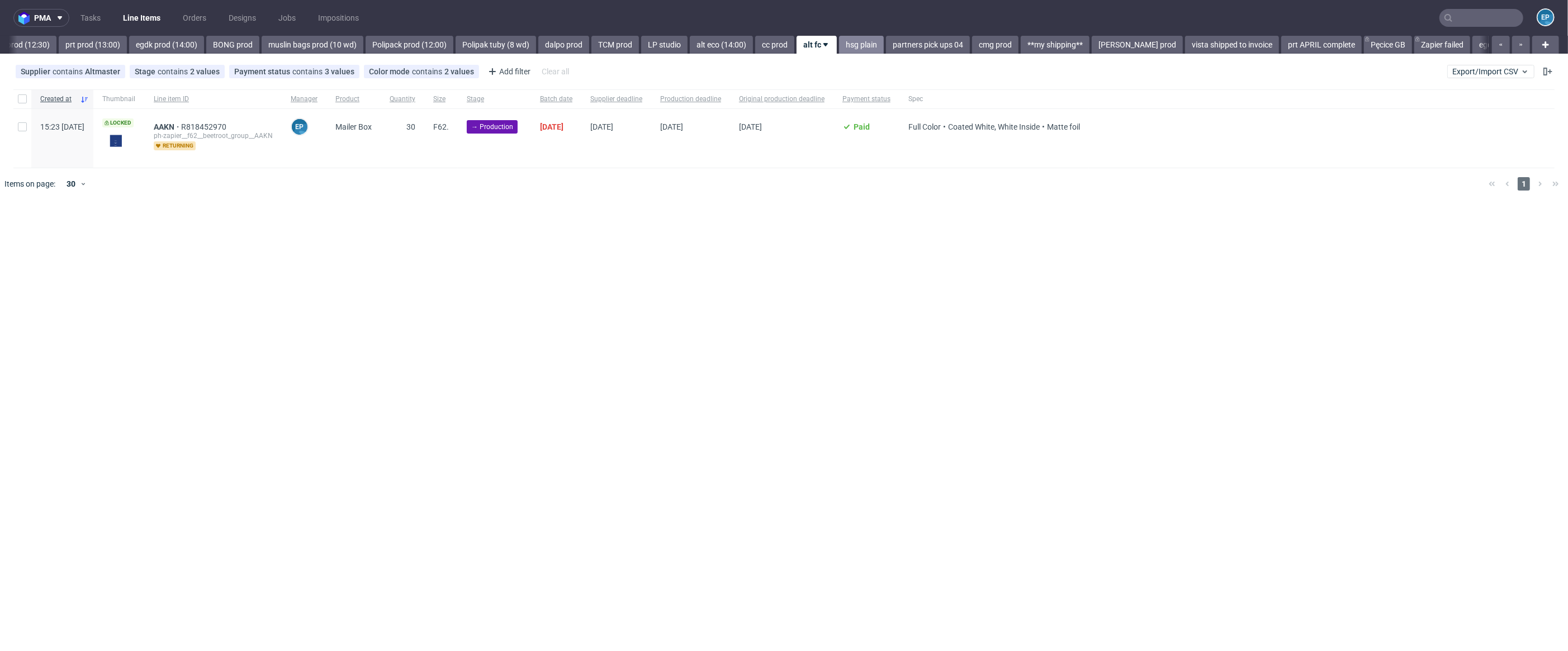
scroll to position [0, 1398]
drag, startPoint x: 783, startPoint y: 46, endPoint x: 731, endPoint y: 42, distance: 52.2
click at [705, 45] on link "alt eco (14:00)" at bounding box center [725, 44] width 63 height 18
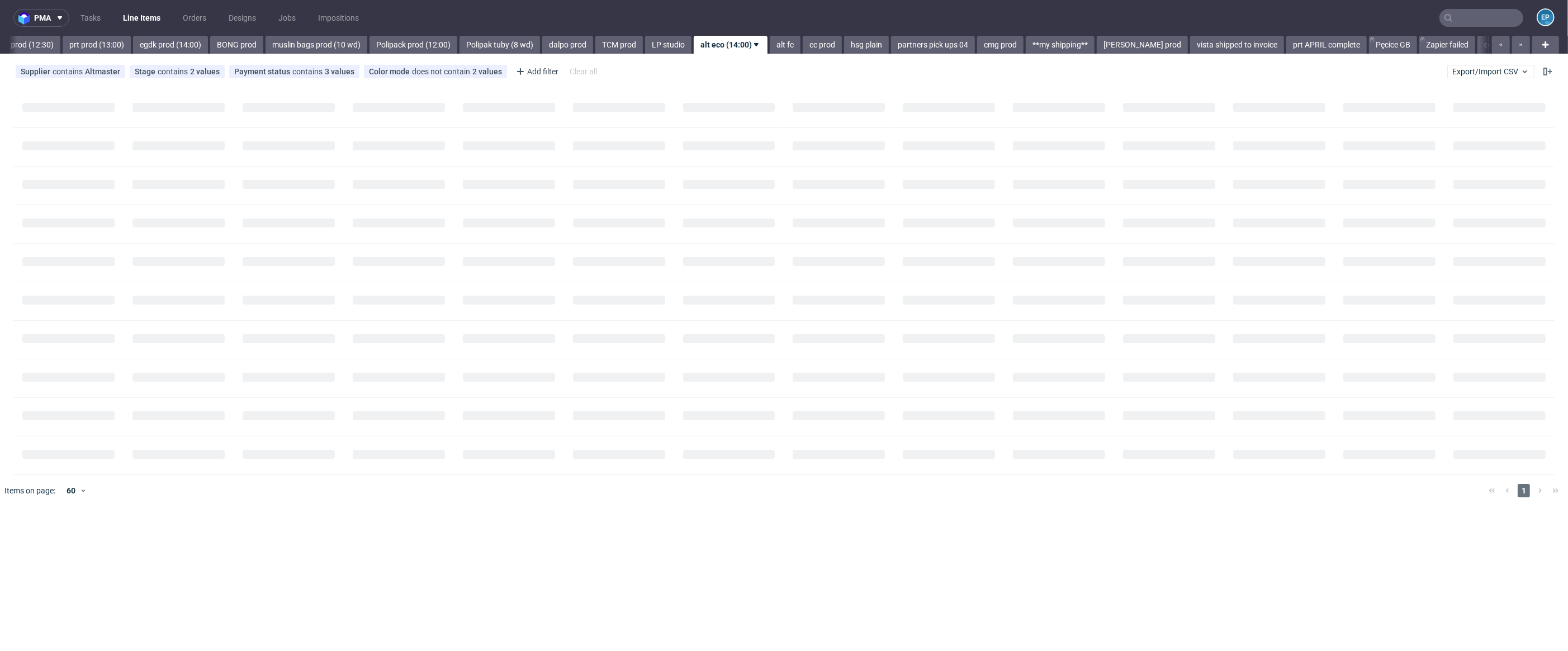
scroll to position [0, 1340]
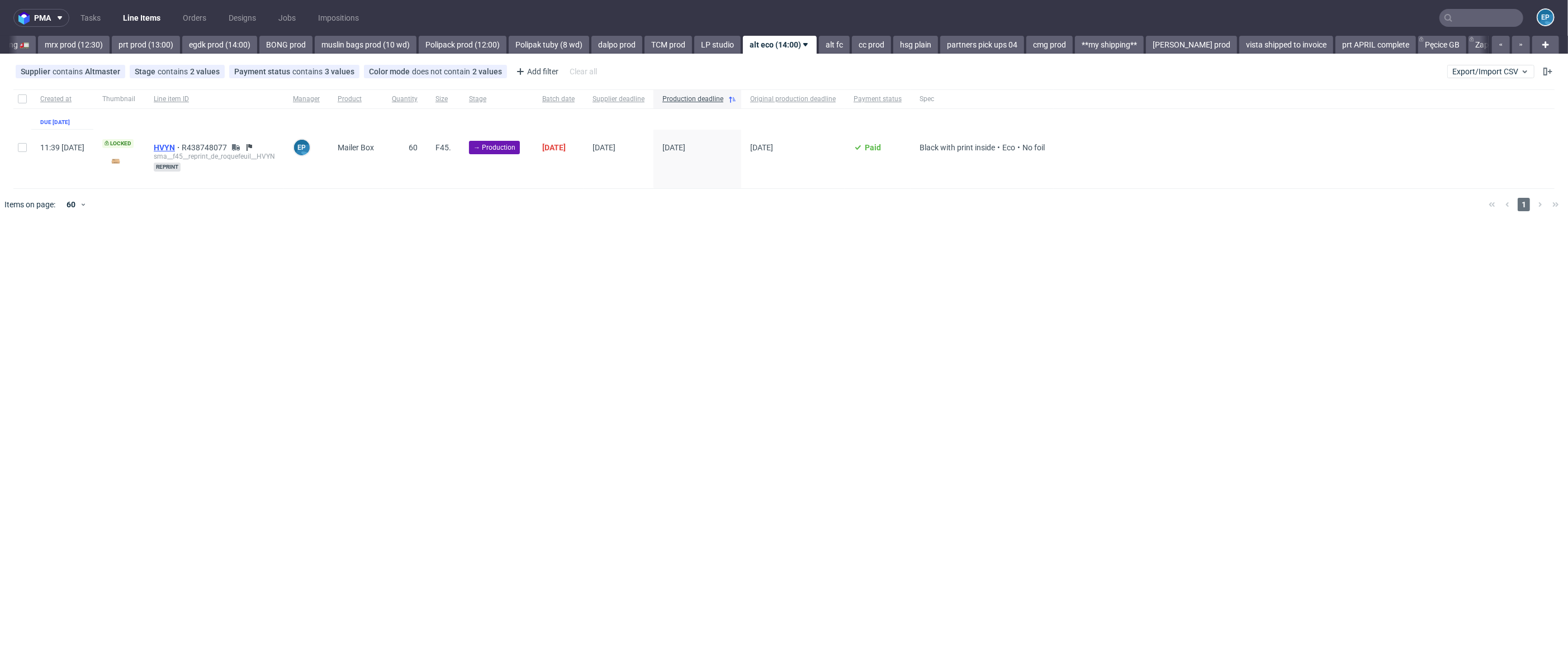
click at [182, 146] on span "HVYN" at bounding box center [168, 147] width 28 height 9
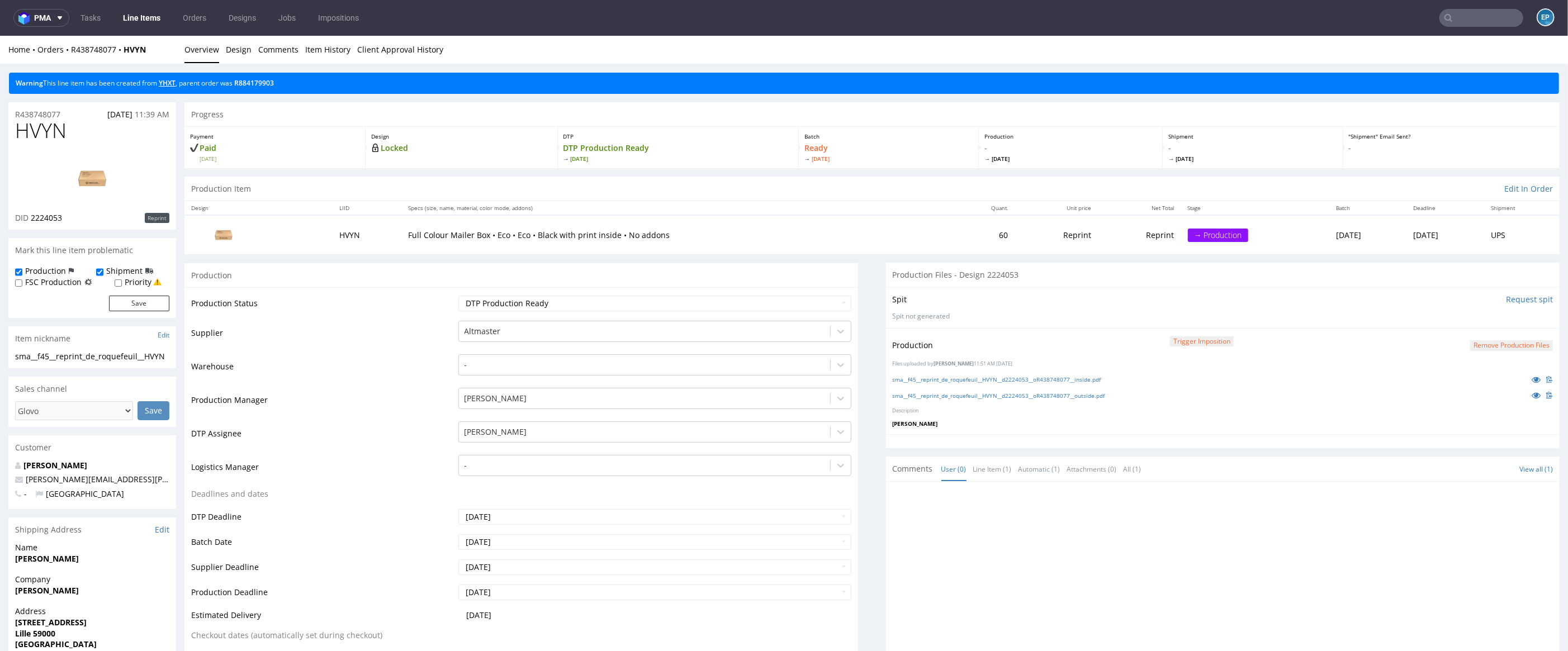
click at [170, 81] on link "YHXT" at bounding box center [167, 83] width 16 height 10
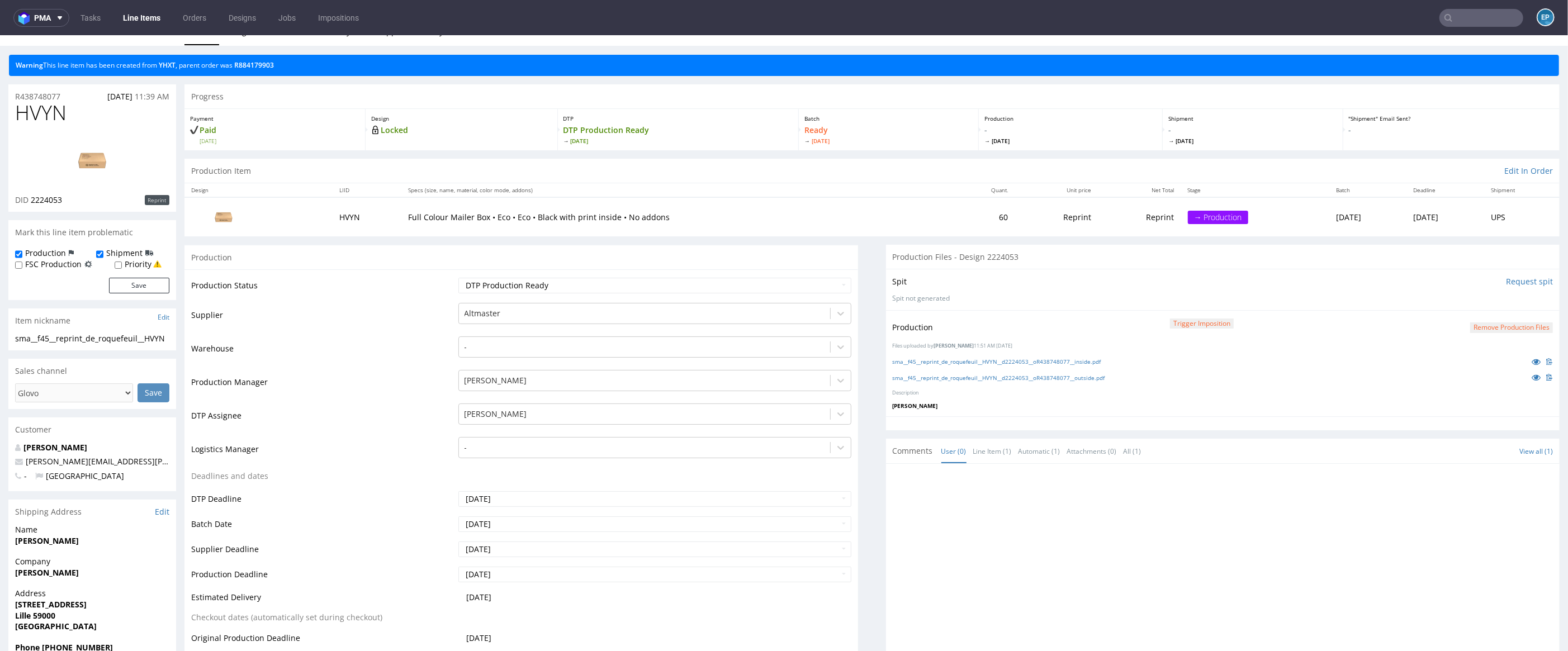
scroll to position [102, 0]
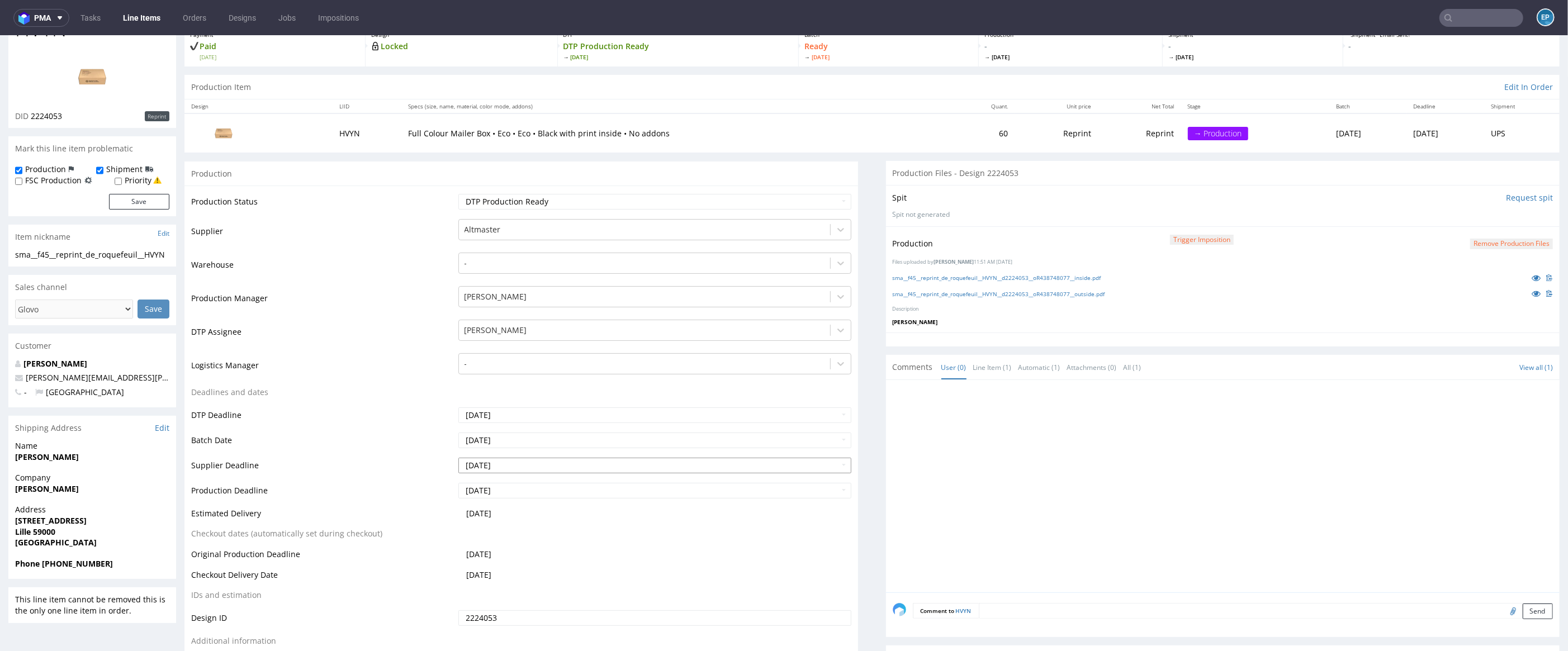
click at [550, 463] on input "2025-09-10" at bounding box center [655, 465] width 393 height 16
click at [540, 363] on td "4" at bounding box center [533, 365] width 16 height 16
type input "2025-09-04"
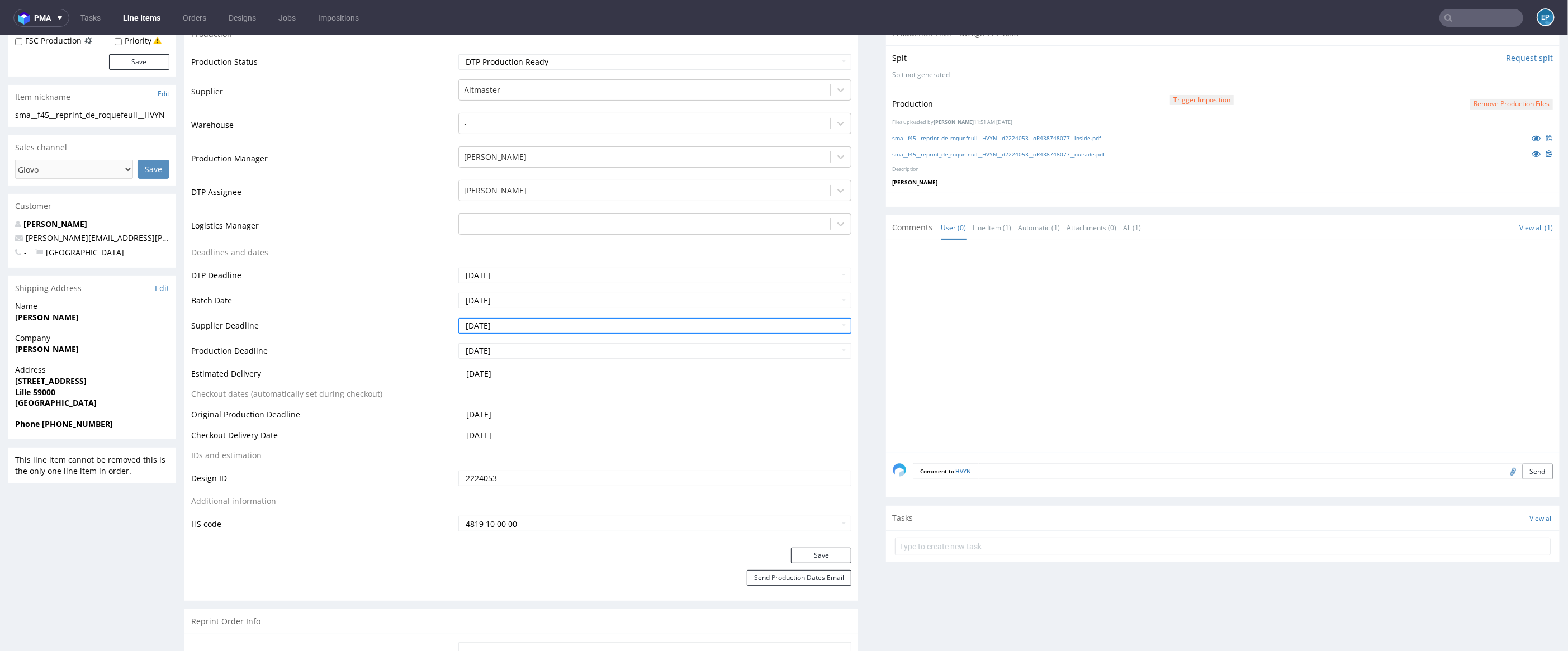
scroll to position [318, 0]
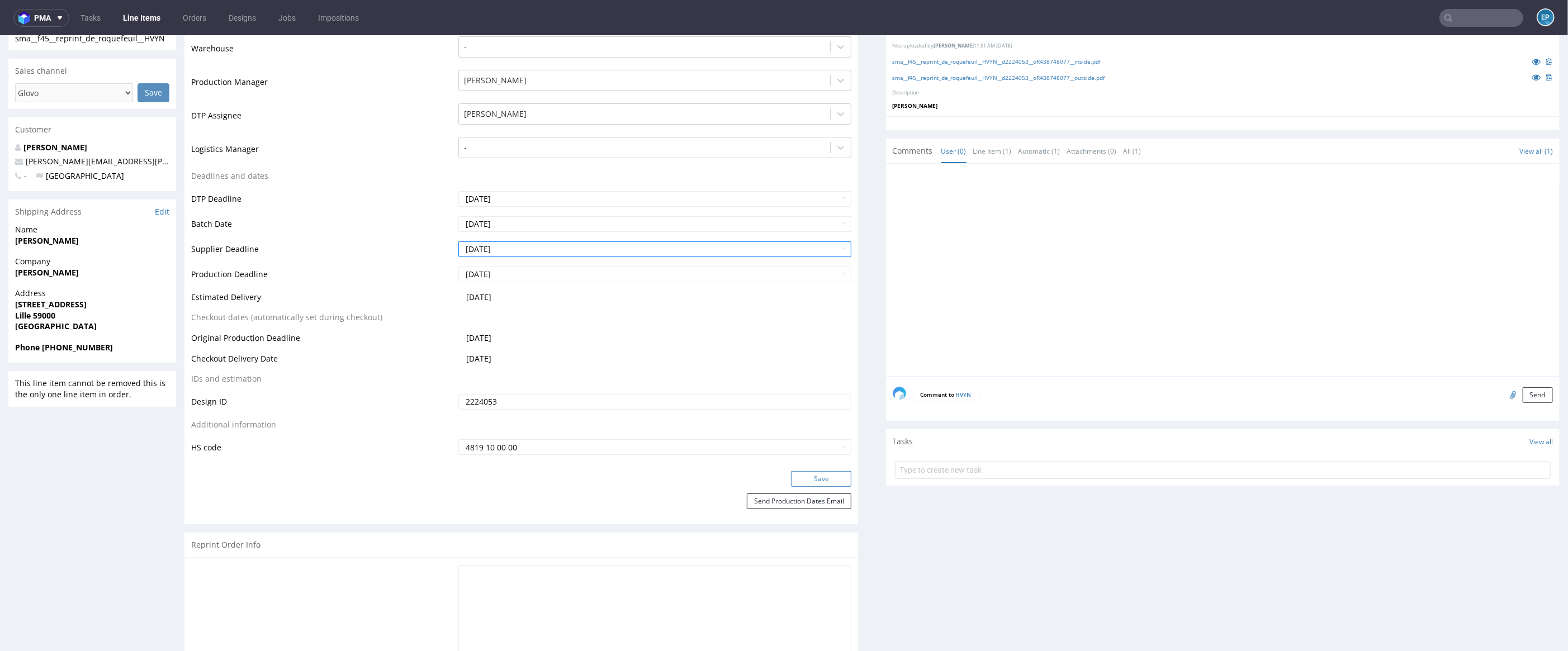
click at [804, 479] on button "Save" at bounding box center [821, 478] width 60 height 16
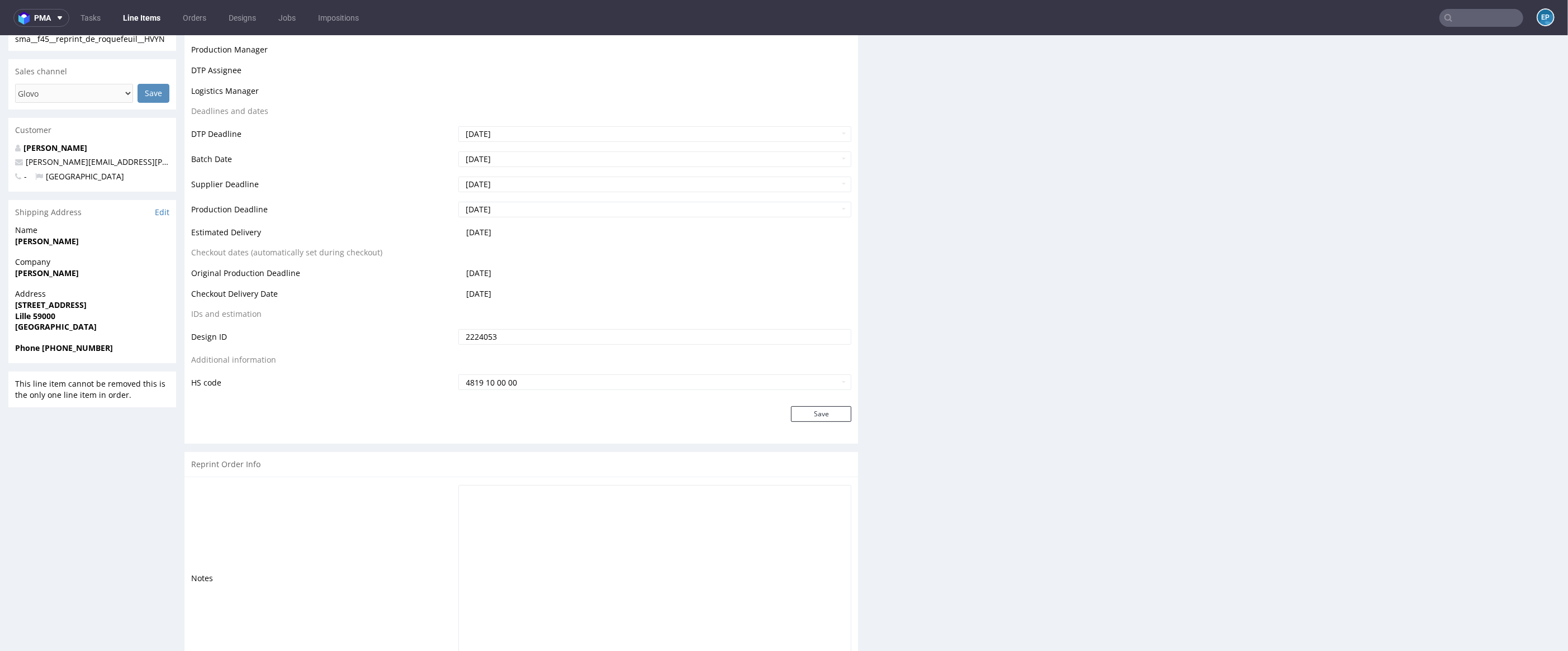
scroll to position [318, 0]
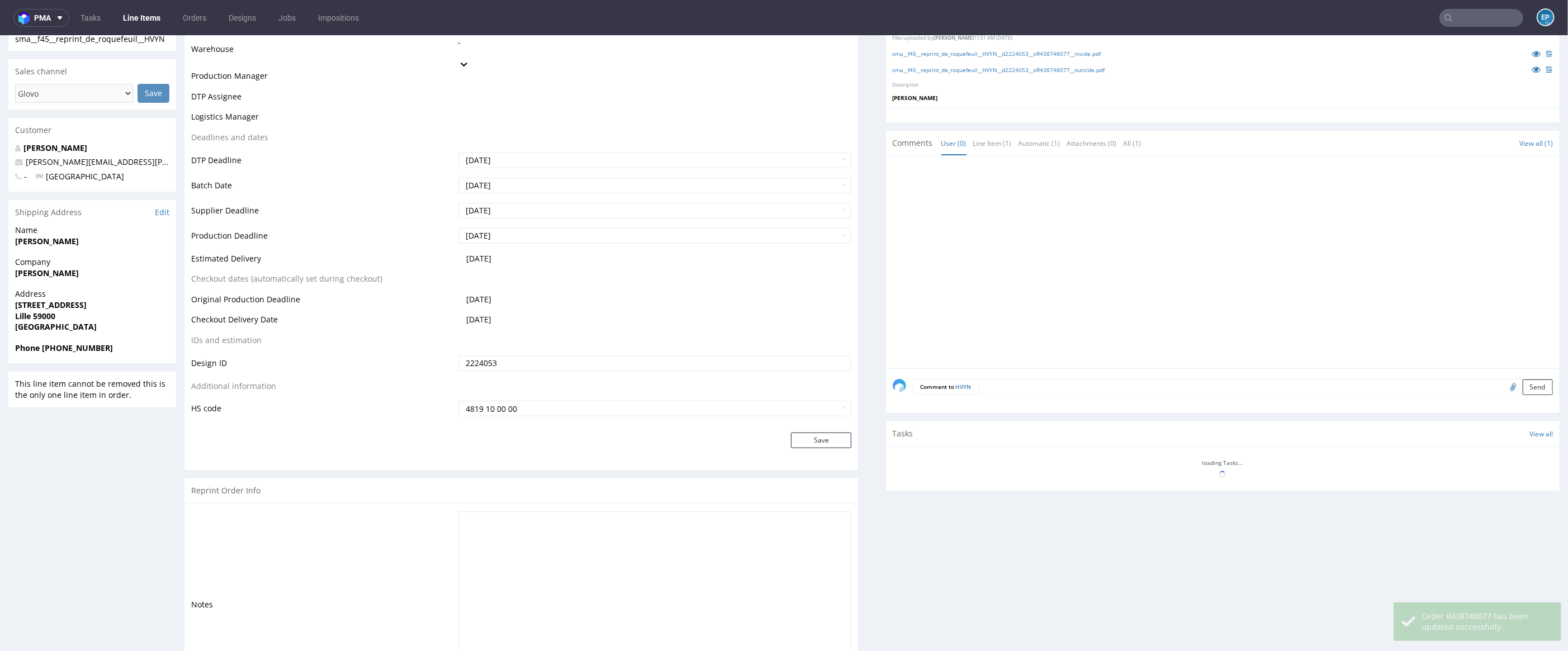
click at [145, 21] on link "Line Items" at bounding box center [142, 18] width 51 height 18
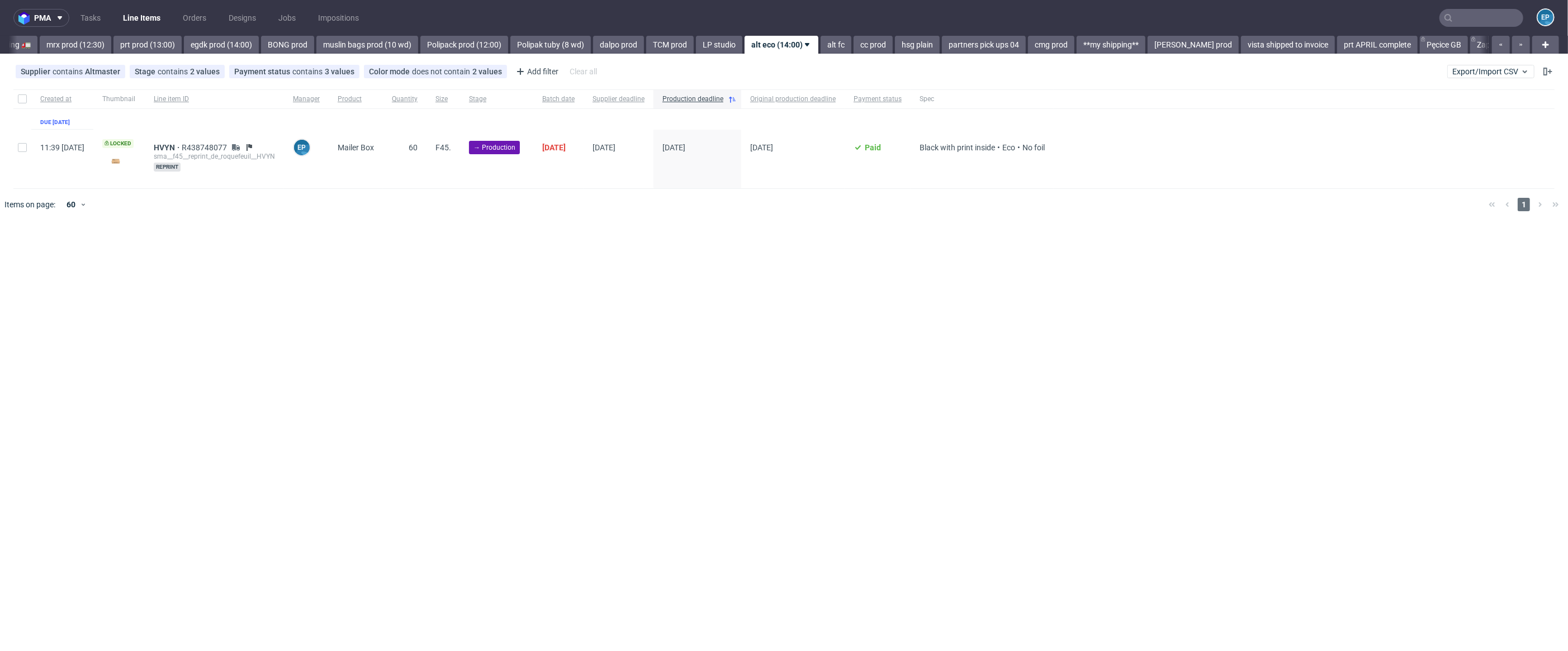
scroll to position [0, 1340]
click at [819, 41] on link "alt fc" at bounding box center [834, 44] width 30 height 18
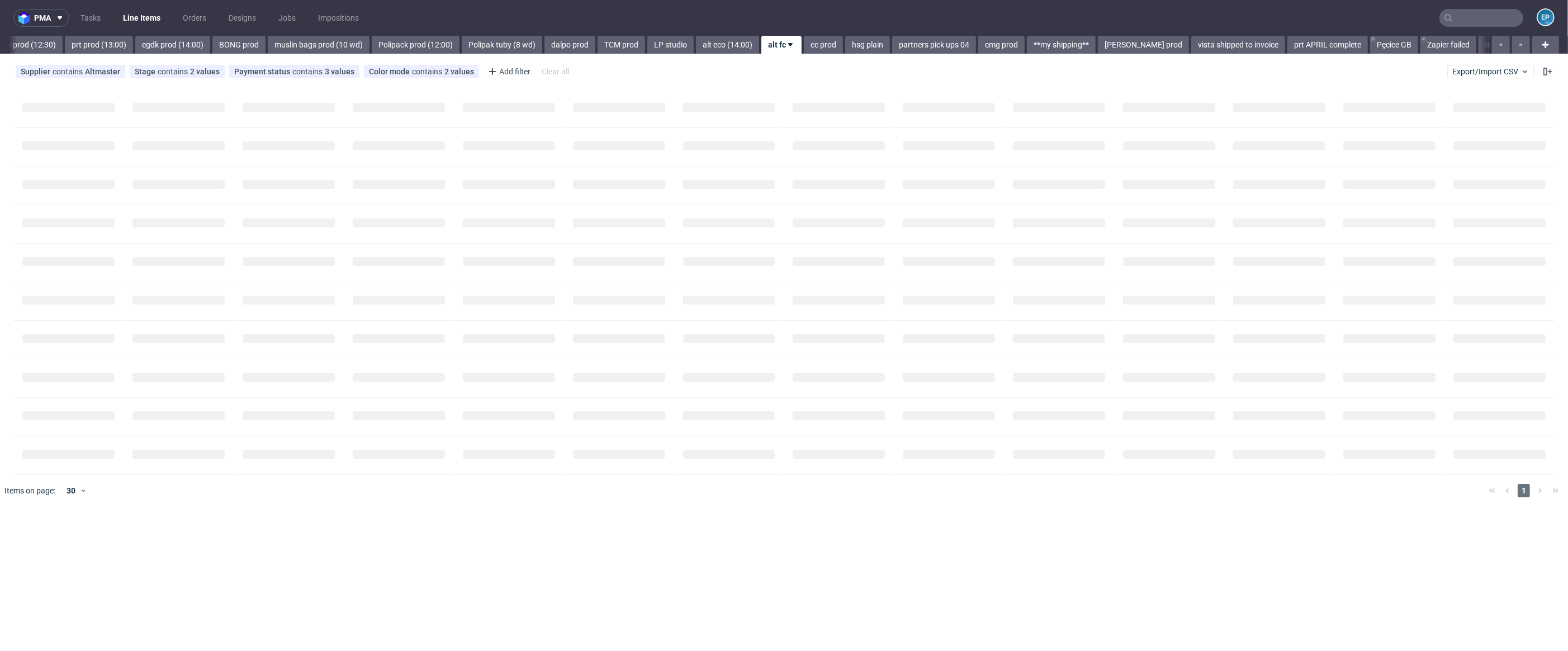
scroll to position [0, 1389]
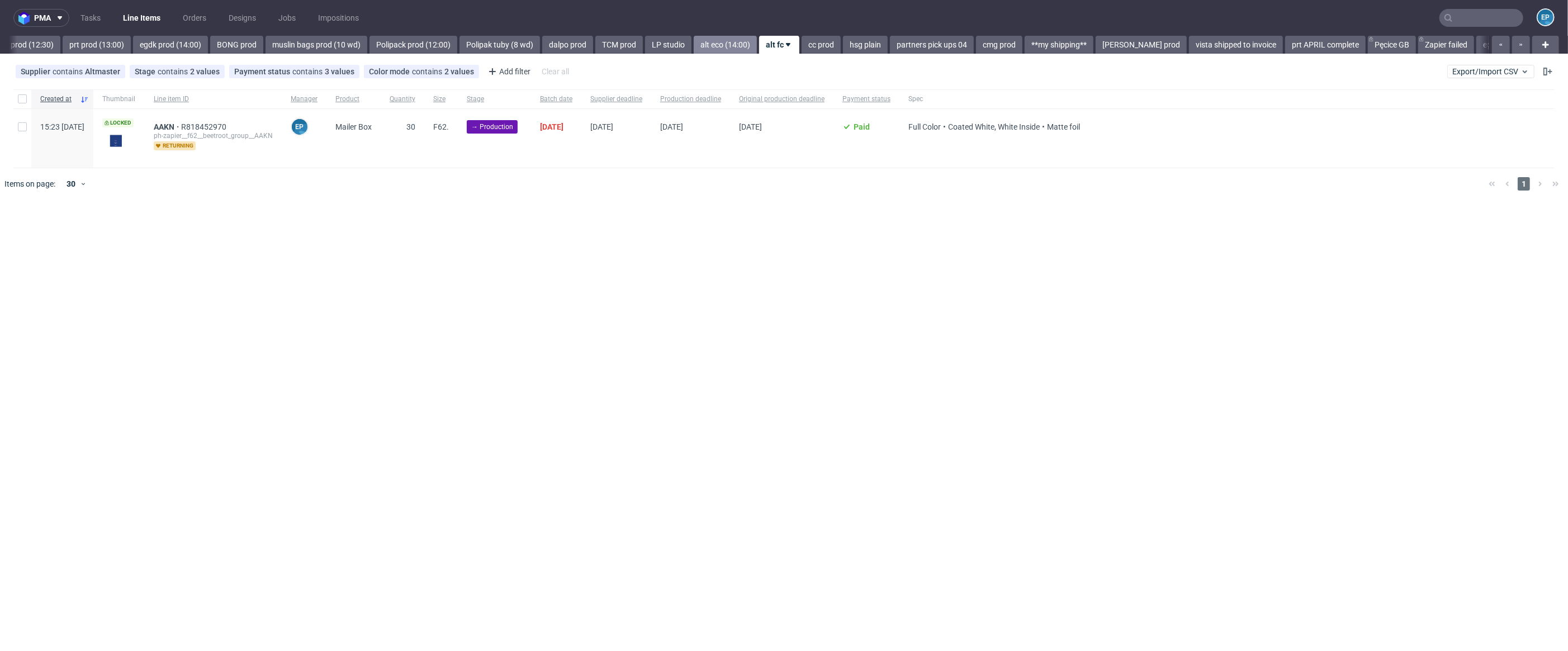
click at [705, 48] on link "alt eco (14:00)" at bounding box center [725, 44] width 63 height 18
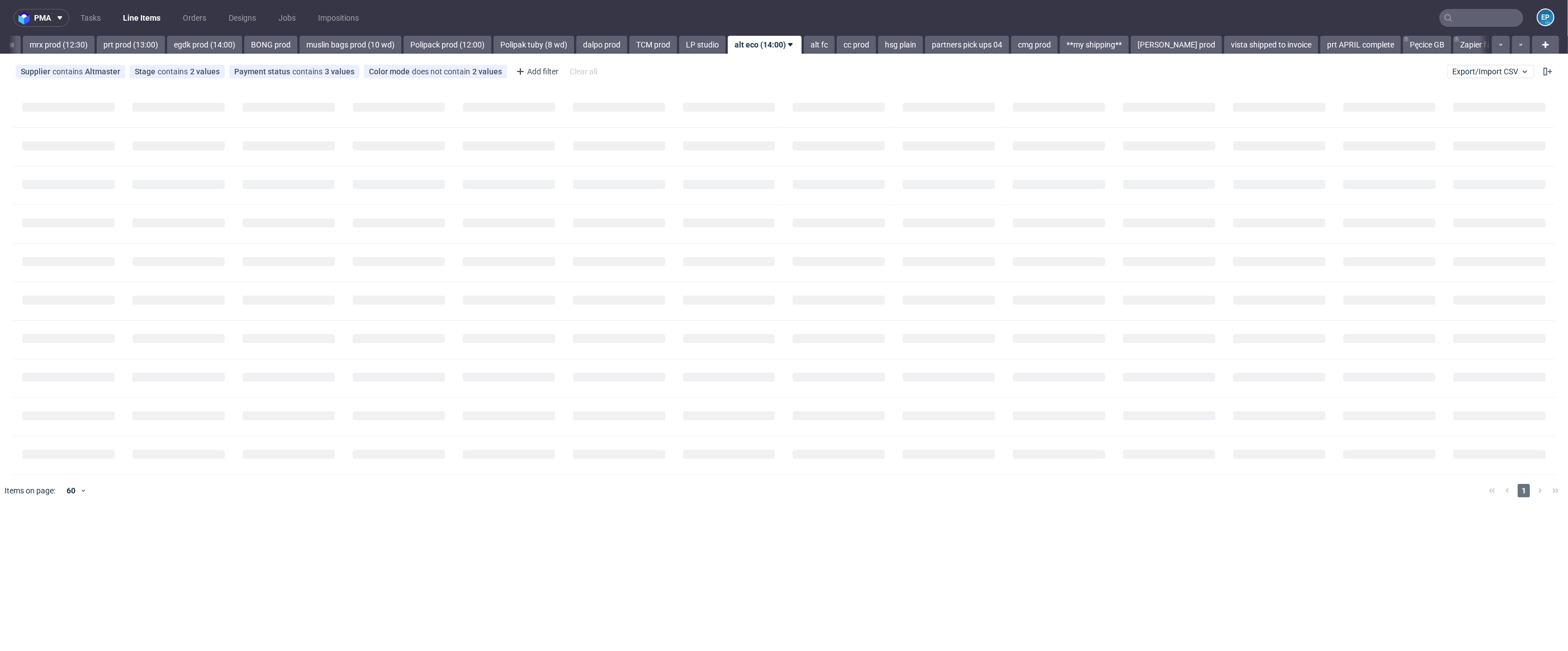
scroll to position [0, 1340]
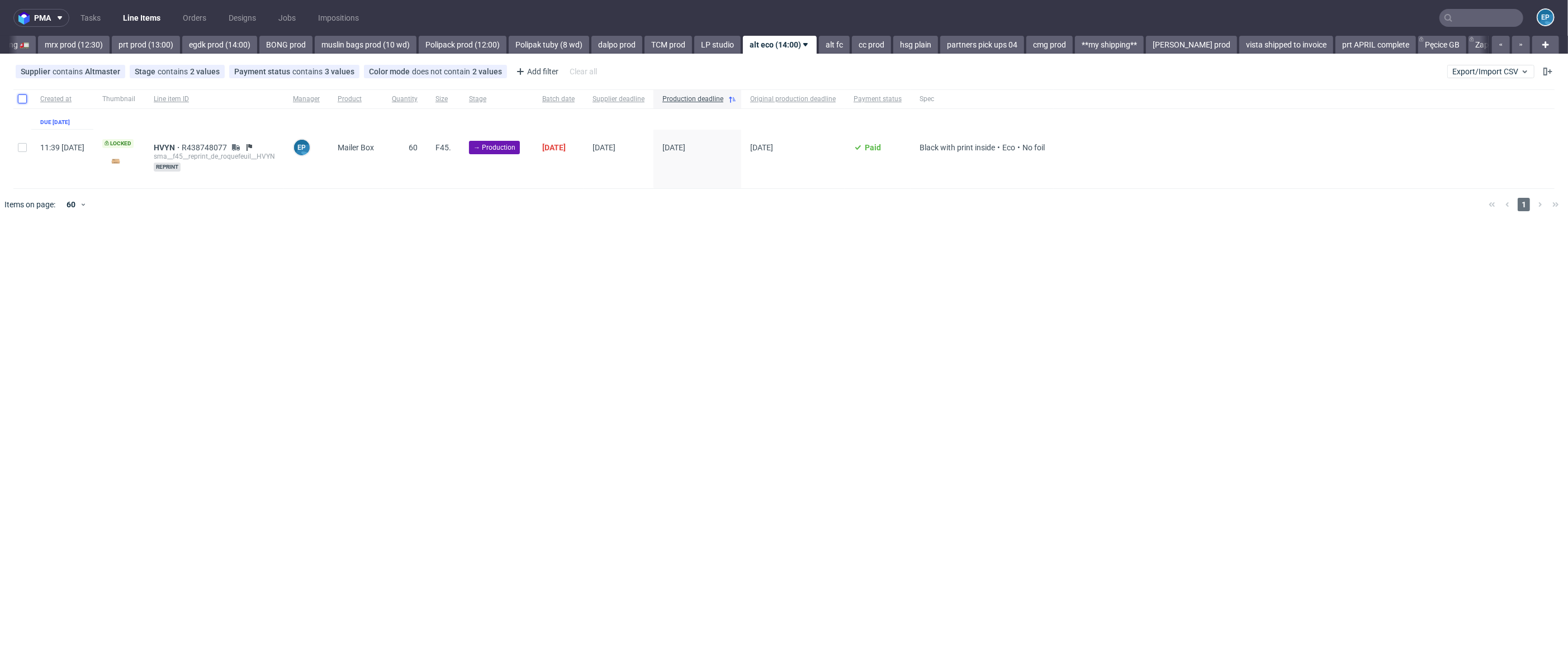
click at [22, 102] on input "checkbox" at bounding box center [22, 99] width 9 height 9
checkbox input "true"
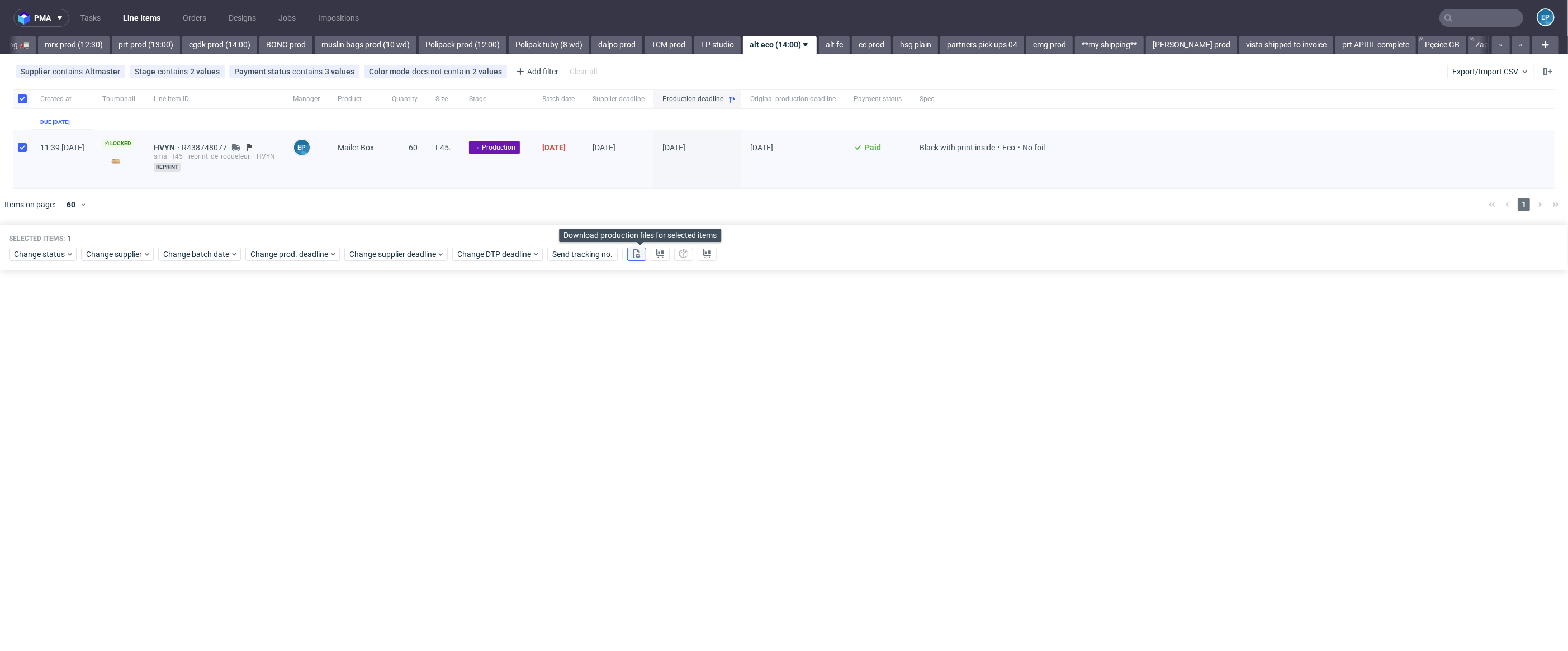
click at [640, 260] on button at bounding box center [636, 254] width 19 height 13
click at [669, 257] on button at bounding box center [659, 254] width 19 height 13
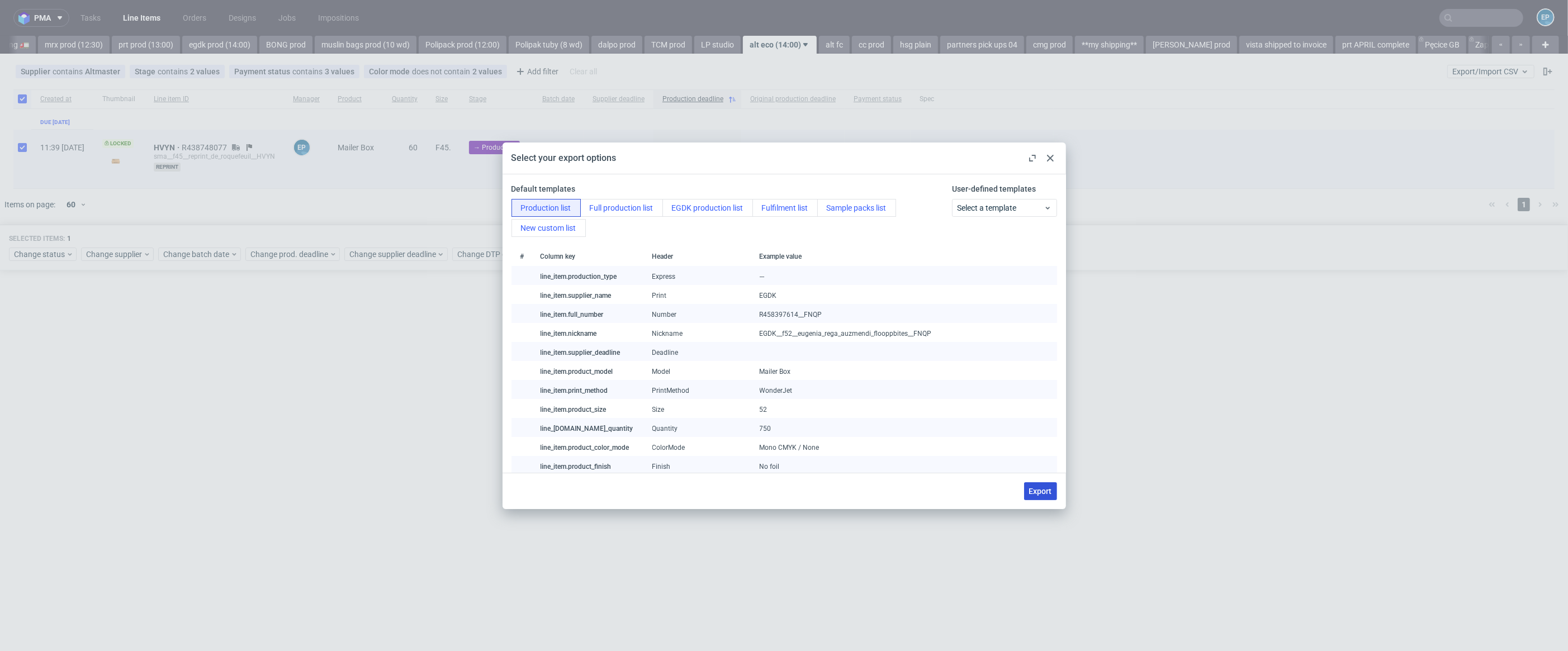
click at [1043, 494] on span "Export" at bounding box center [1040, 491] width 23 height 8
checkbox input "false"
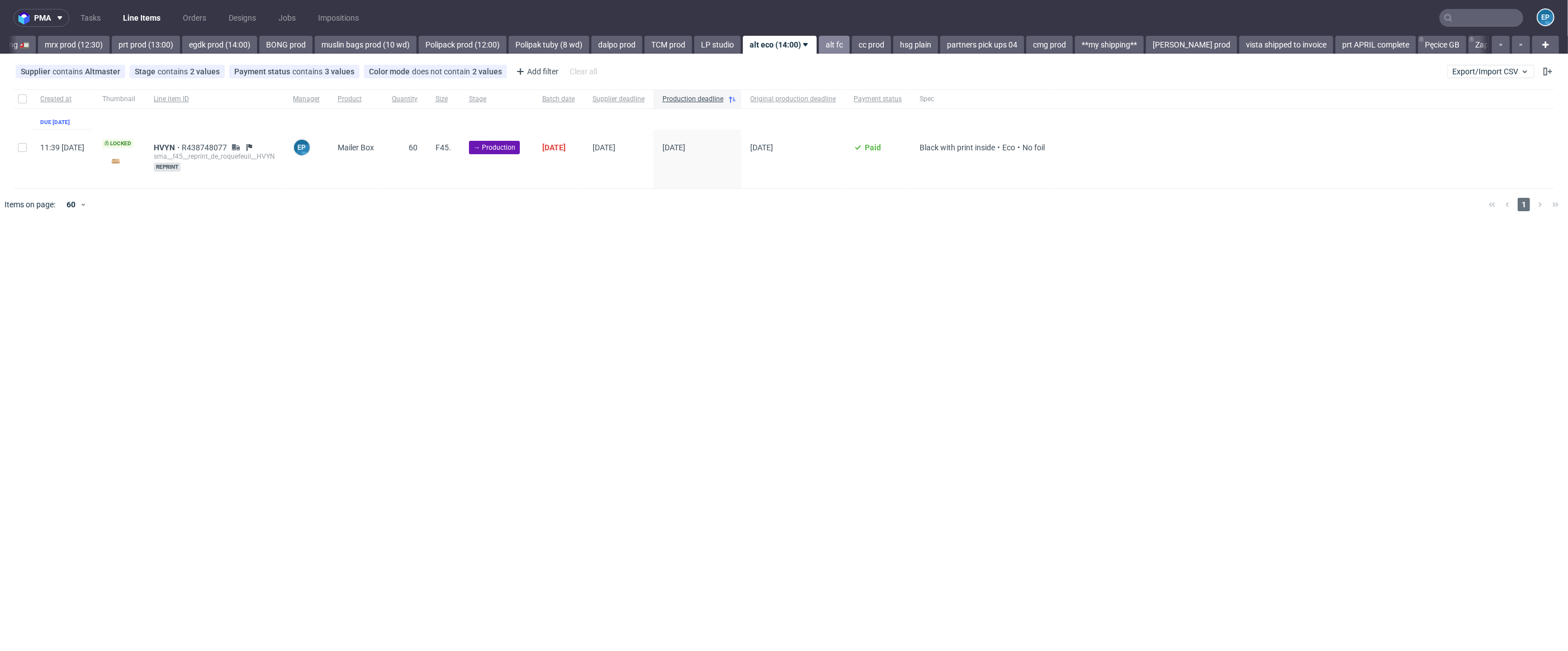
click at [819, 40] on link "alt fc" at bounding box center [834, 44] width 30 height 18
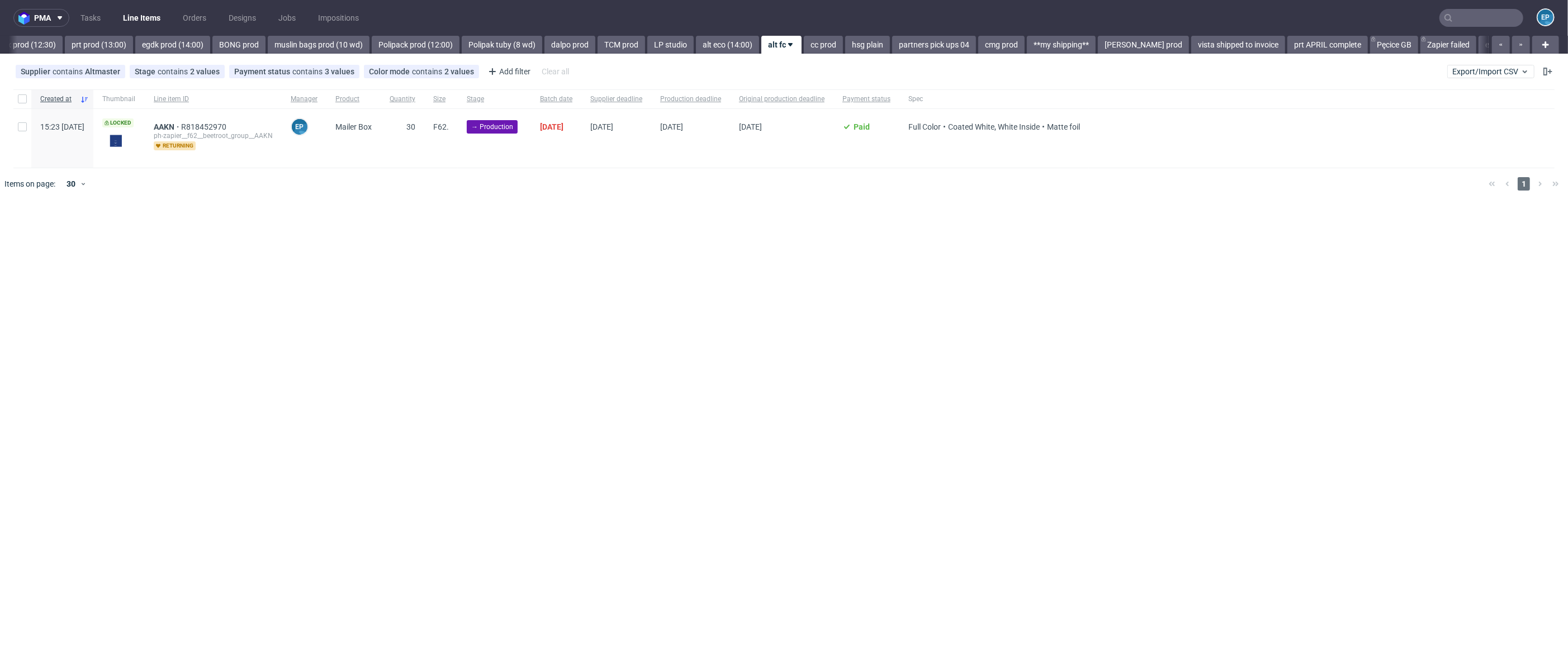
scroll to position [0, 1389]
click at [25, 101] on input "checkbox" at bounding box center [22, 99] width 9 height 9
checkbox input "true"
click at [645, 239] on button at bounding box center [636, 234] width 19 height 13
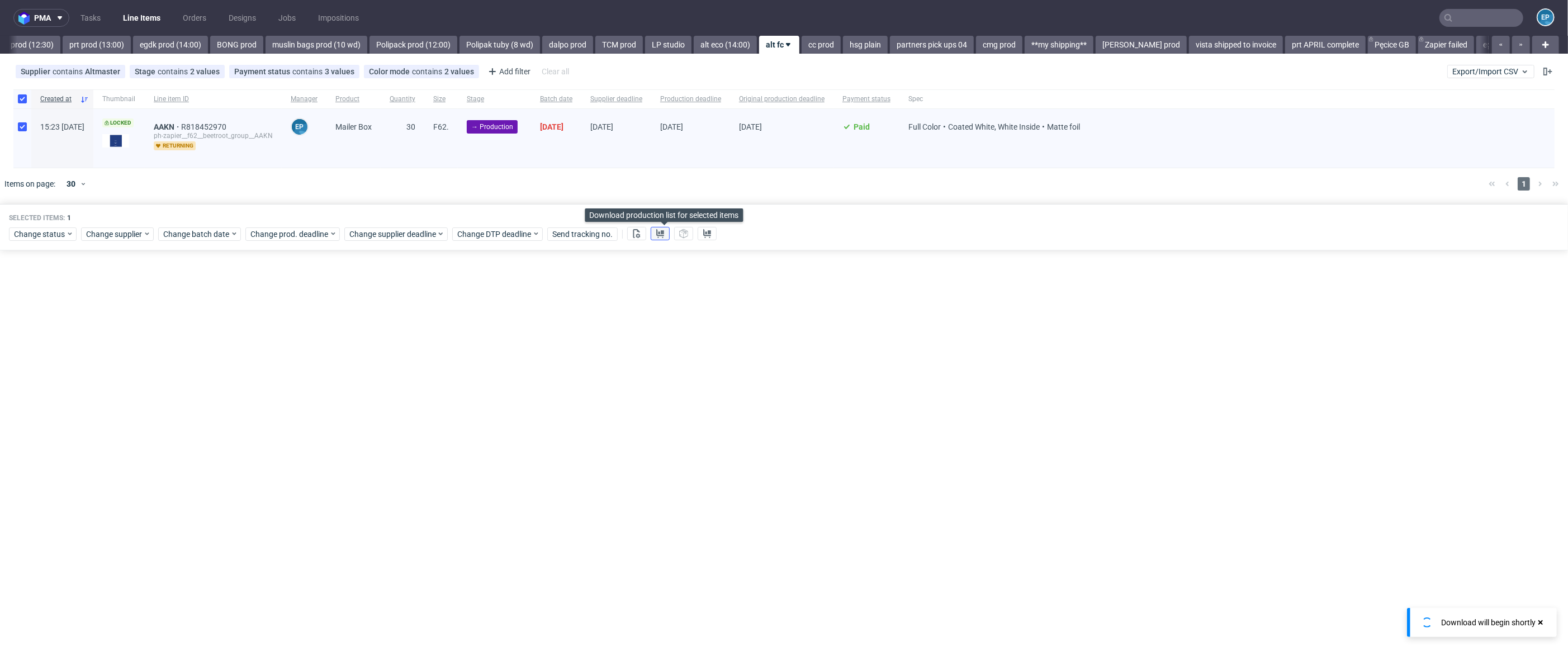
click at [663, 239] on button at bounding box center [659, 234] width 19 height 13
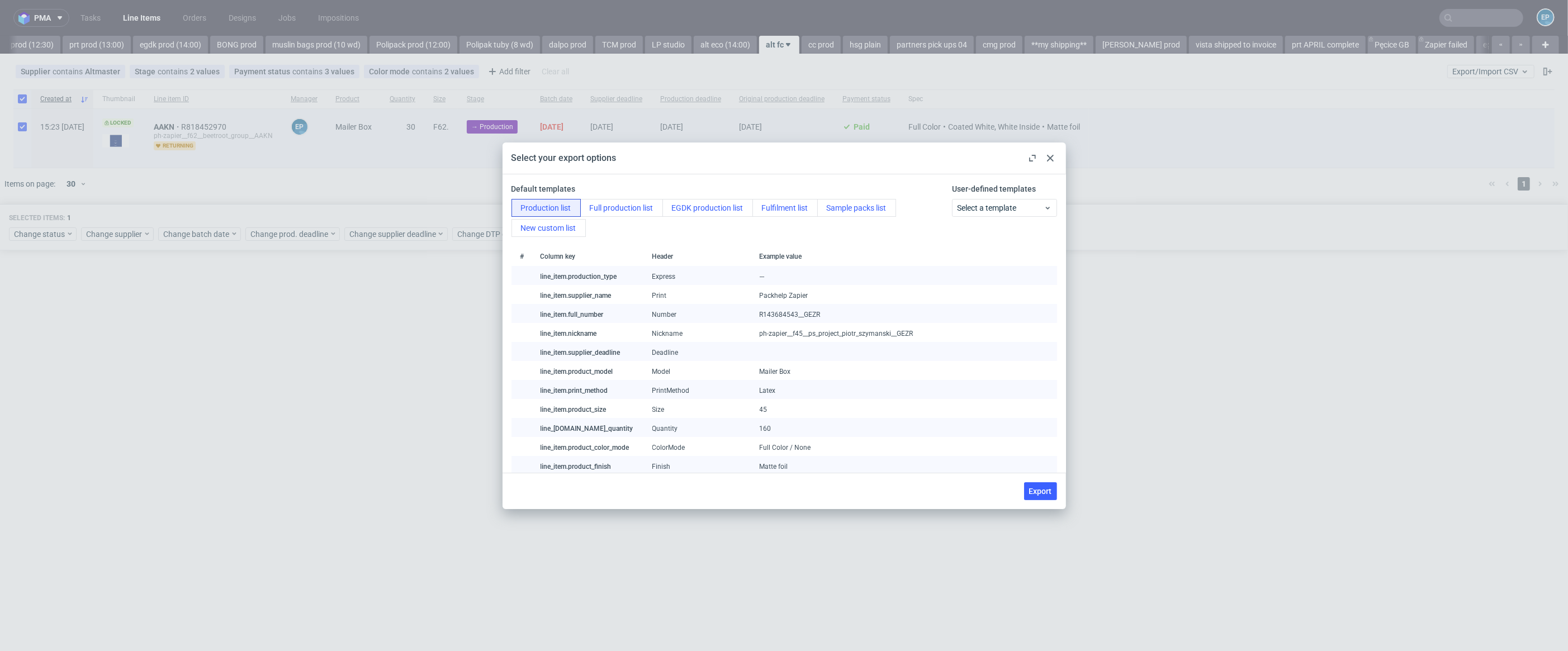
click at [1049, 504] on div "Export" at bounding box center [784, 491] width 564 height 36
click at [1045, 492] on span "Export" at bounding box center [1040, 491] width 23 height 8
checkbox input "false"
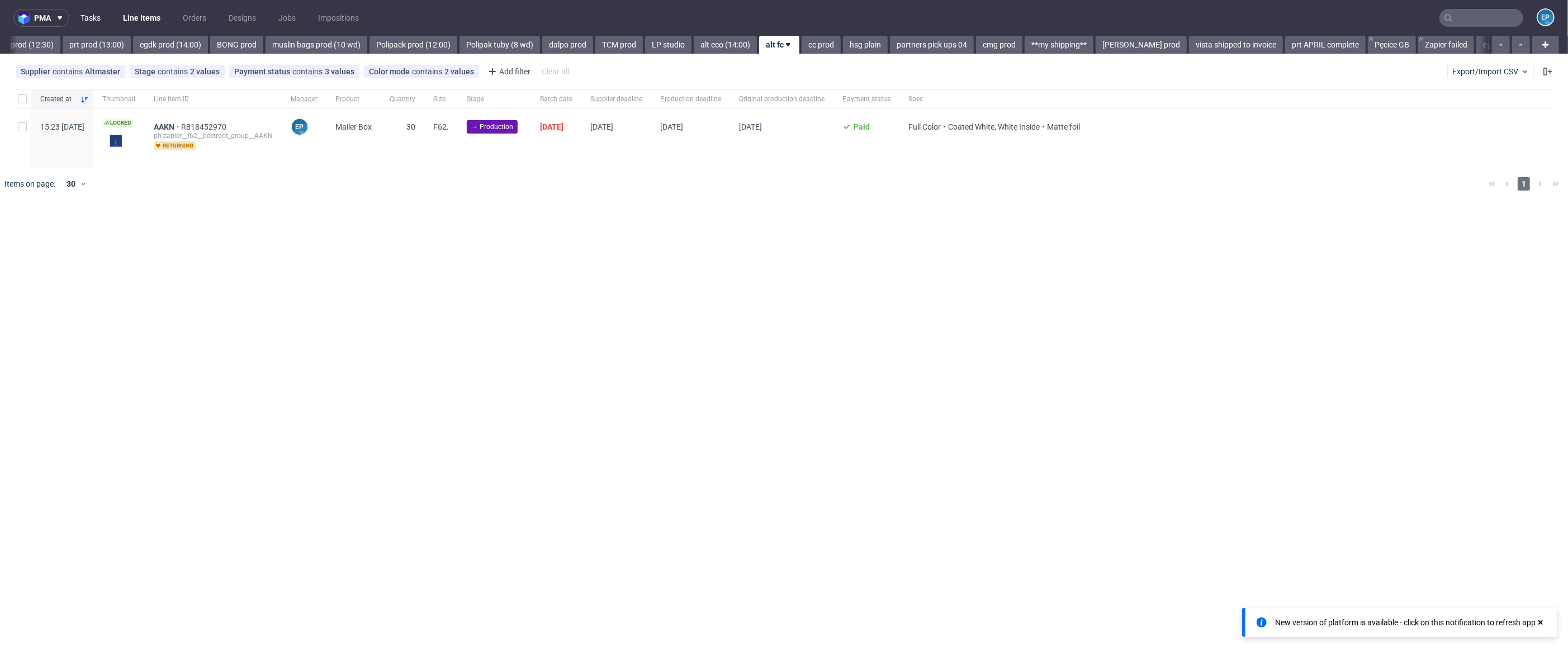
click at [89, 21] on link "Tasks" at bounding box center [91, 18] width 34 height 18
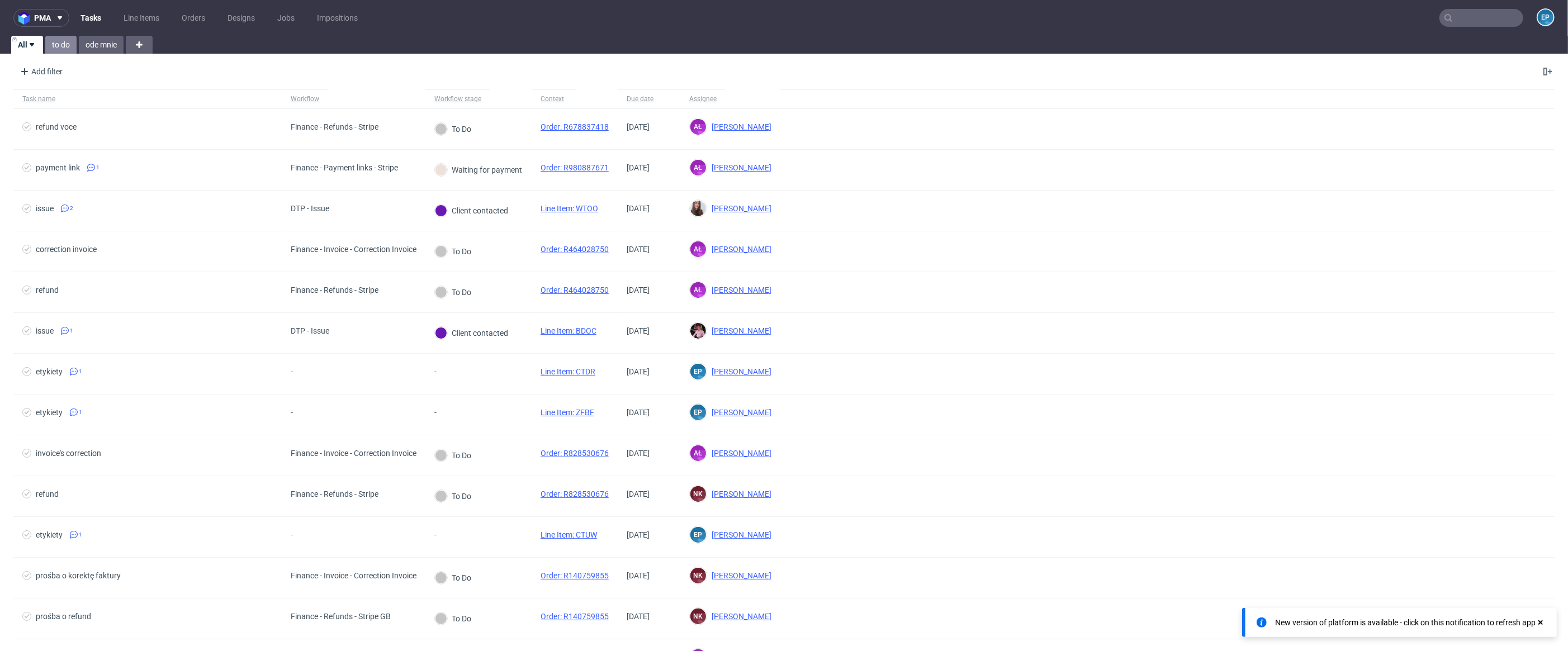
click at [61, 43] on link "to do" at bounding box center [61, 44] width 31 height 18
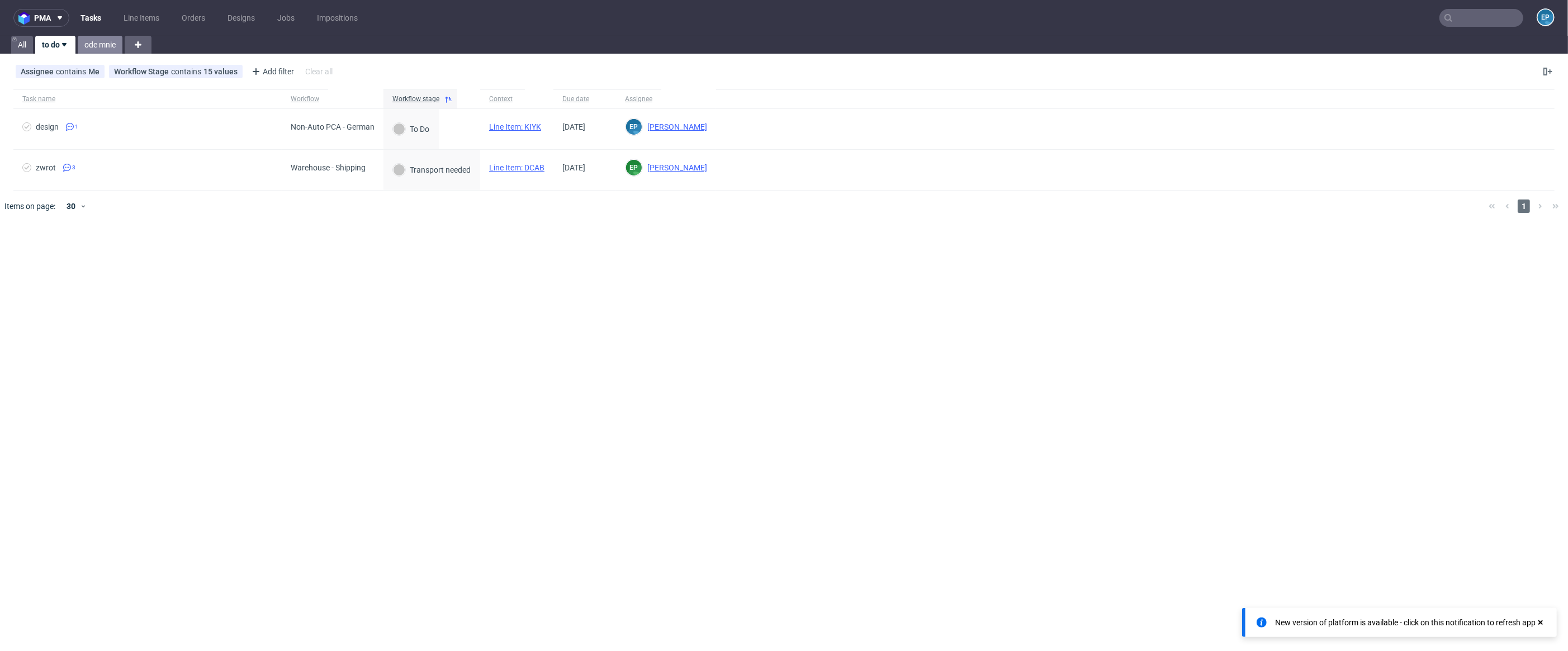
click at [103, 48] on link "ode mnie" at bounding box center [100, 44] width 44 height 18
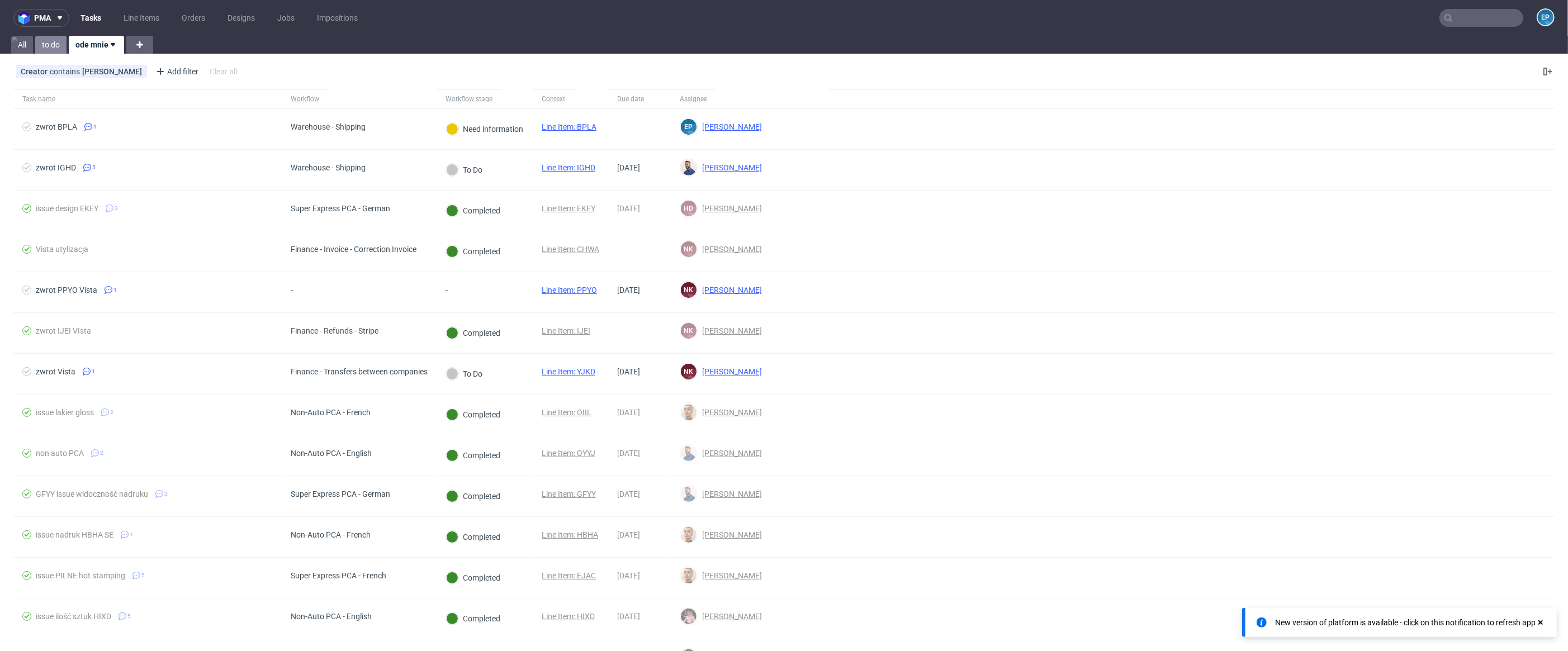
click at [54, 44] on link "to do" at bounding box center [51, 44] width 31 height 18
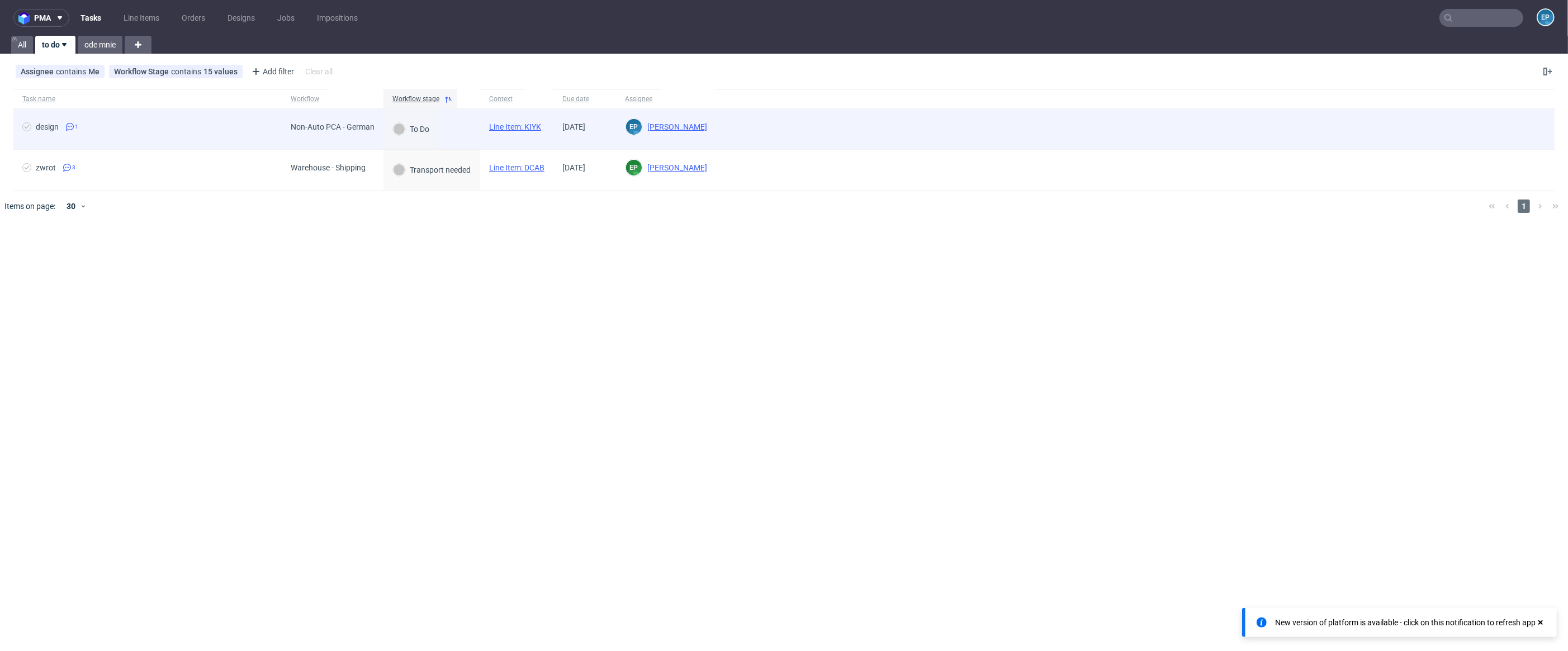
click at [131, 124] on span "design 1" at bounding box center [147, 129] width 250 height 13
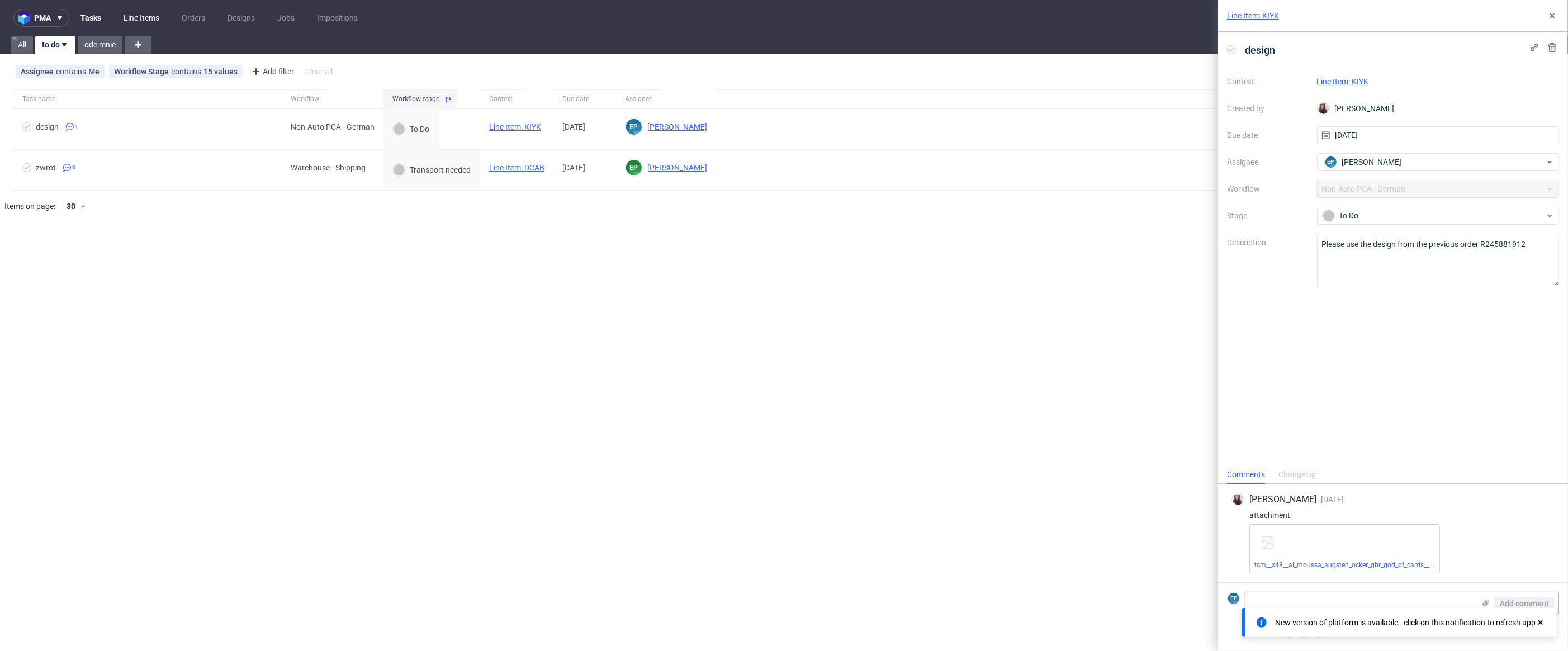
click at [160, 17] on link "Line Items" at bounding box center [142, 18] width 49 height 18
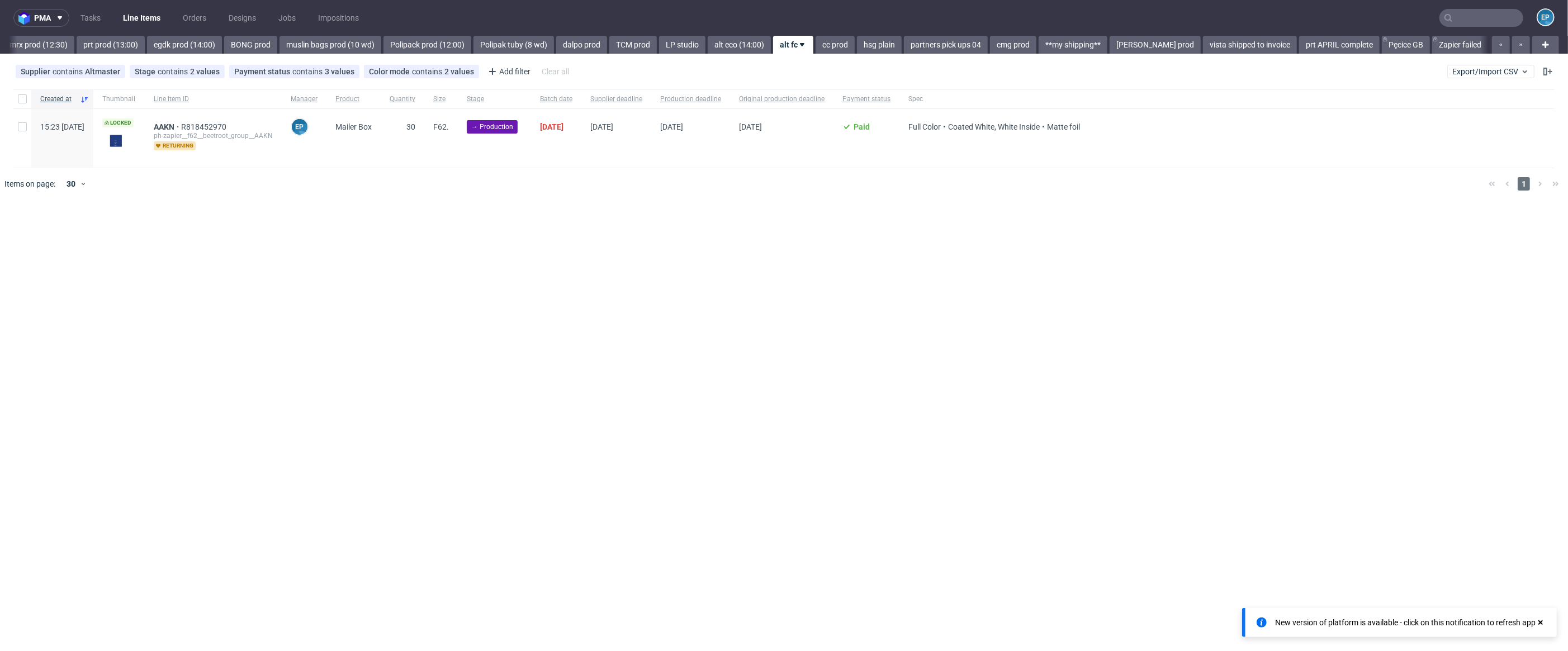
scroll to position [0, 1389]
click at [21, 122] on div at bounding box center [22, 137] width 18 height 58
checkbox input "true"
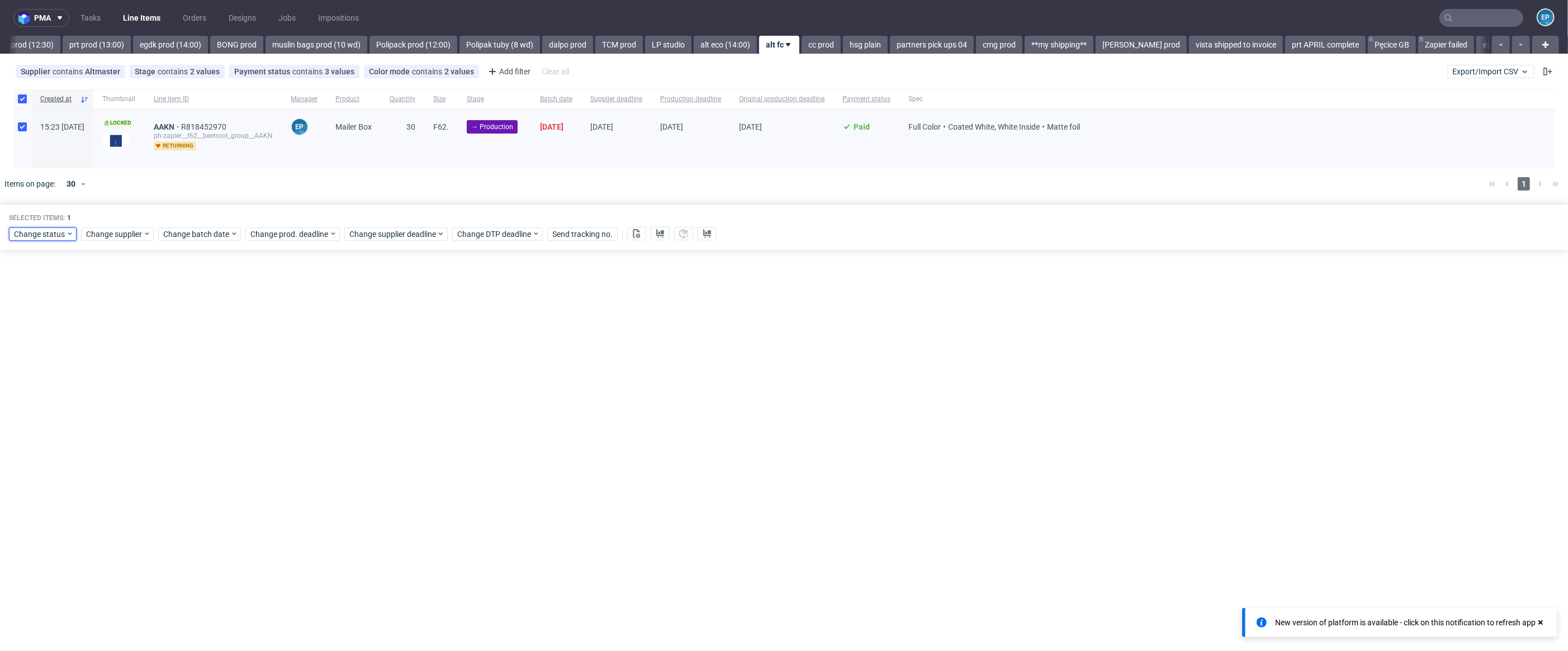
click at [55, 238] on span "Change status" at bounding box center [40, 235] width 52 height 12
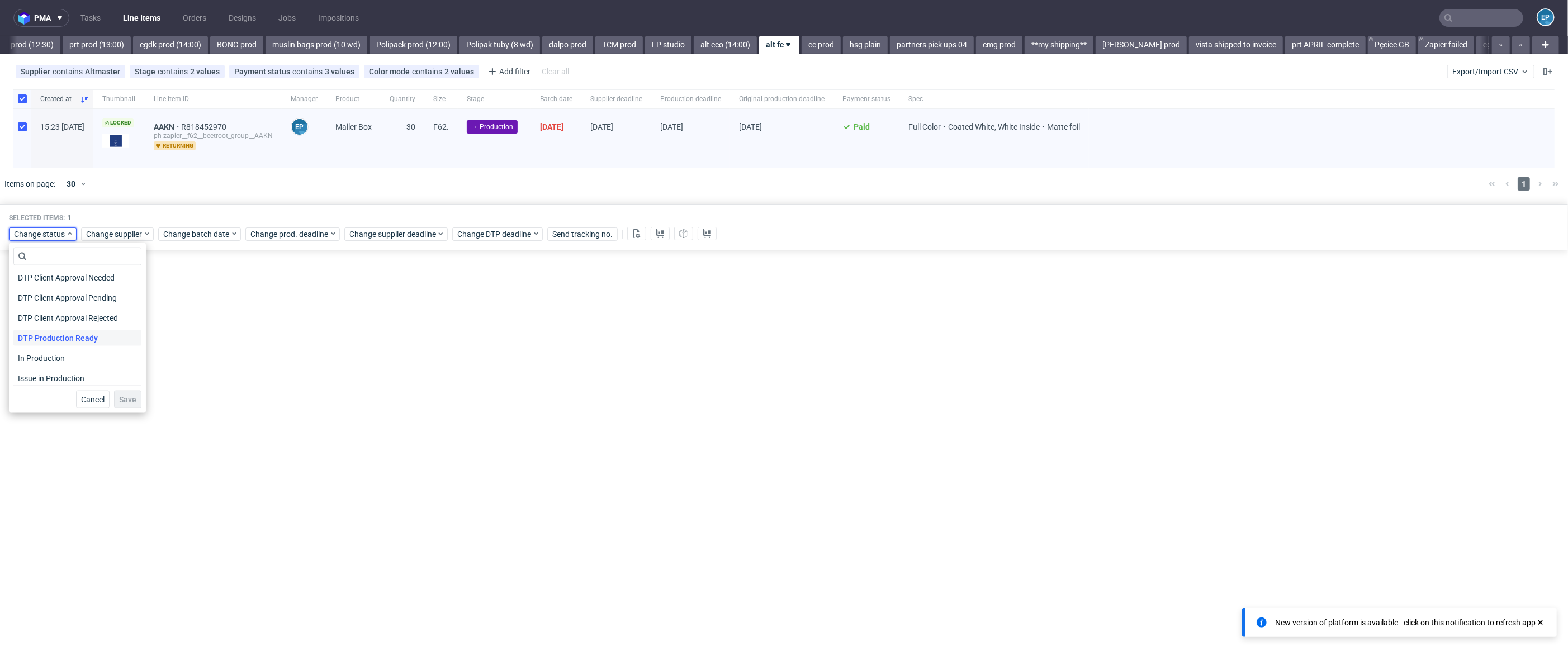
scroll to position [74, 0]
click at [68, 357] on div "In Production" at bounding box center [77, 367] width 128 height 20
click at [81, 366] on div "In Production" at bounding box center [77, 367] width 128 height 16
click at [129, 404] on button "Save" at bounding box center [128, 400] width 27 height 18
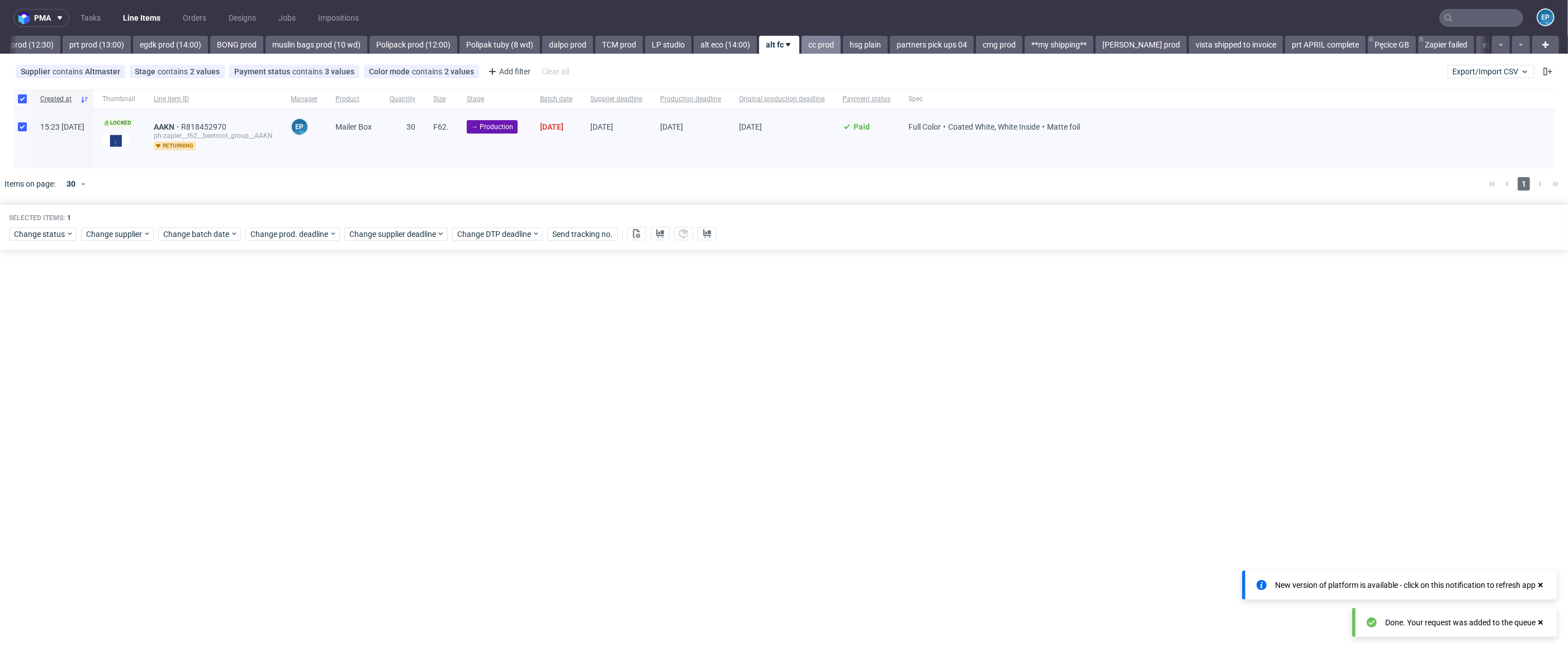
click at [802, 39] on link "cc prod" at bounding box center [821, 44] width 40 height 18
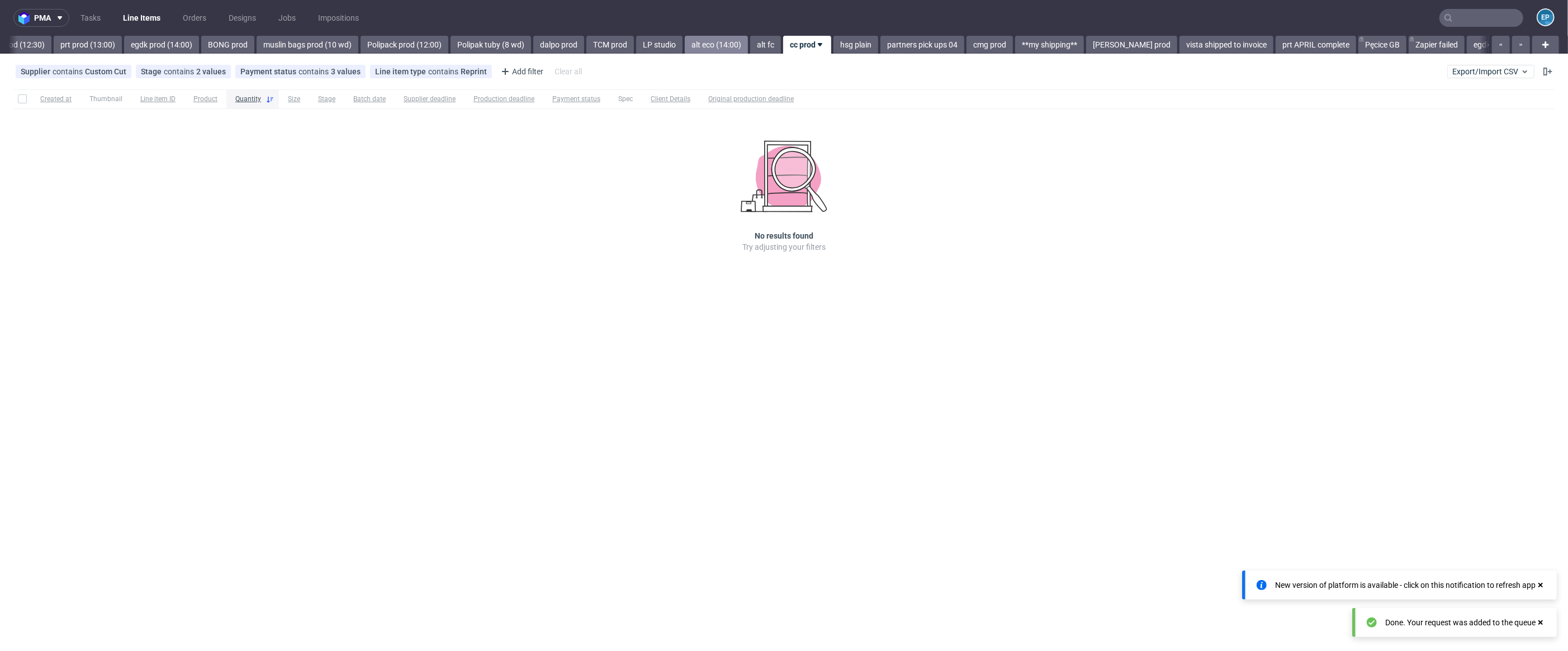
click at [685, 42] on link "alt eco (14:00)" at bounding box center [716, 44] width 63 height 18
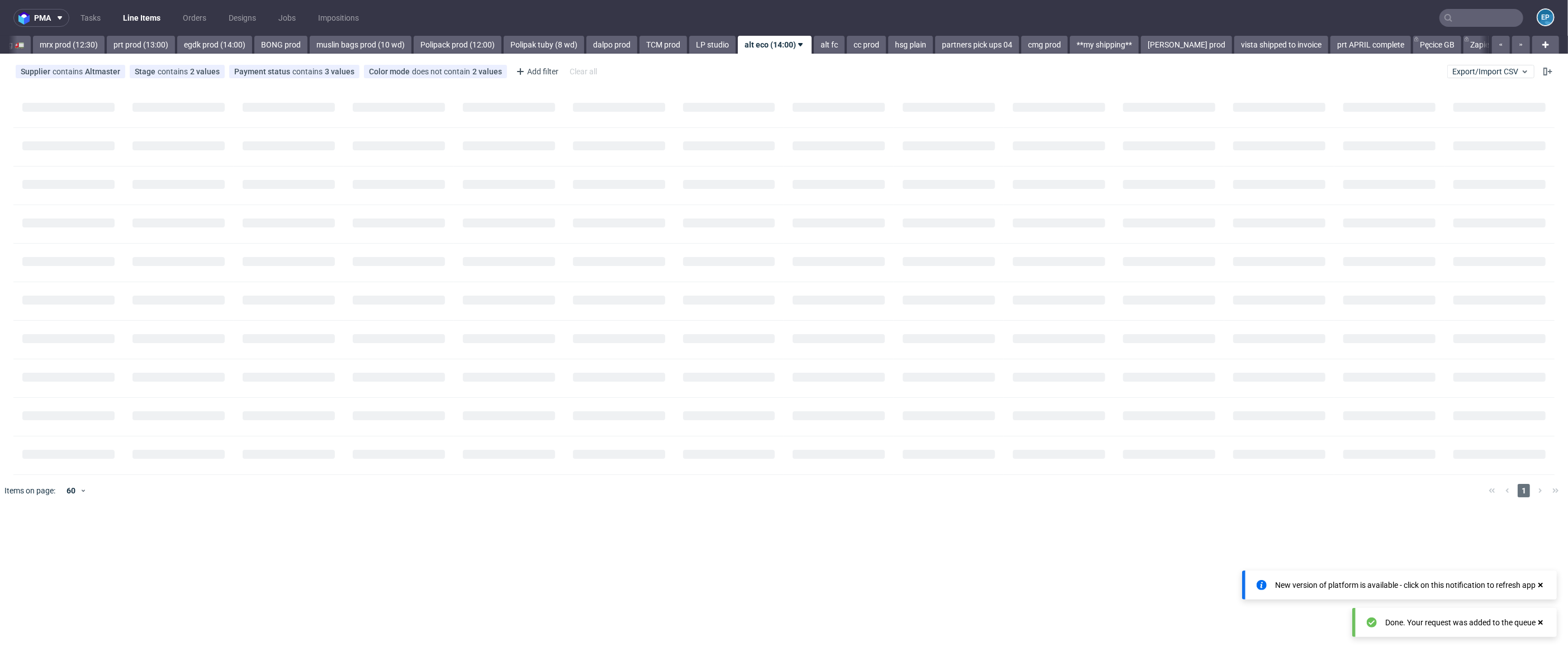
scroll to position [0, 1340]
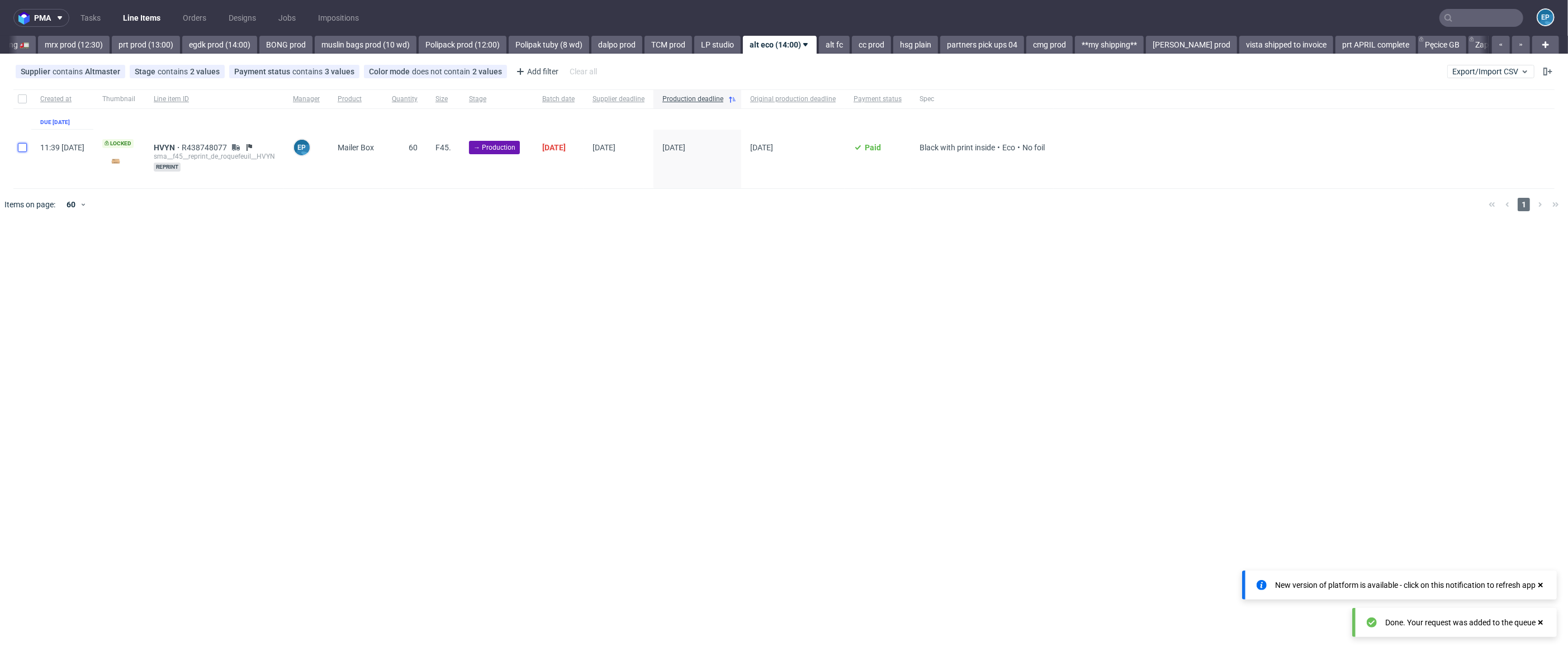
click at [21, 149] on input "checkbox" at bounding box center [22, 147] width 9 height 9
checkbox input "true"
click at [54, 253] on span "Change status" at bounding box center [40, 254] width 52 height 12
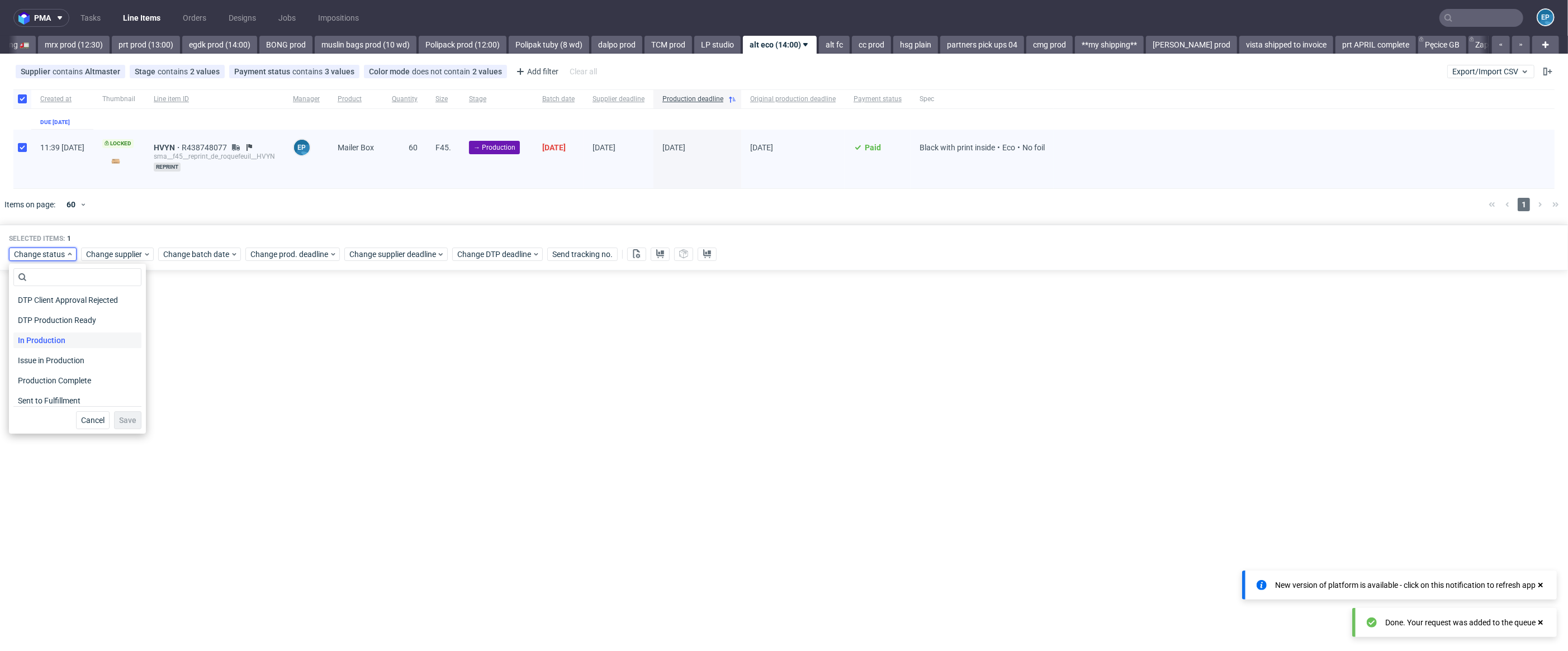
scroll to position [146, 0]
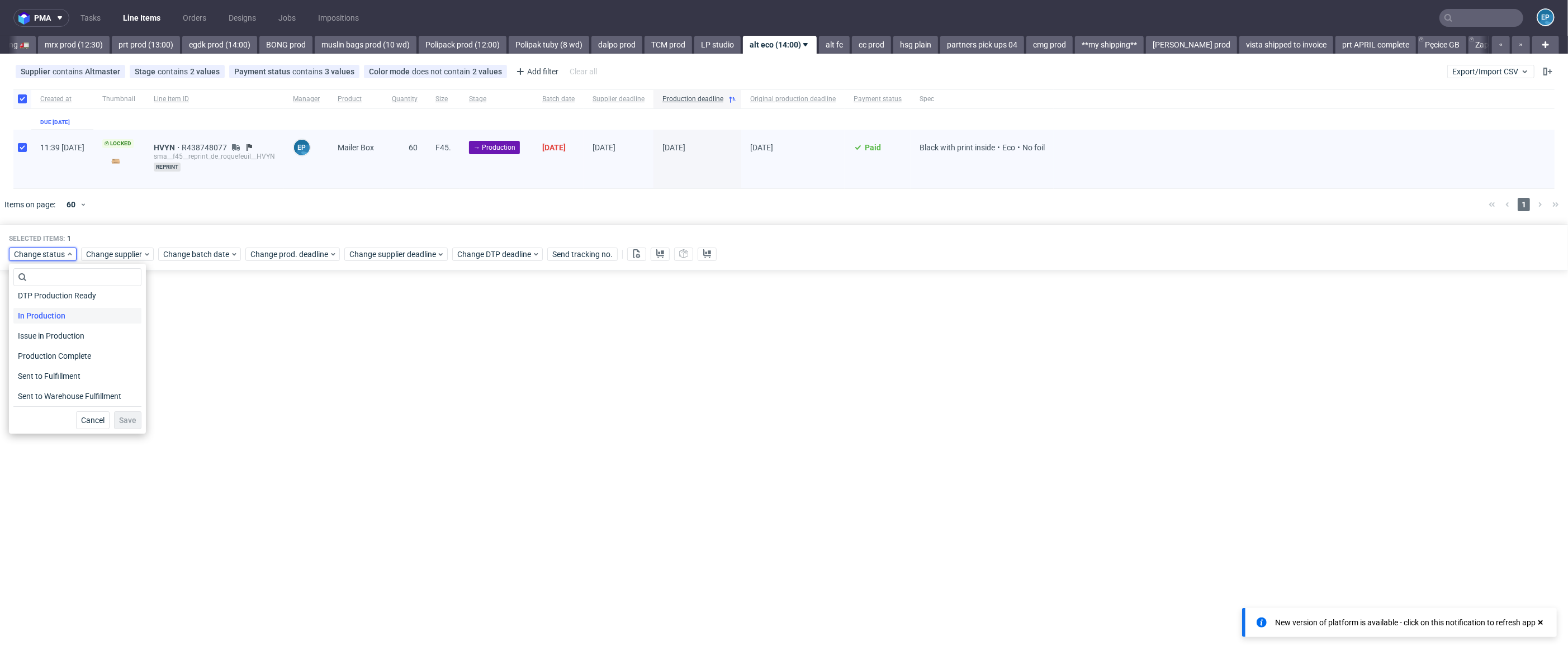
click at [60, 319] on span "In Production" at bounding box center [41, 315] width 57 height 16
click at [118, 410] on div "Cancel Save" at bounding box center [77, 418] width 128 height 23
click at [119, 416] on span "Save" at bounding box center [128, 421] width 17 height 8
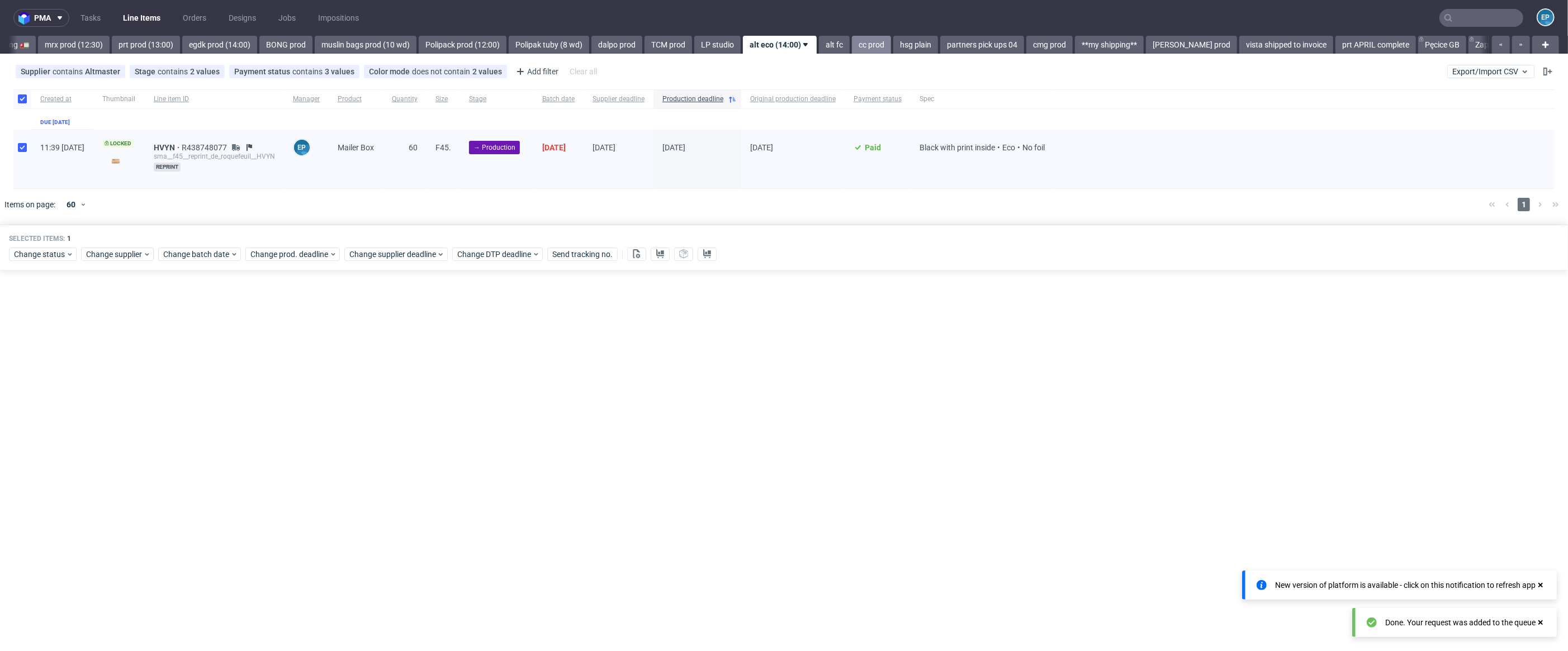
click at [852, 44] on link "cc prod" at bounding box center [872, 44] width 40 height 18
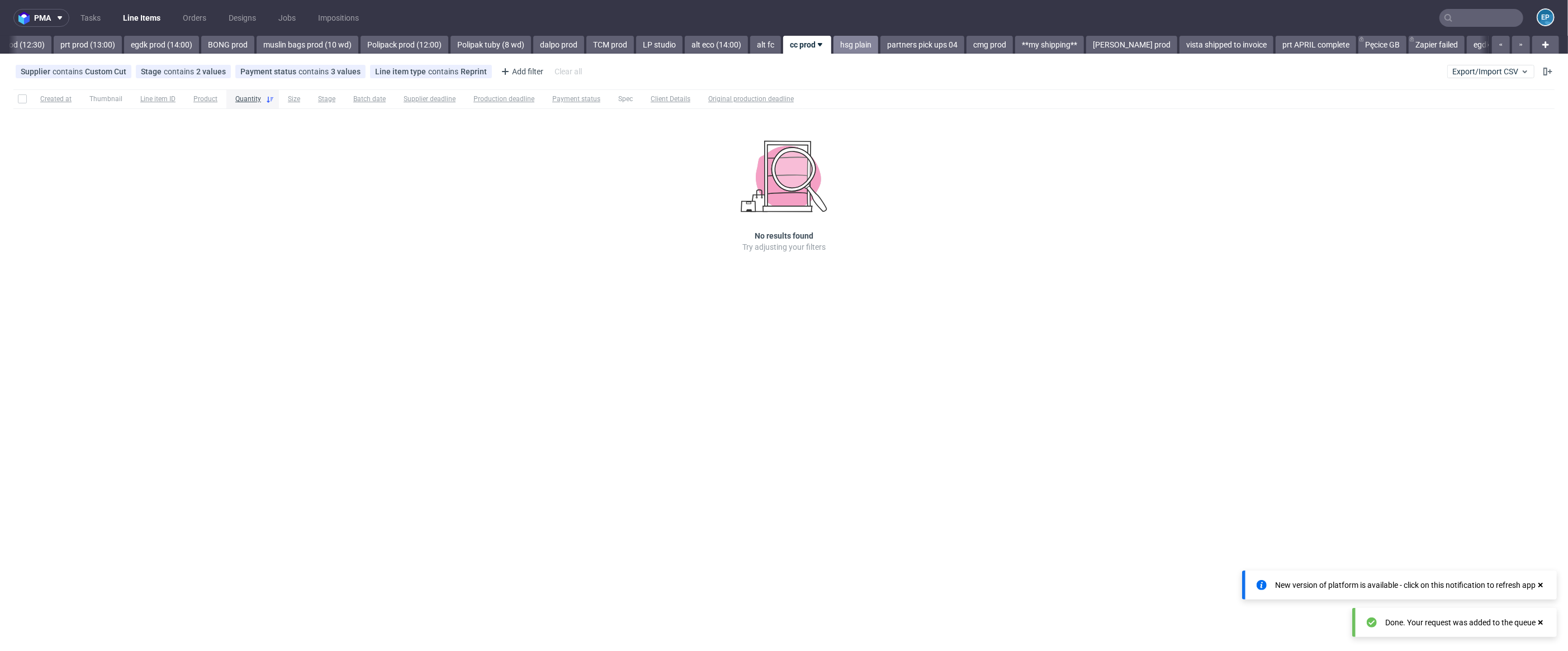
click at [834, 44] on link "hsg plain" at bounding box center [856, 44] width 44 height 18
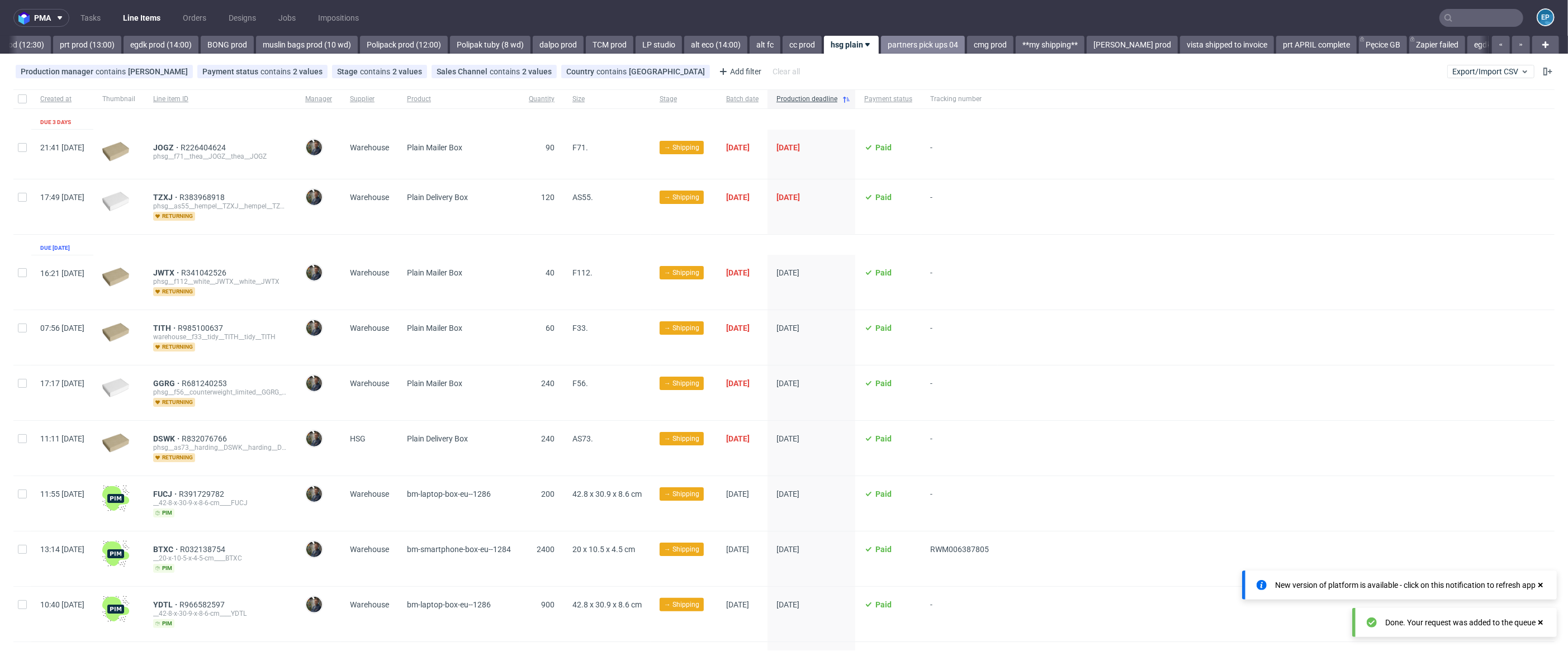
click at [881, 48] on link "partners pick ups 04" at bounding box center [923, 44] width 84 height 18
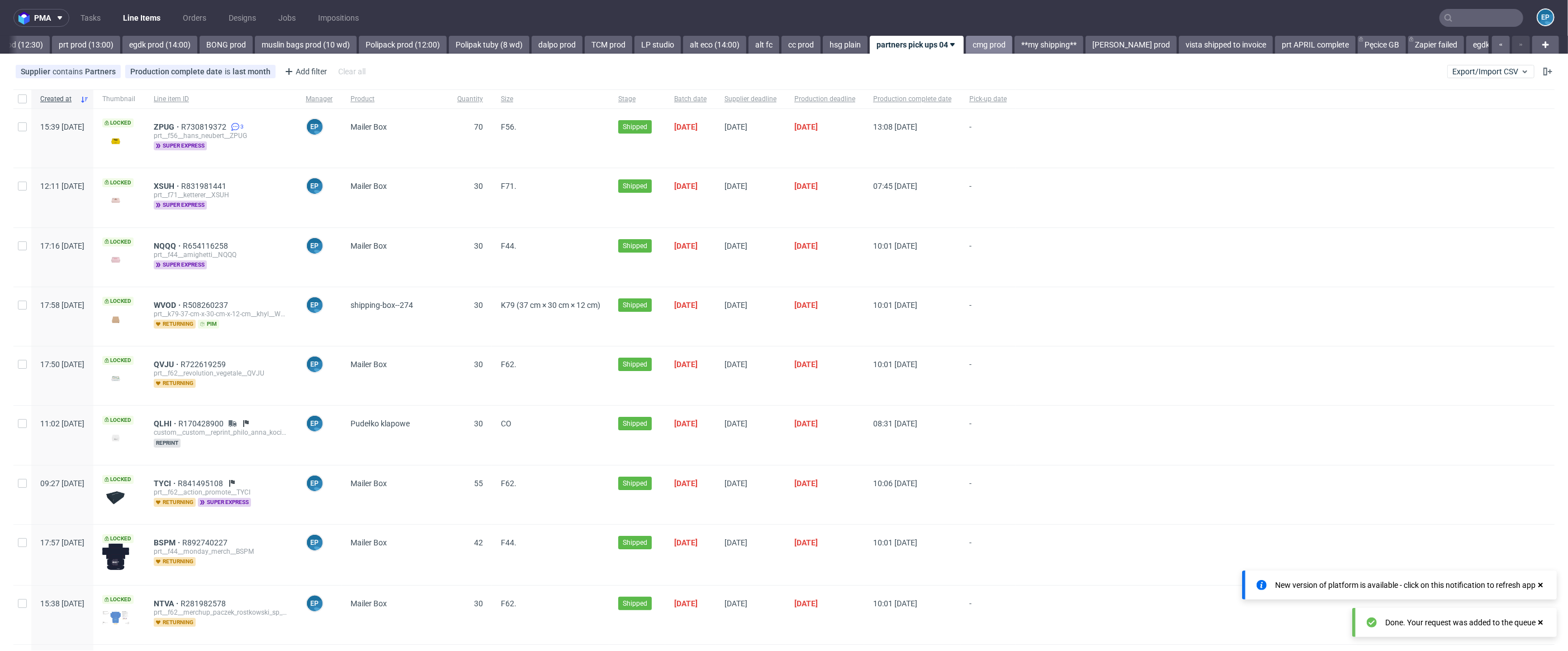
click at [965, 50] on link "cmg prod" at bounding box center [989, 44] width 46 height 18
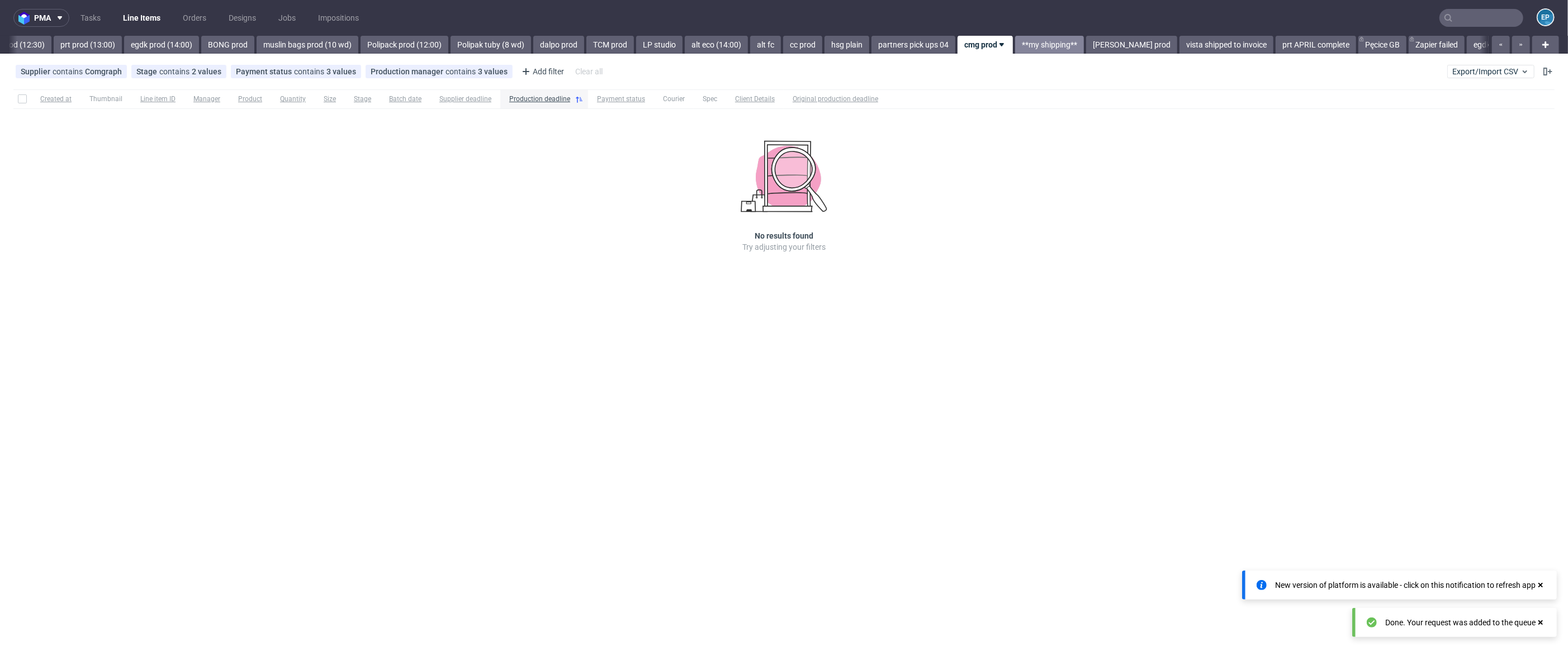
click at [1028, 42] on link "**my shipping**" at bounding box center [1049, 44] width 69 height 18
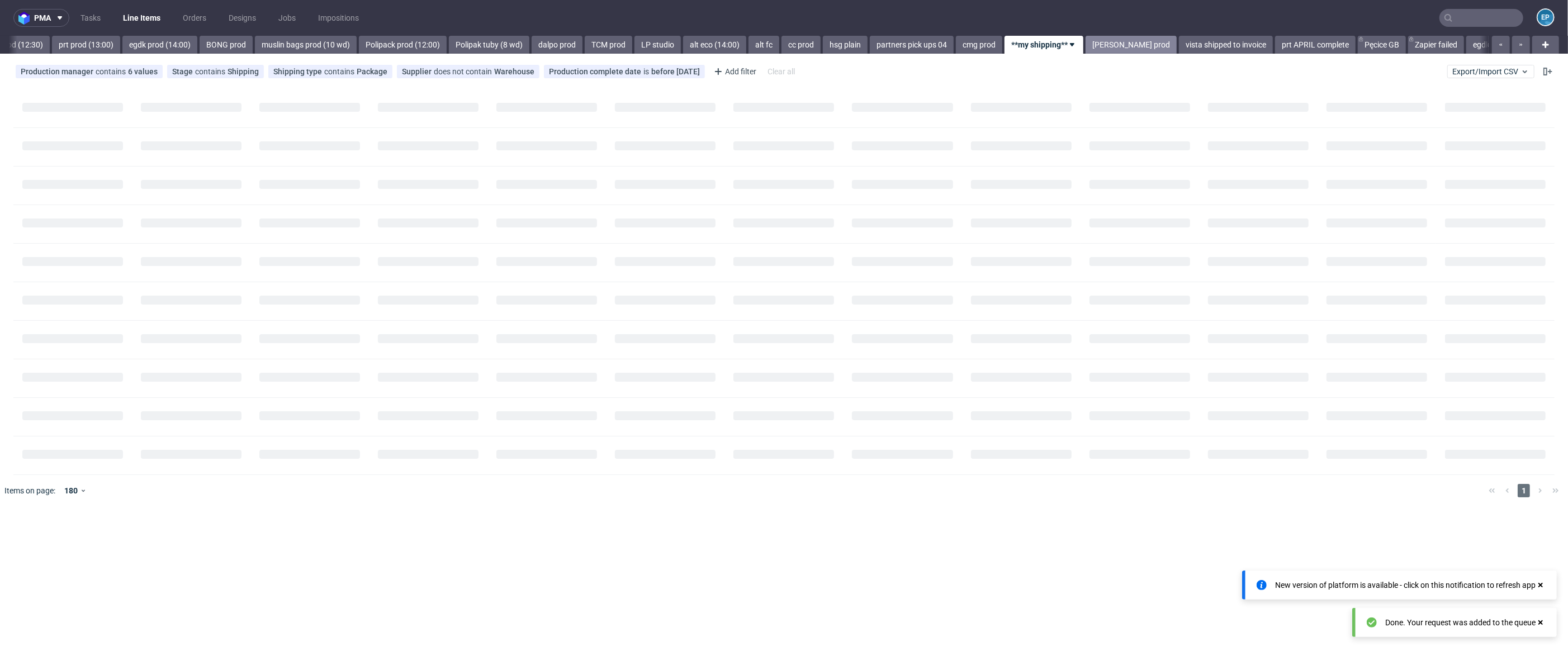
click at [1086, 49] on link "adams prod" at bounding box center [1131, 44] width 91 height 18
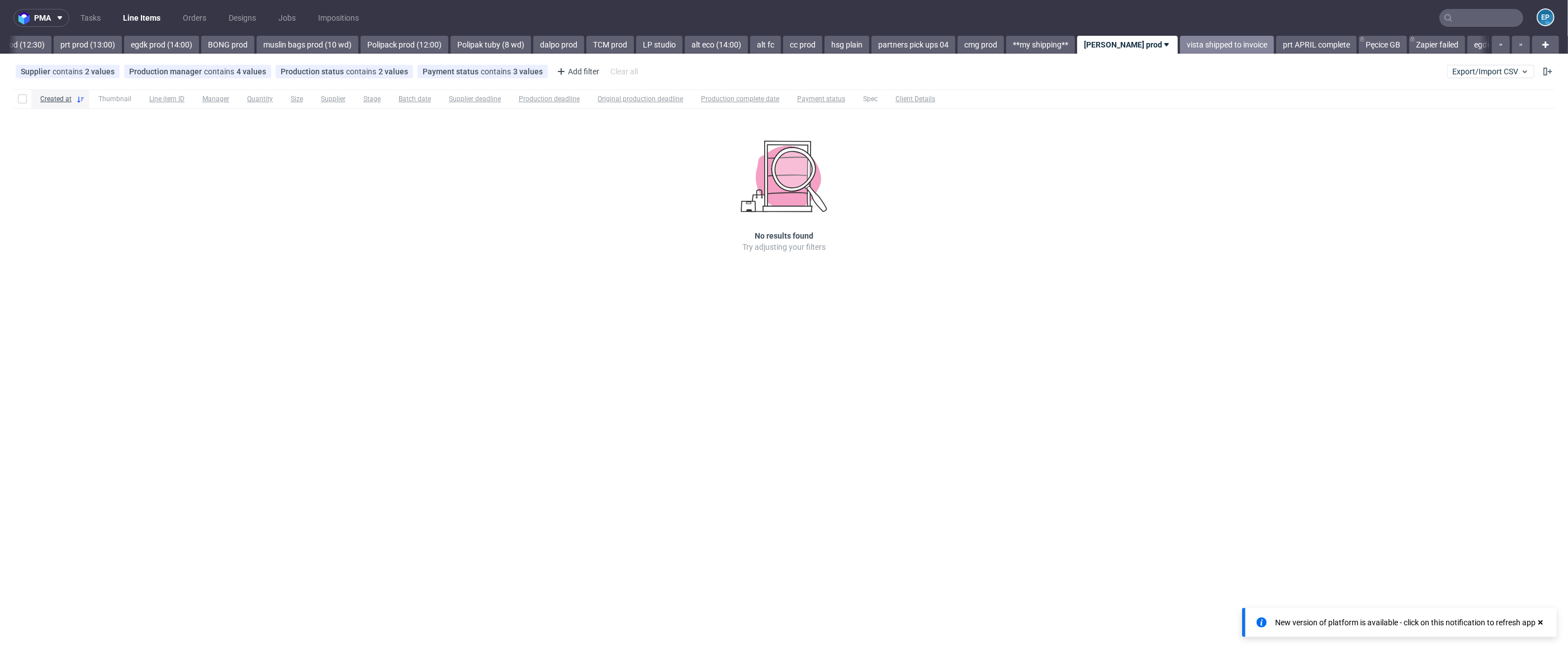
click at [1180, 50] on link "vista shipped to invoice" at bounding box center [1227, 44] width 94 height 18
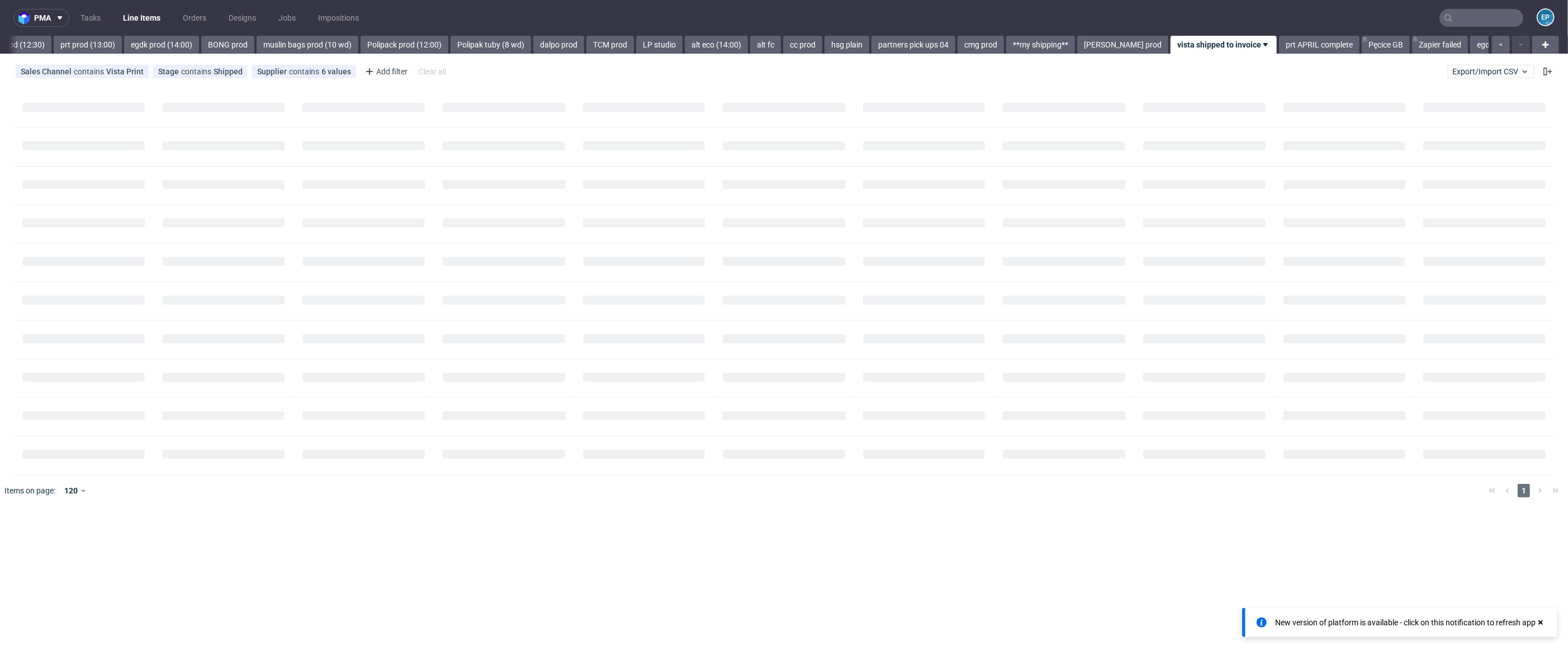
scroll to position [0, 1399]
click at [1277, 45] on link "prt APRIL complete" at bounding box center [1318, 44] width 81 height 18
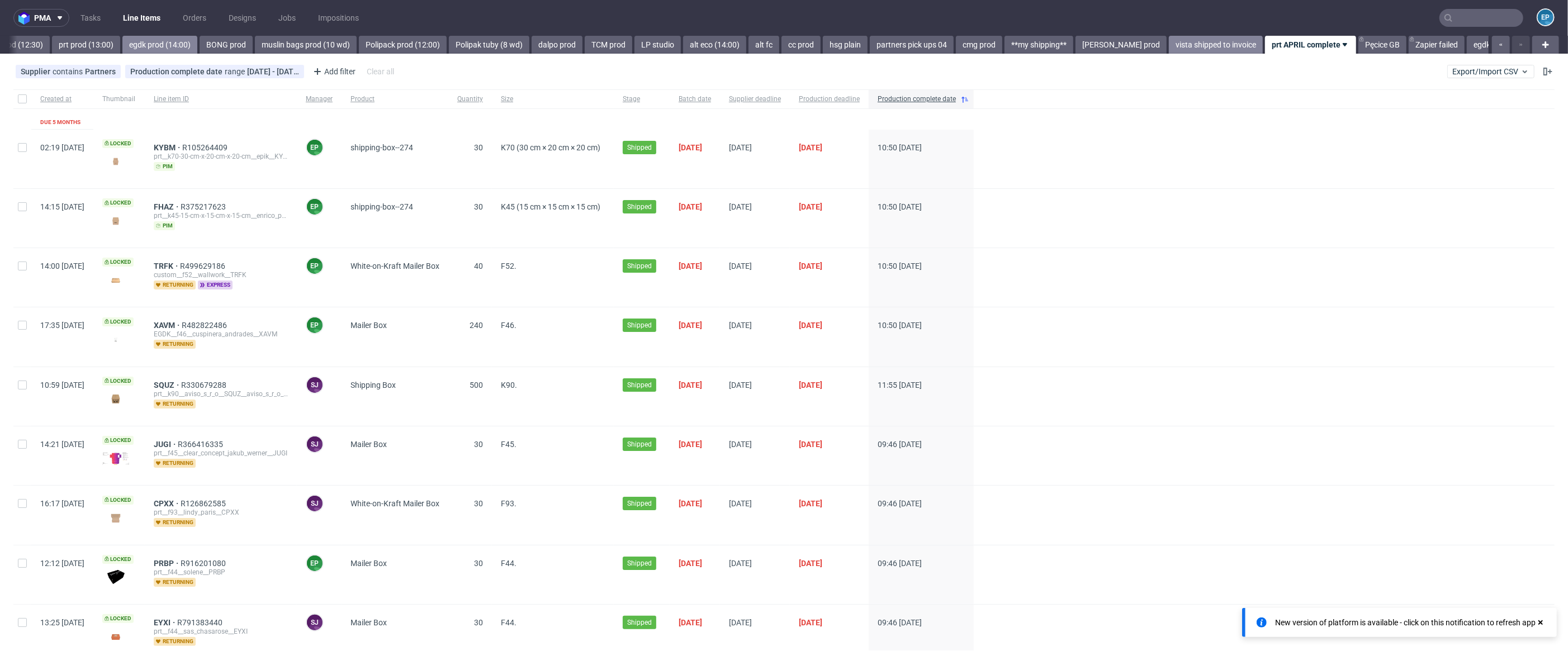
click at [137, 53] on link "egdk prod (14:00)" at bounding box center [160, 44] width 75 height 18
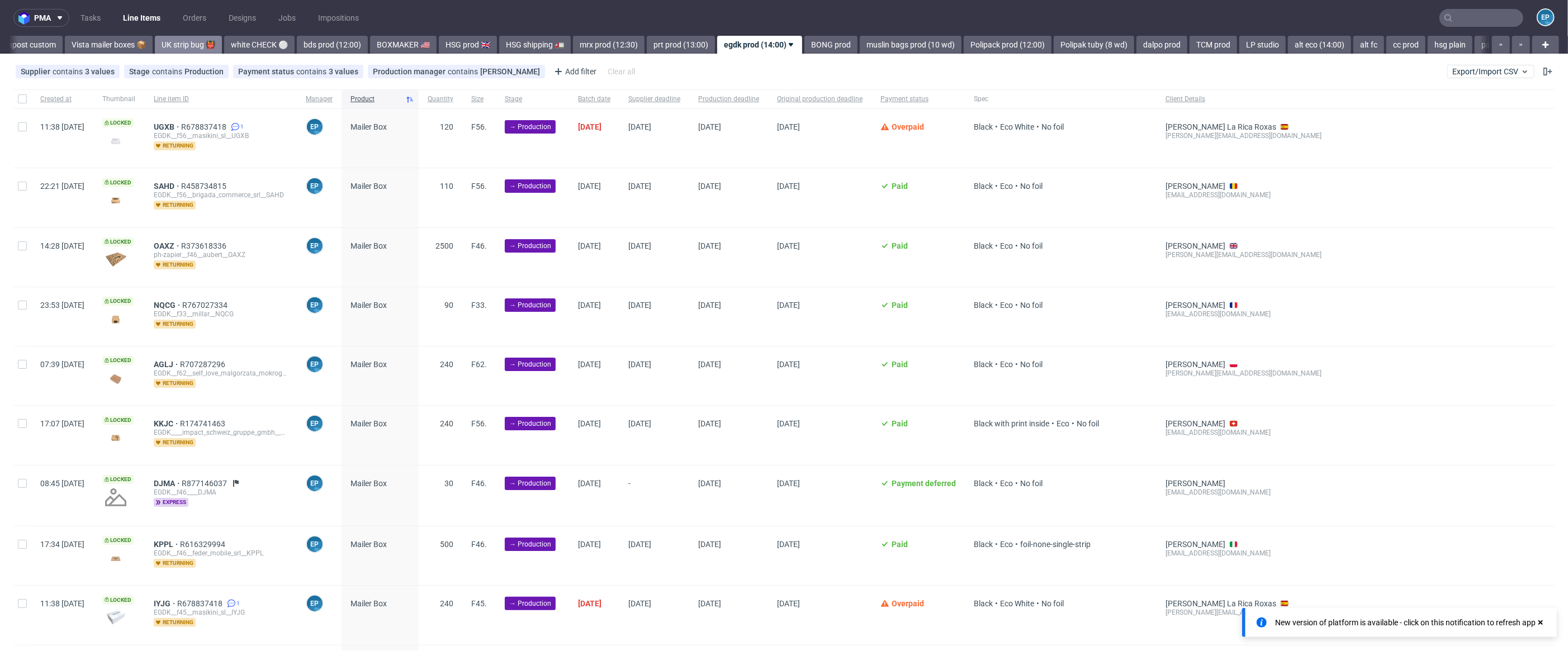
click at [152, 51] on div "UK strip bug 👹" at bounding box center [187, 44] width 69 height 18
click at [174, 45] on link "UK strip bug 👹" at bounding box center [201, 44] width 67 height 18
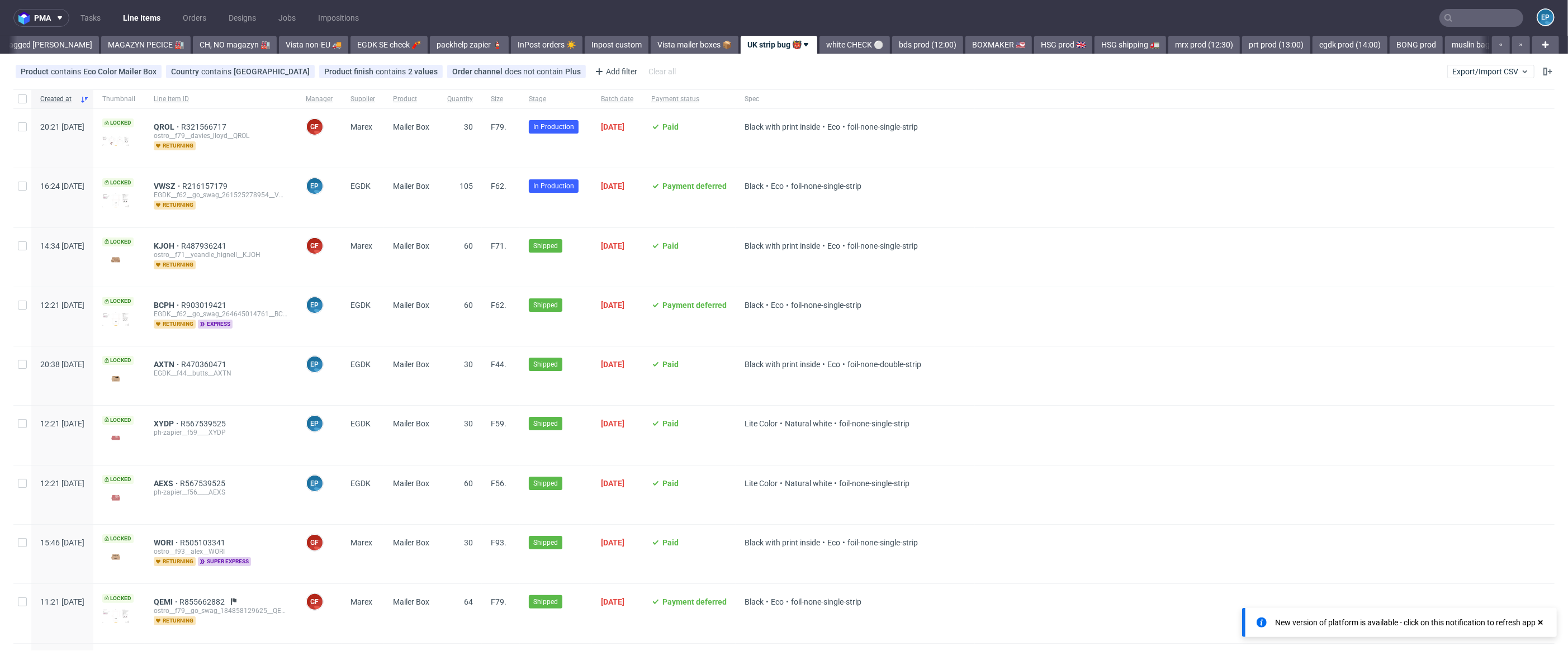
scroll to position [22, 0]
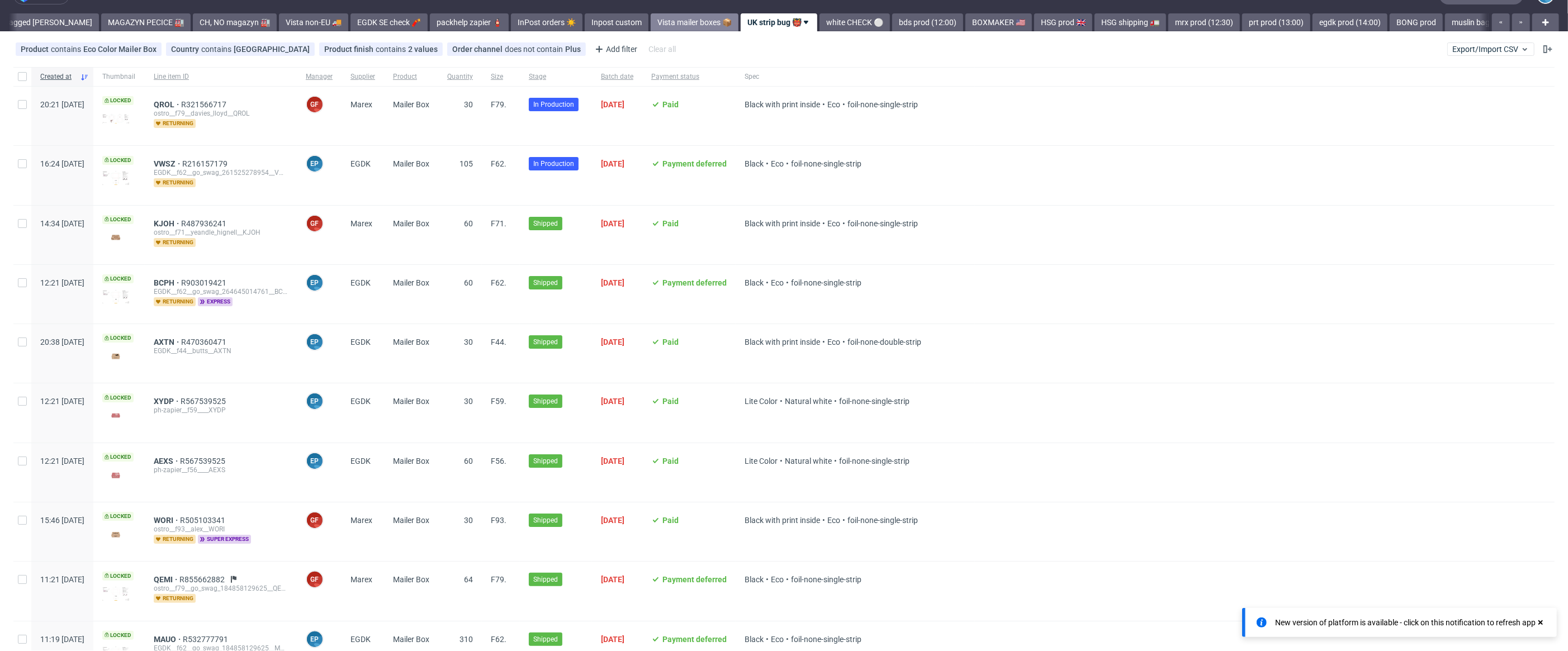
click at [651, 27] on link "Vista mailer boxes 📦" at bounding box center [694, 22] width 88 height 18
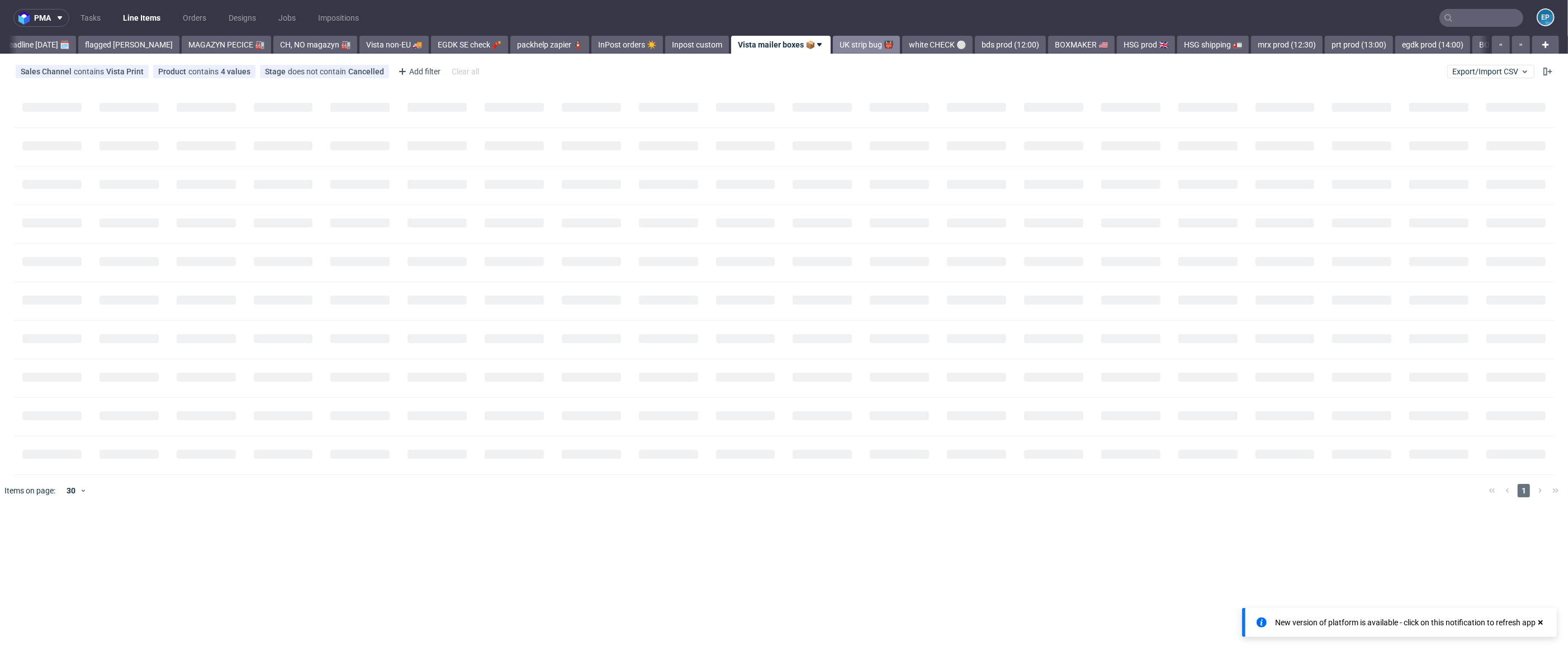
click at [833, 45] on link "UK strip bug 👹" at bounding box center [866, 44] width 67 height 18
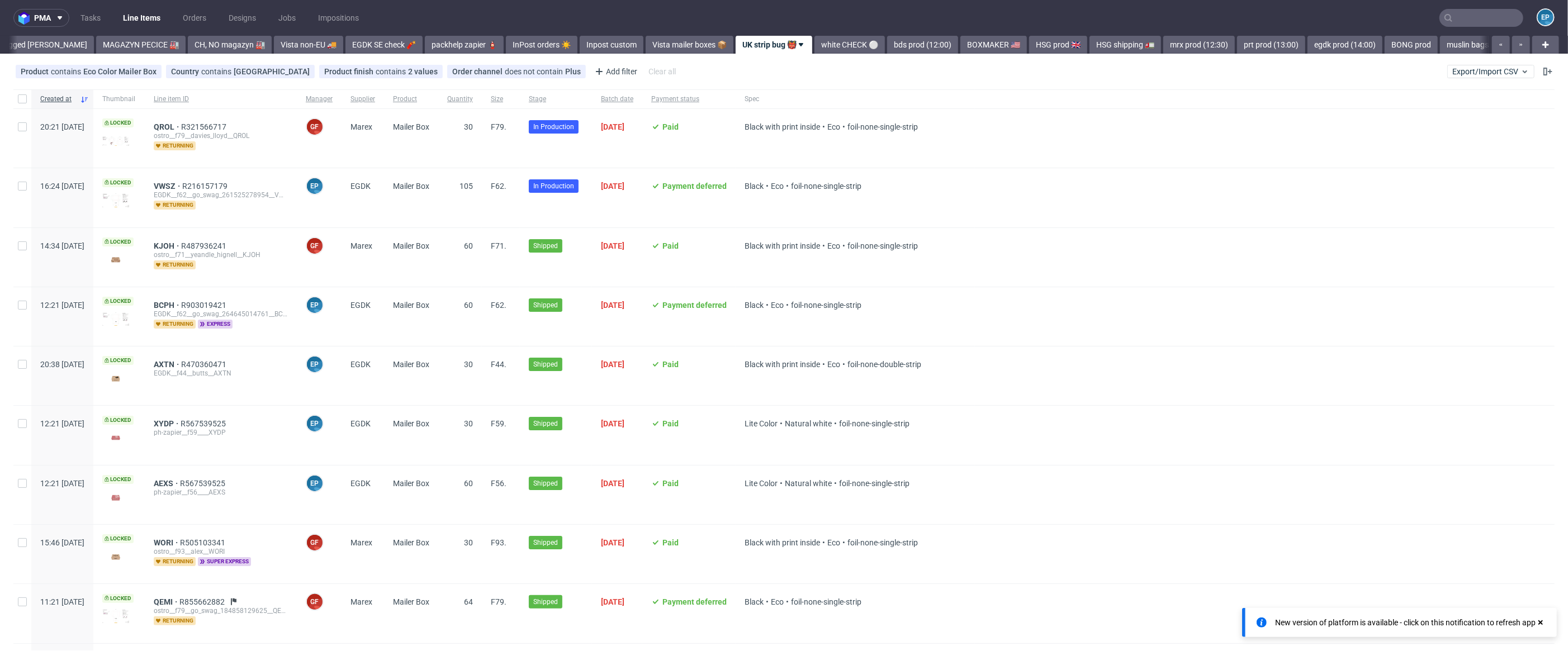
click at [831, 45] on link "white CHECK ⚪️" at bounding box center [849, 44] width 71 height 18
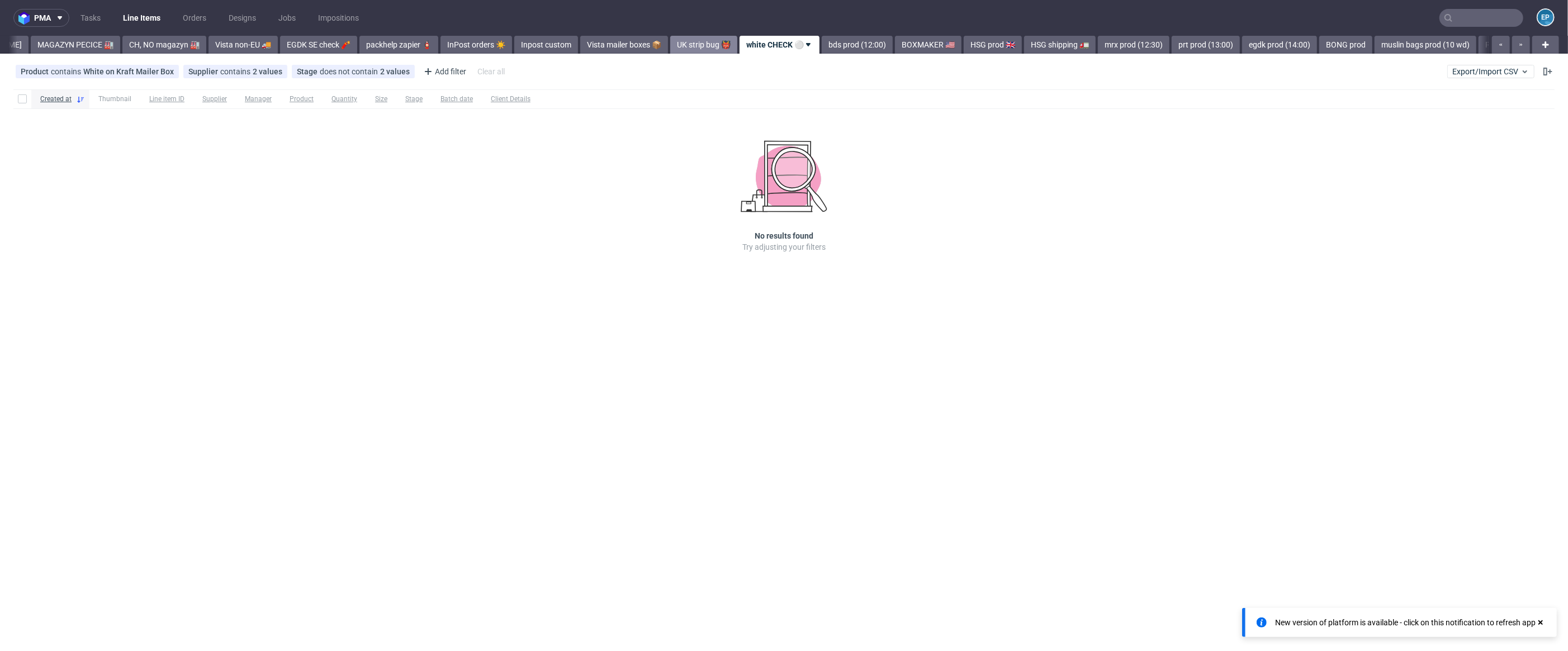
click at [831, 45] on link "bds prod (12:00)" at bounding box center [857, 44] width 71 height 18
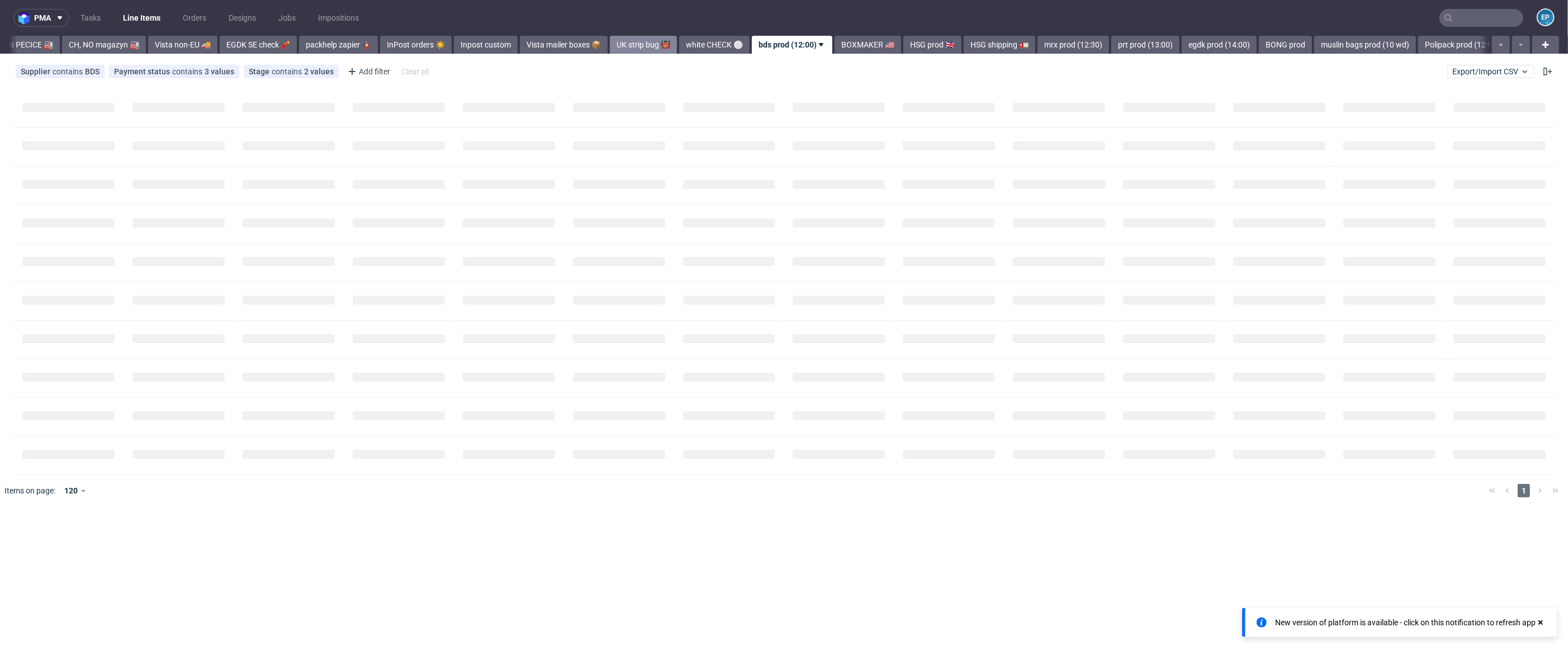
scroll to position [0, 363]
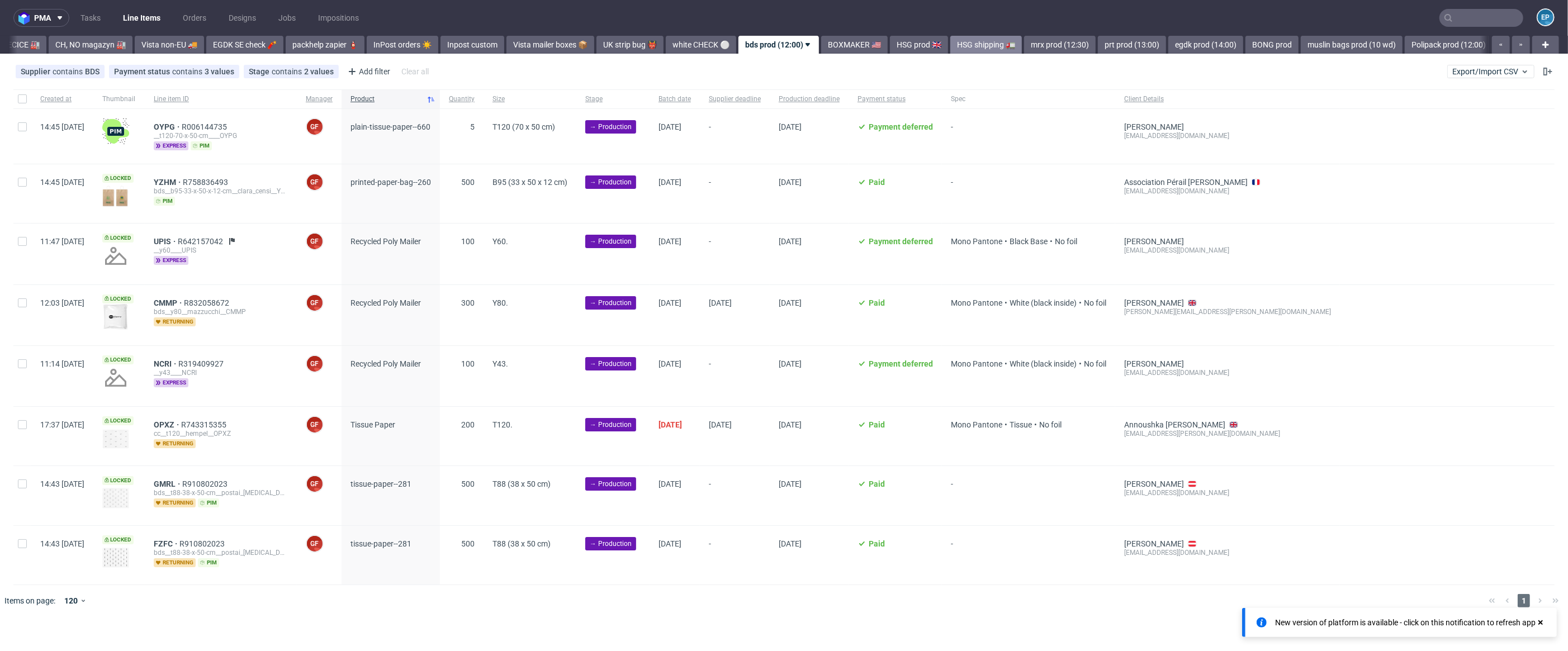
click at [959, 43] on link "HSG shipping 🚛" at bounding box center [985, 44] width 72 height 18
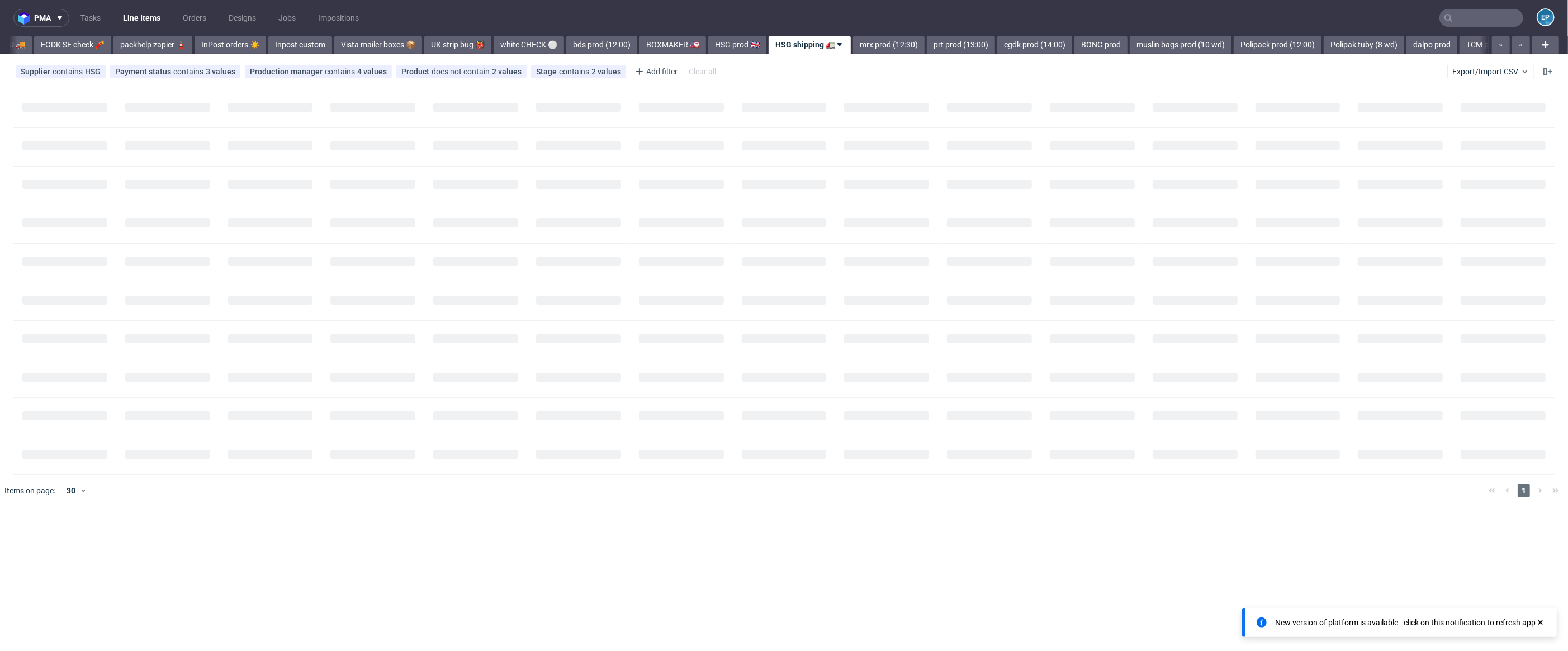
scroll to position [0, 566]
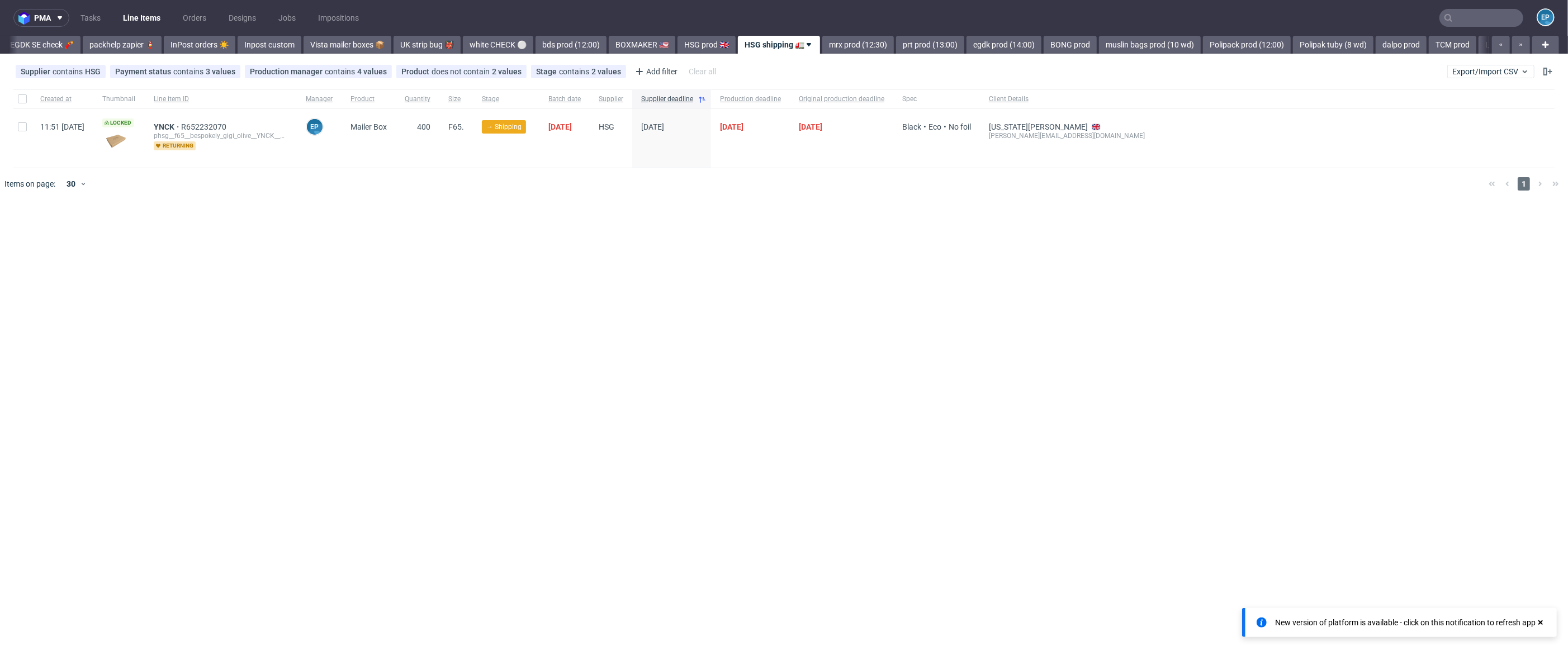
click at [966, 43] on link "egdk prod (14:00)" at bounding box center [1003, 44] width 75 height 18
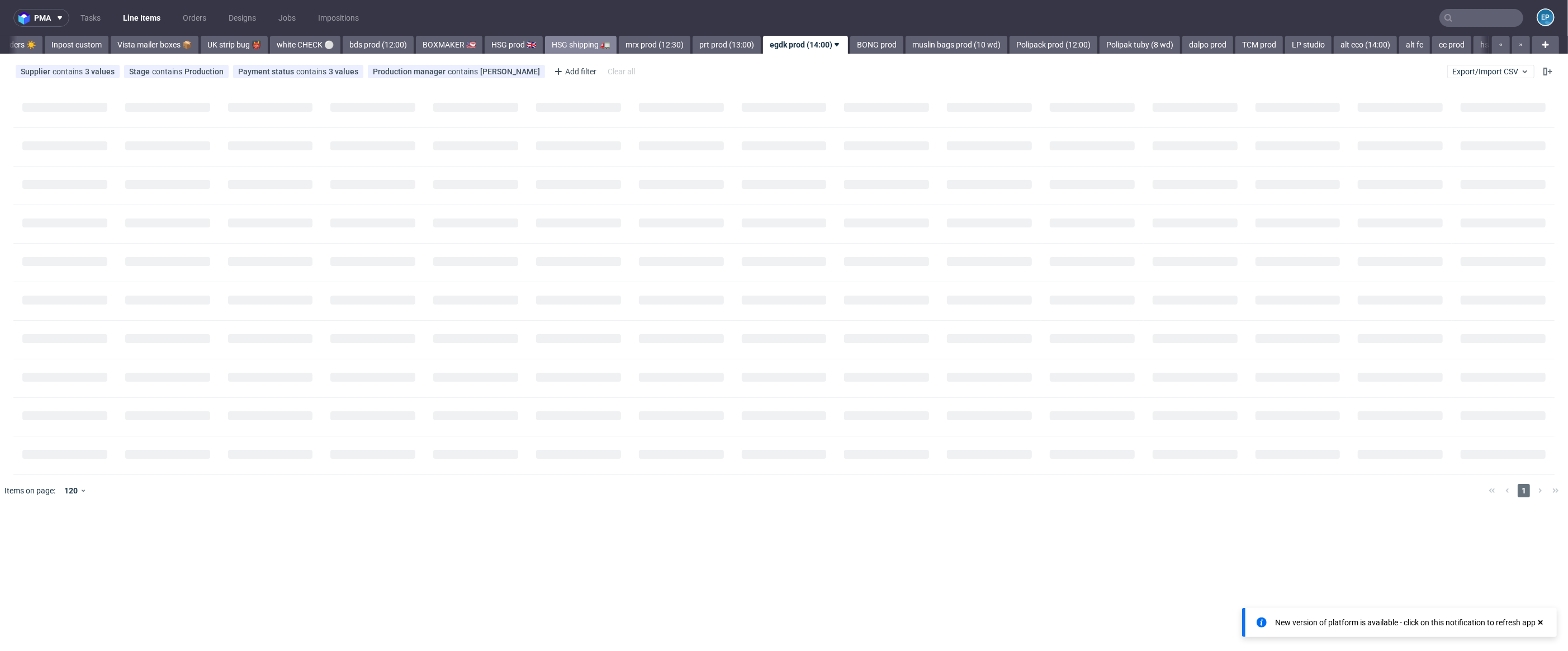
scroll to position [0, 786]
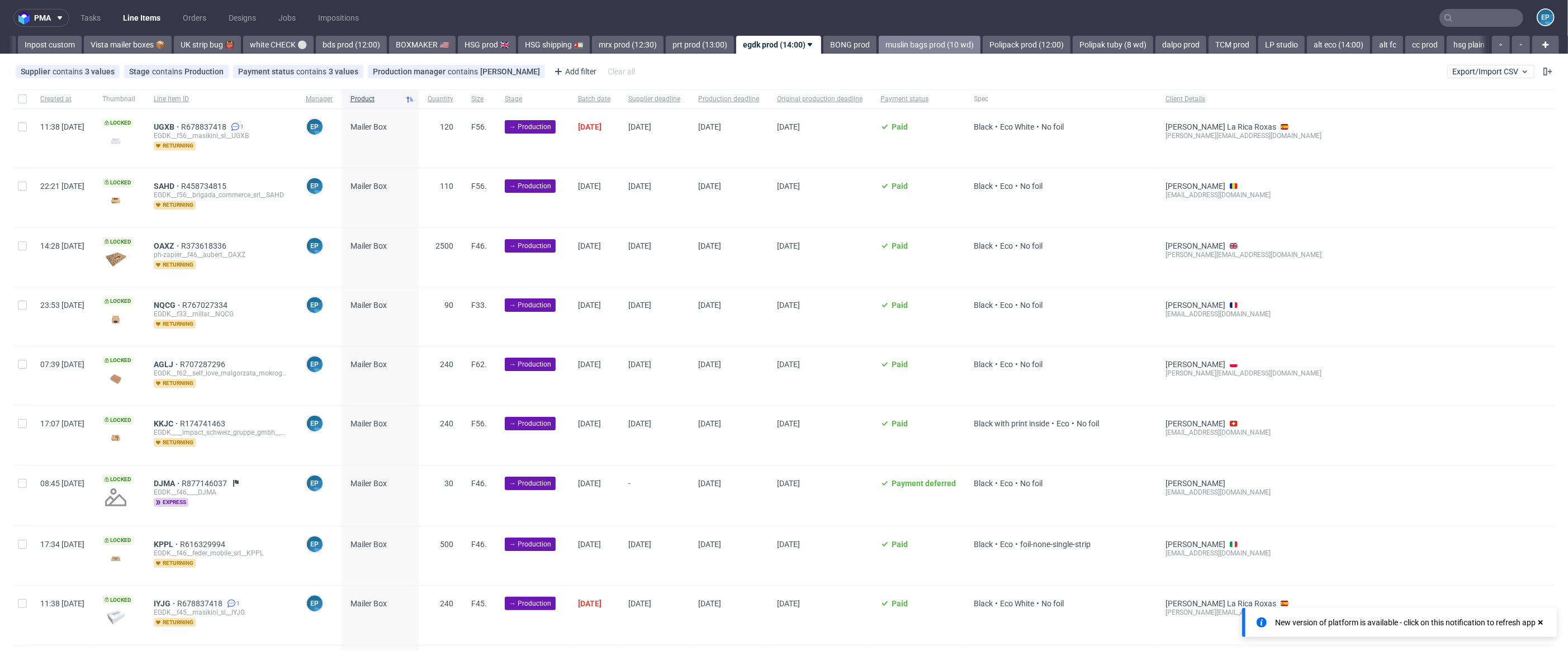
click at [879, 41] on link "muslin bags prod (10 wd)" at bounding box center [930, 44] width 102 height 18
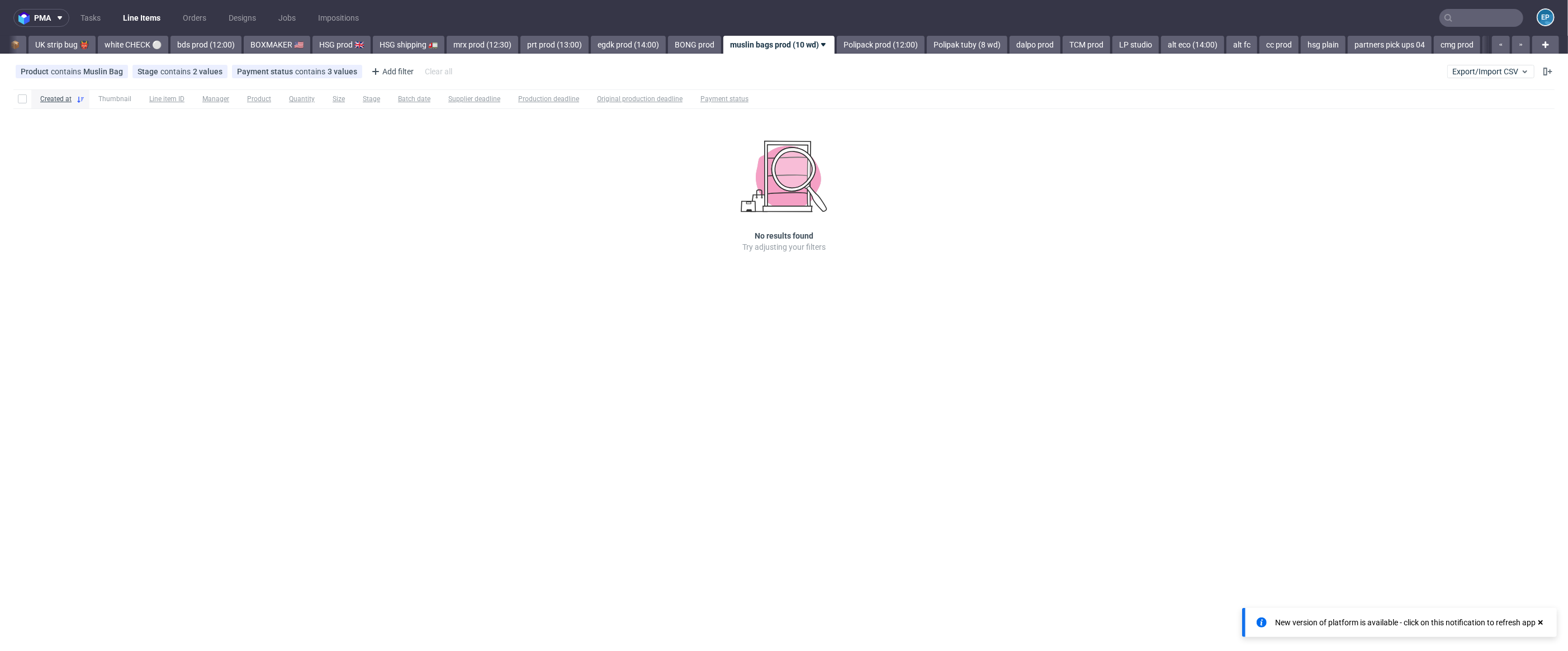
click at [849, 41] on link "Polipack prod (12:00)" at bounding box center [881, 44] width 88 height 18
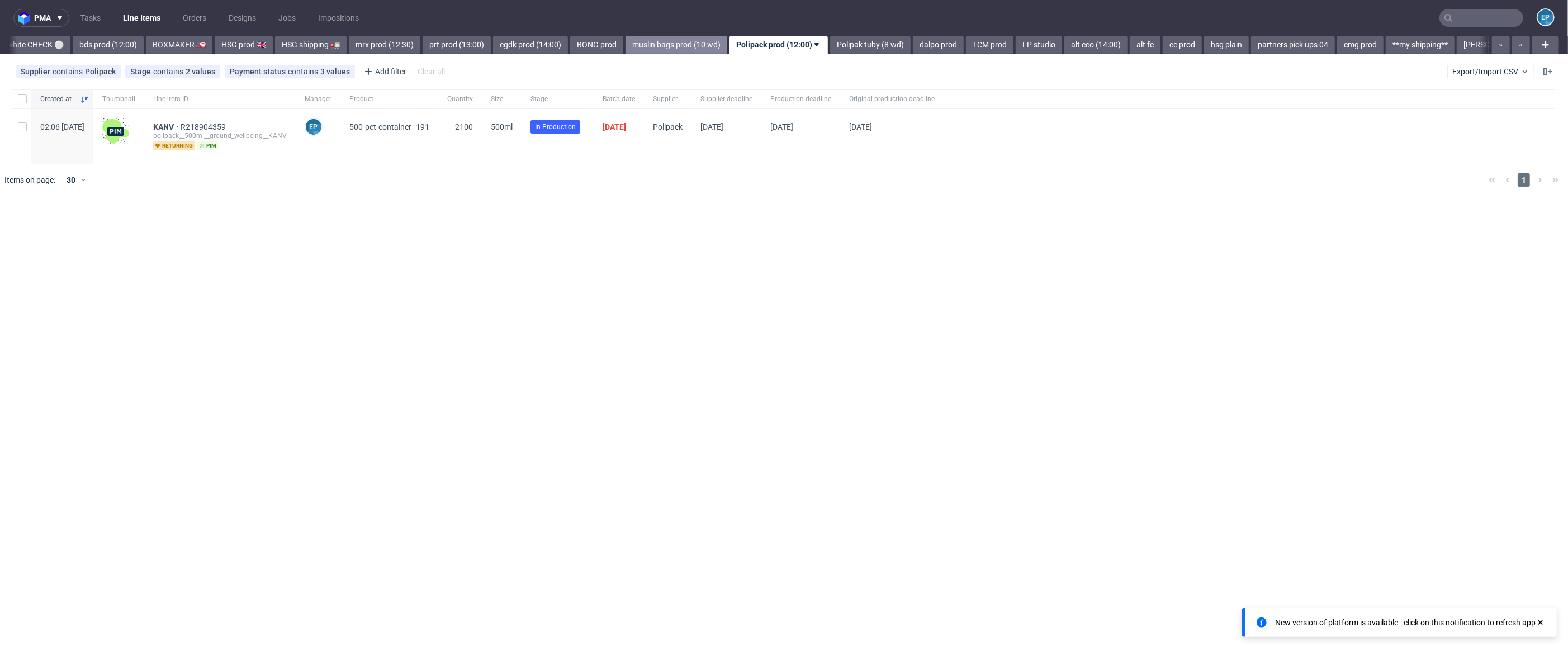
click at [849, 41] on link "Polipak tuby (8 wd)" at bounding box center [870, 44] width 81 height 18
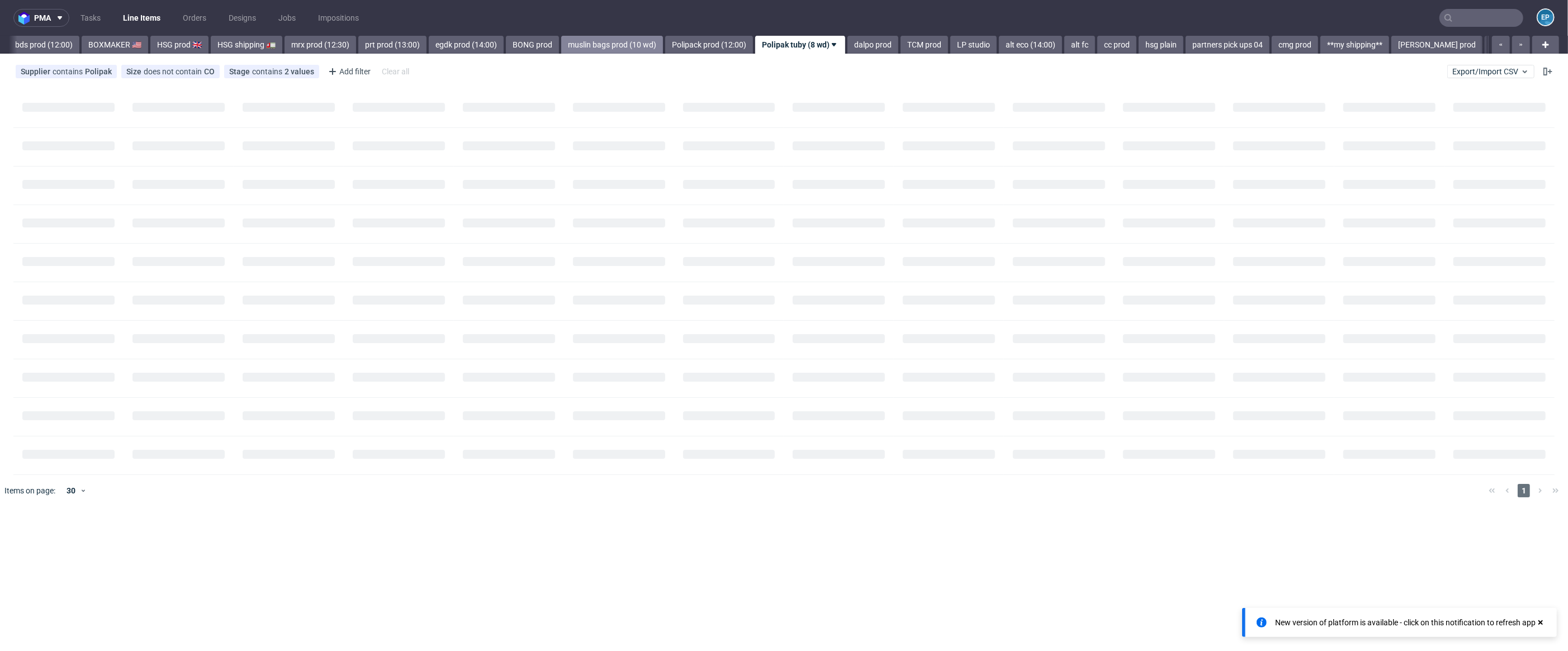
scroll to position [0, 1114]
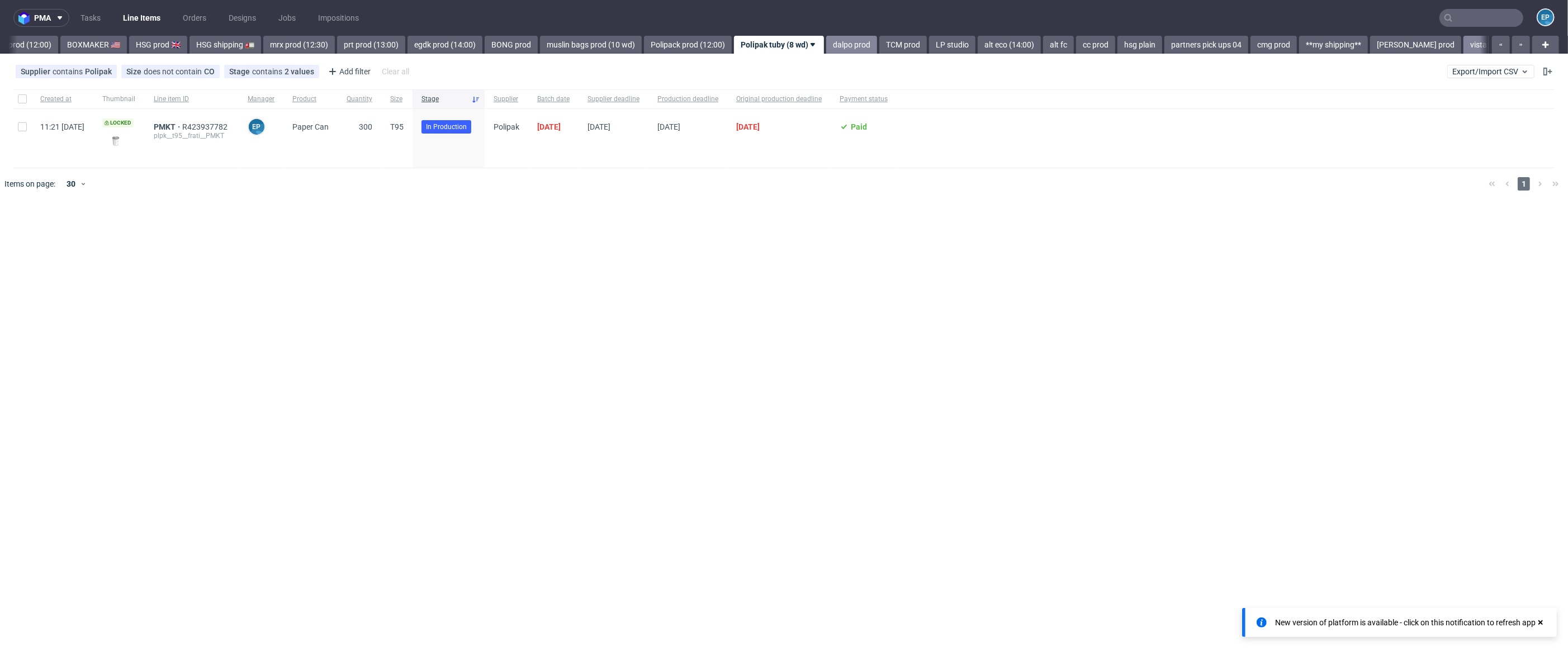
click at [826, 47] on link "dalpo prod" at bounding box center [852, 44] width 51 height 18
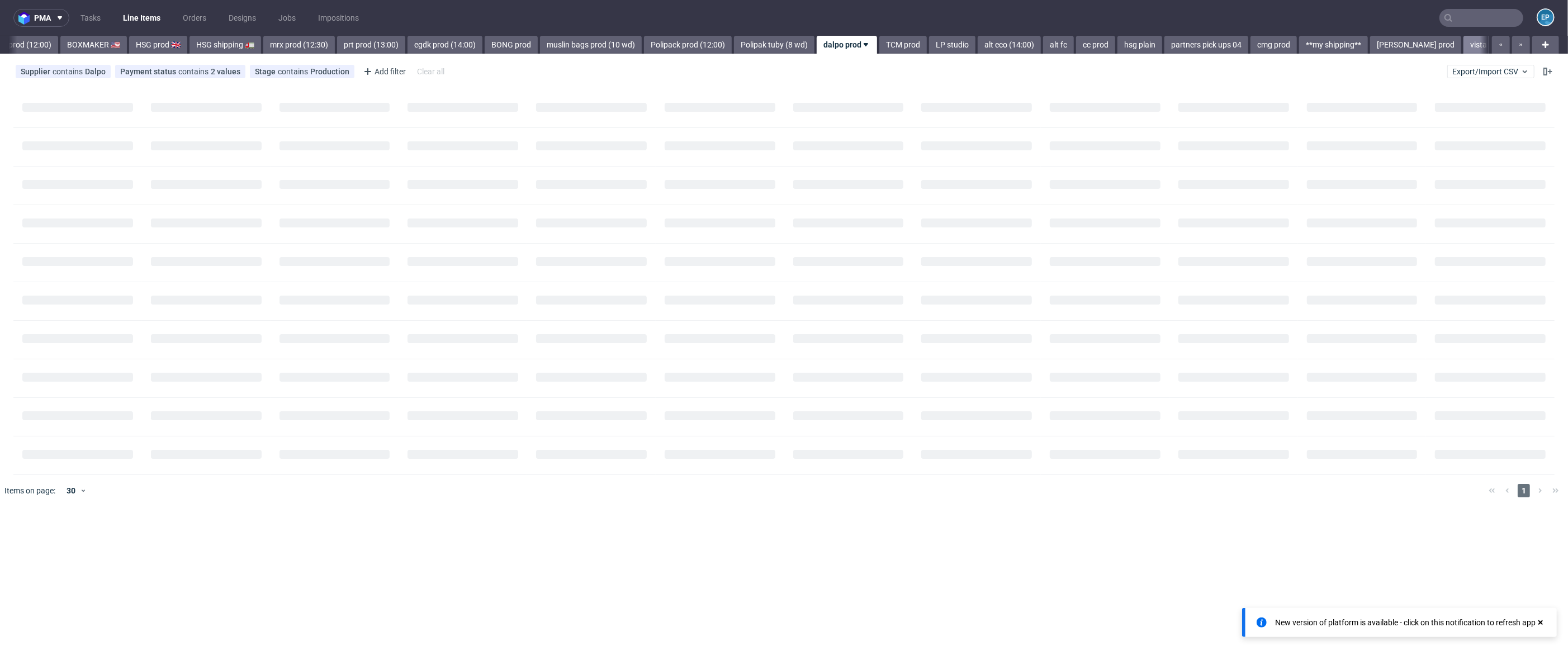
scroll to position [0, 1182]
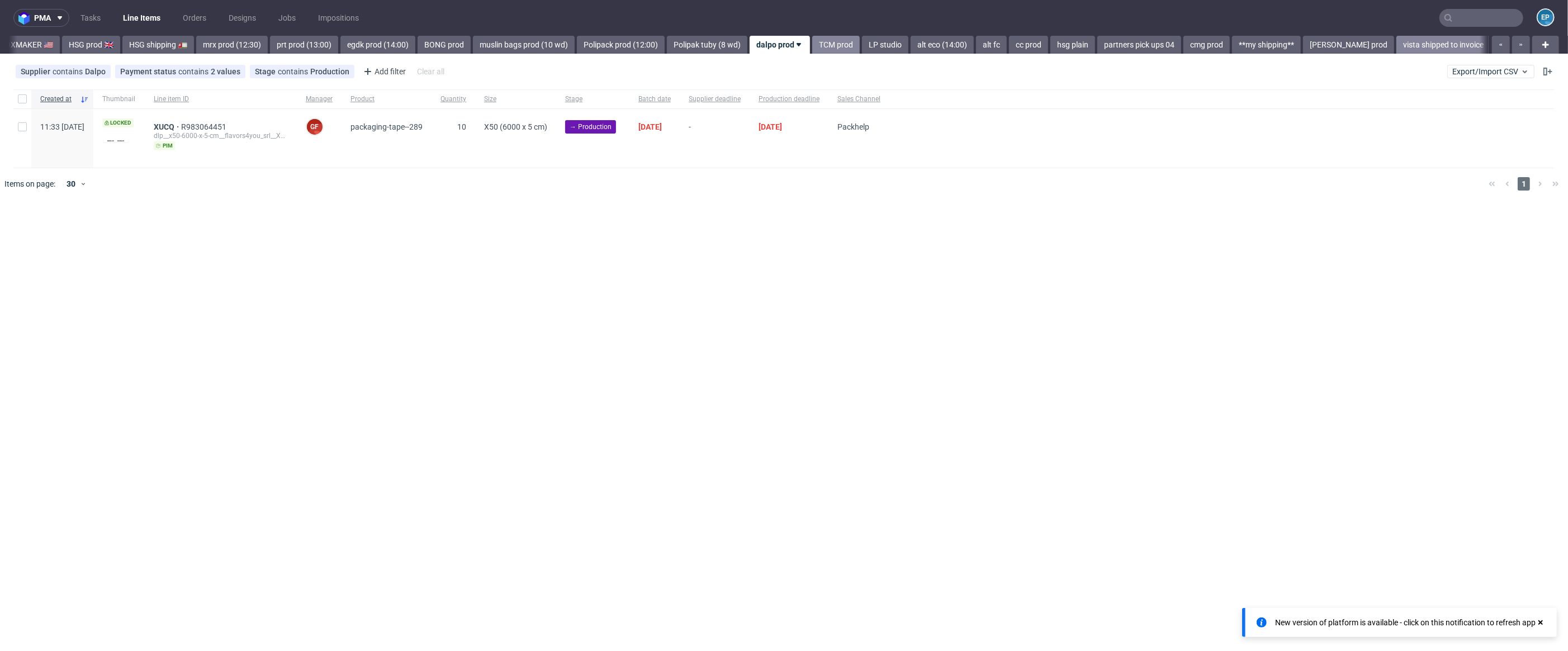
click at [812, 46] on link "TCM prod" at bounding box center [836, 44] width 48 height 18
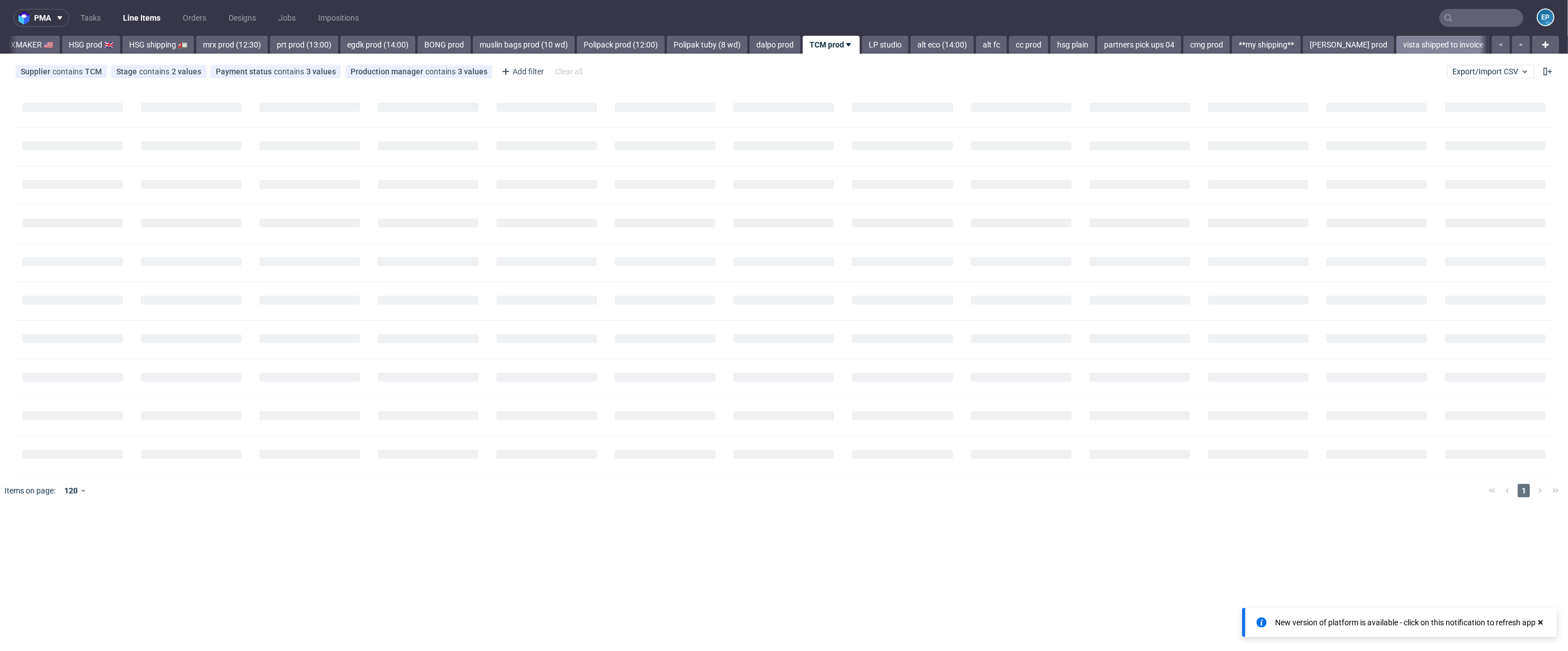
scroll to position [0, 1233]
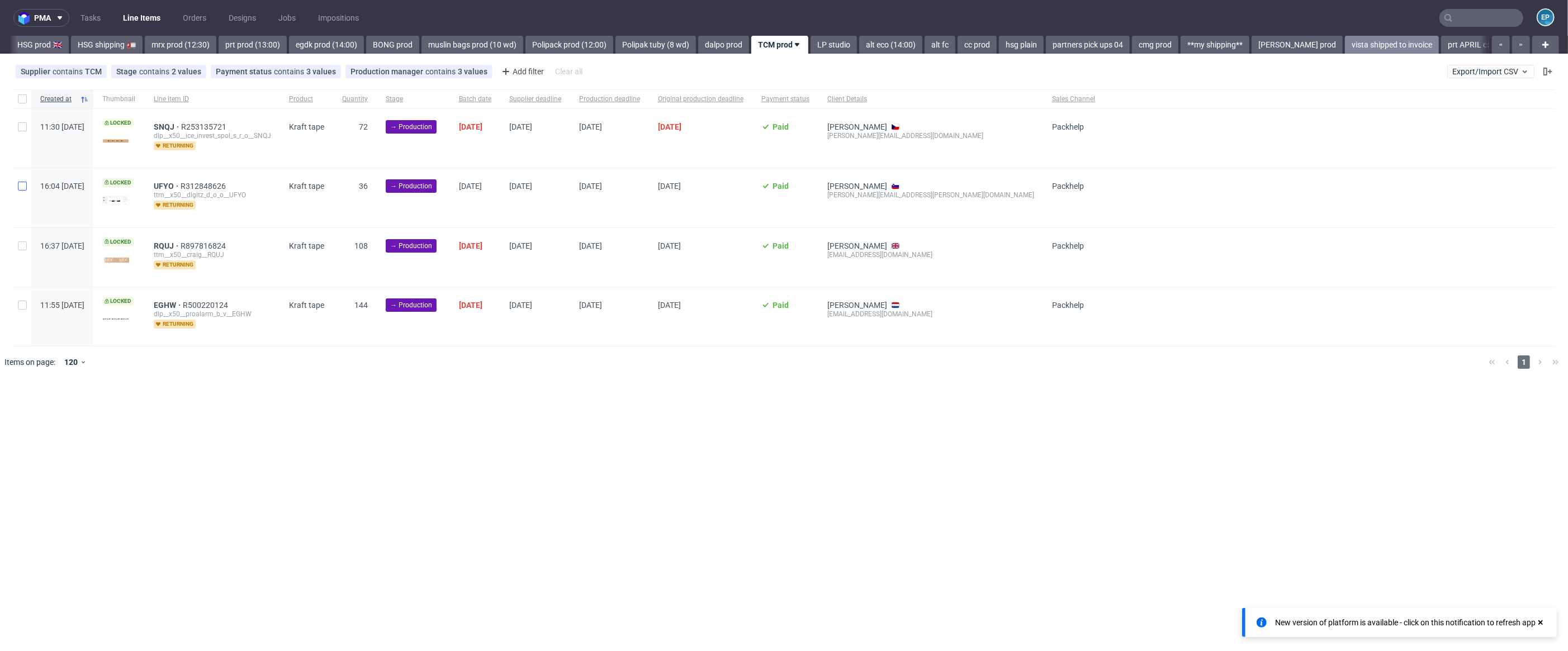
click at [21, 181] on div at bounding box center [22, 197] width 18 height 58
checkbox input "true"
click at [20, 100] on input "checkbox" at bounding box center [22, 99] width 9 height 9
checkbox input "false"
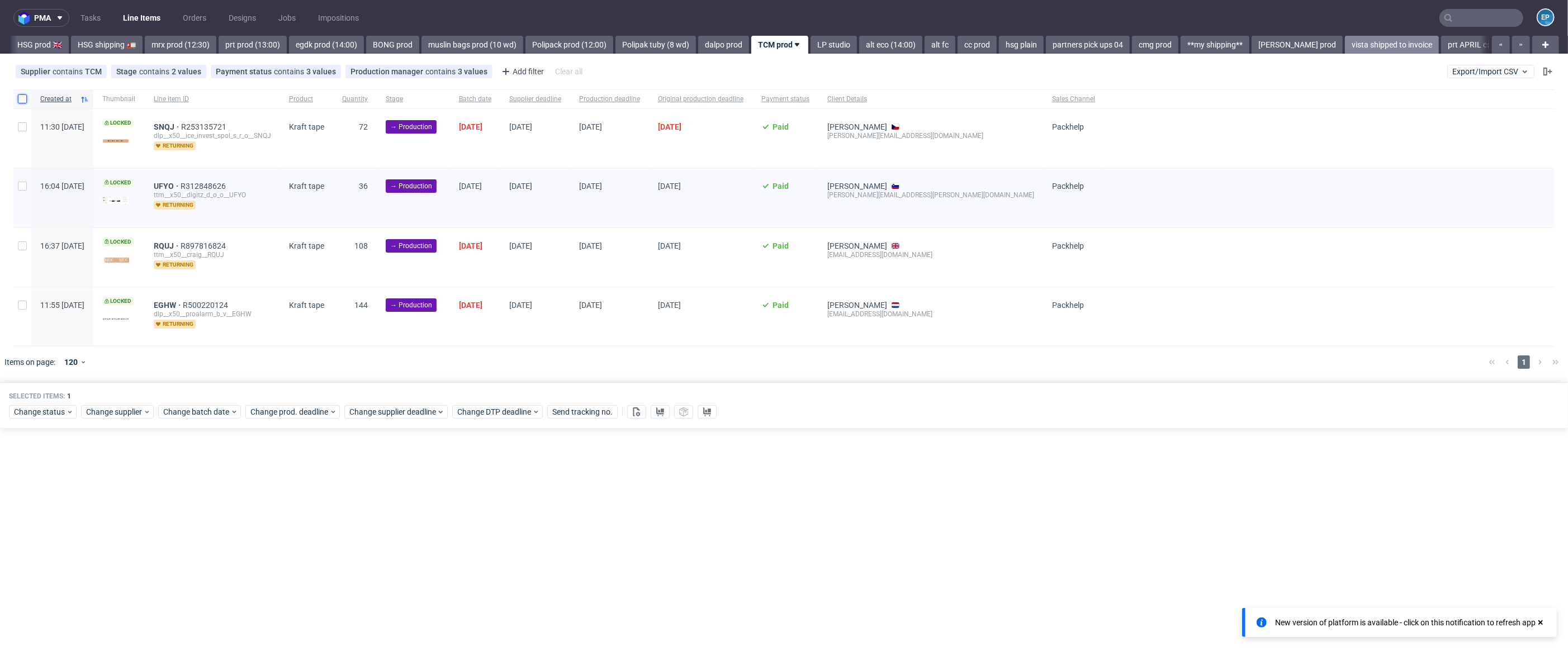
checkbox input "false"
click at [21, 100] on input "checkbox" at bounding box center [22, 99] width 9 height 9
checkbox input "true"
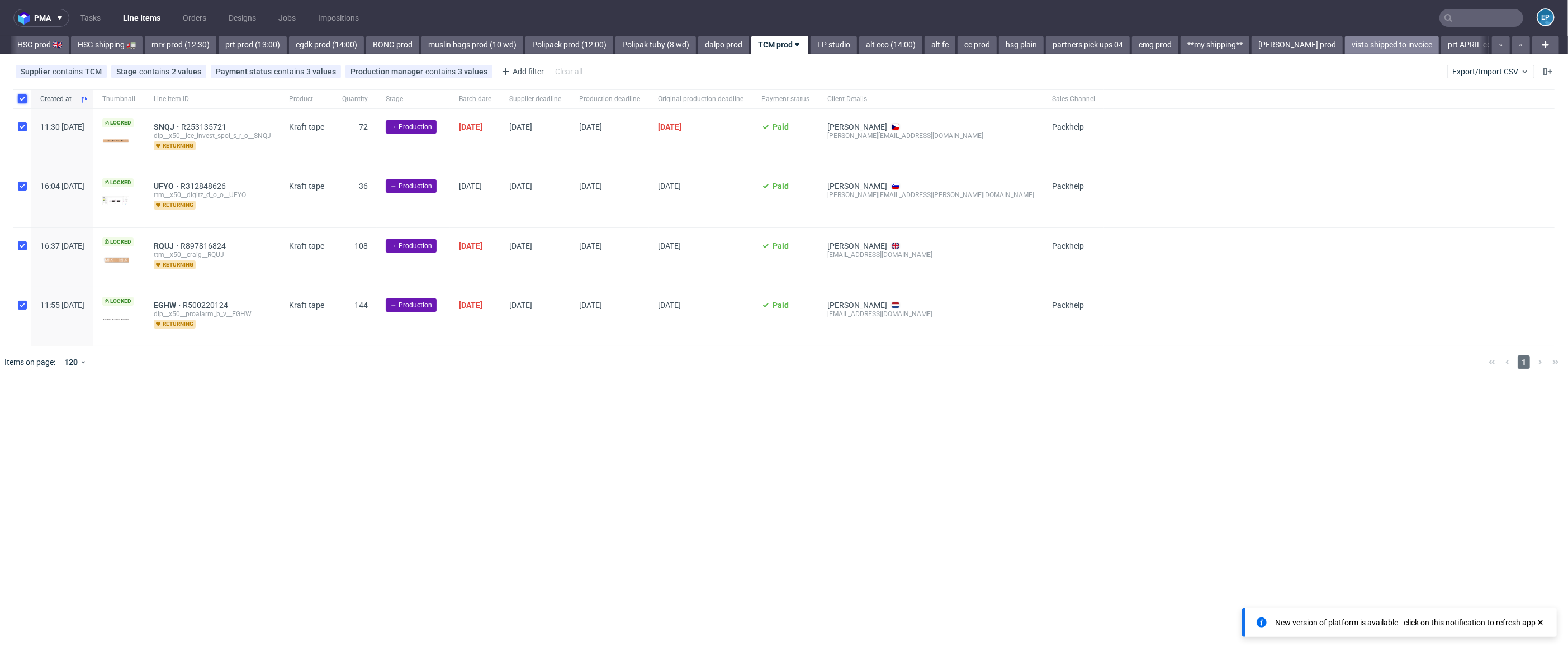
checkbox input "true"
click at [20, 96] on input "checkbox" at bounding box center [22, 99] width 9 height 9
checkbox input "false"
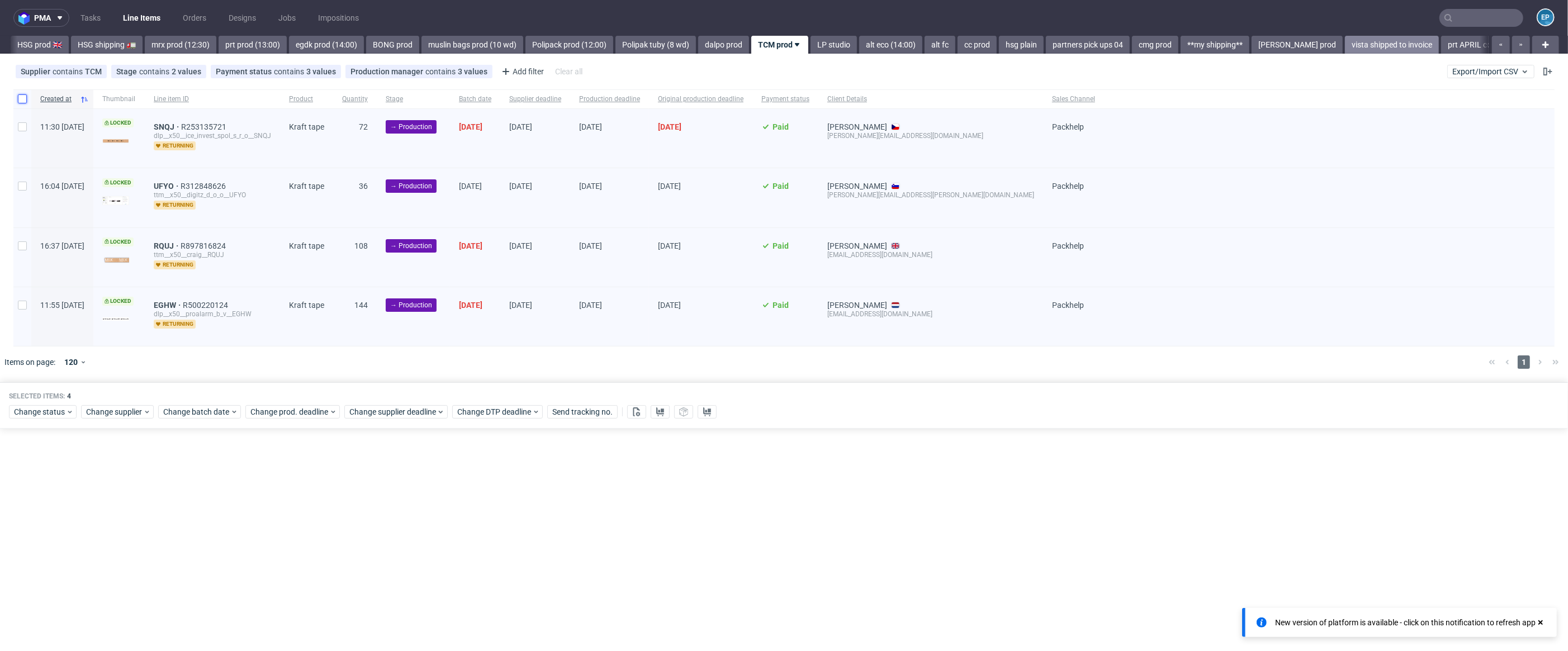
checkbox input "false"
click at [20, 171] on div at bounding box center [22, 197] width 18 height 58
checkbox input "true"
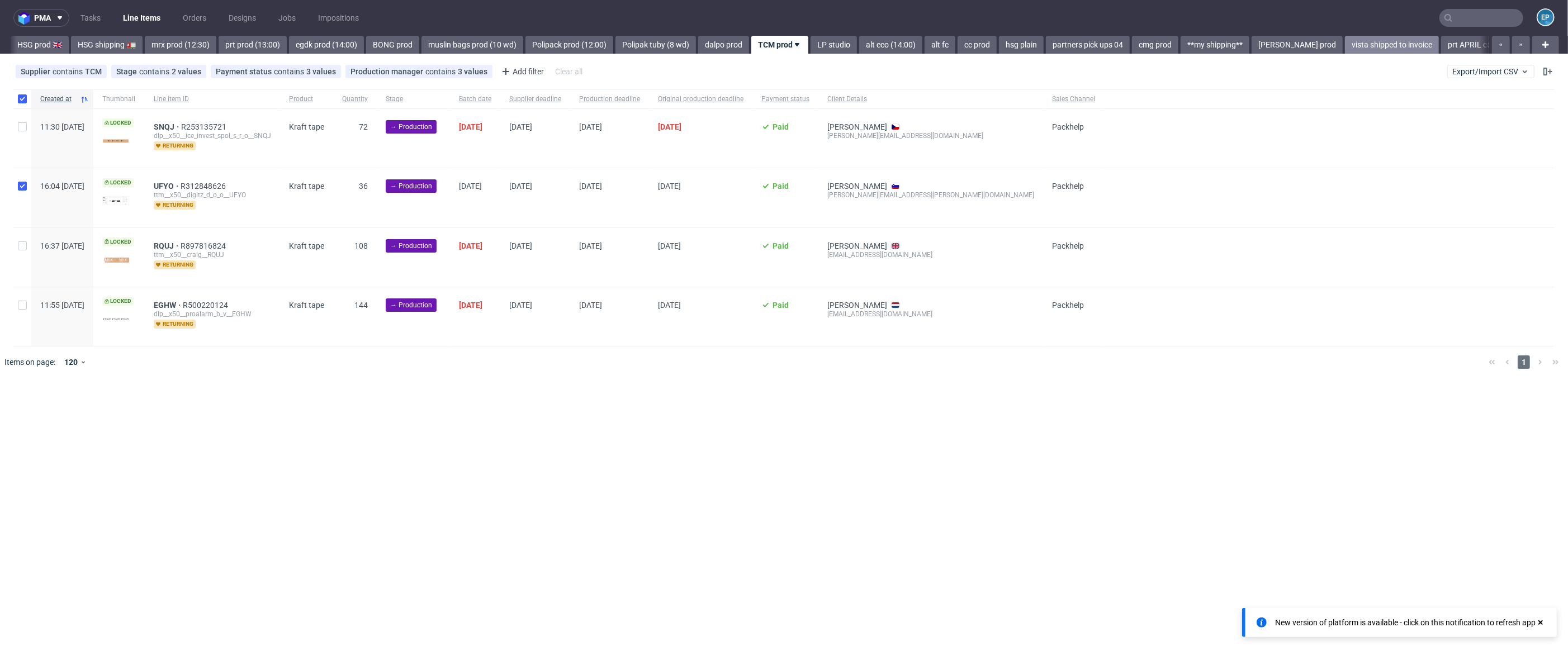
checkbox input "true"
click at [193, 410] on span "Change batch date" at bounding box center [196, 412] width 67 height 12
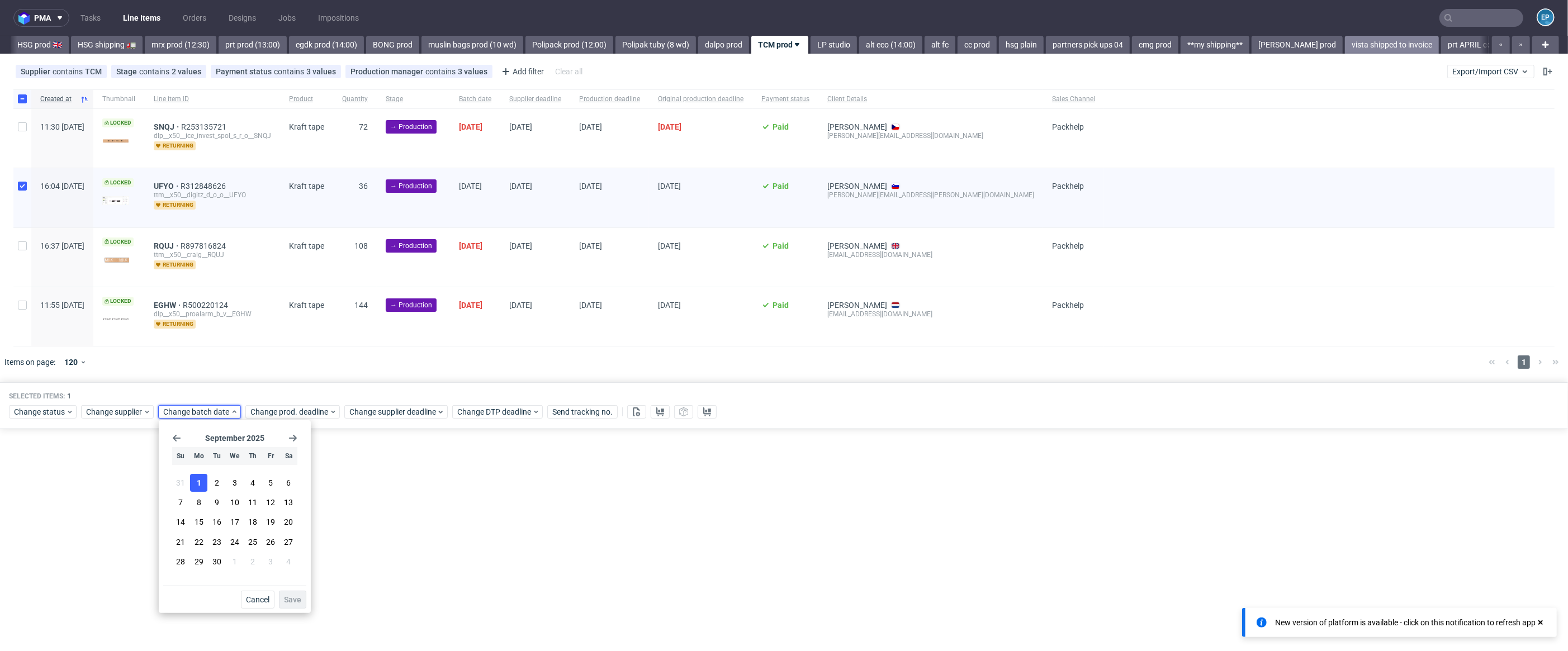
click at [200, 480] on span "1" at bounding box center [198, 483] width 4 height 12
click at [292, 599] on span "Save" at bounding box center [292, 600] width 17 height 8
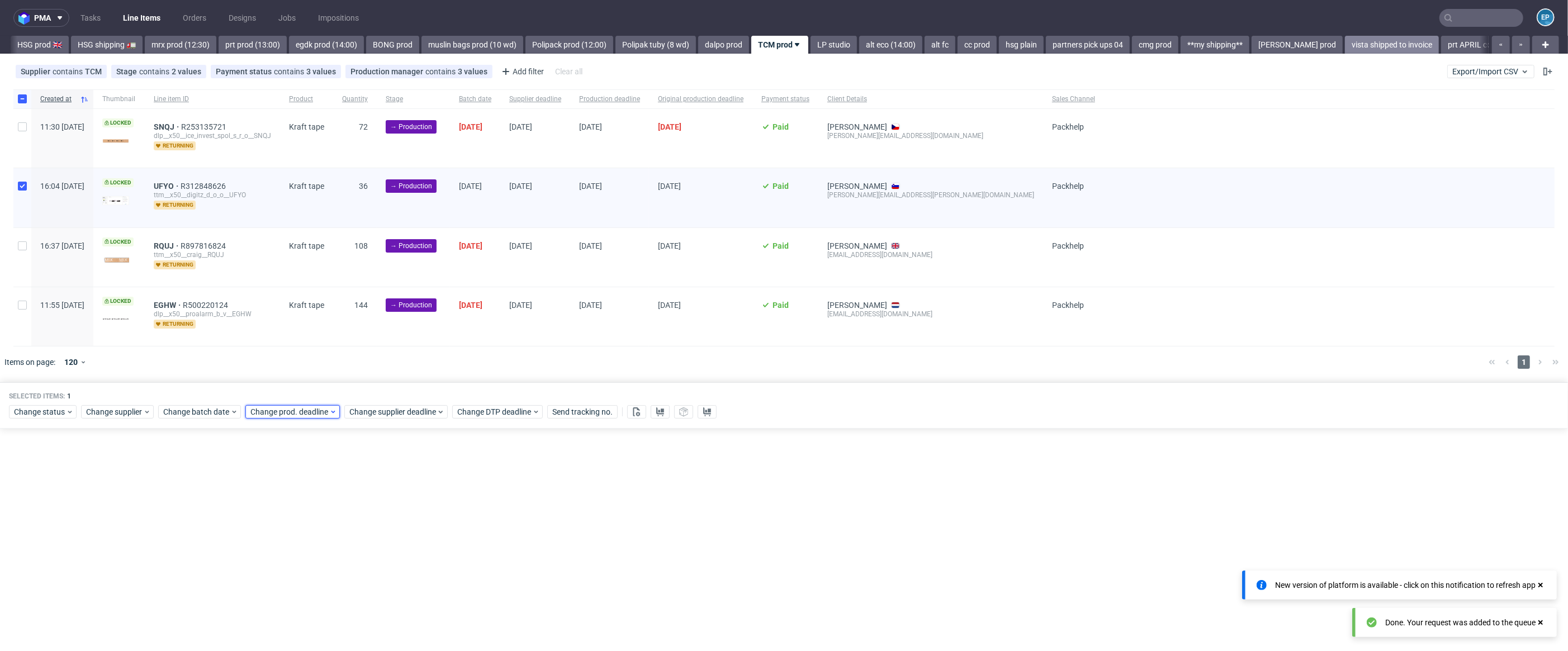
click at [327, 407] on span "Change prod. deadline" at bounding box center [290, 412] width 79 height 12
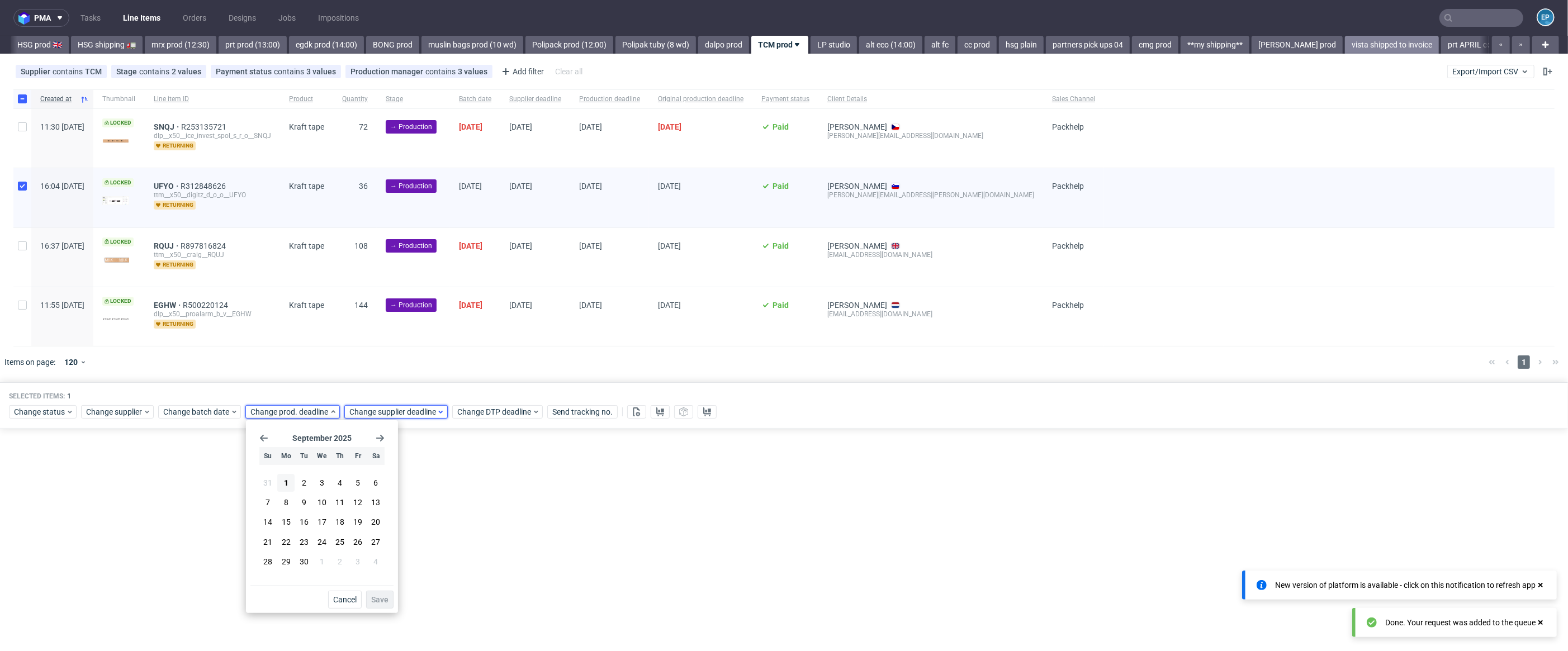
click at [362, 408] on span "Change supplier deadline" at bounding box center [393, 412] width 87 height 12
click at [386, 522] on span "15" at bounding box center [384, 522] width 9 height 12
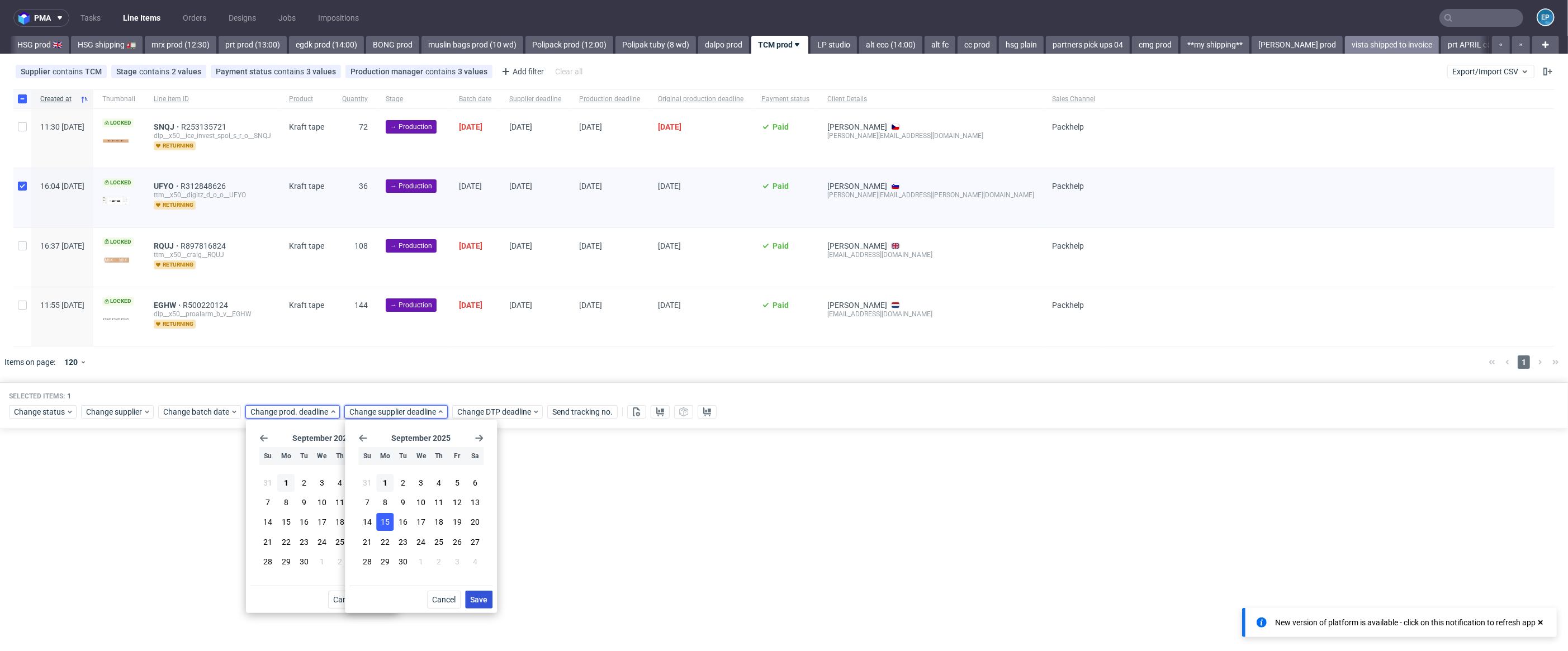
click at [482, 602] on span "Save" at bounding box center [478, 600] width 17 height 8
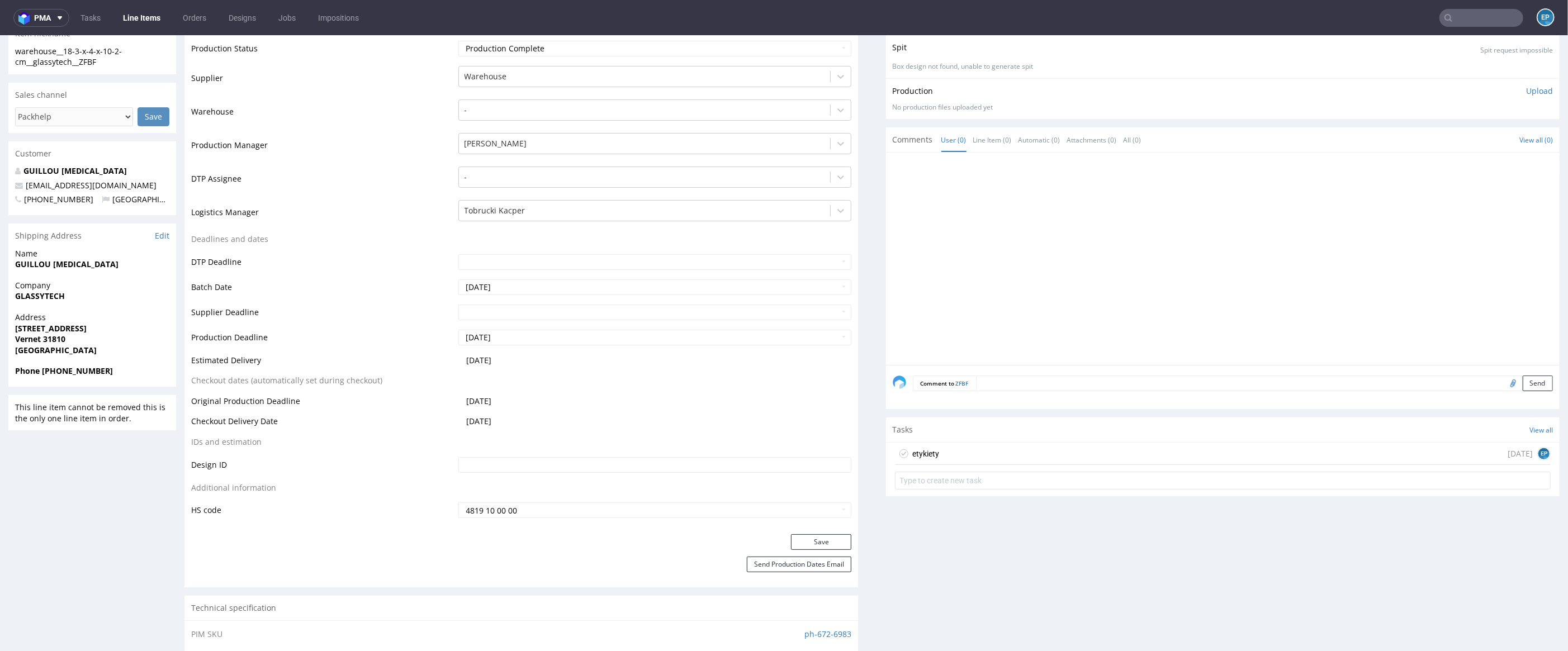
scroll to position [285, 0]
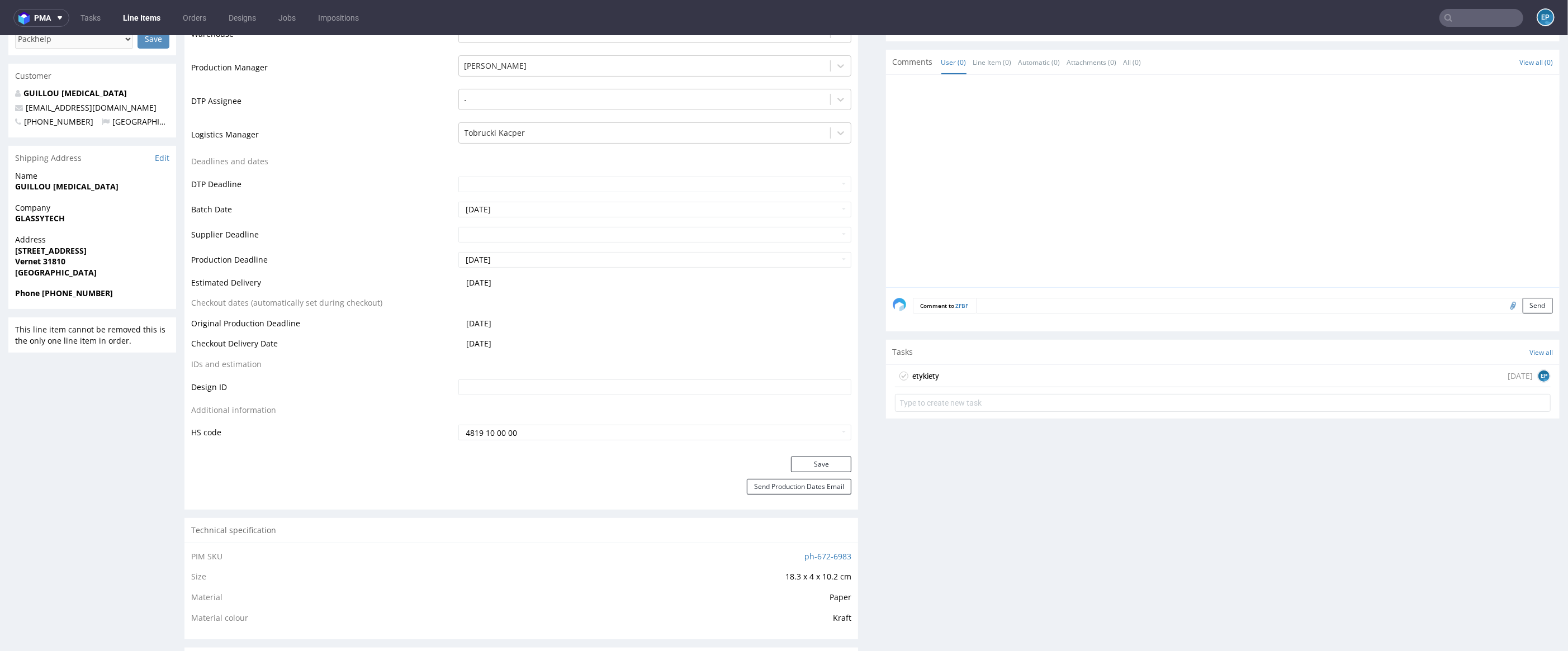
click at [1110, 370] on div "etykiety [DATE] EP" at bounding box center [1222, 375] width 656 height 22
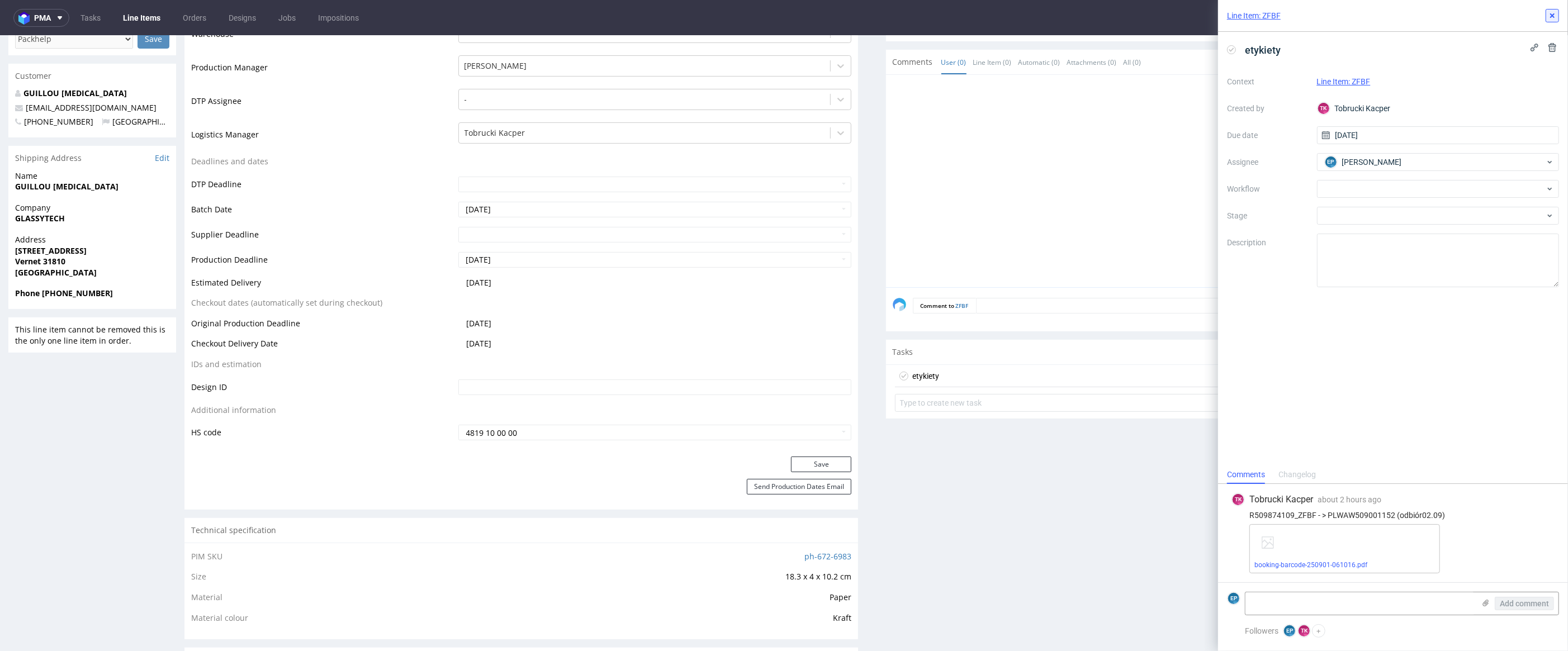
click at [1555, 18] on icon at bounding box center [1552, 16] width 9 height 9
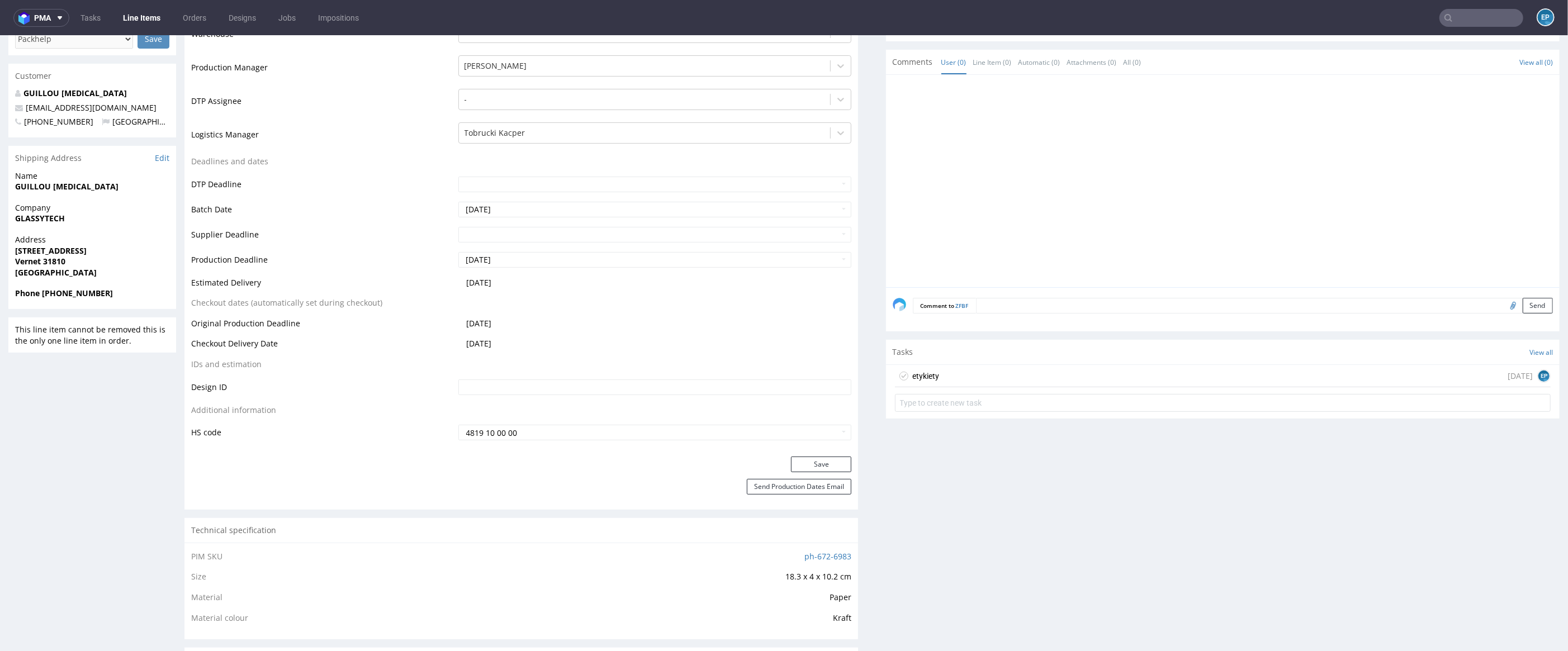
click at [142, 20] on link "Line Items" at bounding box center [142, 18] width 51 height 18
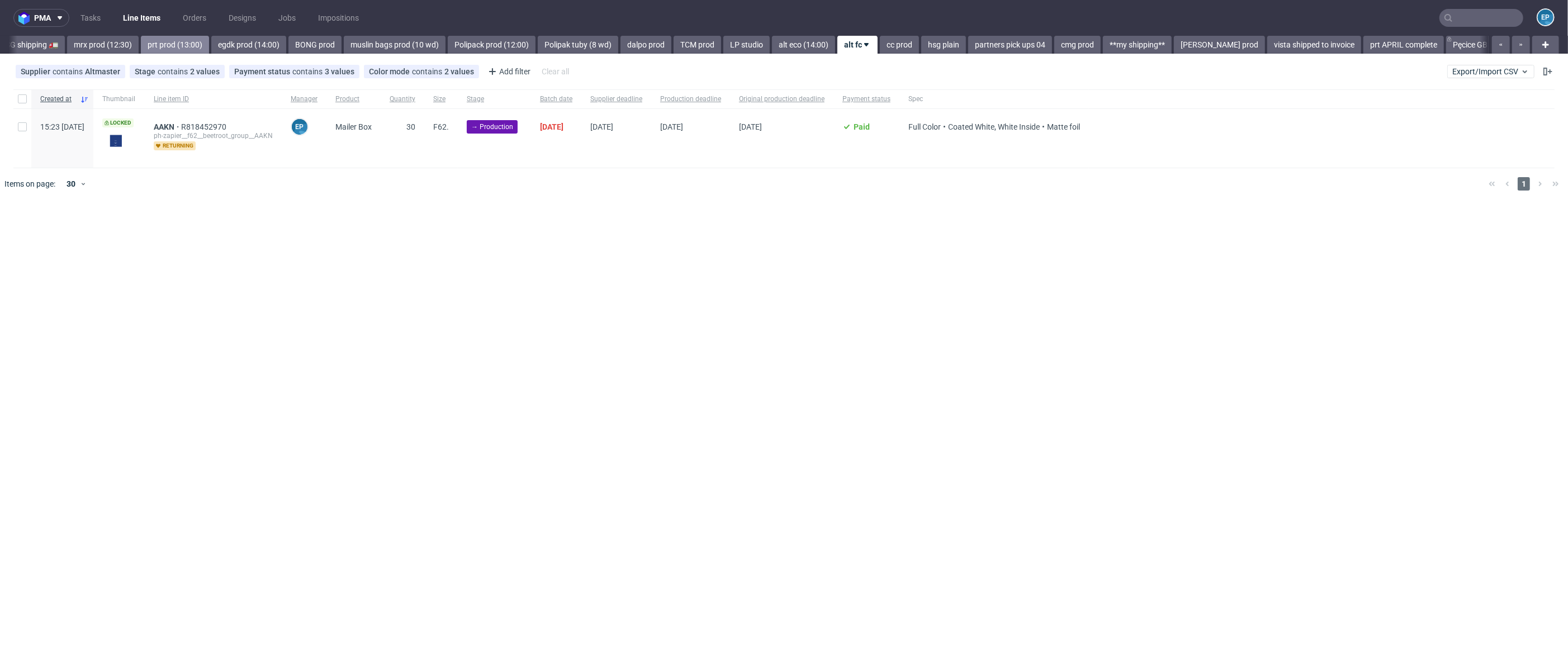
scroll to position [0, 1389]
click at [95, 26] on link "Tasks" at bounding box center [91, 18] width 34 height 18
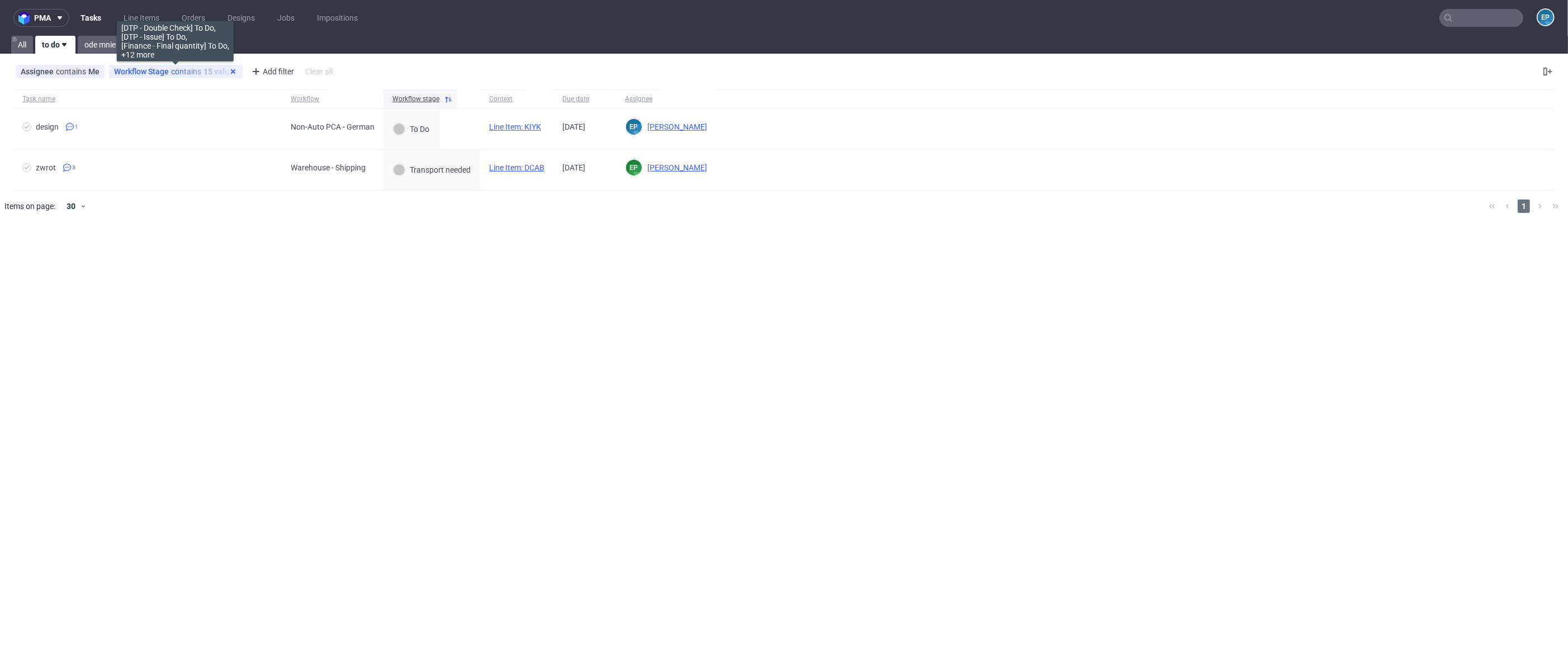
click at [230, 71] on use at bounding box center [232, 71] width 4 height 4
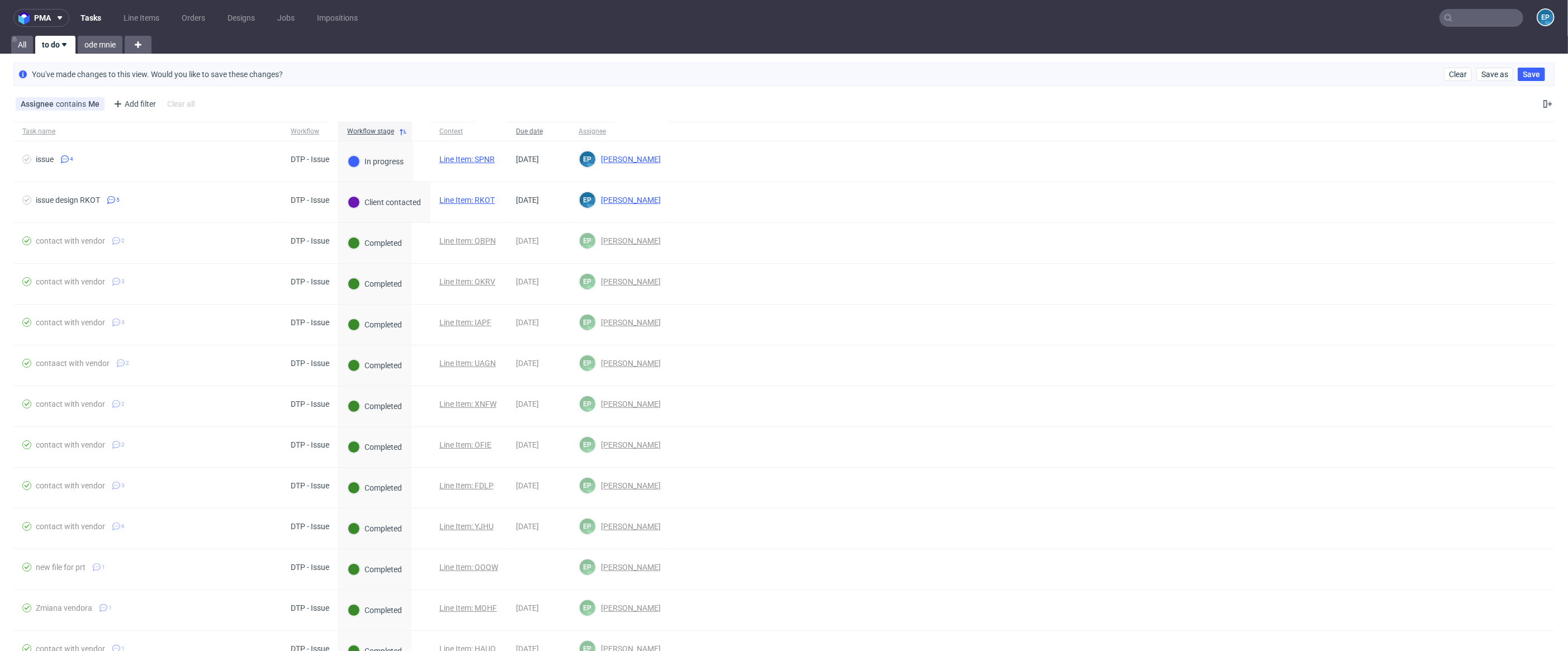
click at [530, 133] on span "Due date" at bounding box center [538, 132] width 44 height 10
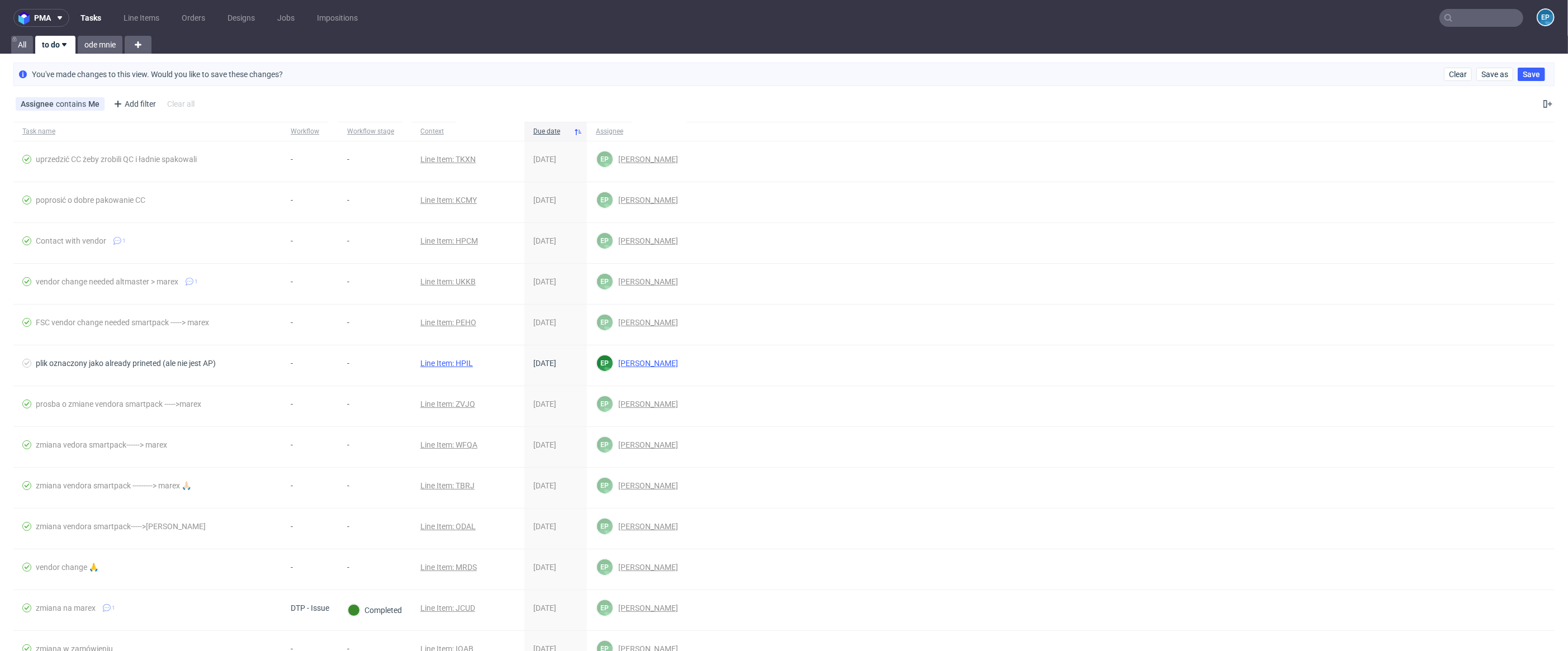
click at [533, 133] on span "Due date" at bounding box center [551, 132] width 35 height 10
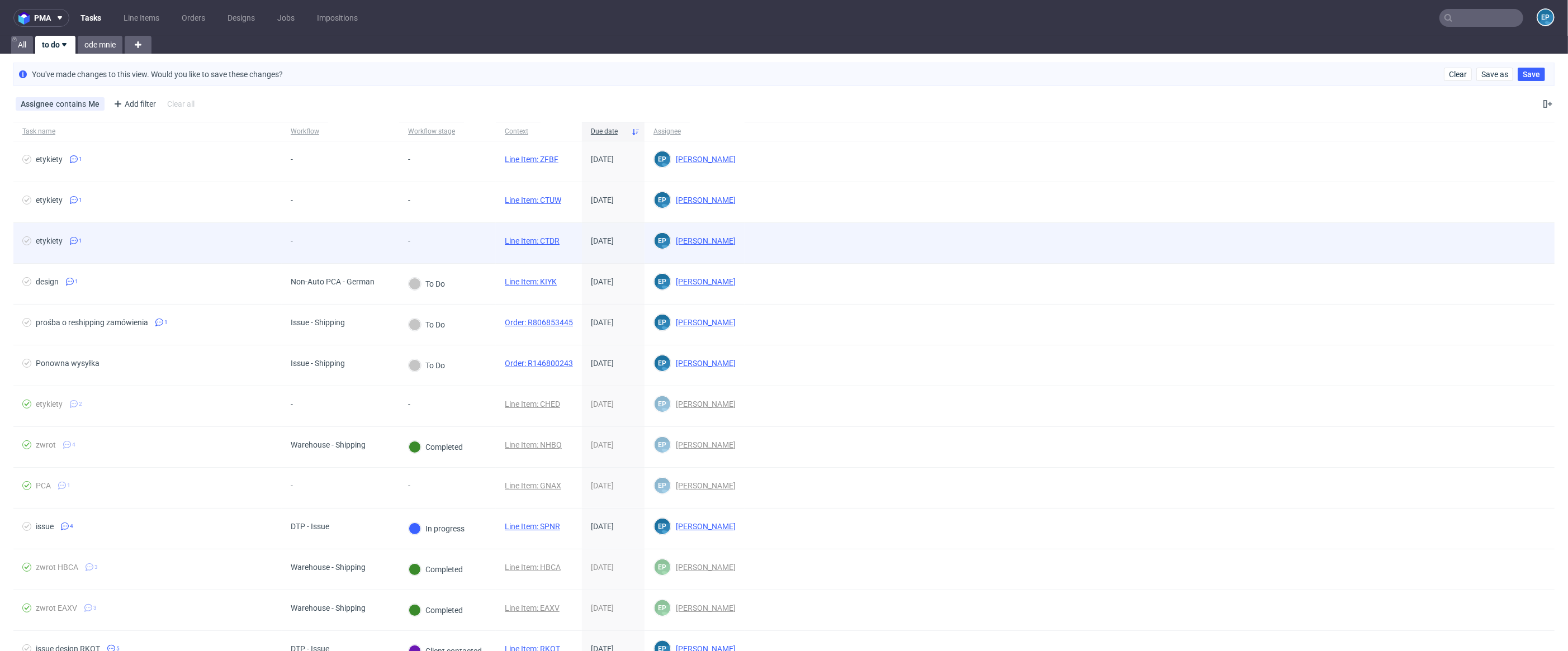
click at [521, 239] on link "Line Item: CTDR" at bounding box center [532, 240] width 55 height 9
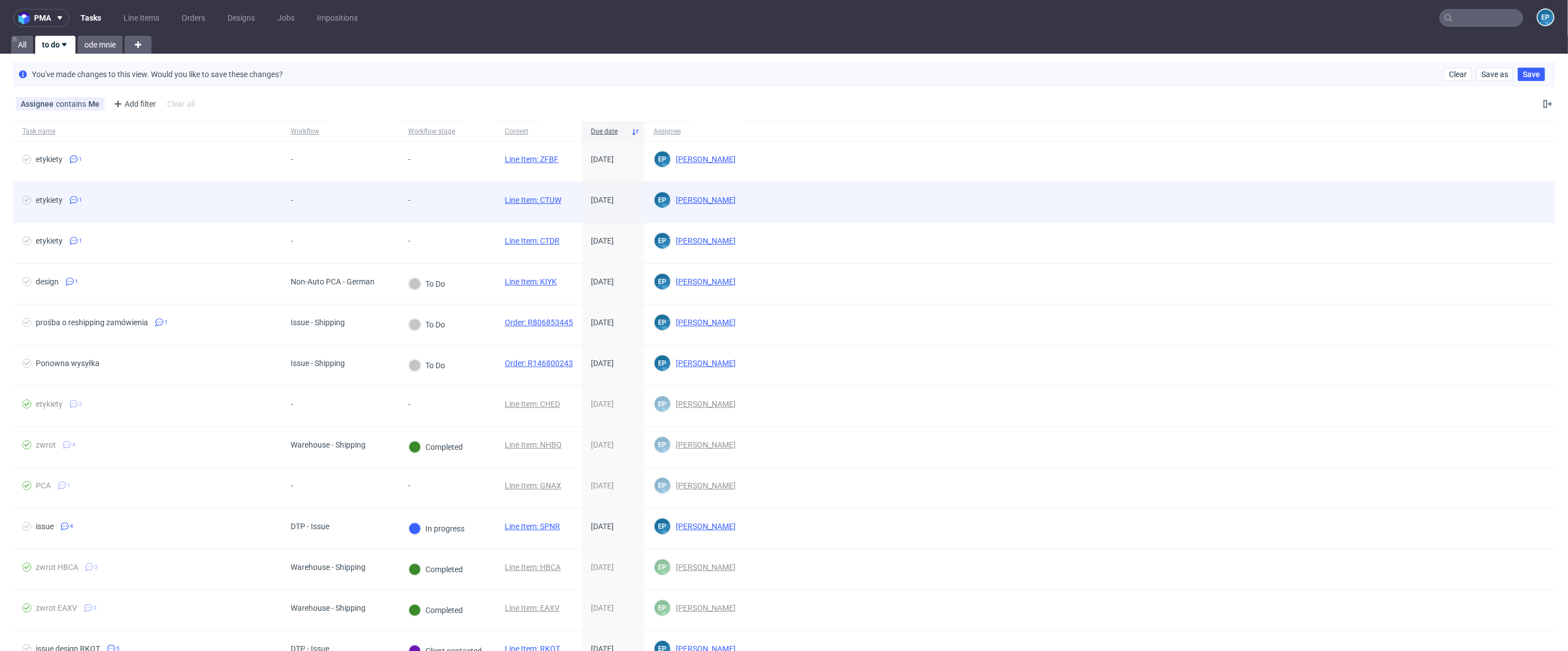
click at [528, 198] on link "Line Item: CTUW" at bounding box center [533, 200] width 57 height 9
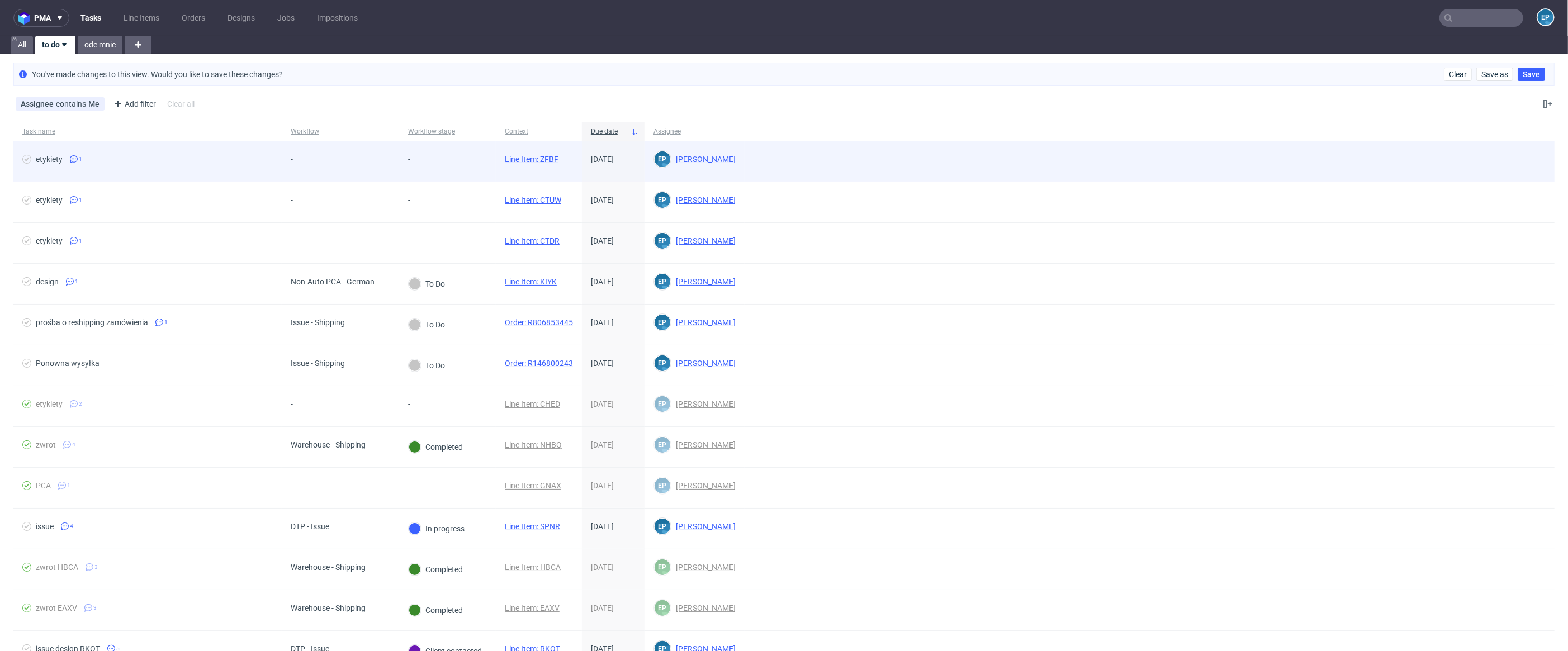
click at [530, 160] on link "Line Item: ZFBF" at bounding box center [531, 159] width 54 height 9
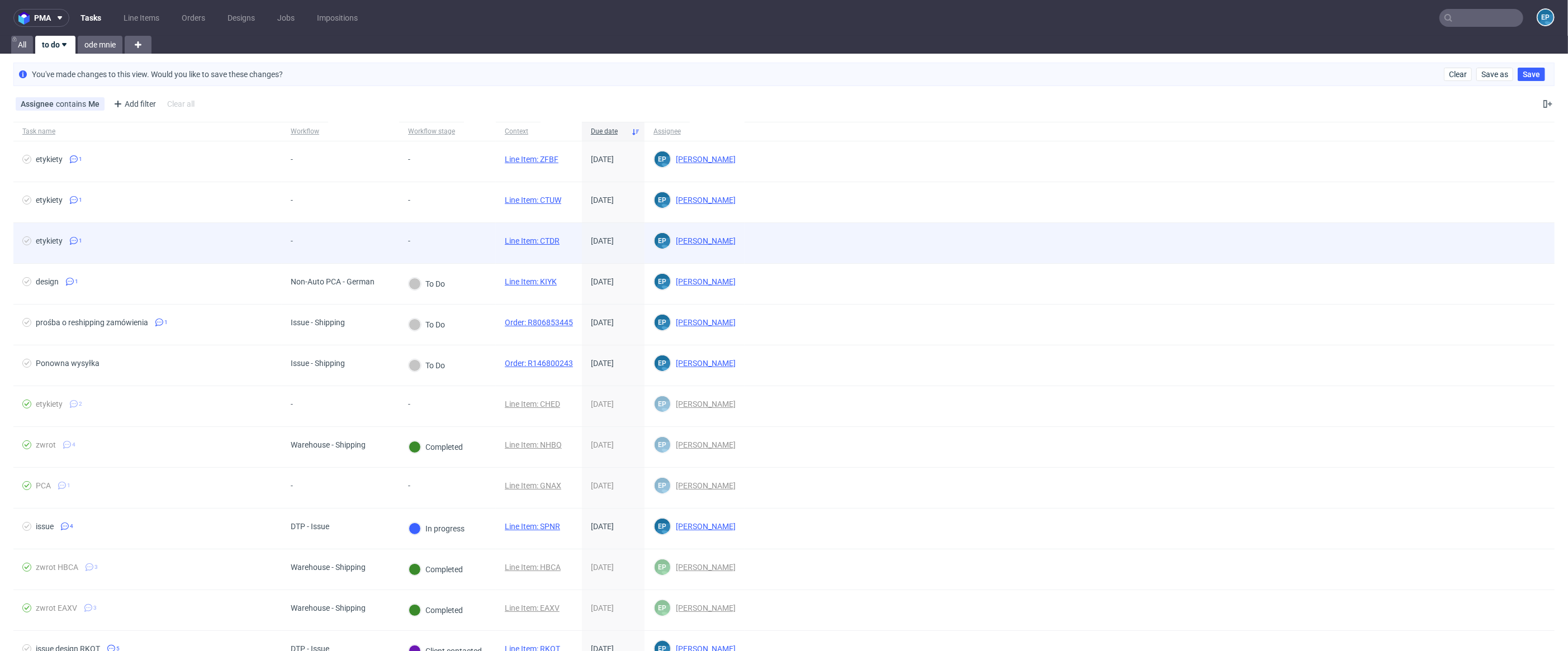
click at [525, 244] on link "Line Item: CTDR" at bounding box center [532, 240] width 55 height 9
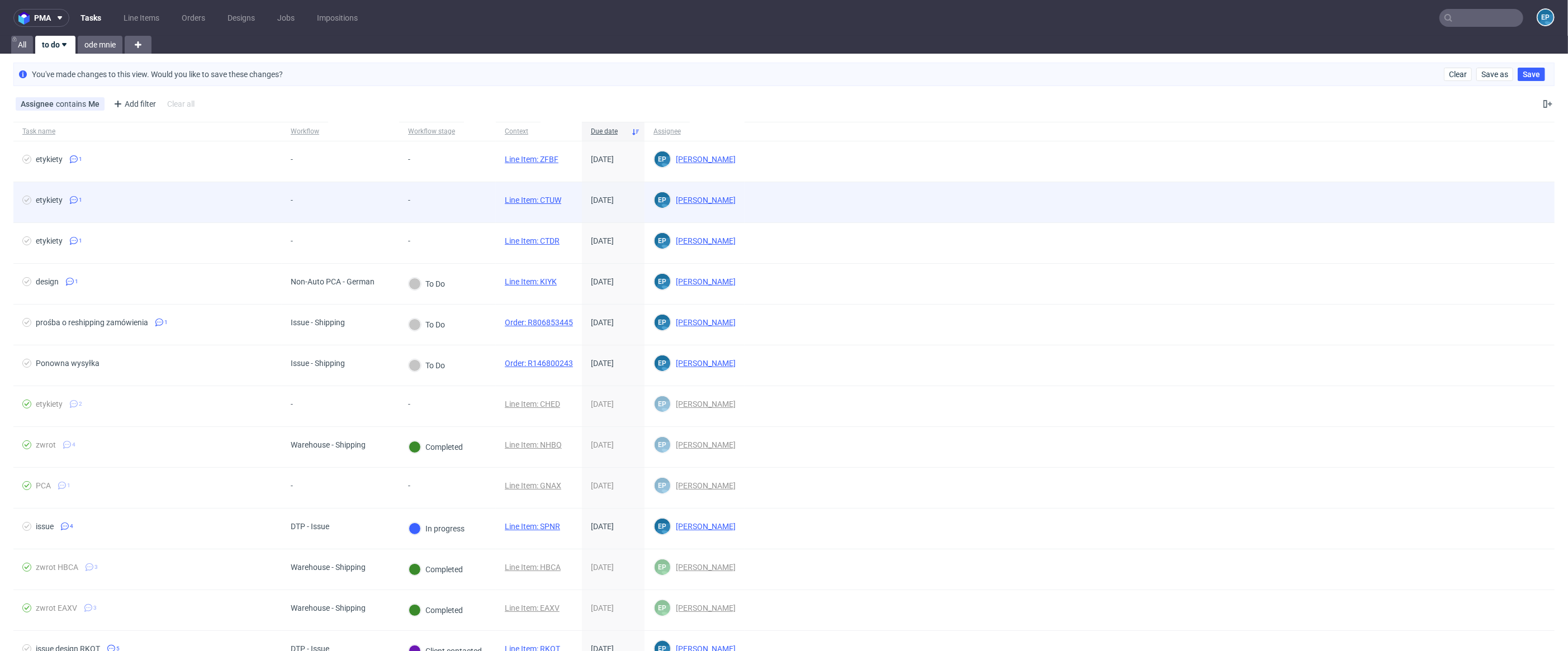
click at [522, 199] on link "Line Item: CTUW" at bounding box center [533, 200] width 57 height 9
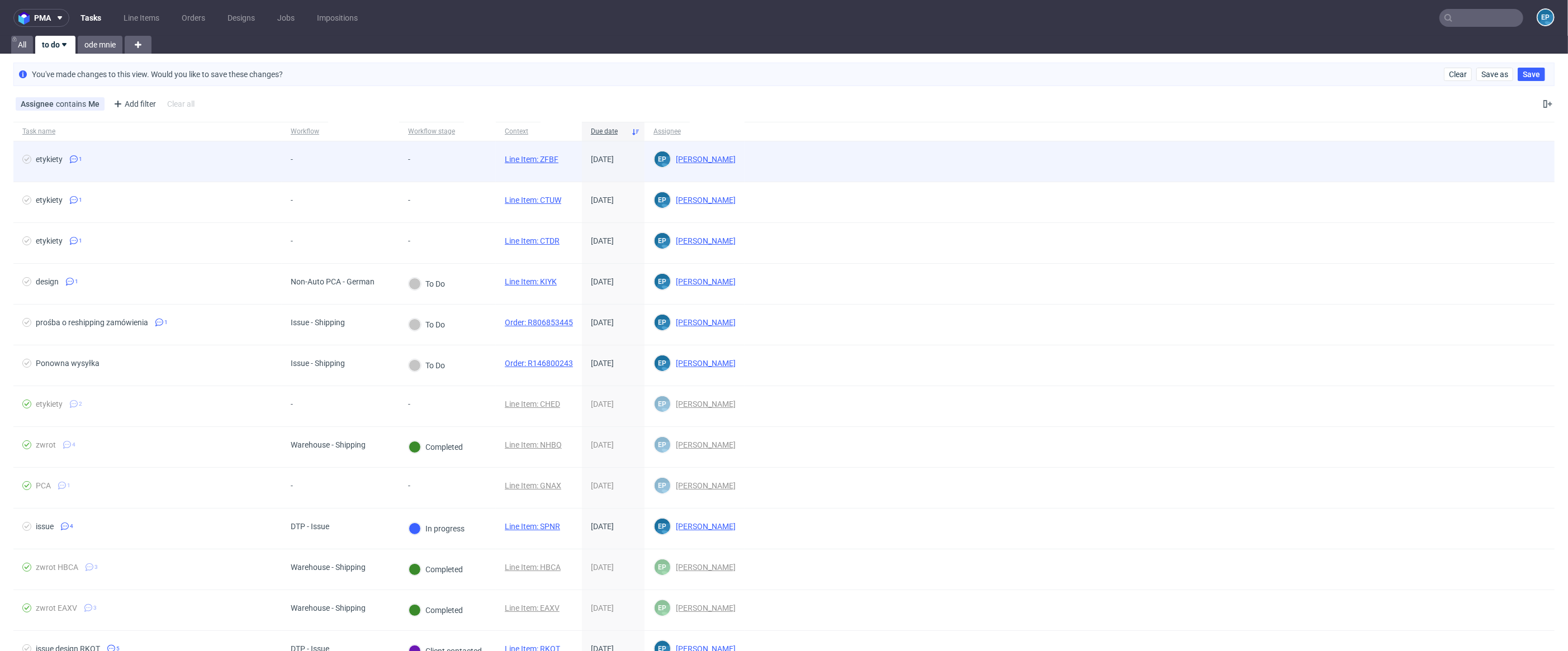
click at [544, 161] on link "Line Item: ZFBF" at bounding box center [531, 159] width 54 height 9
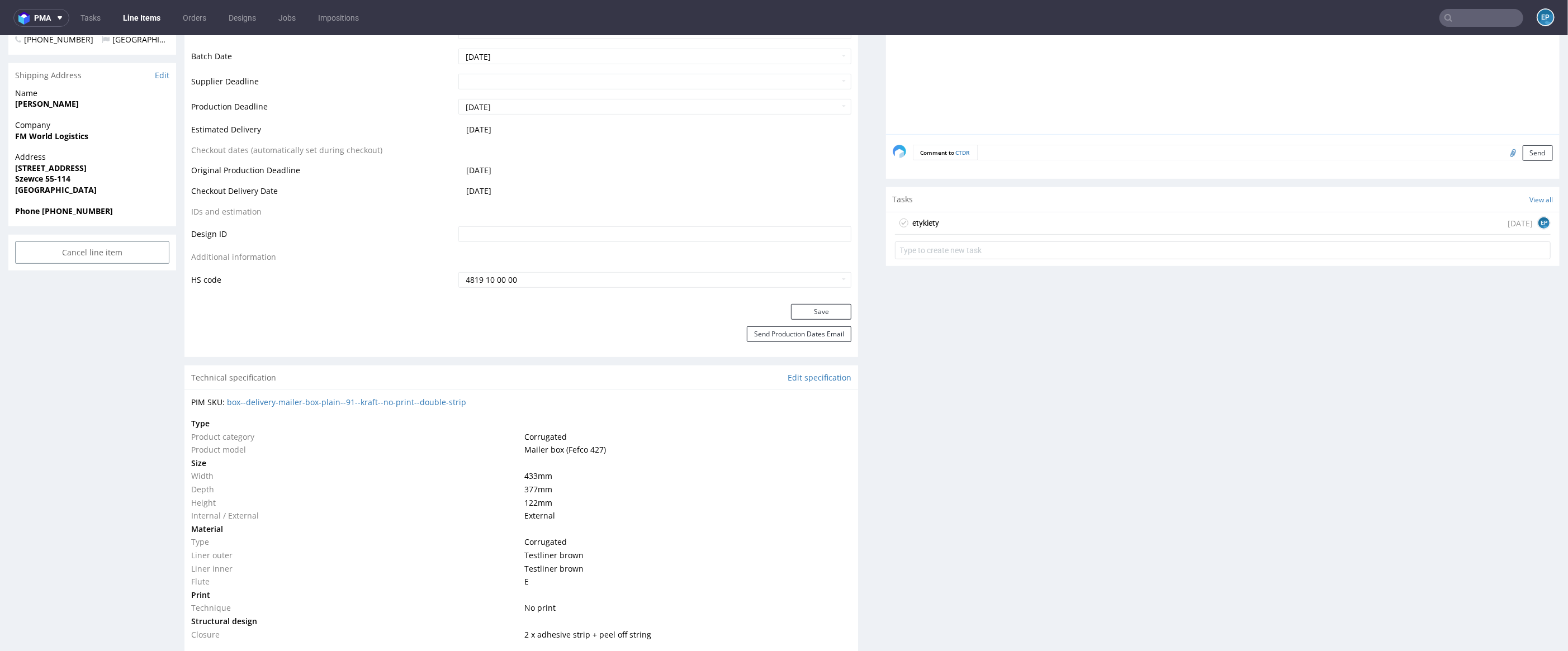
scroll to position [642, 0]
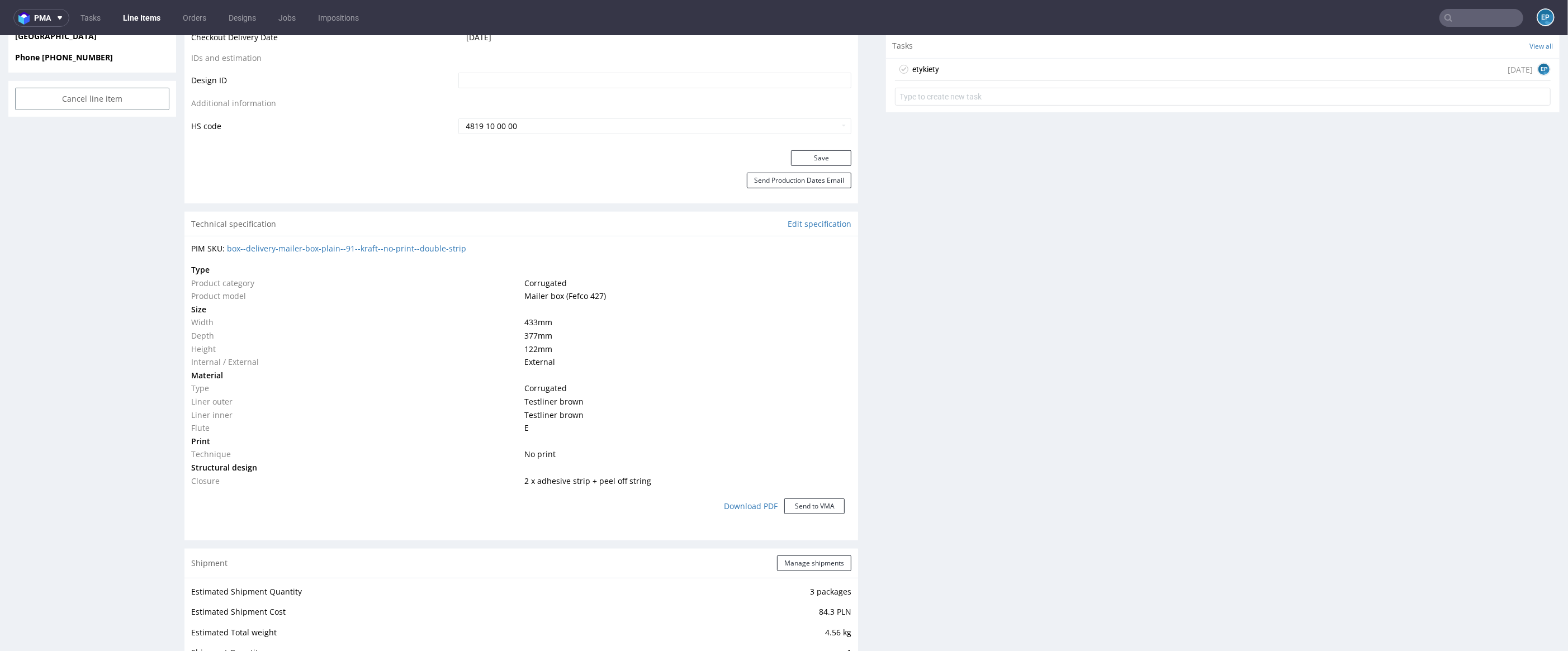
click at [983, 73] on div "etykiety [DATE] EP" at bounding box center [1222, 69] width 656 height 22
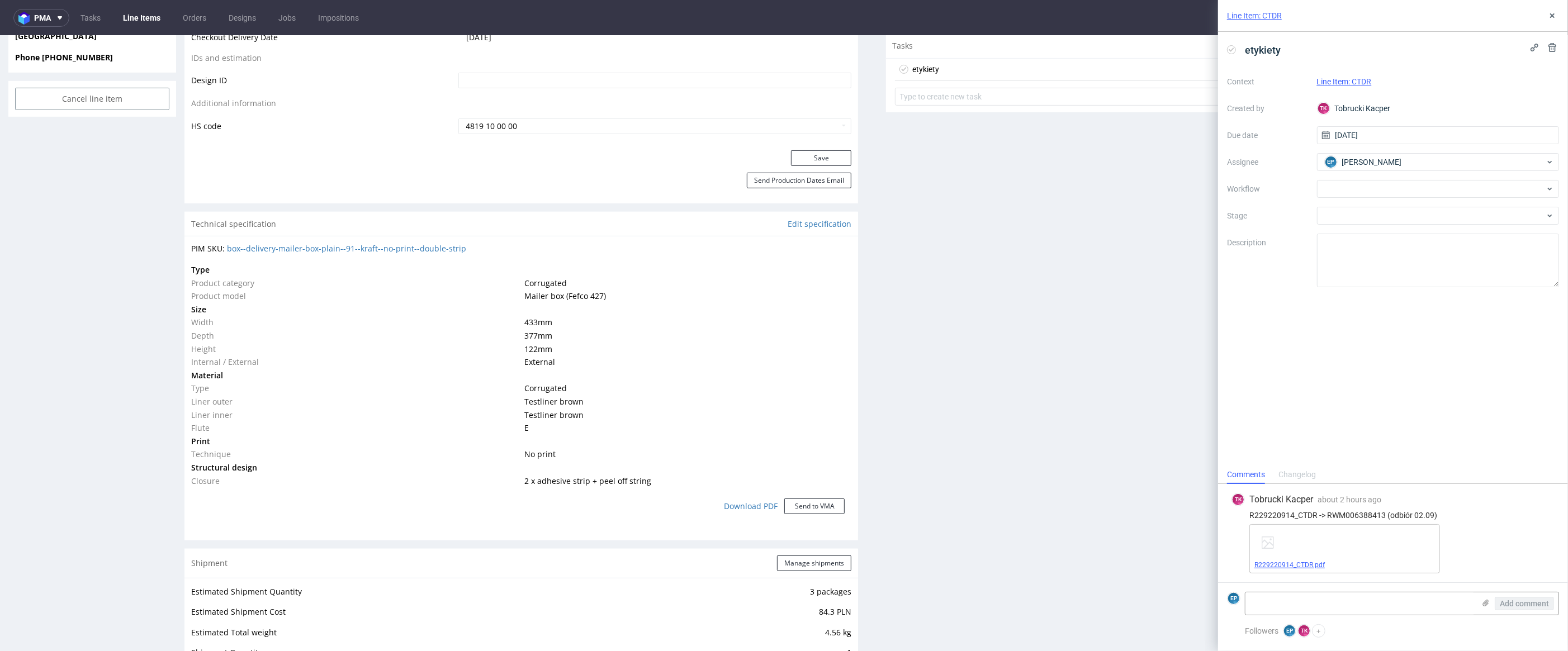
click at [1313, 561] on link "R229220914_CTDR.pdf" at bounding box center [1290, 565] width 71 height 8
click at [1229, 53] on icon at bounding box center [1231, 49] width 9 height 9
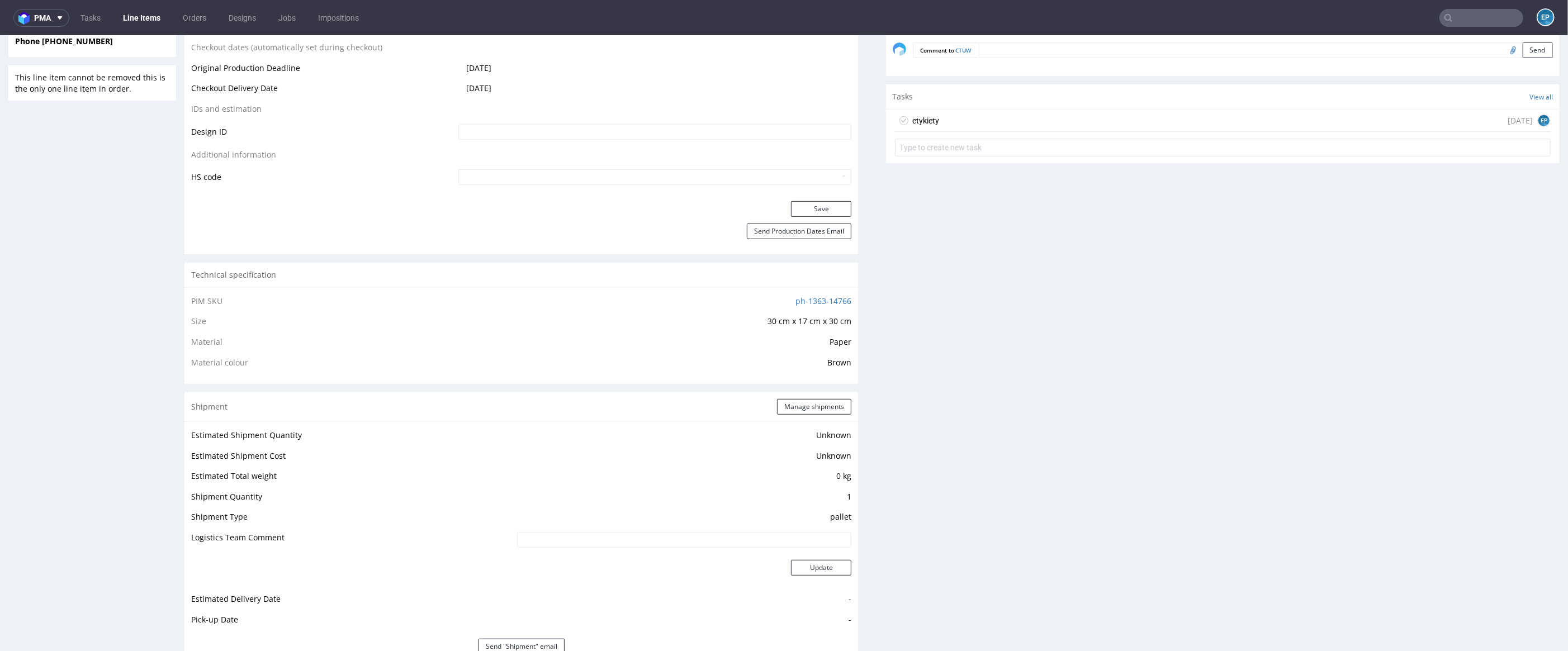
scroll to position [157, 0]
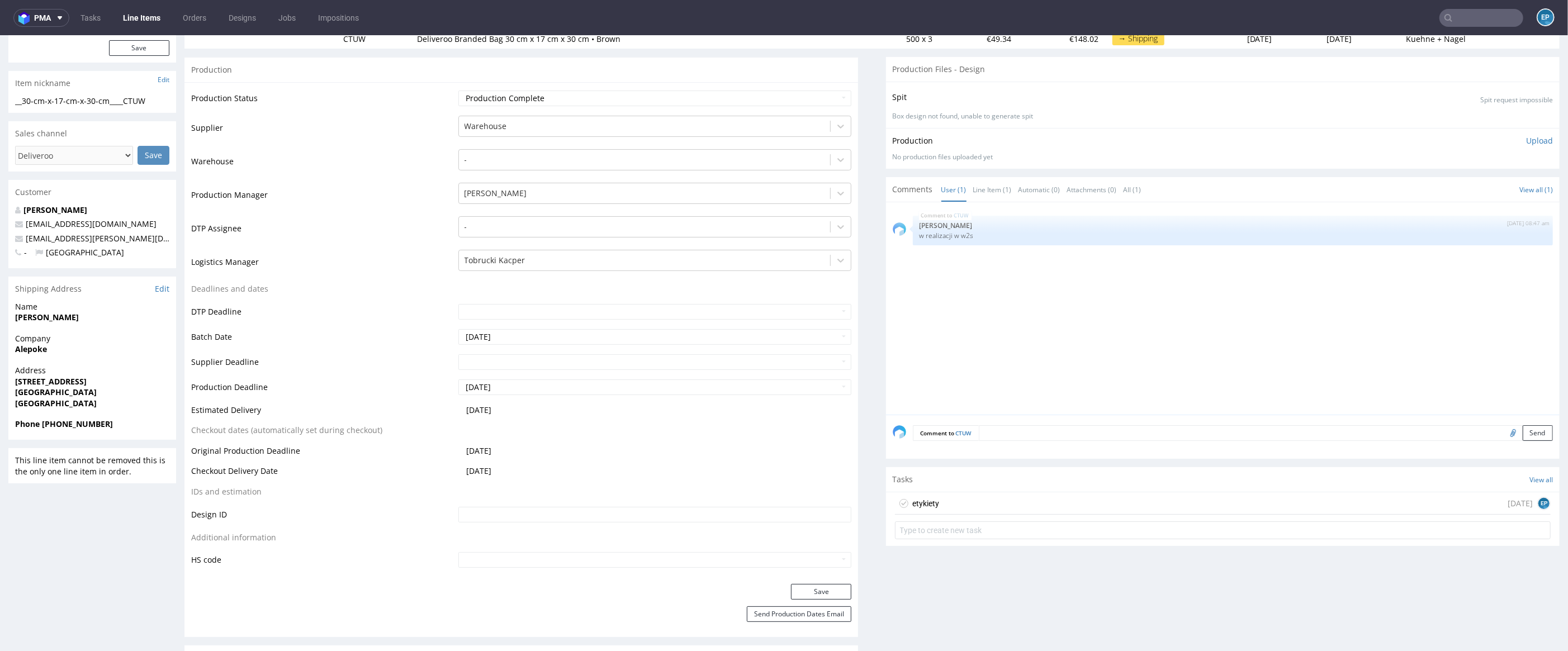
click at [1034, 500] on div "etykiety [DATE] EP" at bounding box center [1222, 503] width 656 height 22
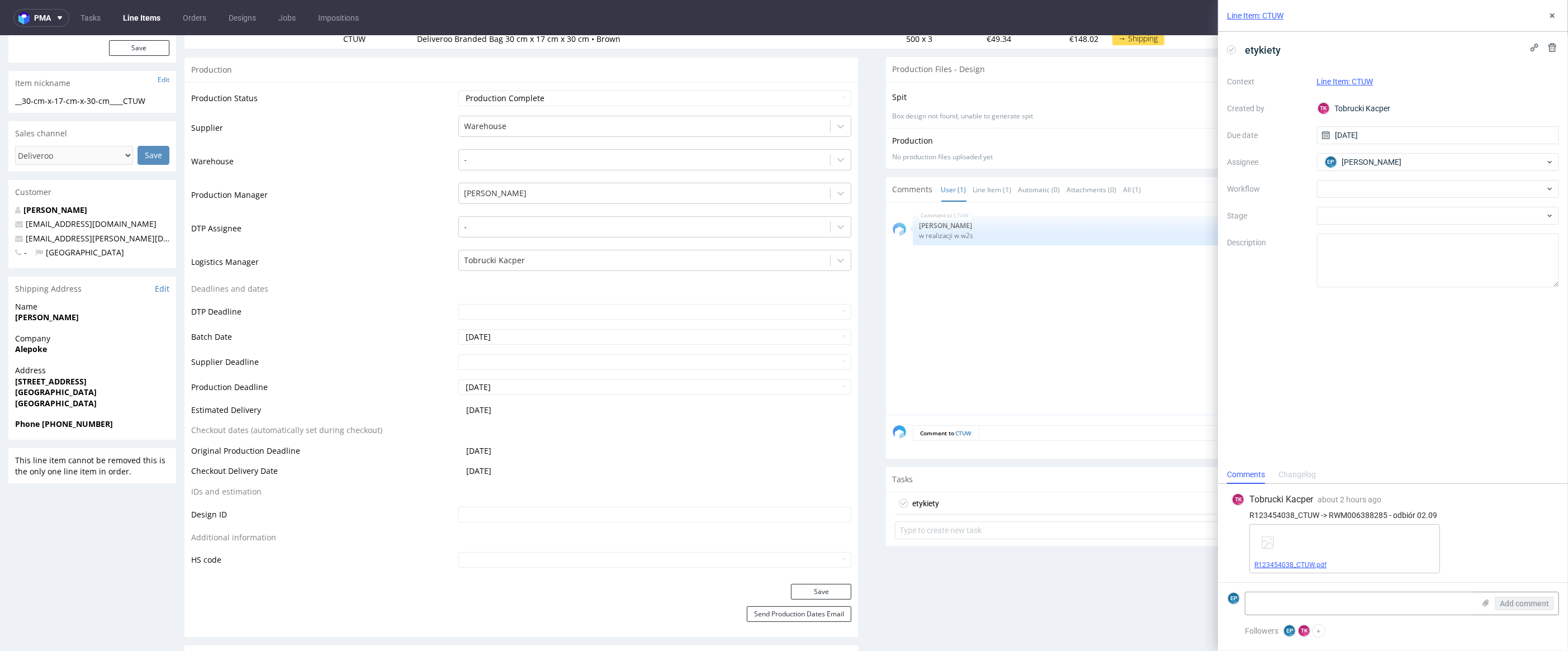
click at [1317, 563] on link "R123454038_CTUW.pdf" at bounding box center [1291, 565] width 72 height 8
click at [1235, 49] on icon at bounding box center [1231, 49] width 9 height 9
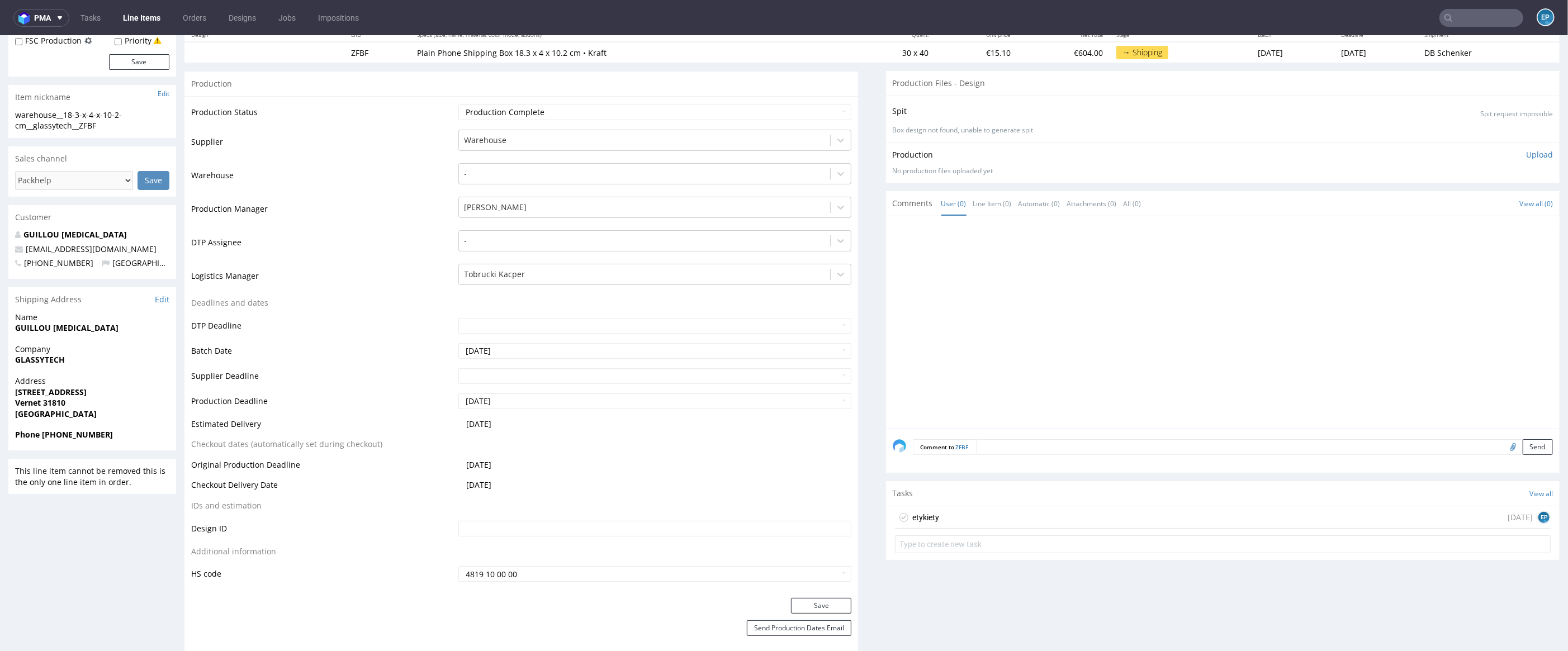
scroll to position [220, 0]
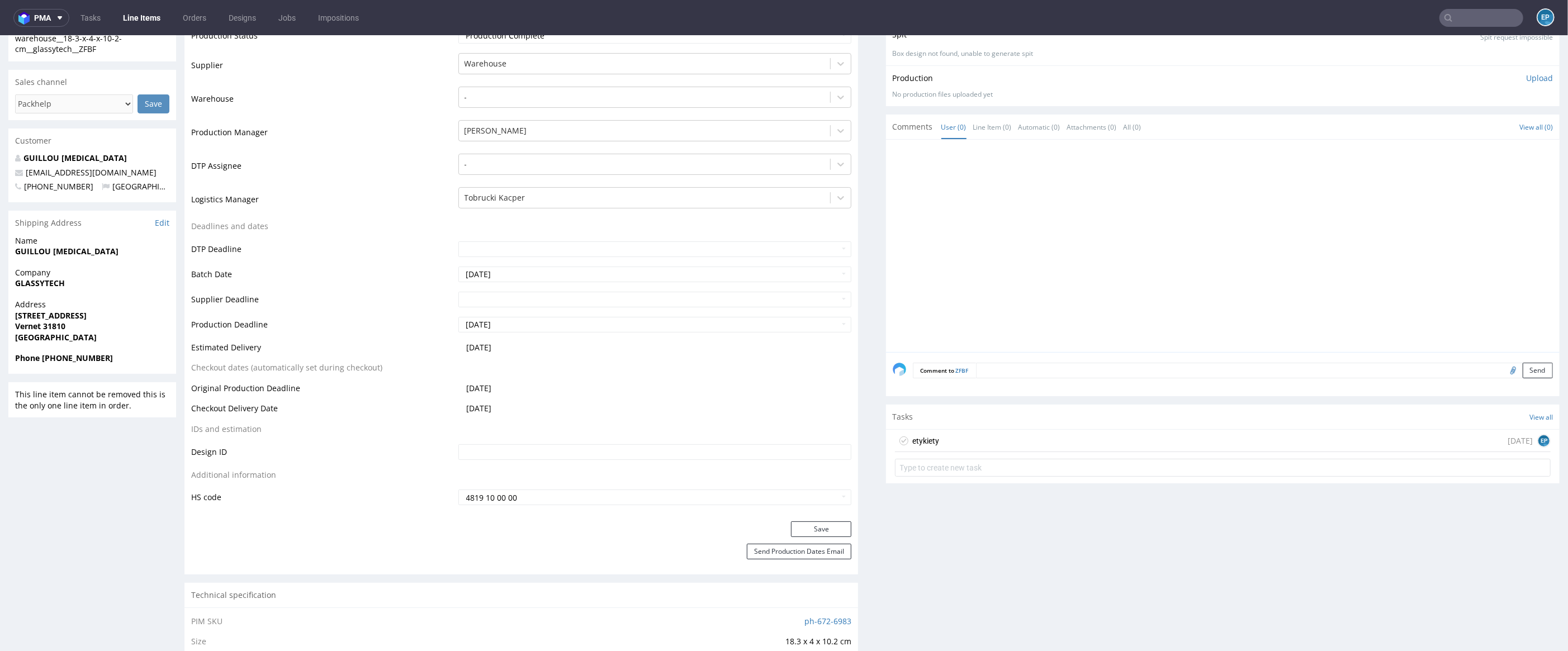
click at [1229, 445] on div "etykiety [DATE] EP" at bounding box center [1222, 440] width 656 height 22
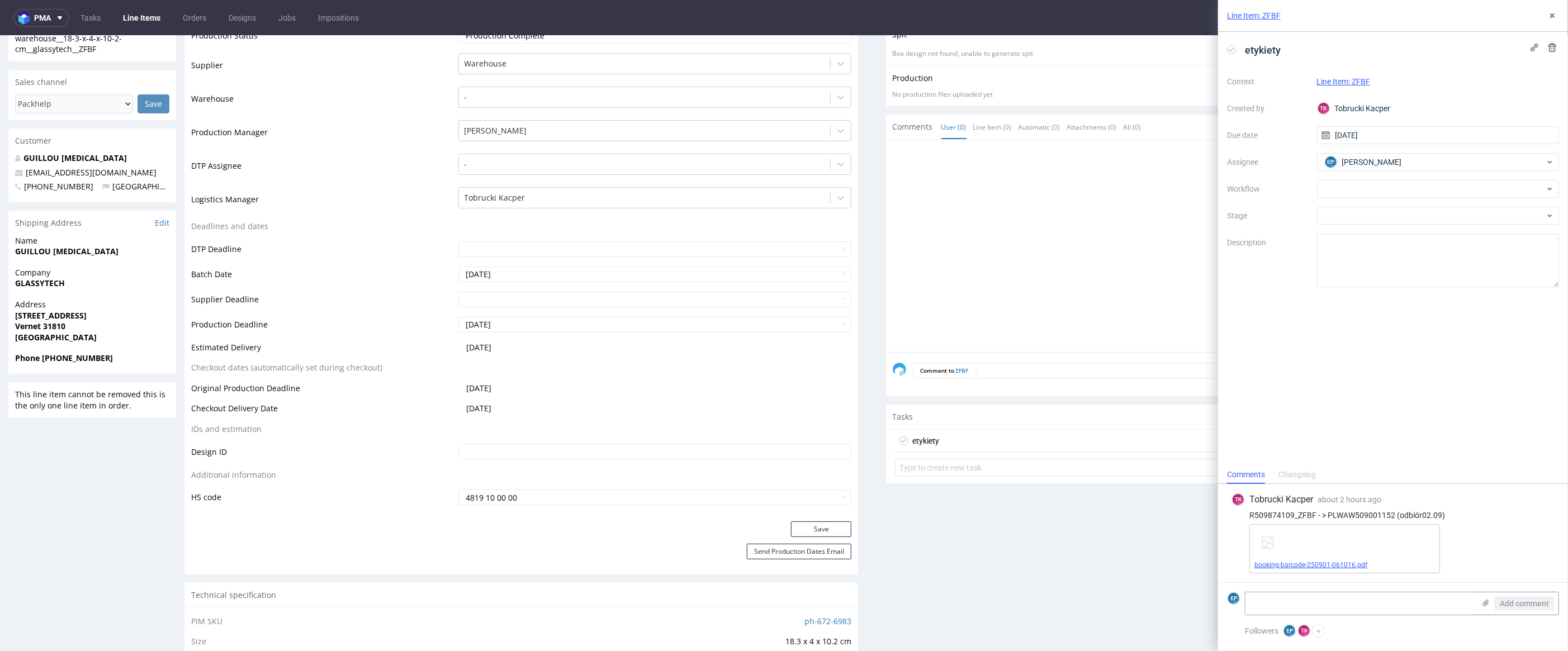
click at [1301, 564] on link "booking-barcode-250901-061016.pdf" at bounding box center [1310, 565] width 113 height 8
click at [1235, 49] on icon at bounding box center [1231, 49] width 9 height 9
click at [1552, 18] on icon at bounding box center [1552, 16] width 9 height 9
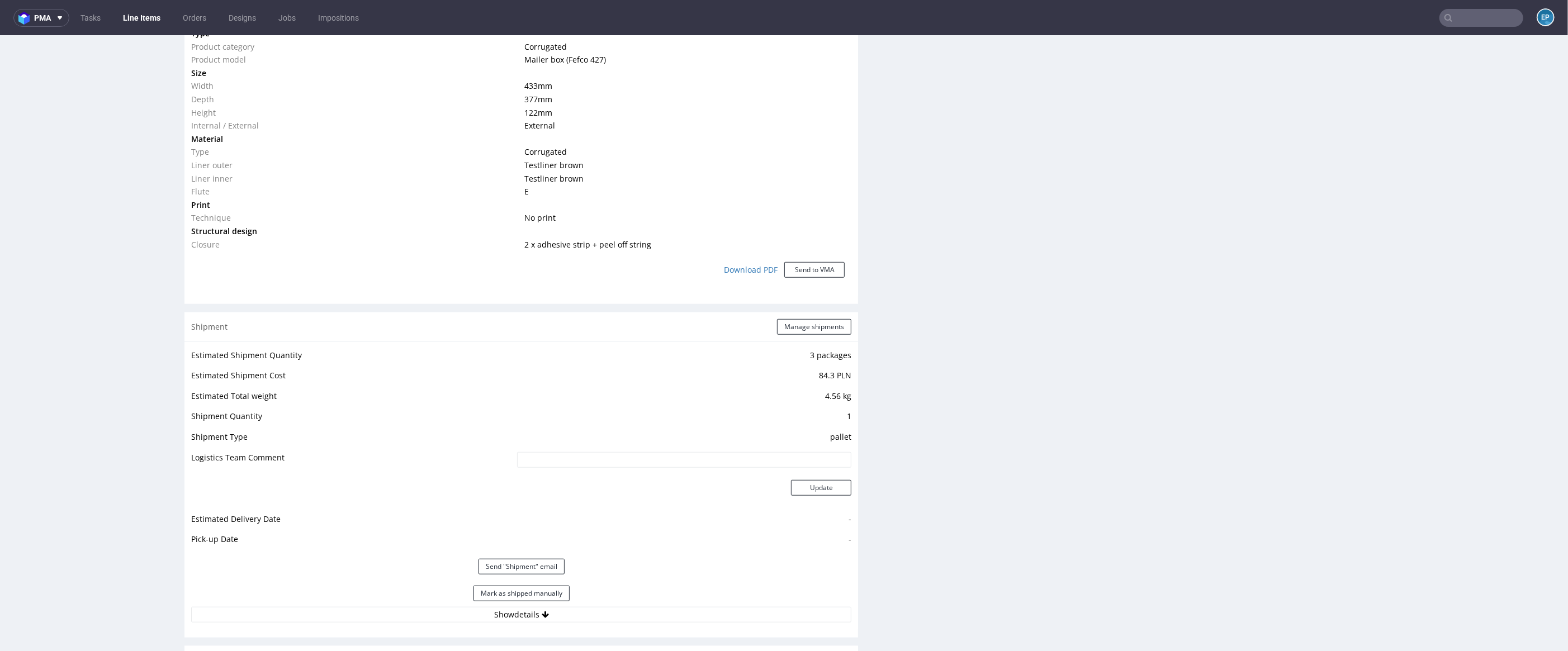
scroll to position [1031, 0]
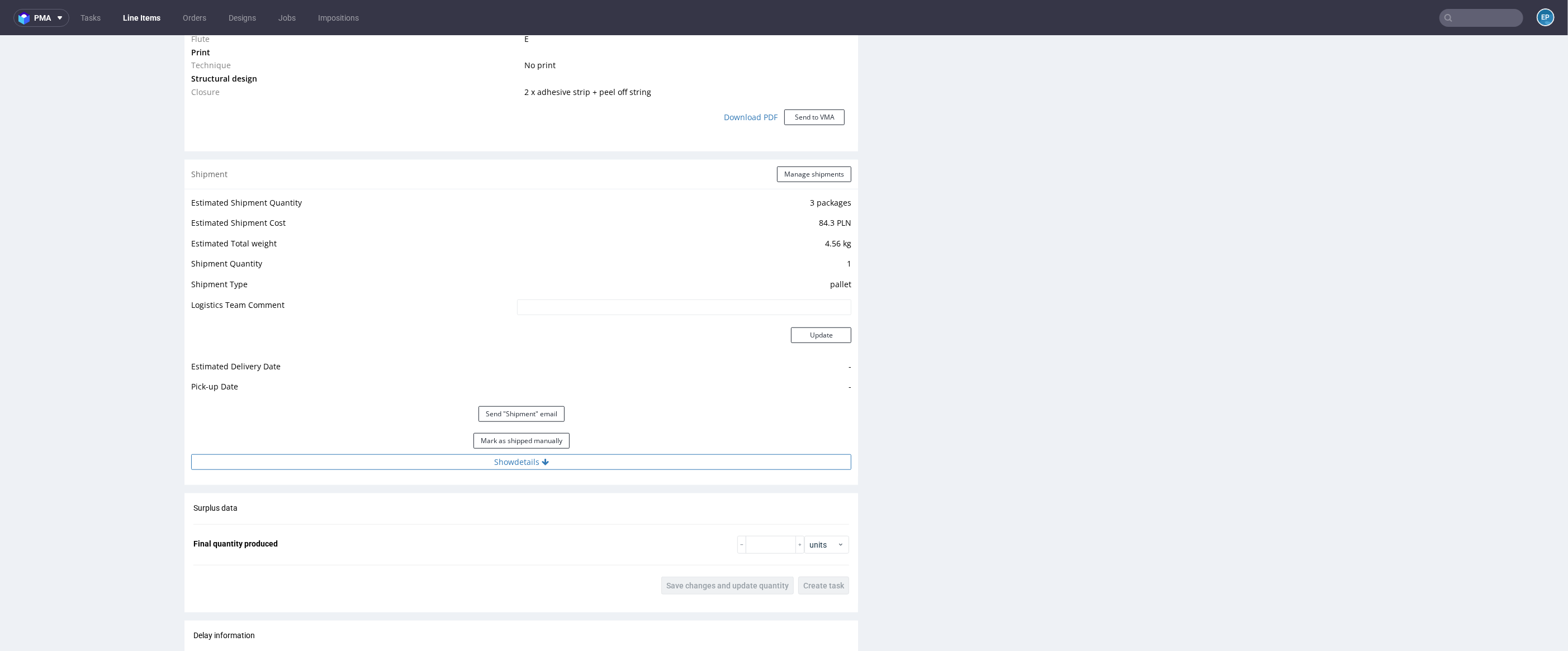
click at [514, 466] on button "Show details" at bounding box center [521, 462] width 660 height 16
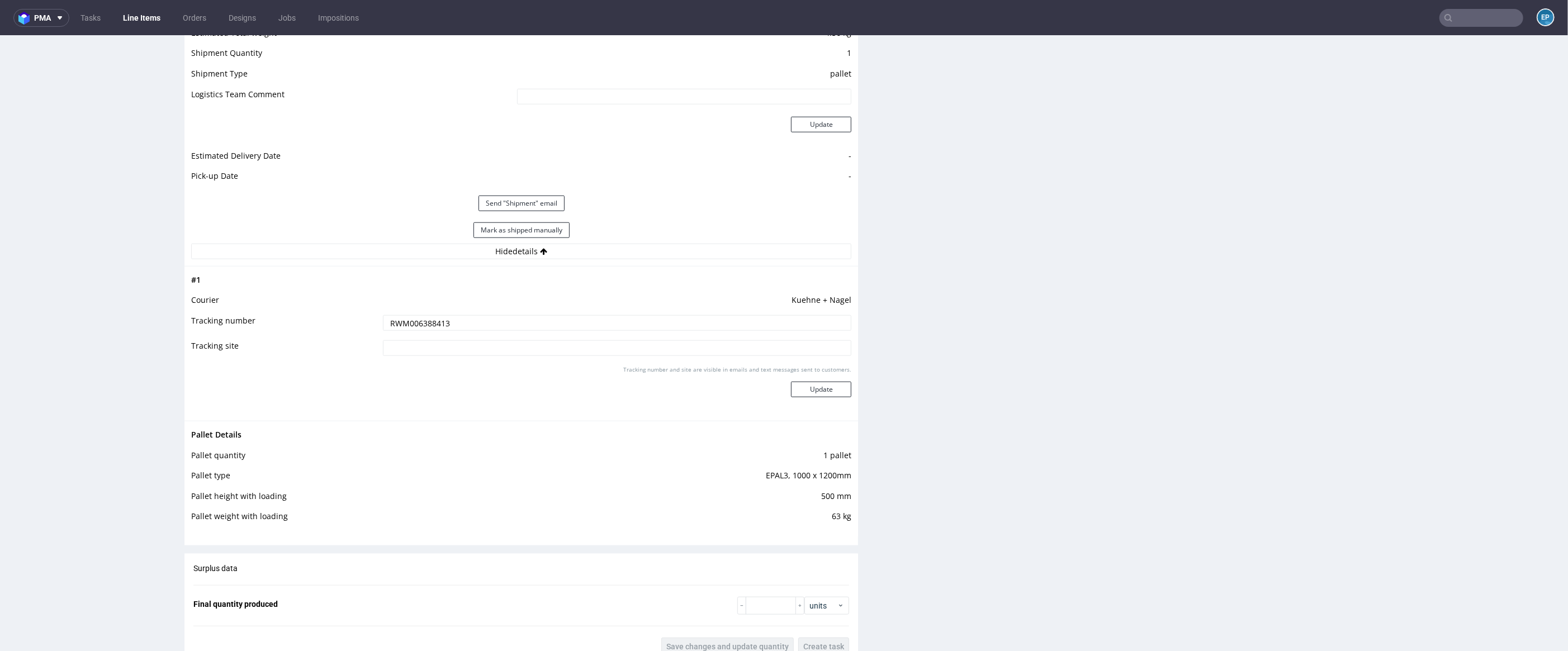
scroll to position [1232, 0]
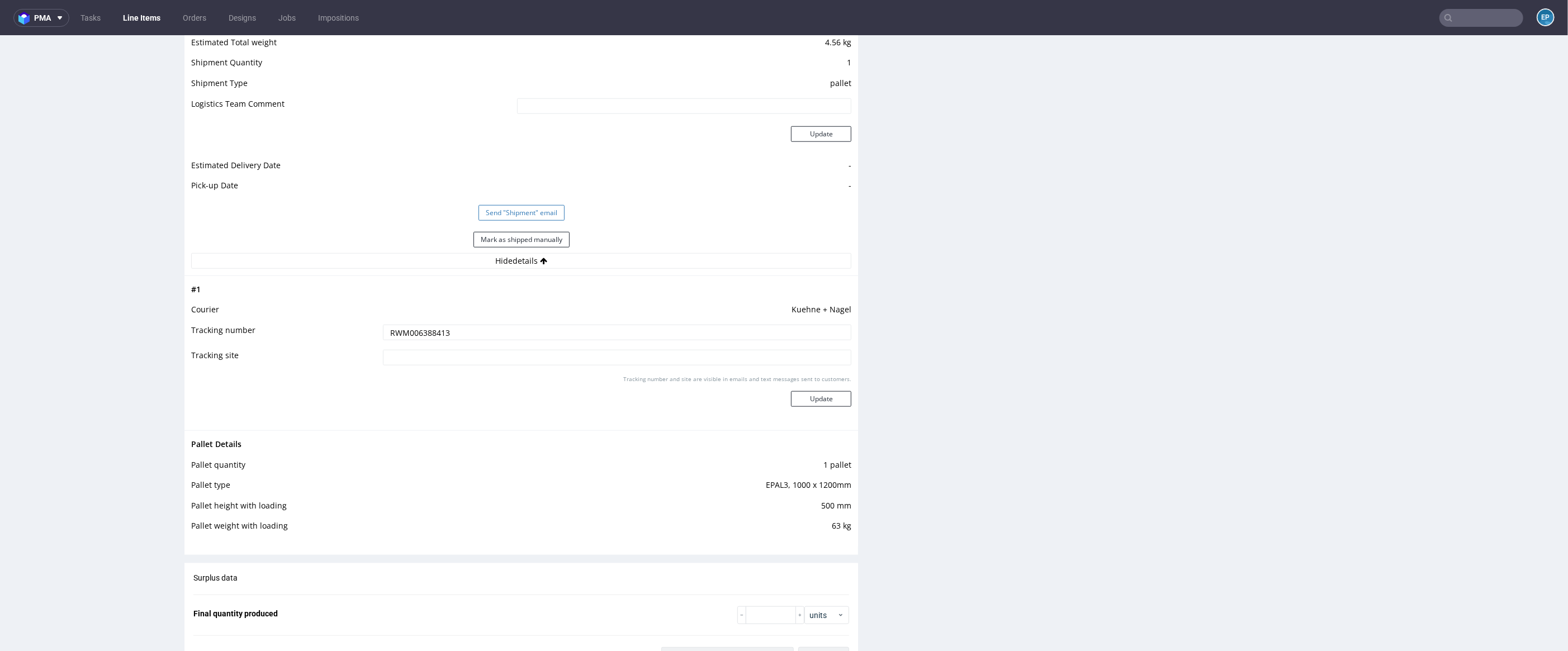
click at [541, 213] on button "Send "Shipment" email" at bounding box center [521, 212] width 86 height 16
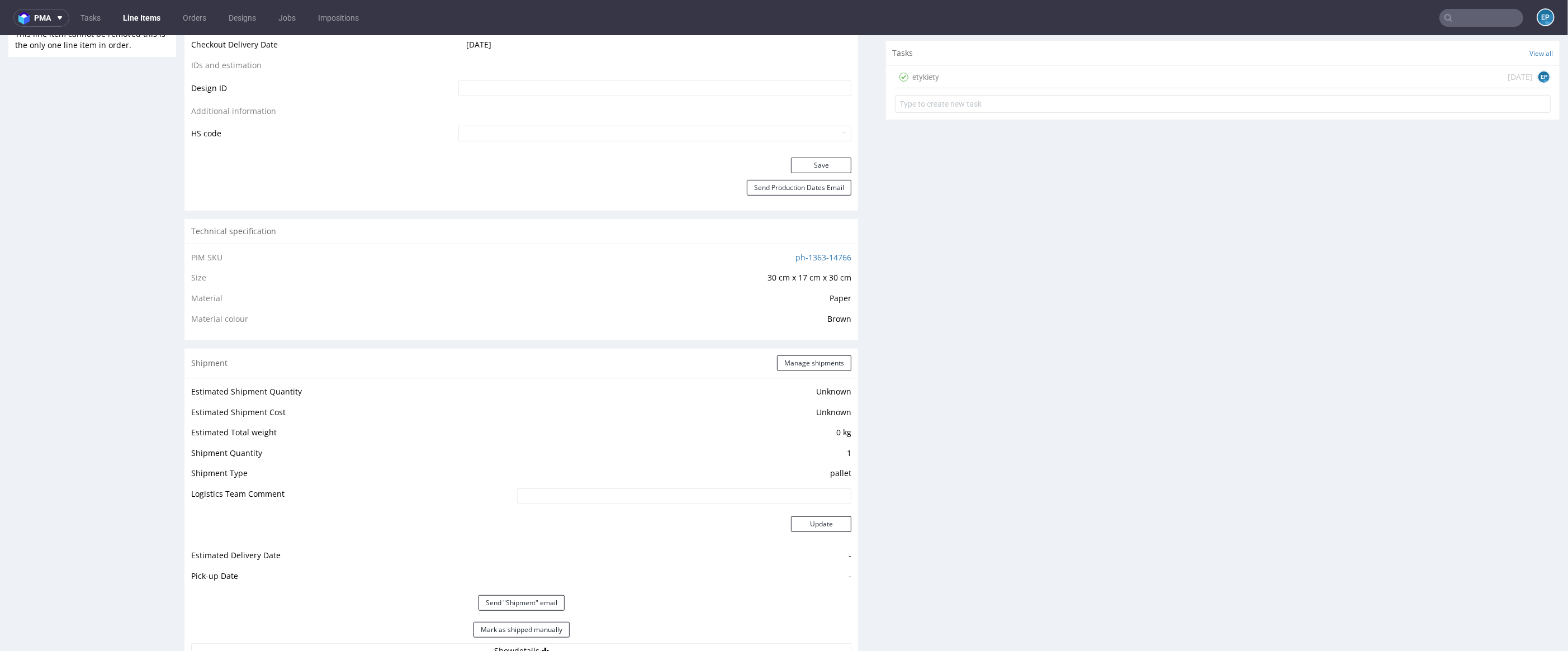
scroll to position [837, 0]
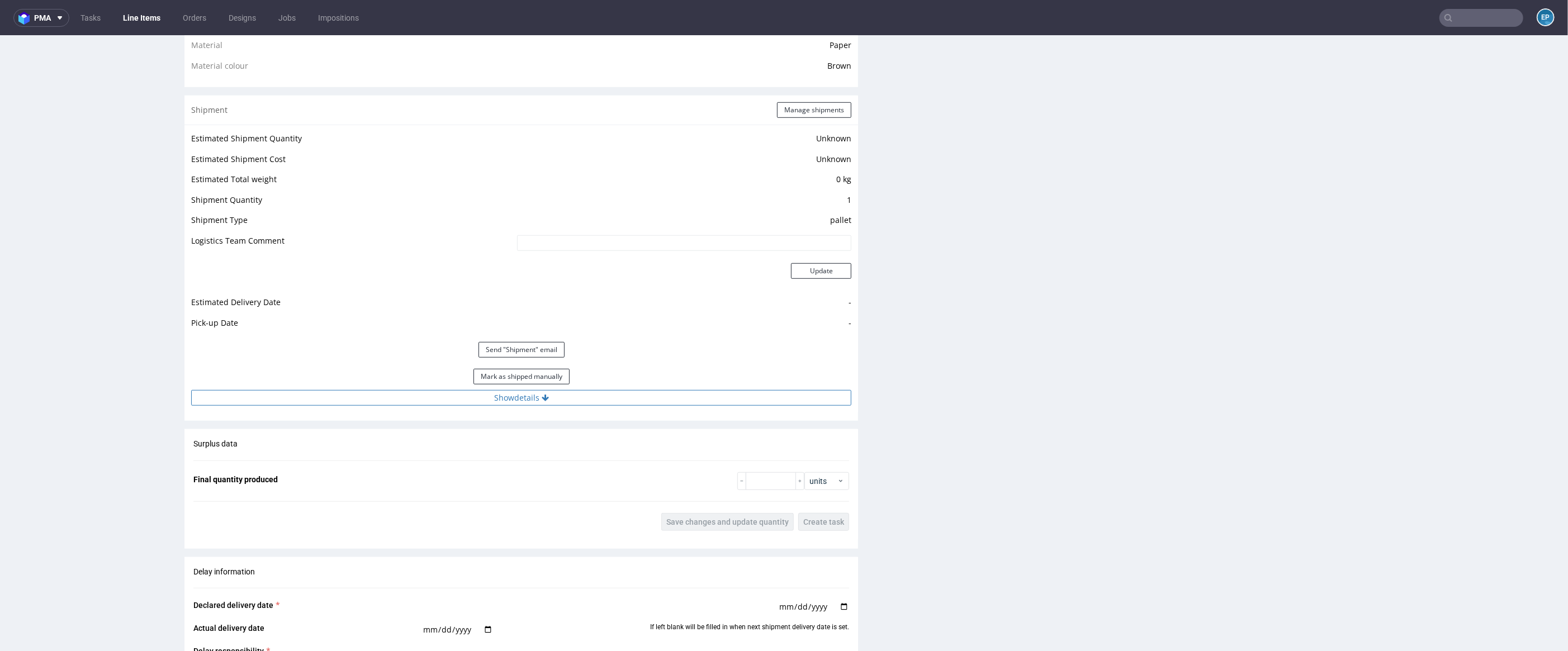
click at [597, 391] on button "Show details" at bounding box center [521, 398] width 660 height 16
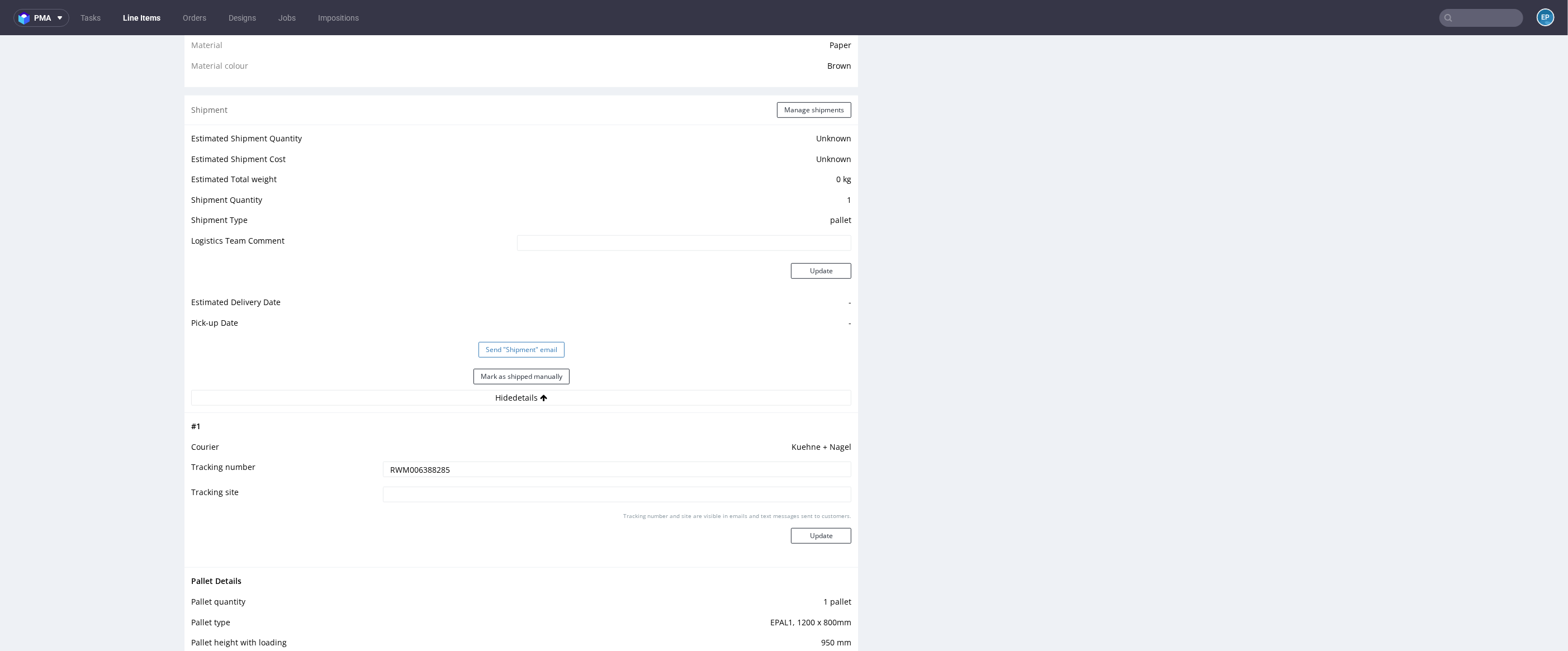
click at [528, 346] on button "Send "Shipment" email" at bounding box center [521, 350] width 86 height 16
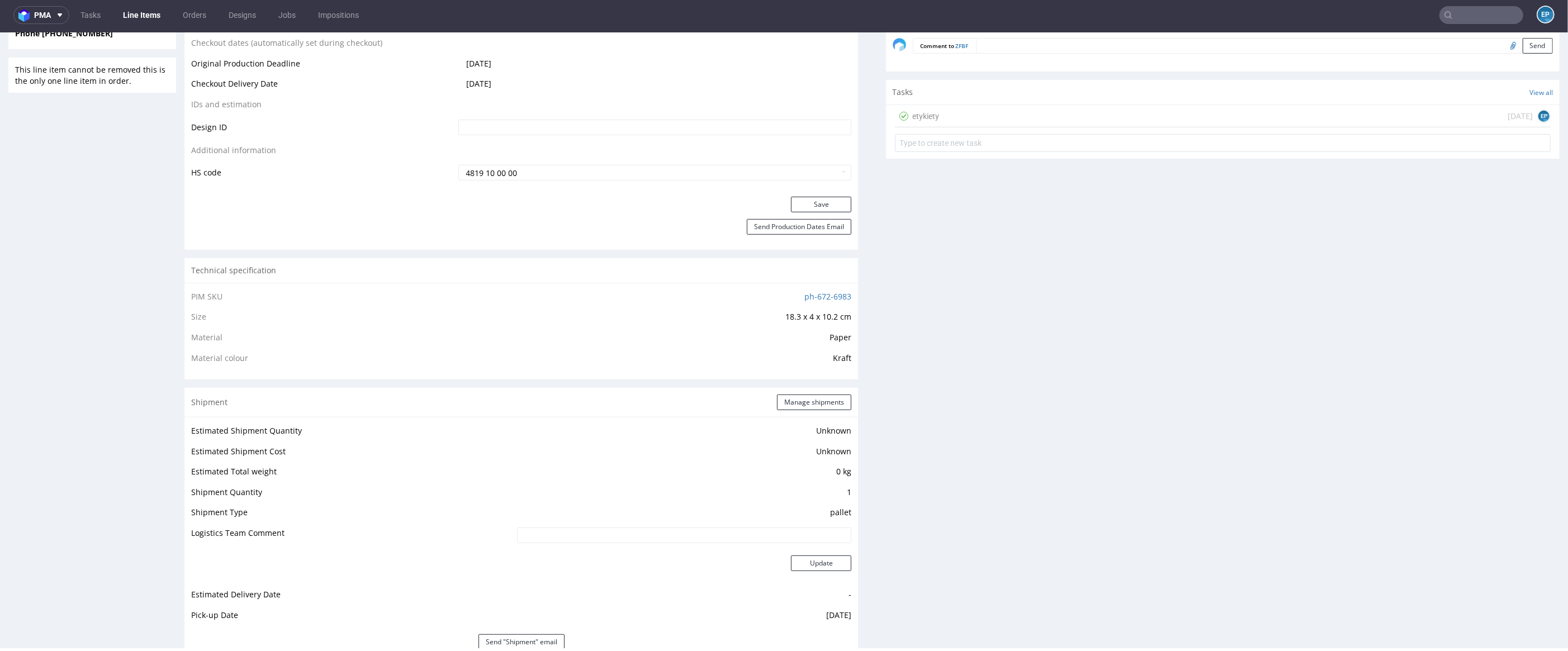
scroll to position [618, 0]
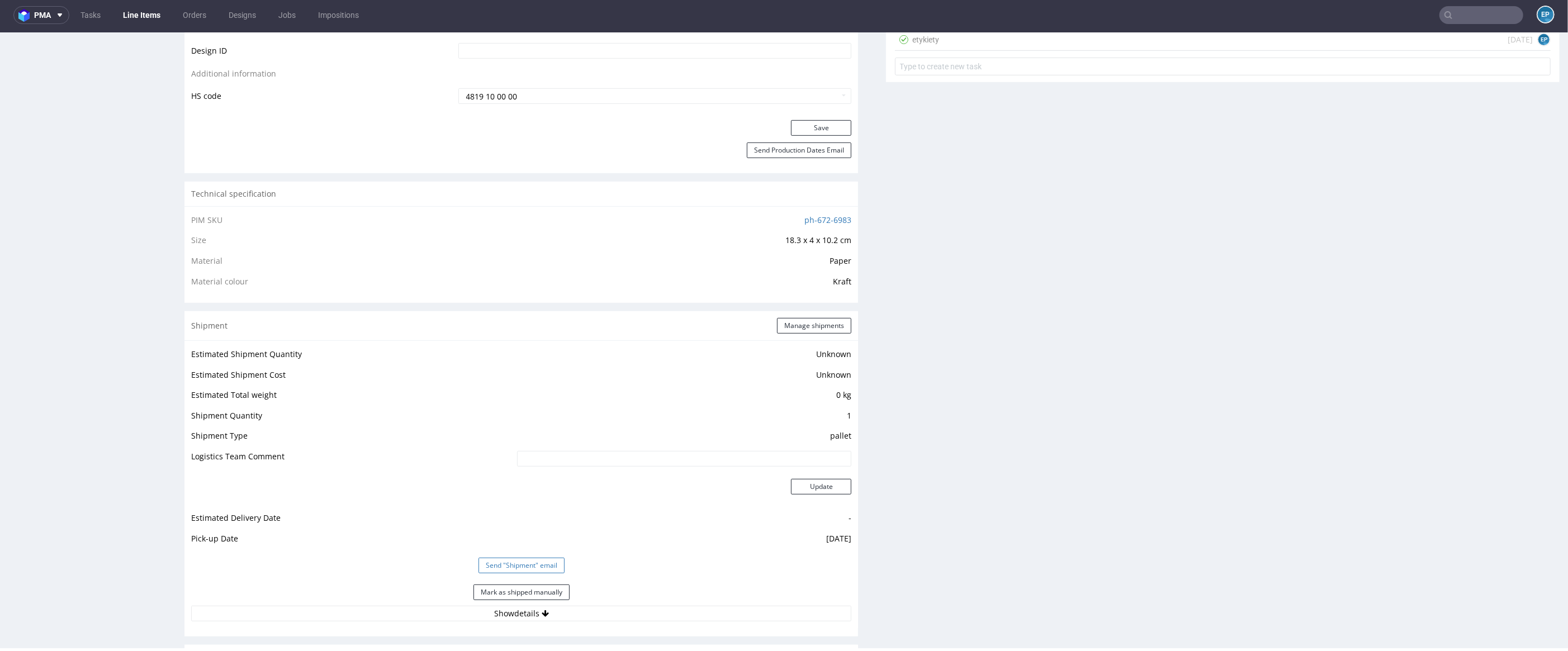
click at [509, 571] on button "Send "Shipment" email" at bounding box center [521, 565] width 86 height 16
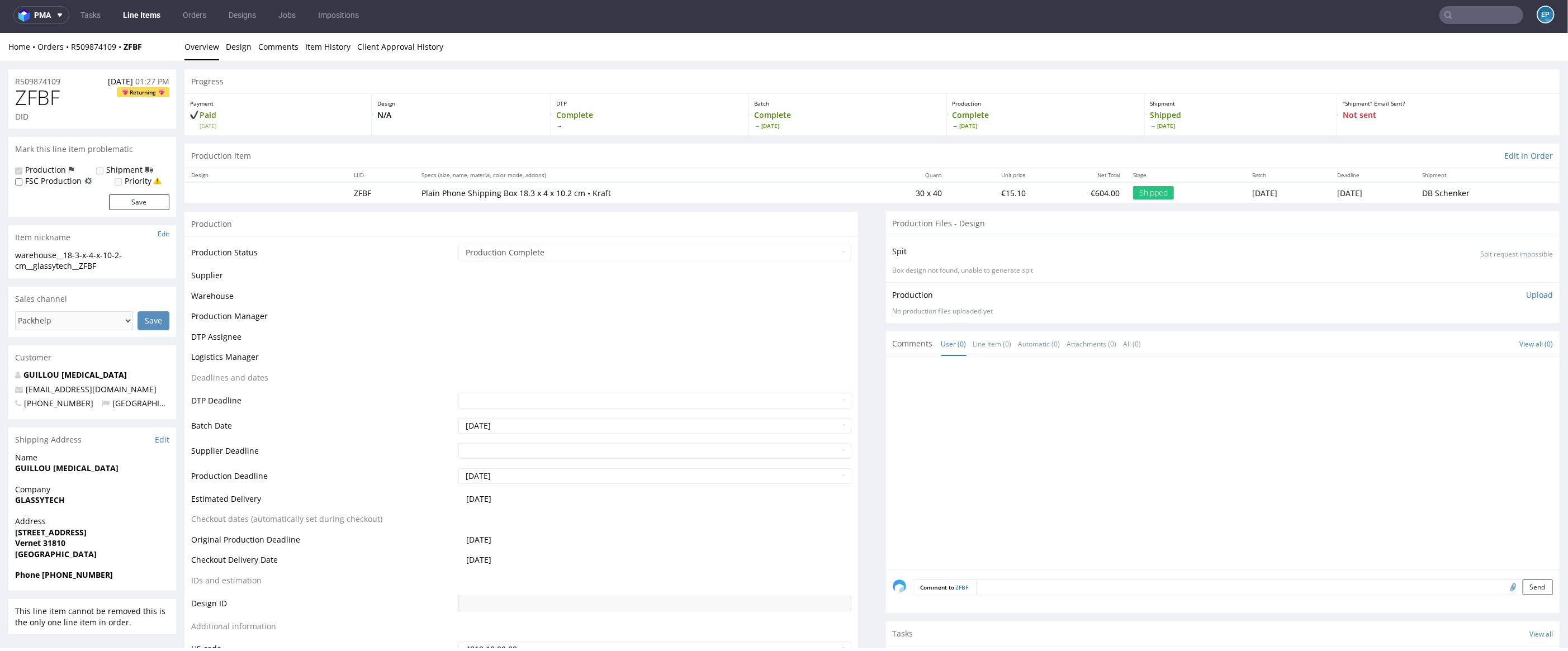
scroll to position [609, 0]
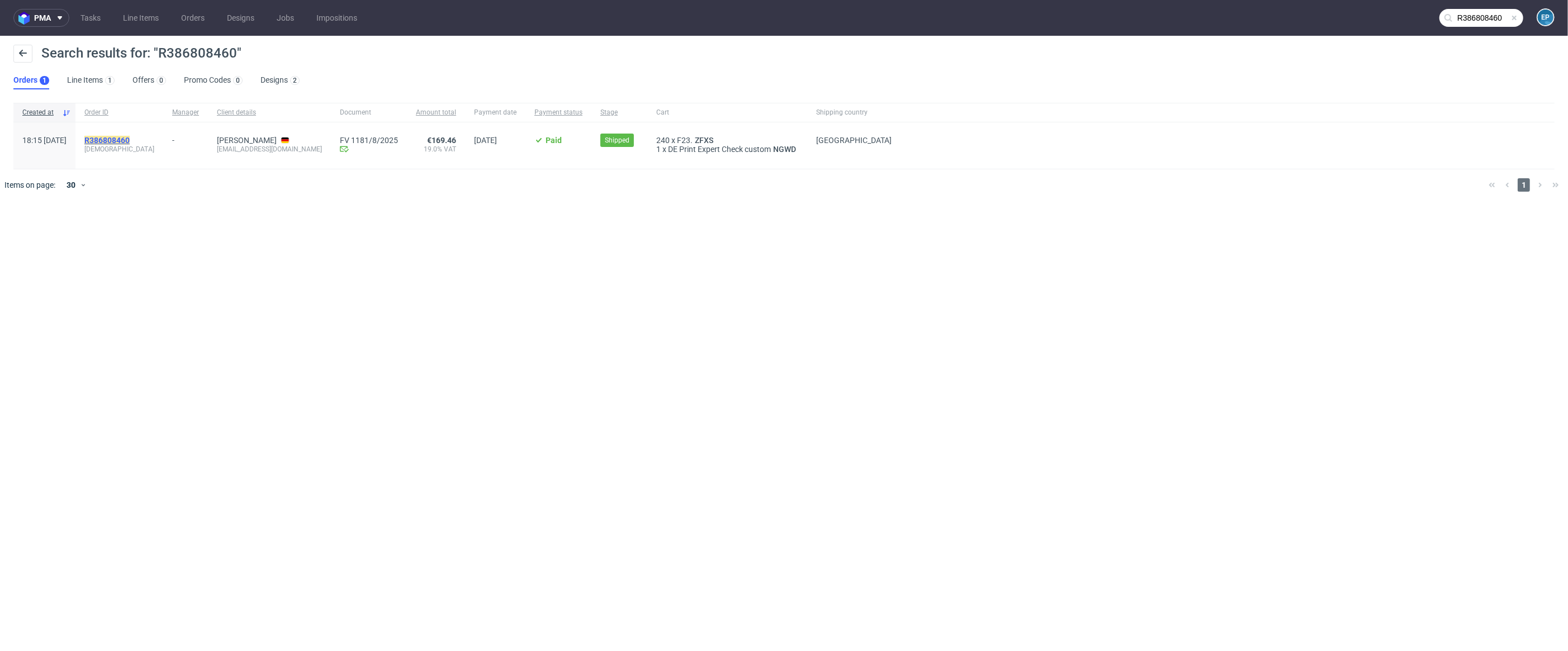
click at [130, 143] on mark "R386808460" at bounding box center [107, 140] width 45 height 9
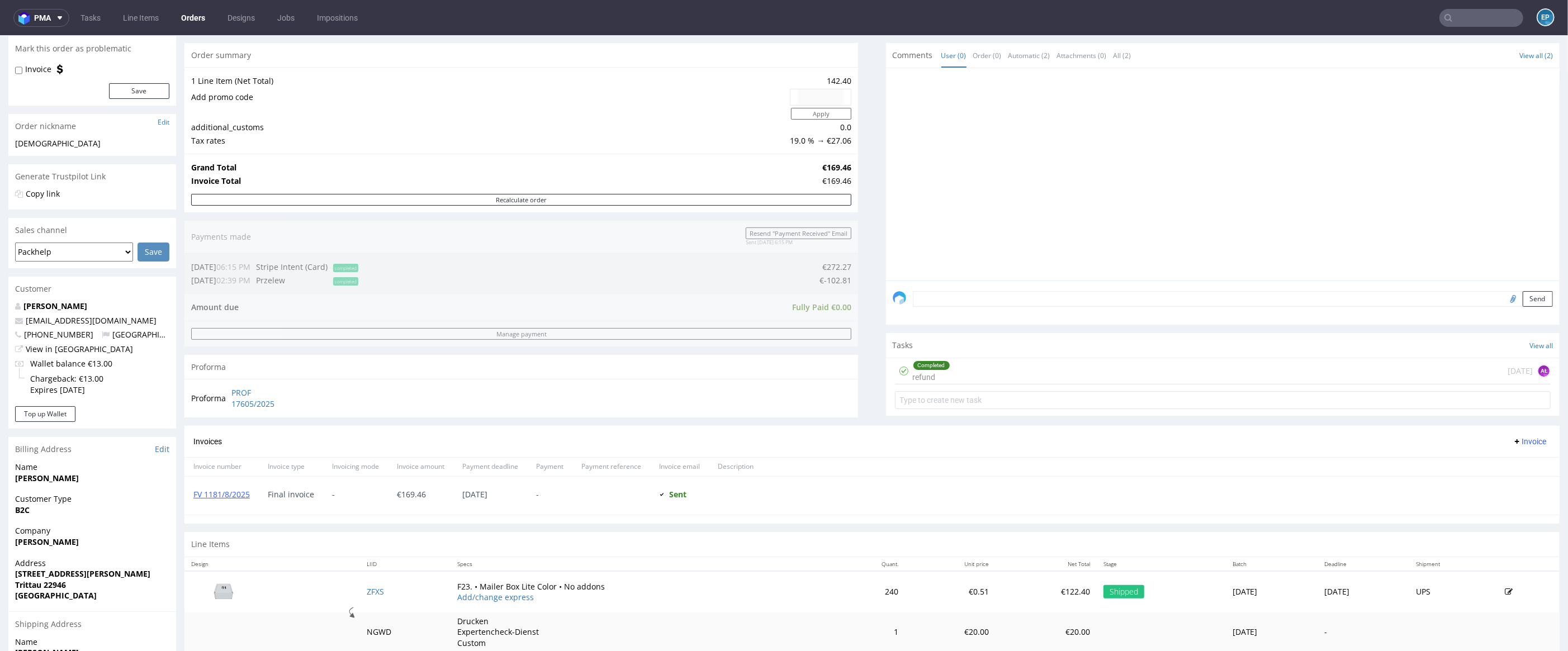
scroll to position [241, 0]
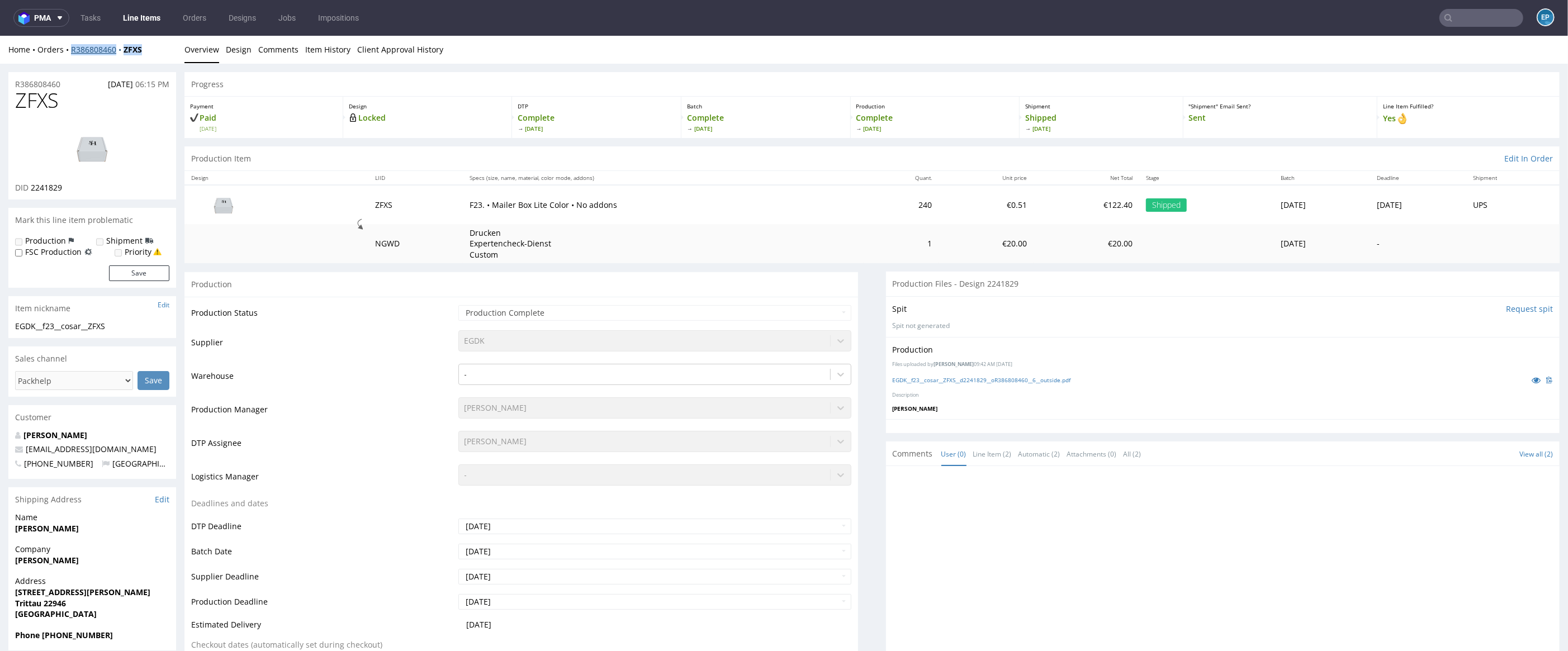
drag, startPoint x: 154, startPoint y: 51, endPoint x: 71, endPoint y: 49, distance: 83.0
click at [71, 49] on div "Home Orders R386808460 ZFXS" at bounding box center [92, 50] width 168 height 12
copy div "R386808460 ZFXS"
click at [160, 49] on div "Home Orders R386808460 ZFXS" at bounding box center [92, 50] width 168 height 12
drag, startPoint x: 161, startPoint y: 49, endPoint x: 68, endPoint y: 49, distance: 93.0
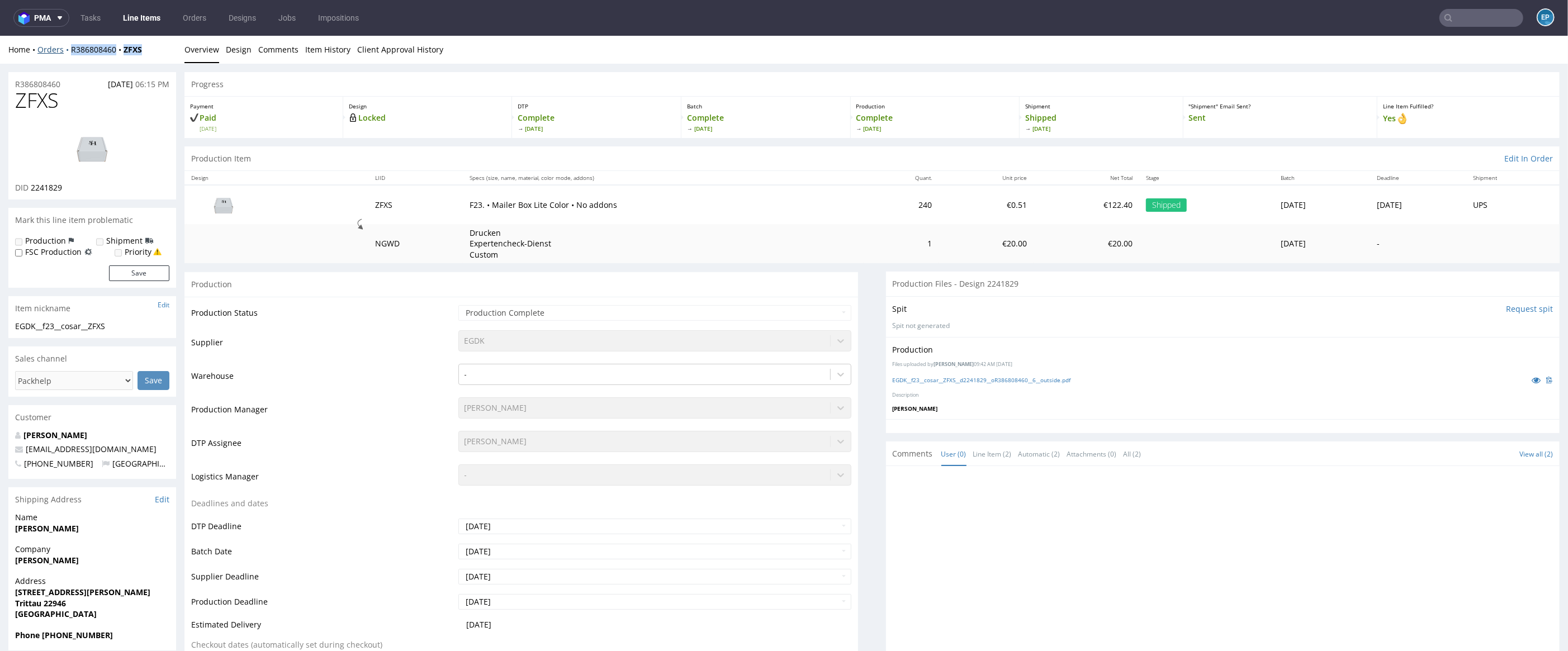
click at [68, 49] on div "Home Orders R386808460 ZFXS" at bounding box center [92, 50] width 168 height 12
copy div "R386808460 ZFXS"
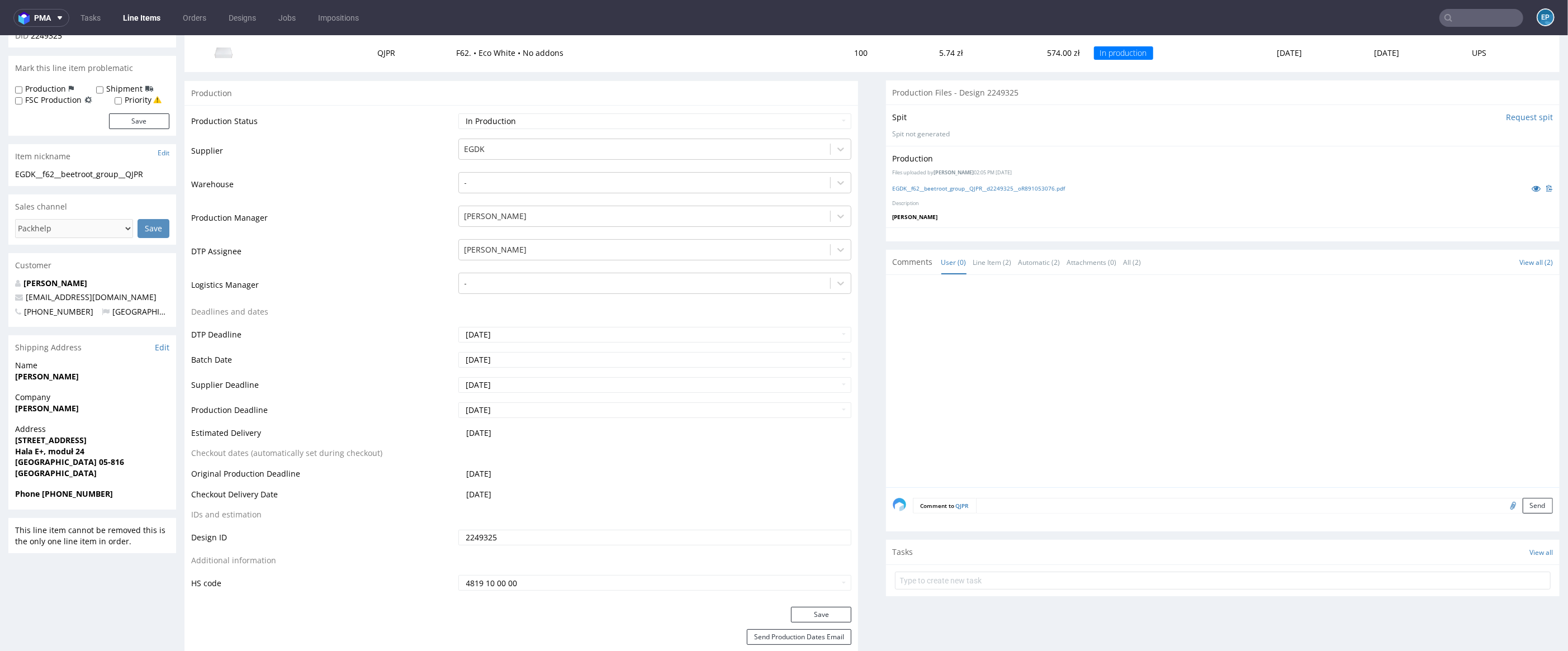
scroll to position [152, 0]
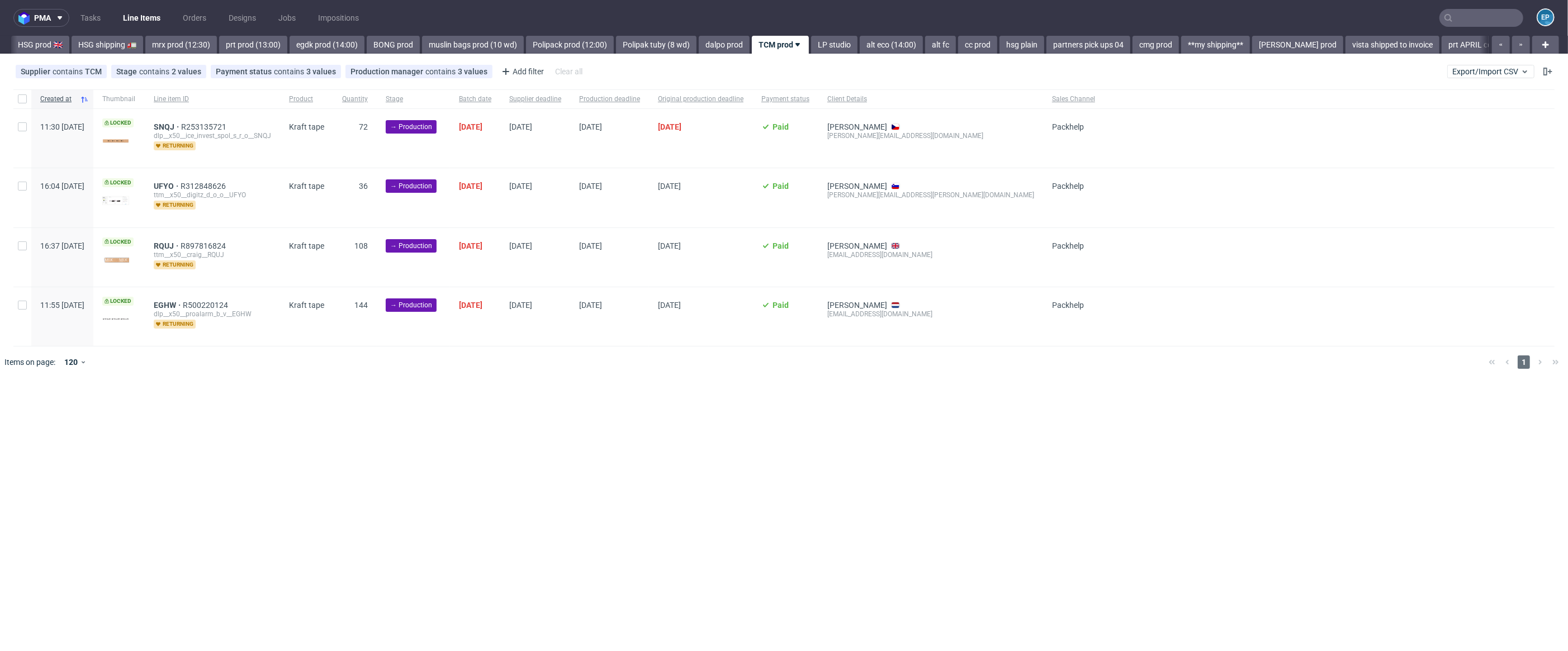
scroll to position [0, 1233]
click at [21, 100] on input "checkbox" at bounding box center [22, 99] width 9 height 9
checkbox input "true"
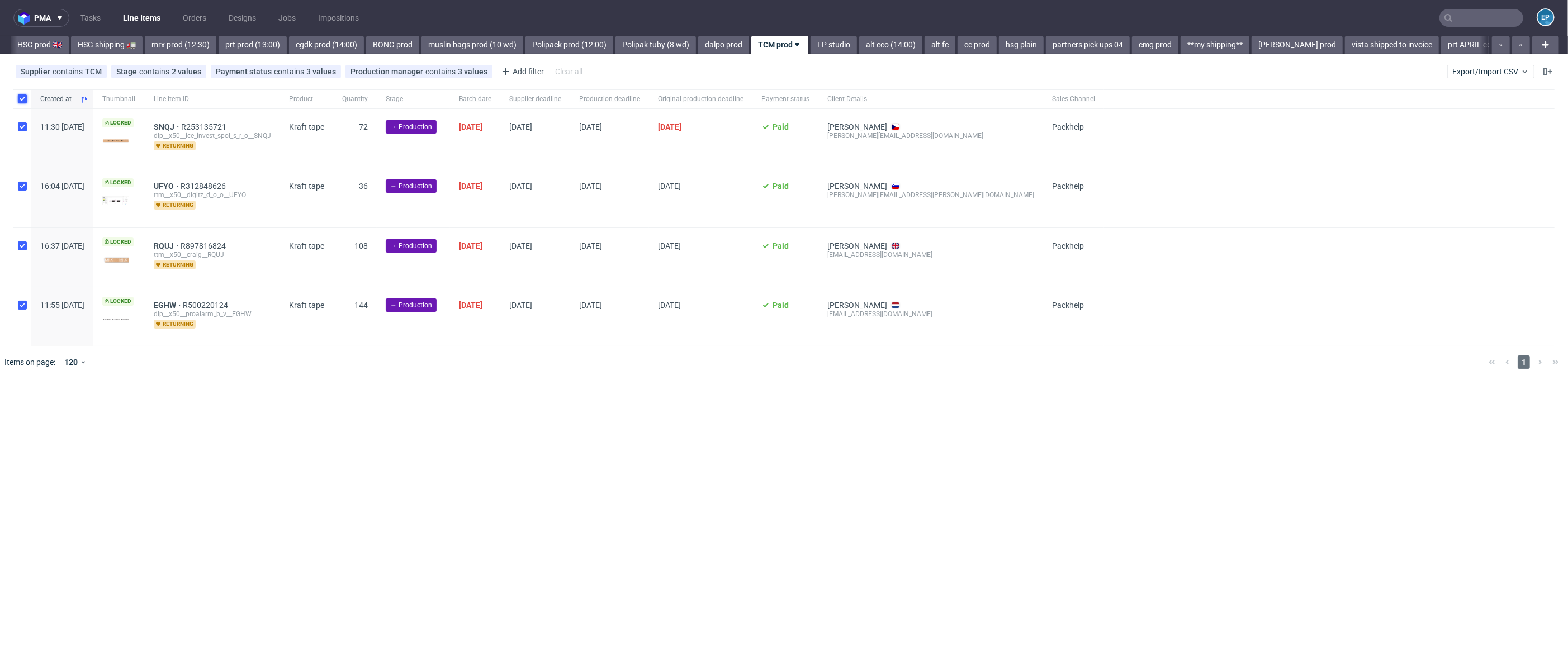
checkbox input "true"
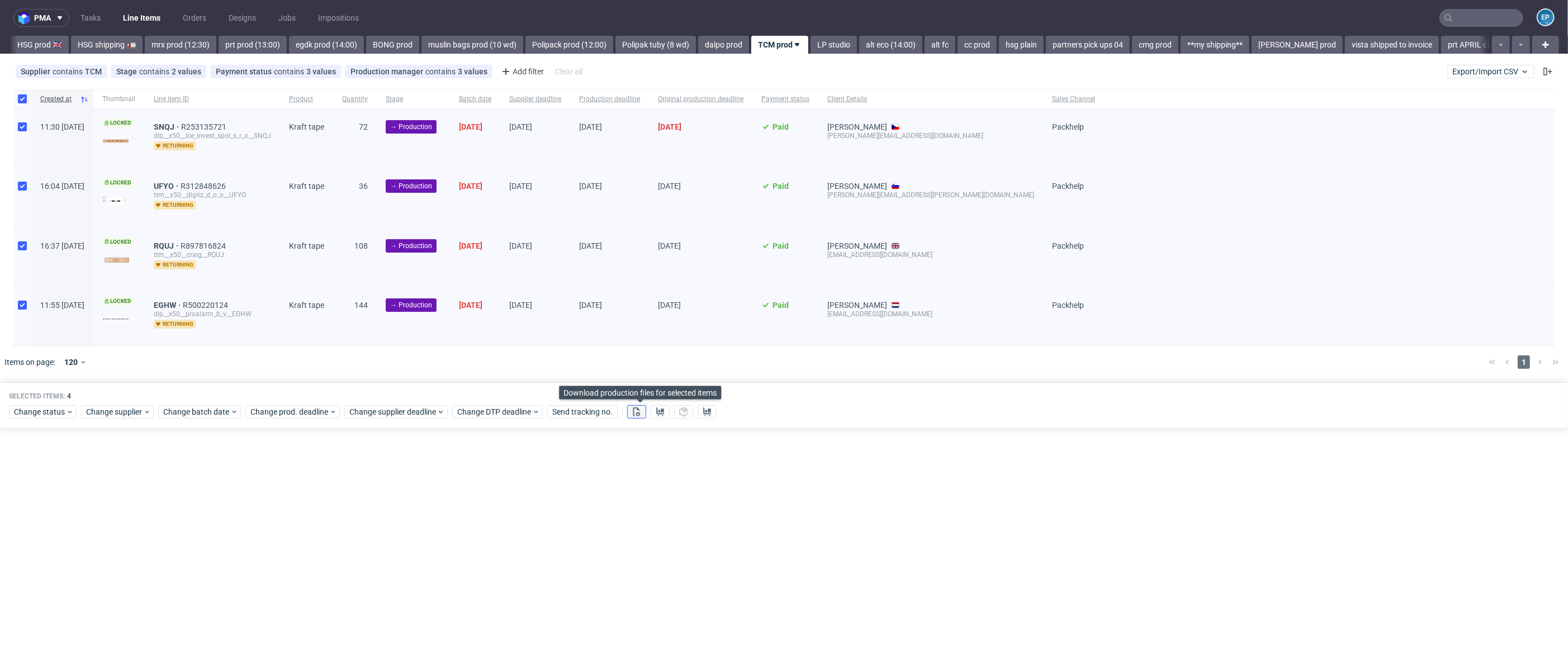
click at [640, 411] on icon at bounding box center [636, 412] width 9 height 9
click at [657, 411] on button at bounding box center [659, 412] width 19 height 13
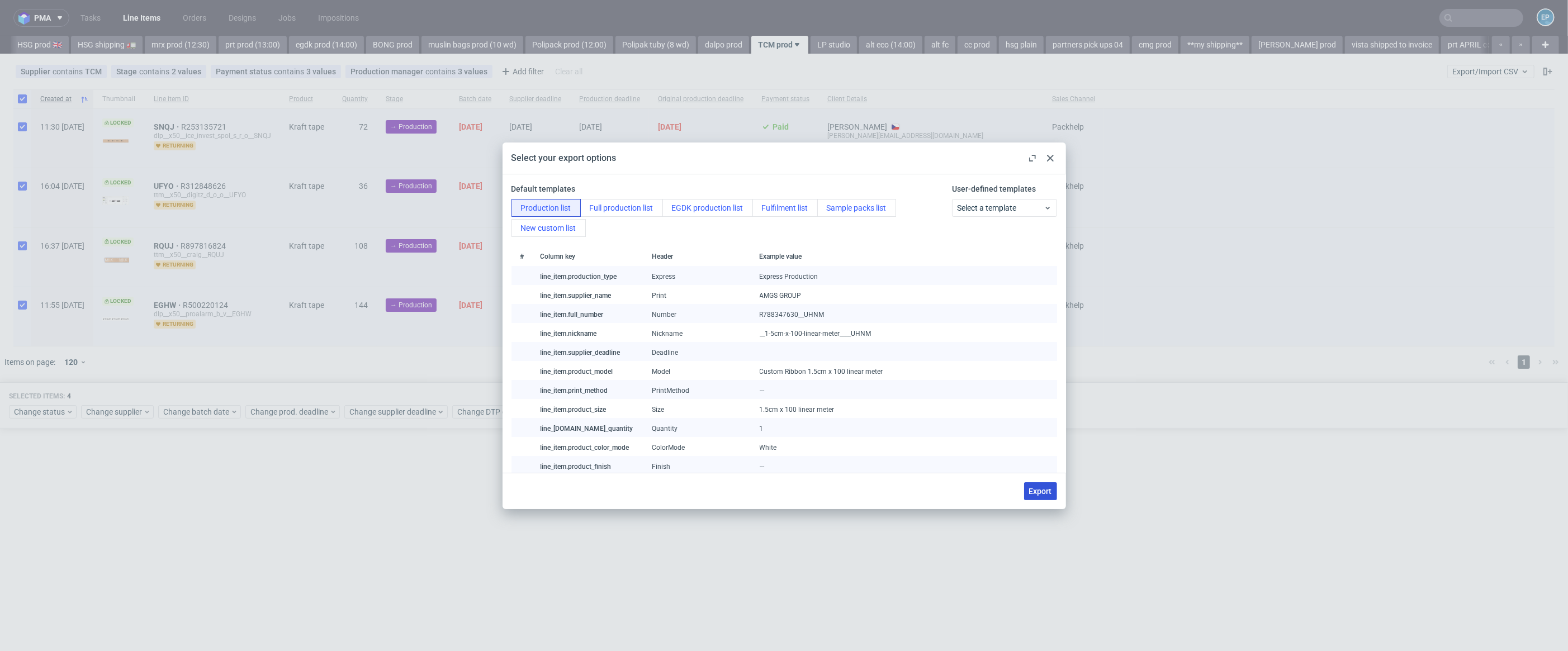
click at [1035, 492] on span "Export" at bounding box center [1040, 491] width 23 height 8
checkbox input "false"
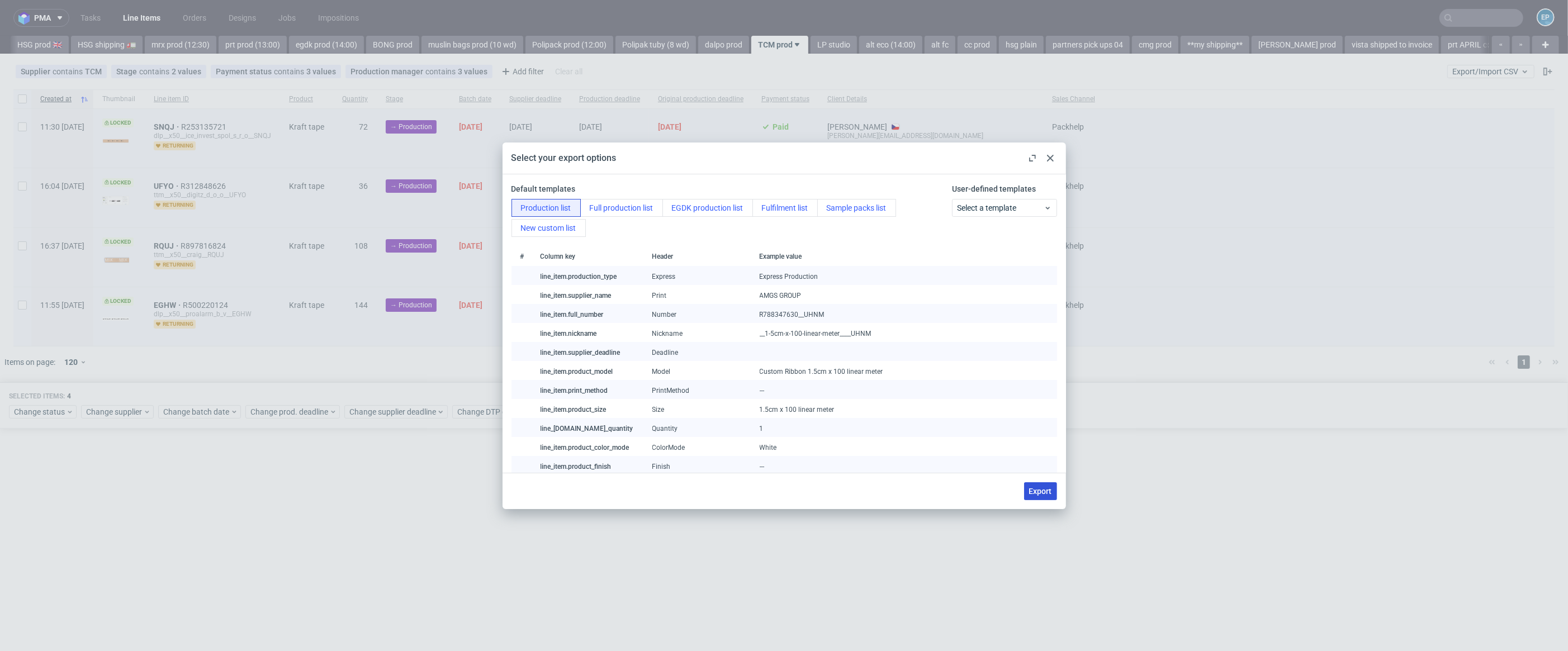
checkbox input "false"
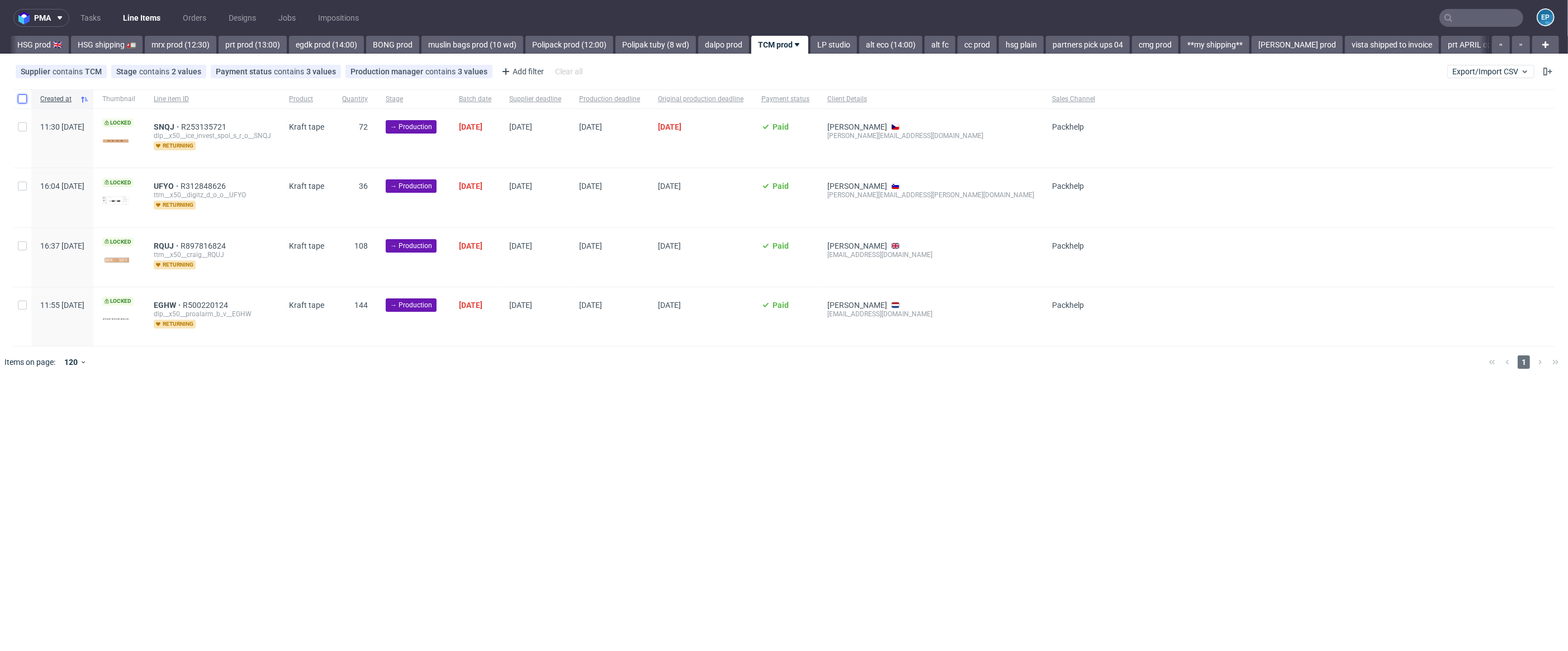
click at [21, 102] on input "checkbox" at bounding box center [22, 99] width 9 height 9
checkbox input "true"
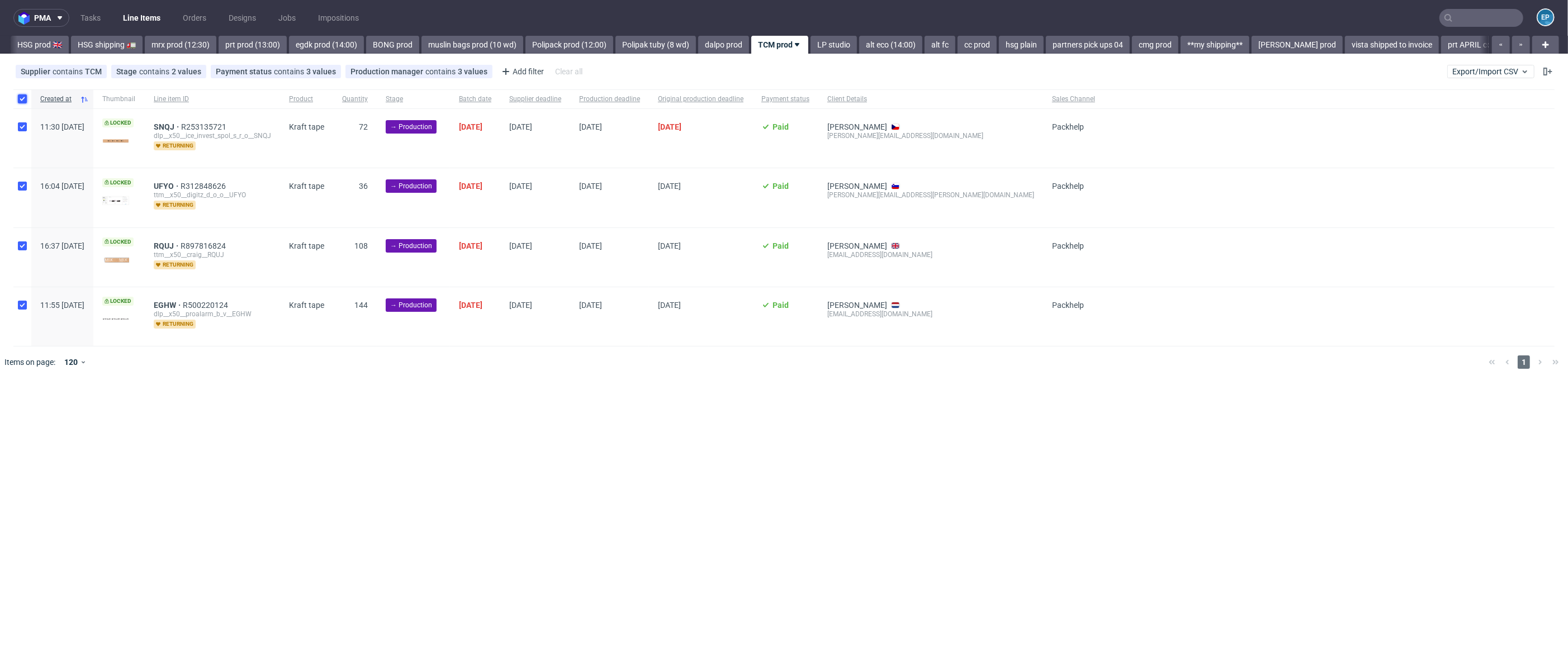
checkbox input "true"
click at [32, 417] on div "Change status" at bounding box center [43, 412] width 67 height 13
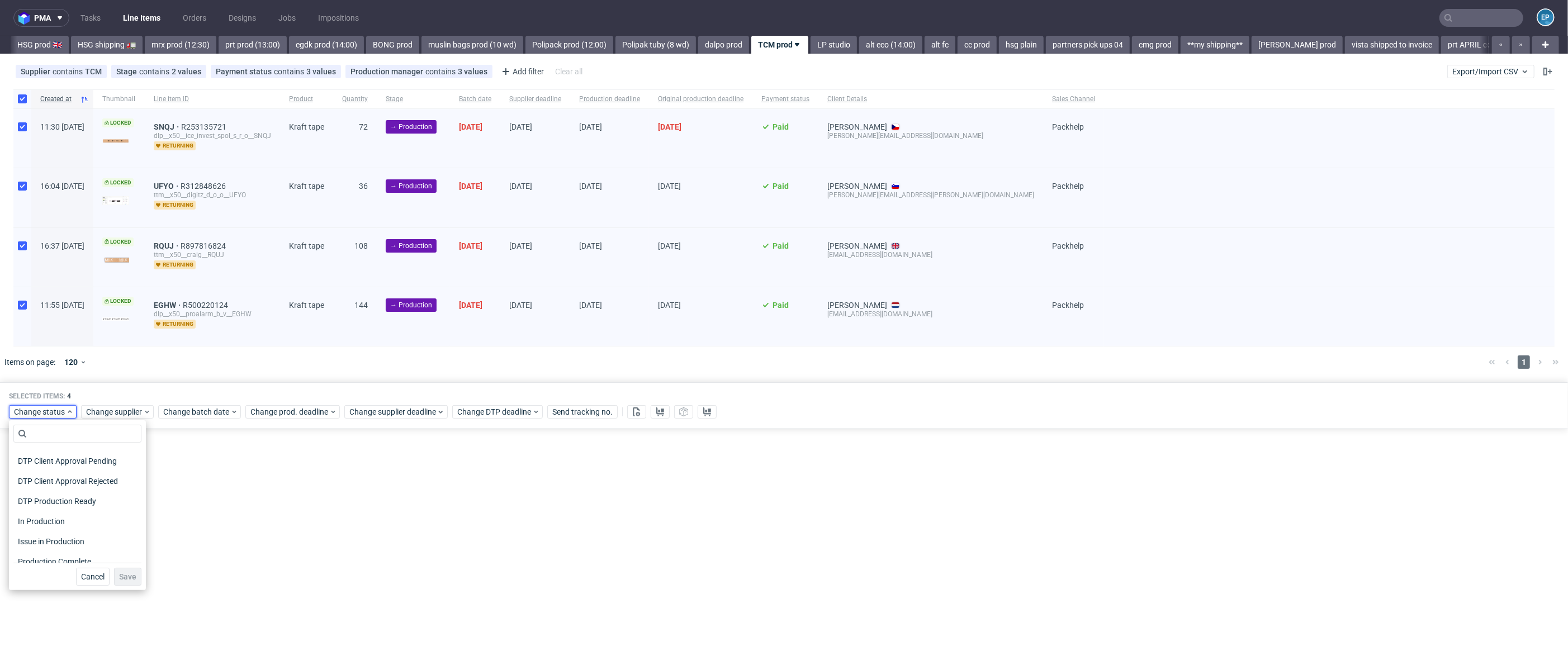
scroll to position [97, 0]
click at [46, 523] on span "In Production" at bounding box center [41, 520] width 57 height 16
click at [114, 572] on button "Save" at bounding box center [128, 577] width 27 height 18
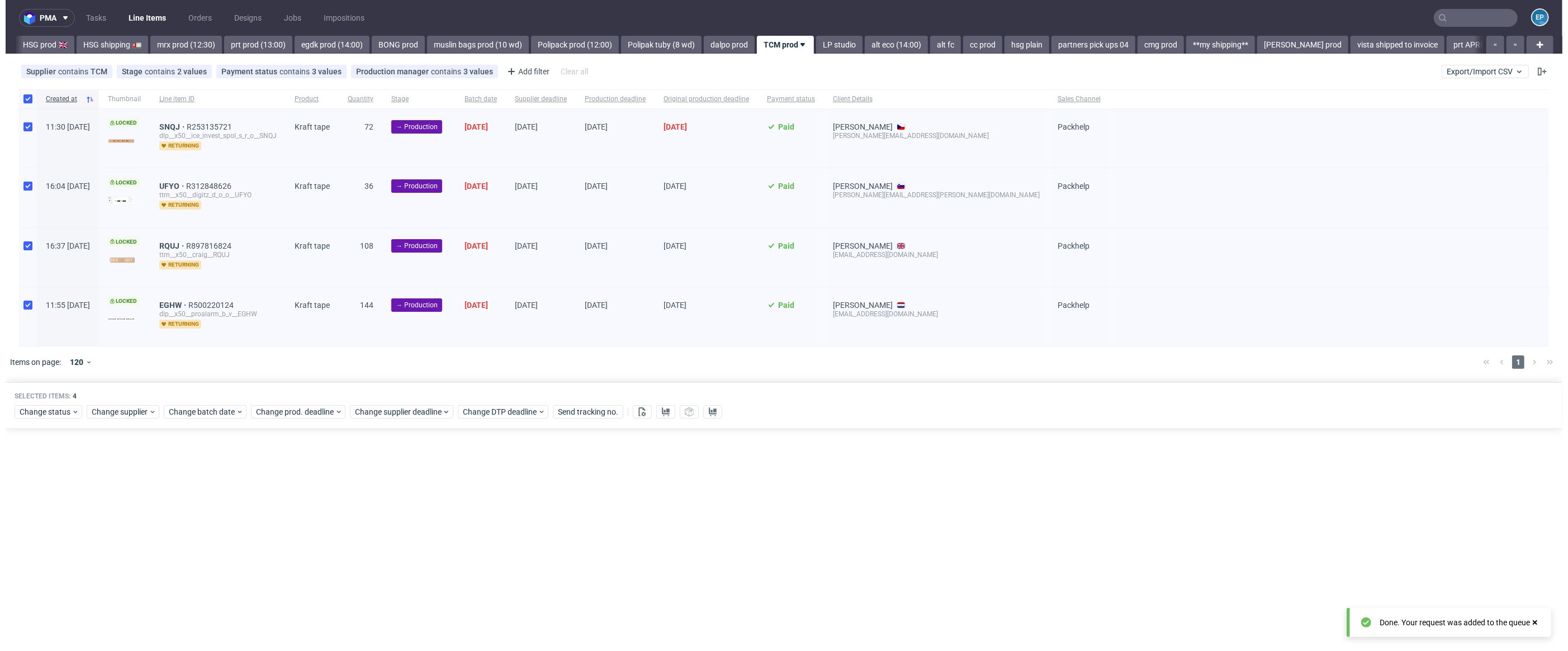
scroll to position [0, 1233]
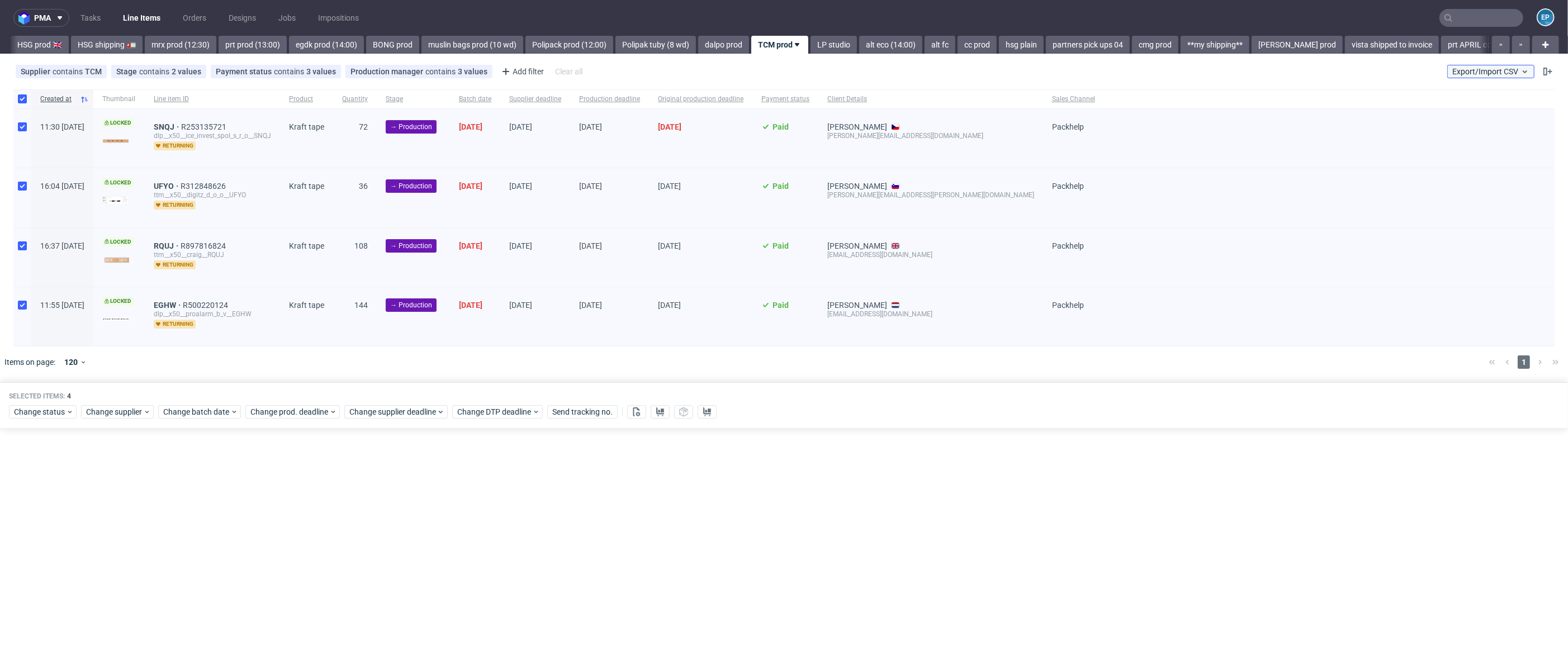
click at [1460, 73] on span "Export/Import CSV" at bounding box center [1491, 71] width 77 height 9
click at [1473, 119] on link "Import shipments CSV" at bounding box center [1464, 117] width 131 height 18
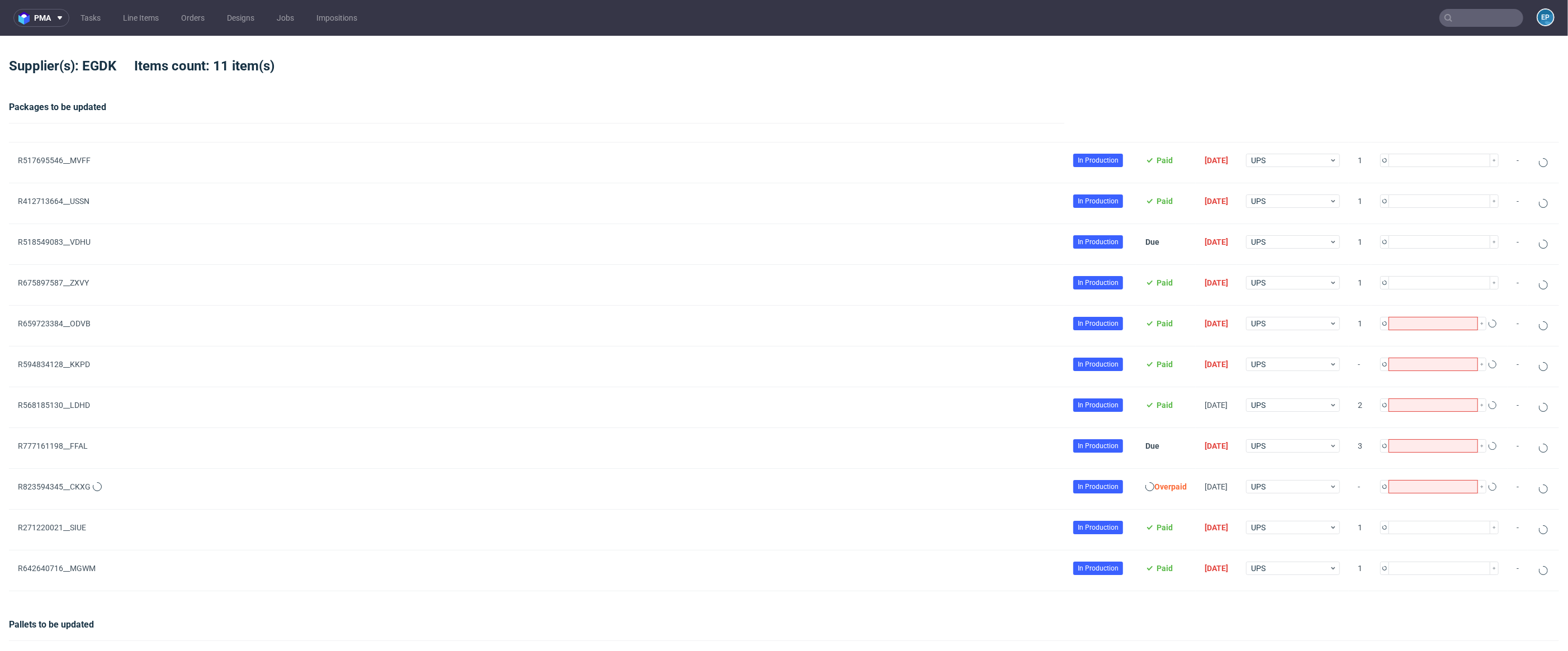
type input "1"
type input "2"
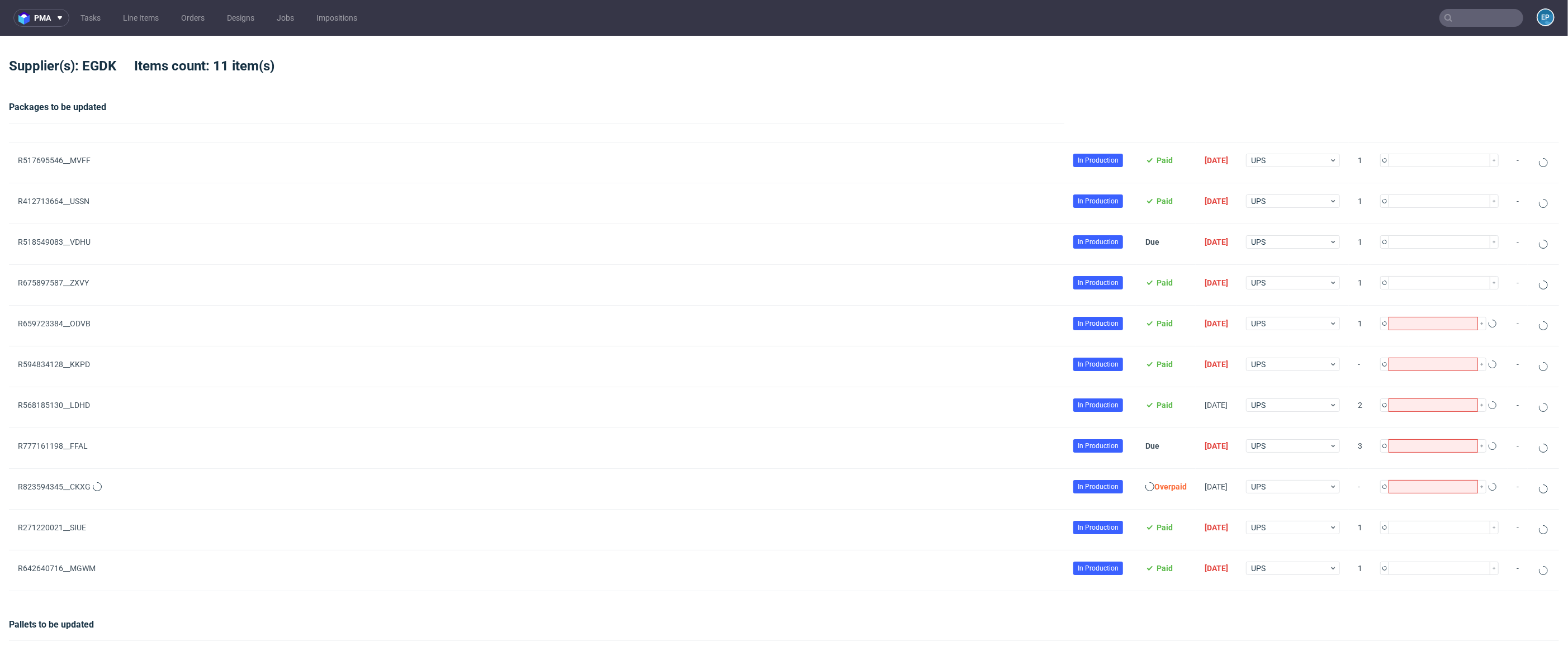
type input "1"
type input "2"
type input "1"
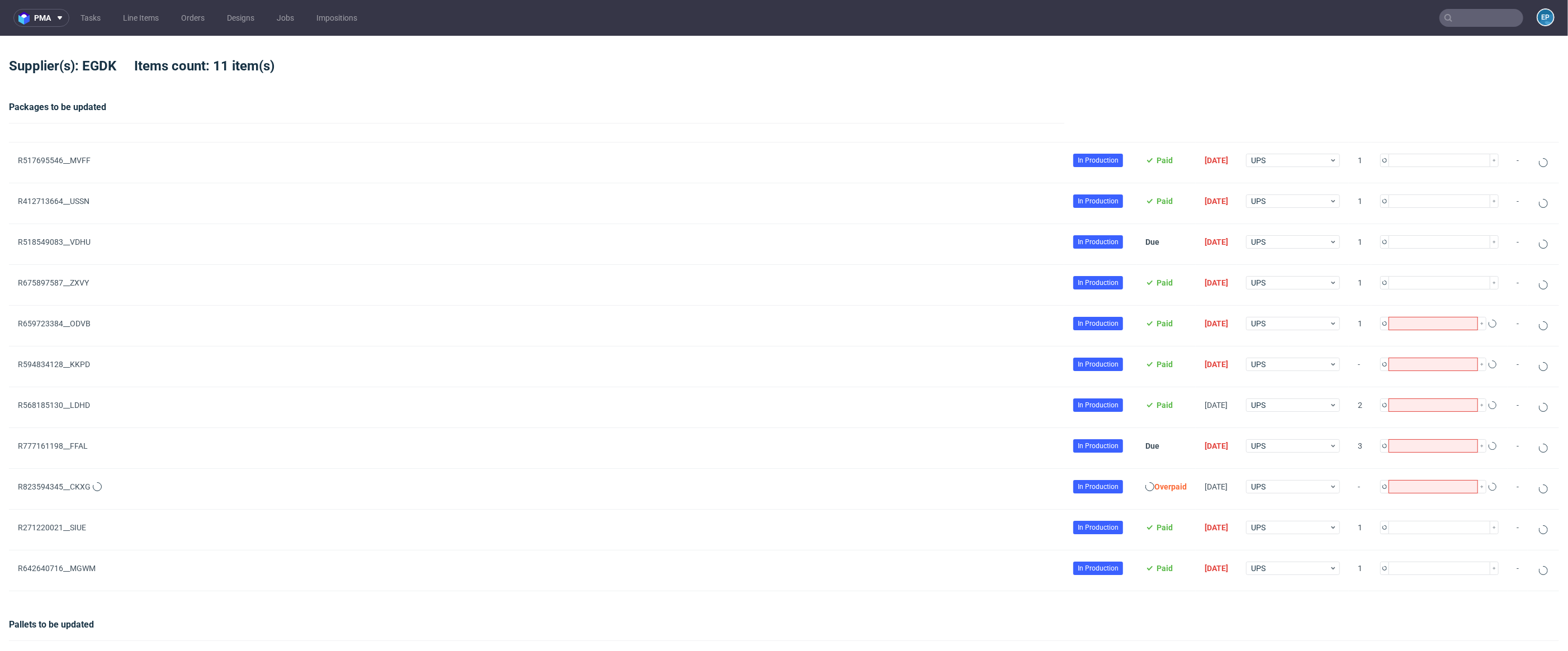
type input "1"
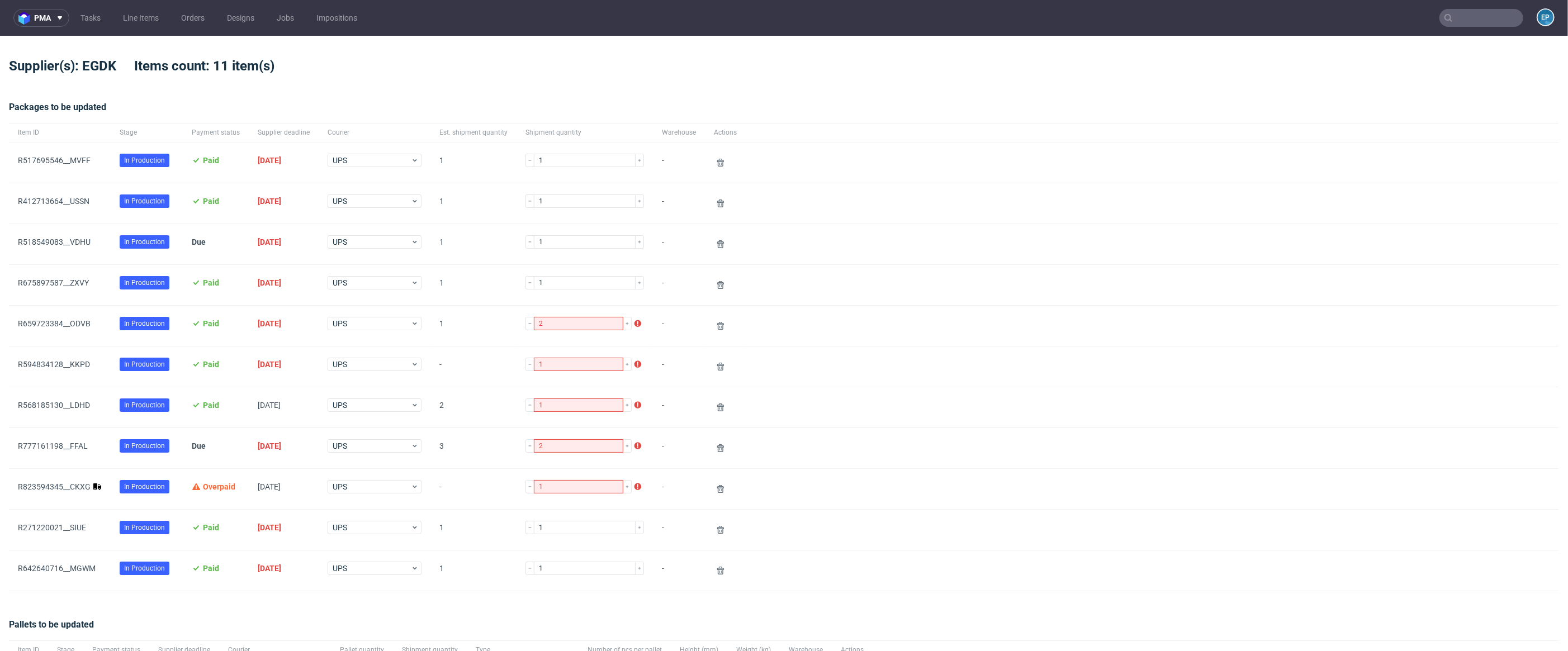
scroll to position [108, 0]
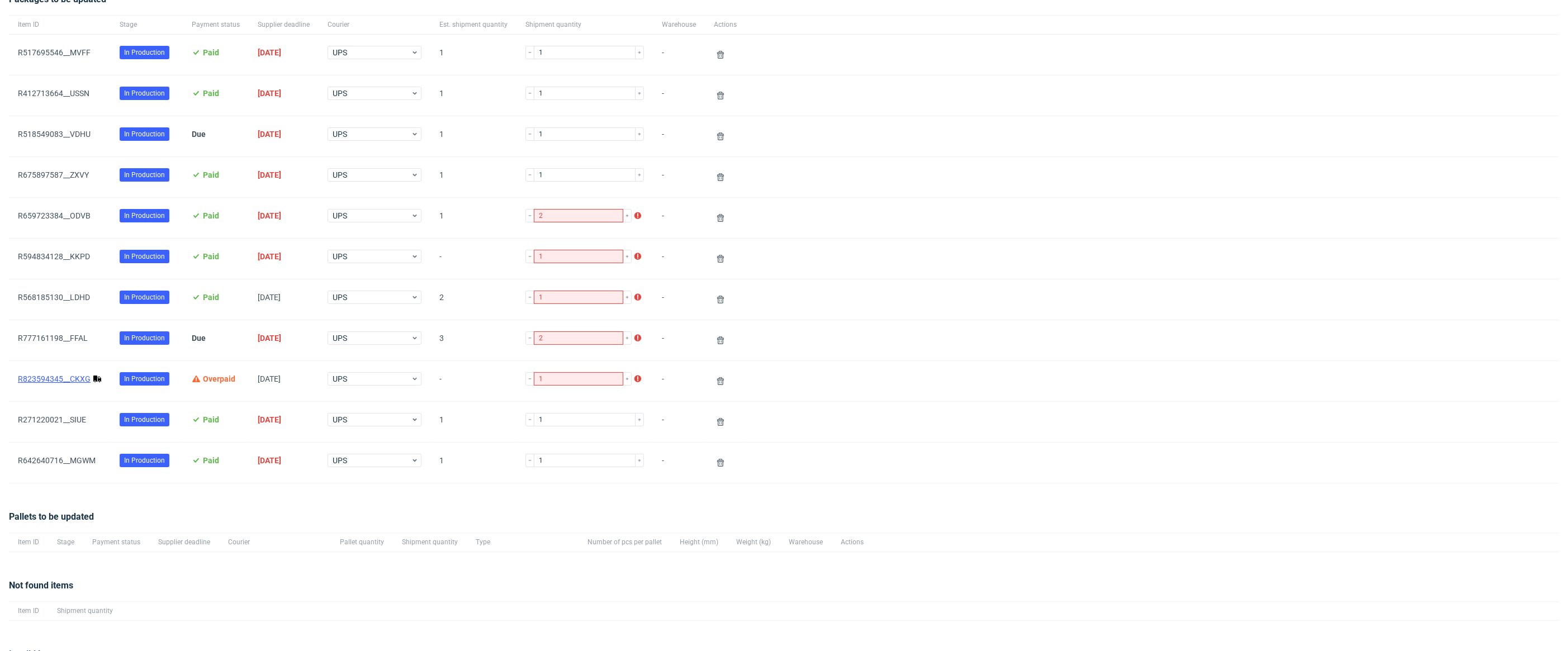
click at [63, 375] on link "R823594345__CKXG" at bounding box center [54, 379] width 72 height 9
click at [714, 379] on button at bounding box center [720, 381] width 13 height 13
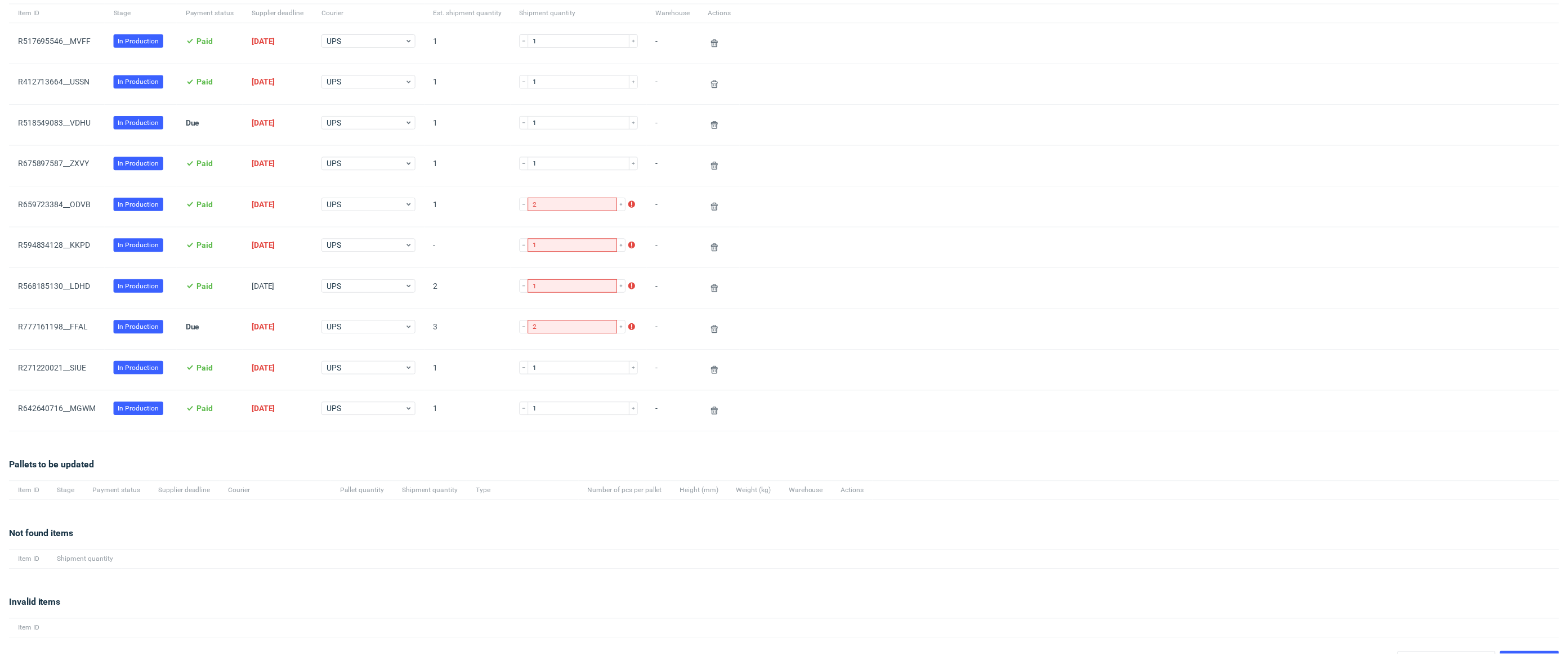
scroll to position [149, 0]
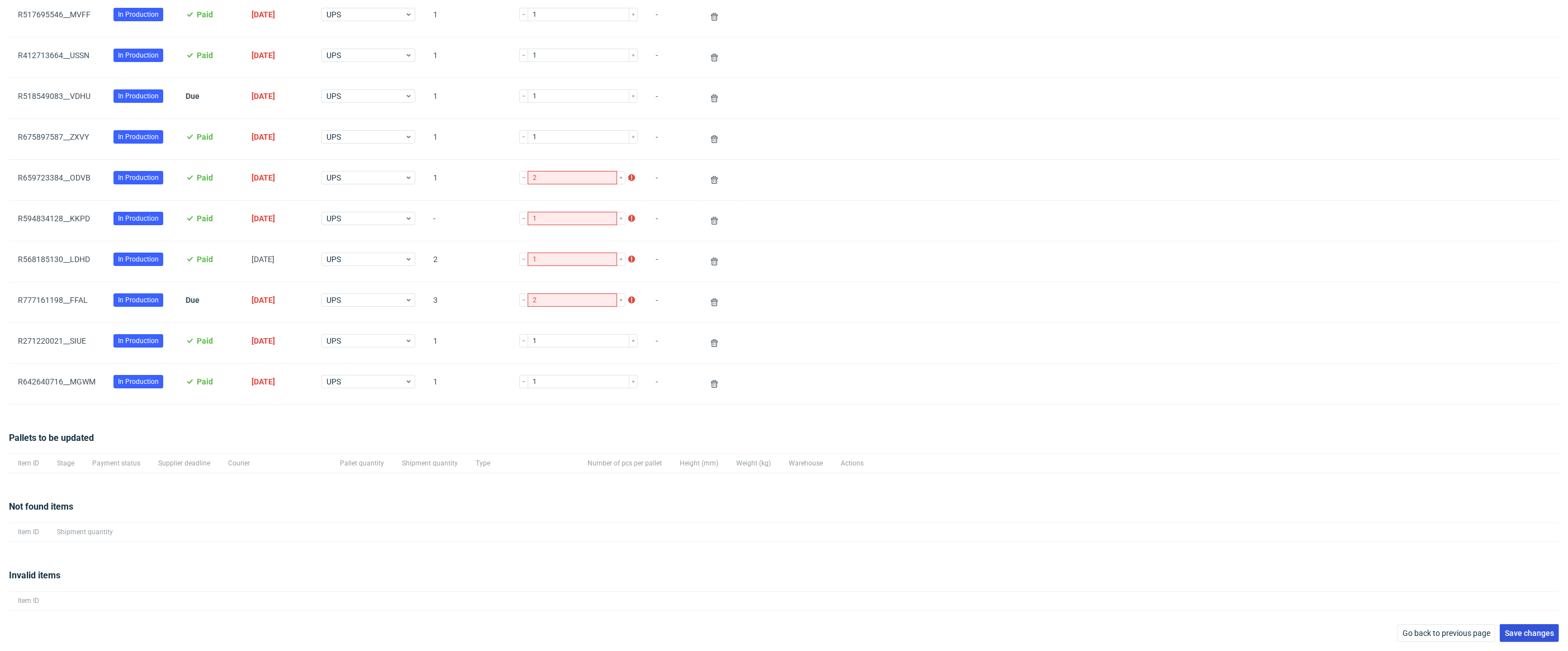
click at [1505, 632] on span "Save changes" at bounding box center [1529, 634] width 49 height 8
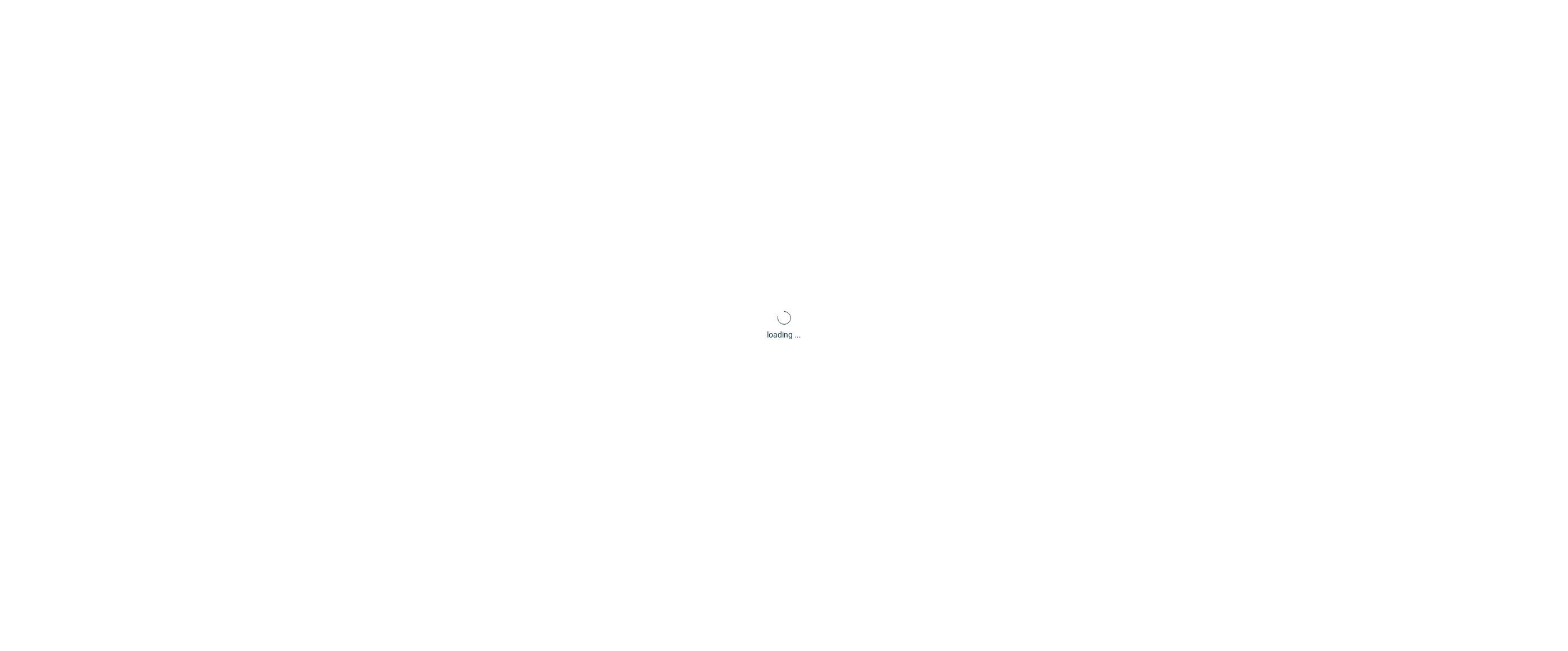
scroll to position [53, 0]
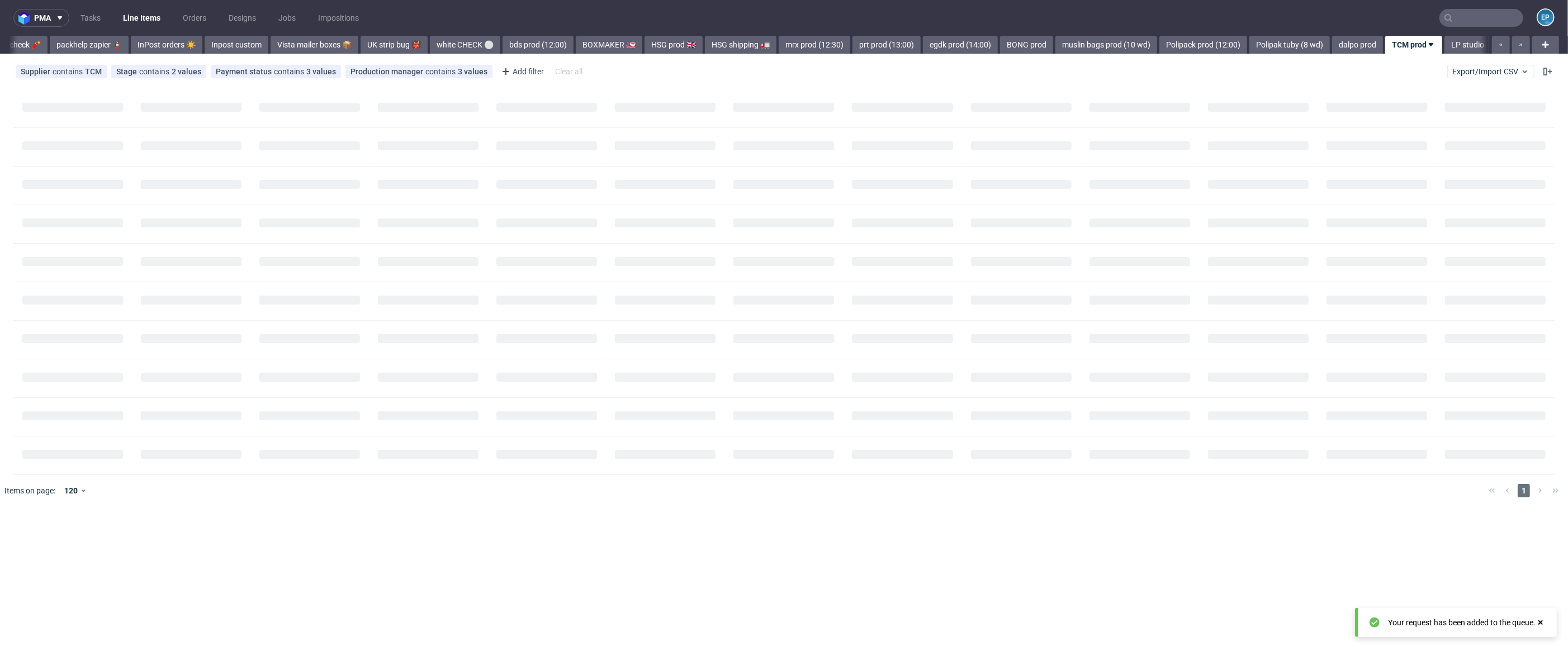
scroll to position [0, 942]
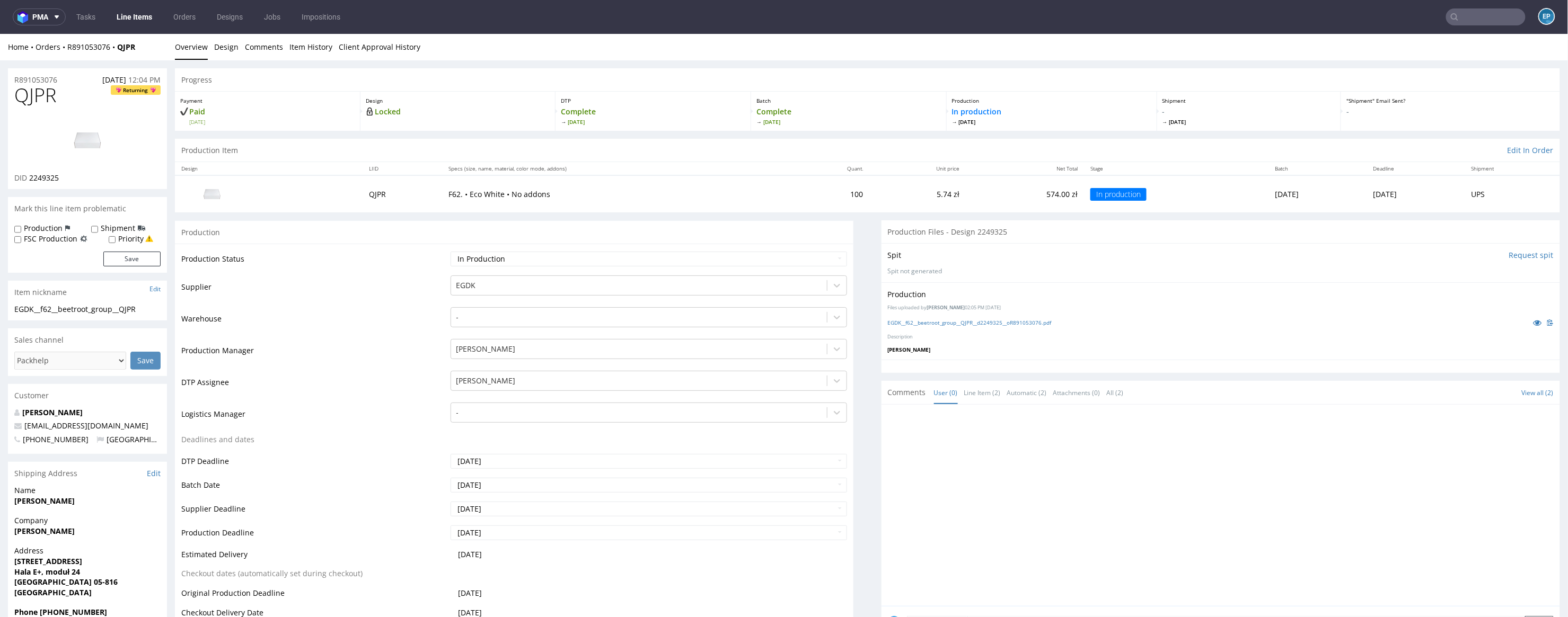
click at [1463, 9] on input "text" at bounding box center [1486, 17] width 80 height 17
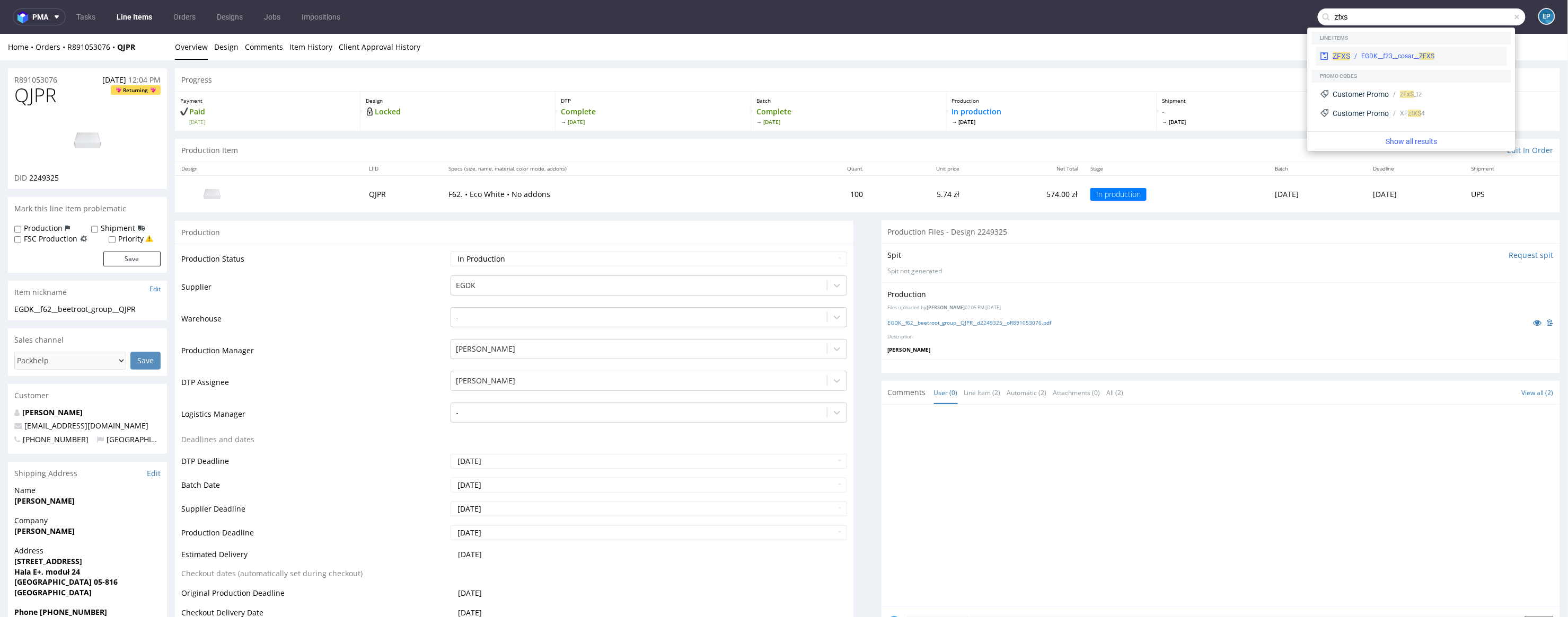
type input "zfxs"
click at [1362, 52] on div "EGDK__f23__cosar__ ZFXS" at bounding box center [1399, 56] width 73 height 9
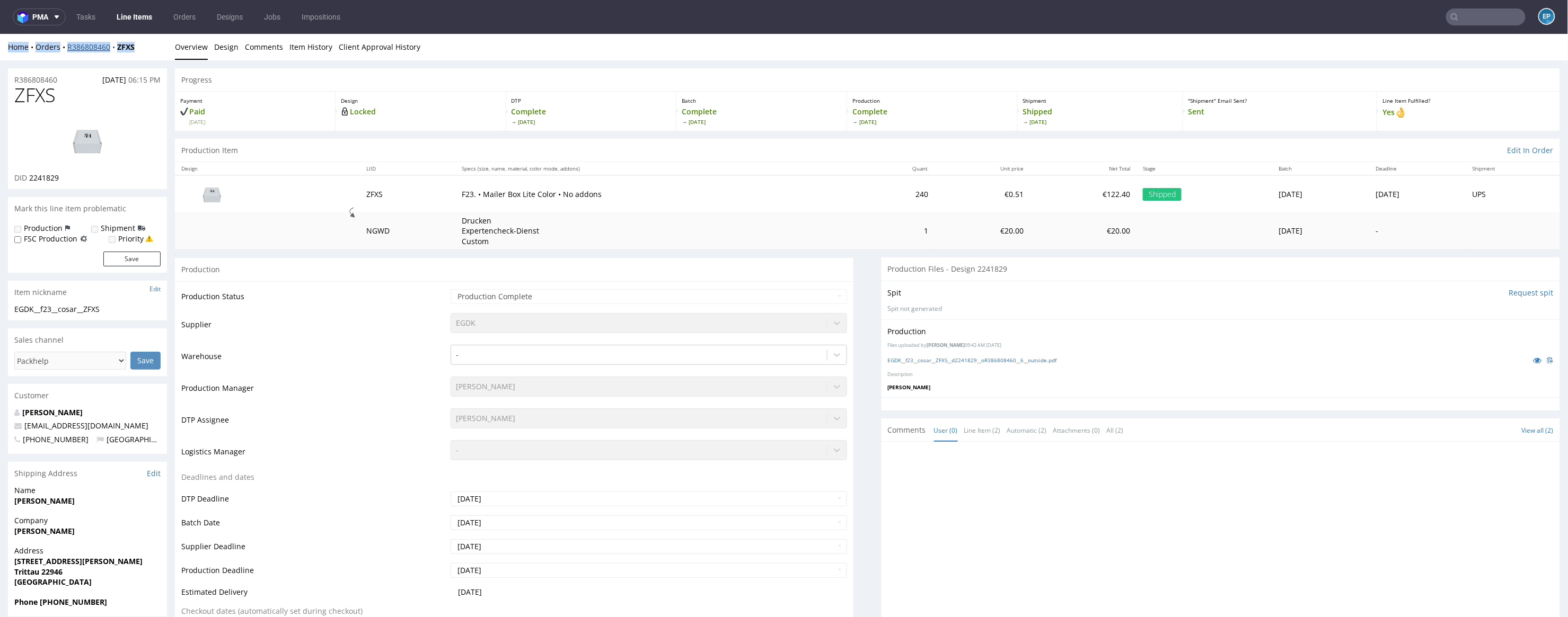
drag, startPoint x: 144, startPoint y: 47, endPoint x: 66, endPoint y: 41, distance: 78.2
click at [66, 41] on div "Home Orders R386808460 ZFXS" at bounding box center [87, 47] width 159 height 11
copy div "Home Orders R386808460 ZFXS"
click at [118, 74] on span "[DATE]" at bounding box center [114, 79] width 24 height 10
drag, startPoint x: 143, startPoint y: 48, endPoint x: 67, endPoint y: 48, distance: 76.0
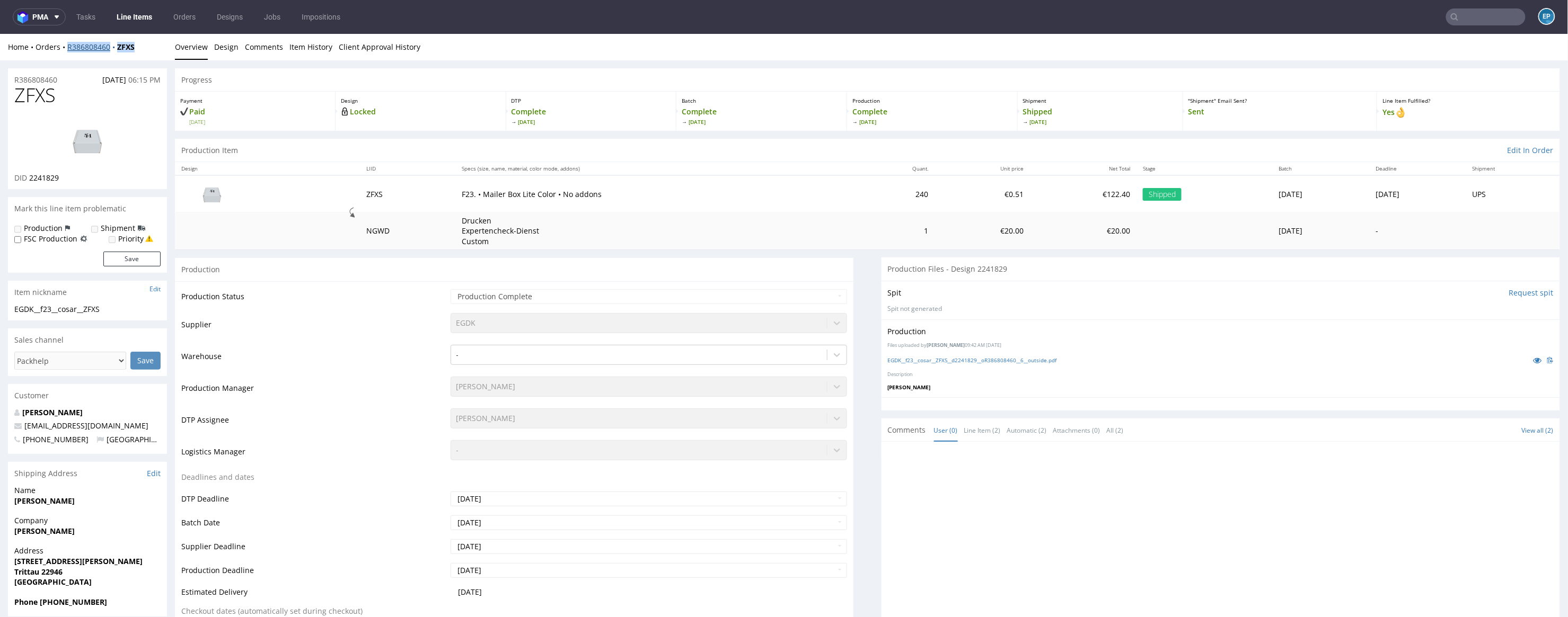
click at [67, 48] on div "Home Orders R386808460 ZFXS" at bounding box center [87, 47] width 159 height 11
copy div "R386808460 ZFXS"
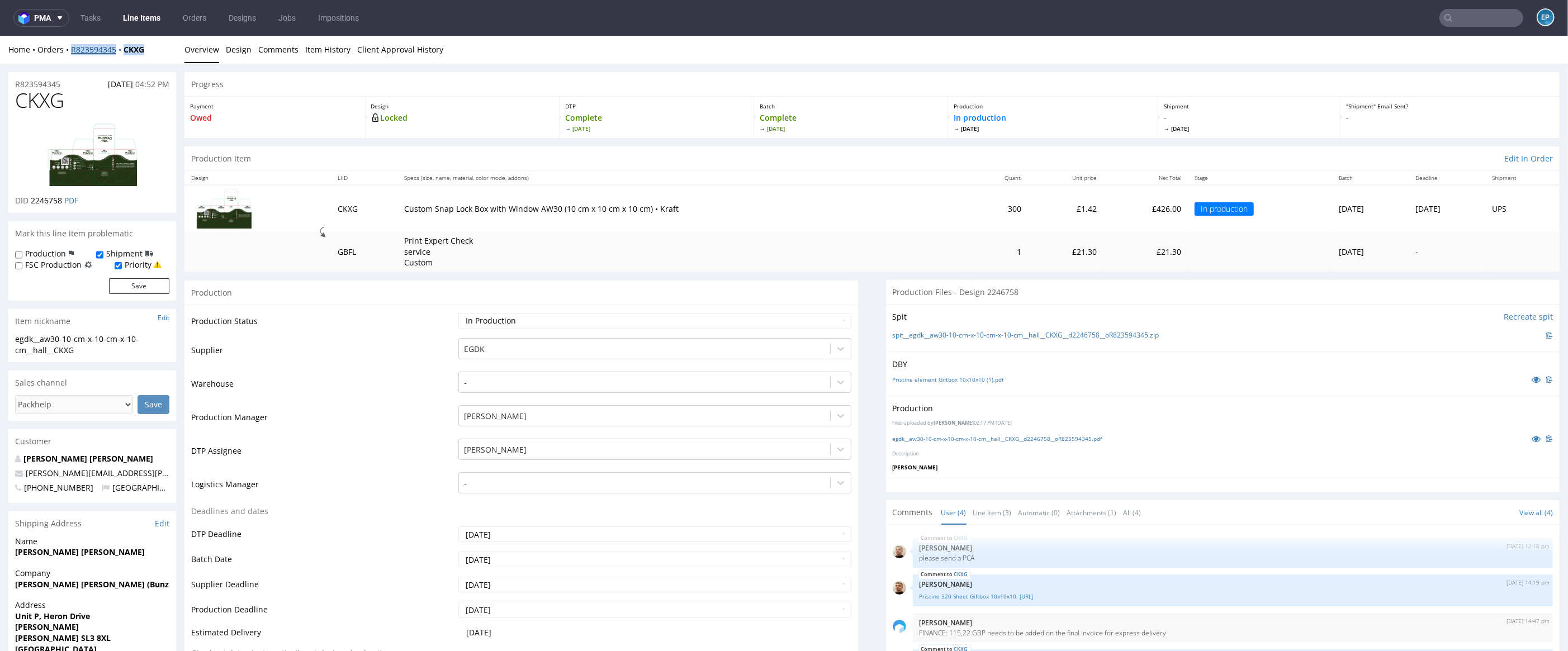
drag, startPoint x: 160, startPoint y: 47, endPoint x: 70, endPoint y: 47, distance: 90.0
click at [70, 47] on div "Home Orders R823594345 CKXG" at bounding box center [92, 50] width 168 height 12
copy div "R823594345 CKXG"
